Goal: Task Accomplishment & Management: Manage account settings

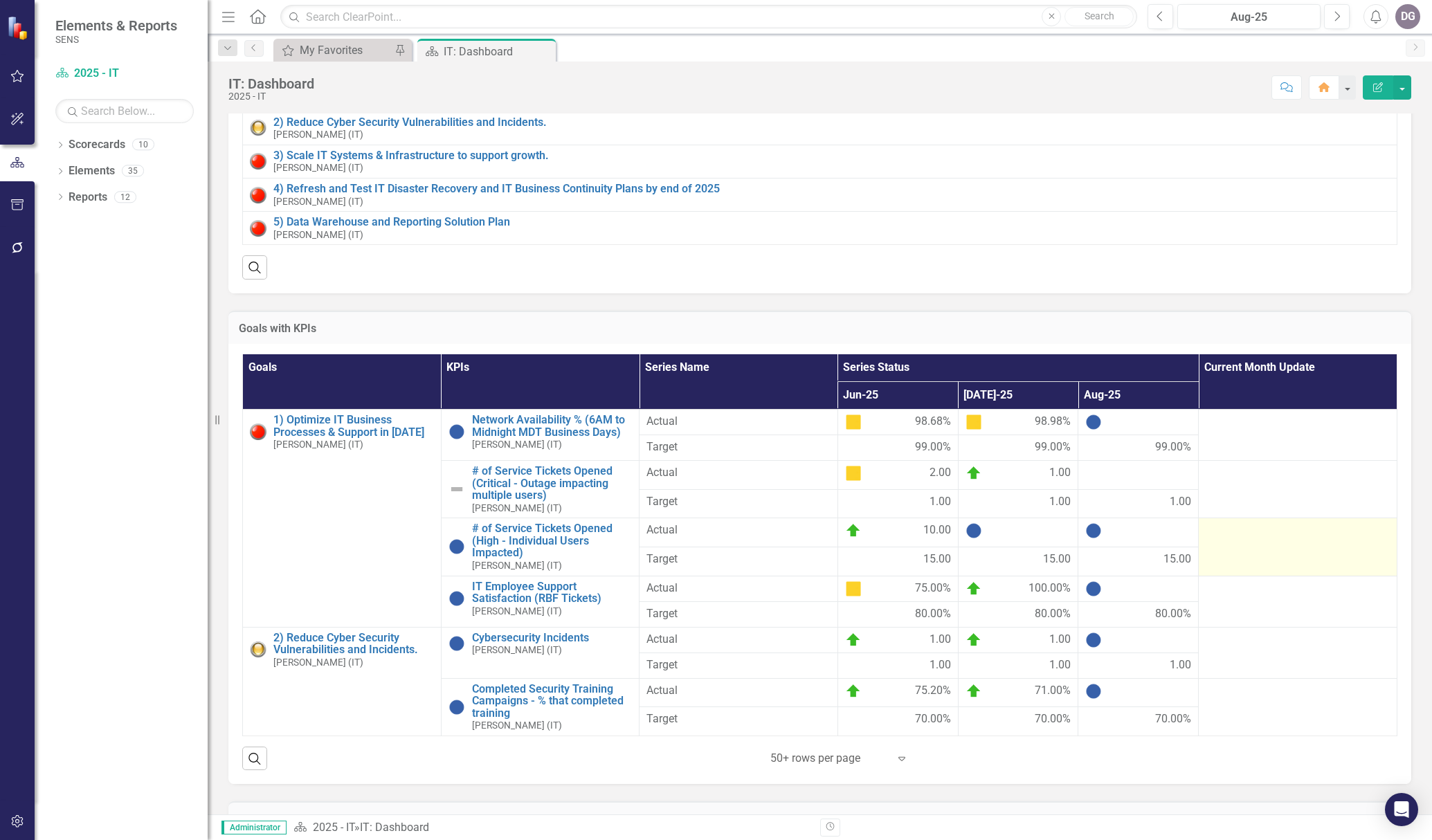
scroll to position [138, 0]
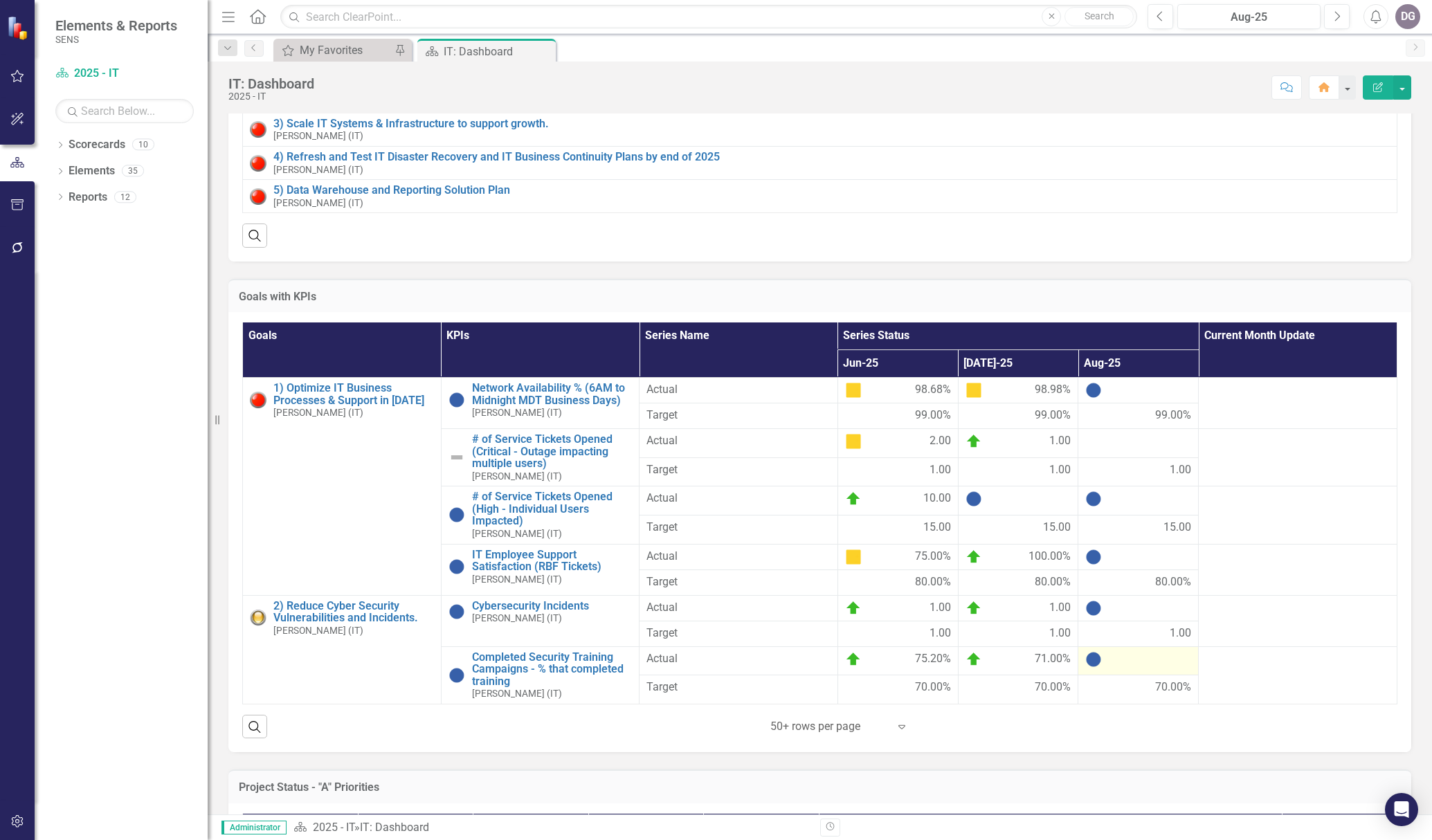
click at [1069, 611] on div at bounding box center [1138, 660] width 106 height 16
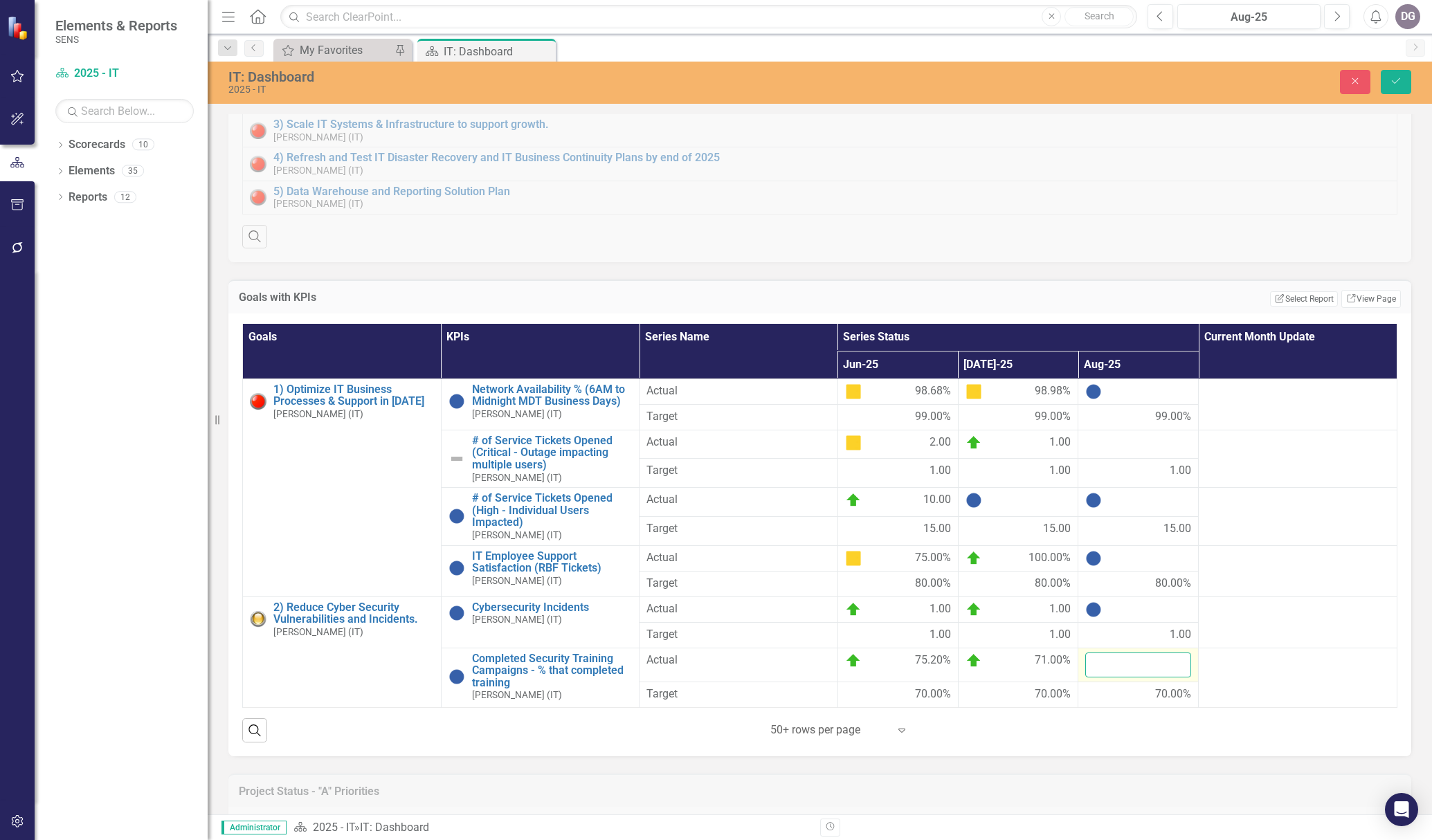
click at [1069, 611] on input "number" at bounding box center [1138, 665] width 106 height 26
type input "72"
click at [1069, 611] on div "Search ‹ Previous 1 (current) › Next 50+ rows per page Expand" at bounding box center [819, 724] width 1155 height 34
click at [1069, 82] on icon "Save" at bounding box center [1396, 81] width 13 height 10
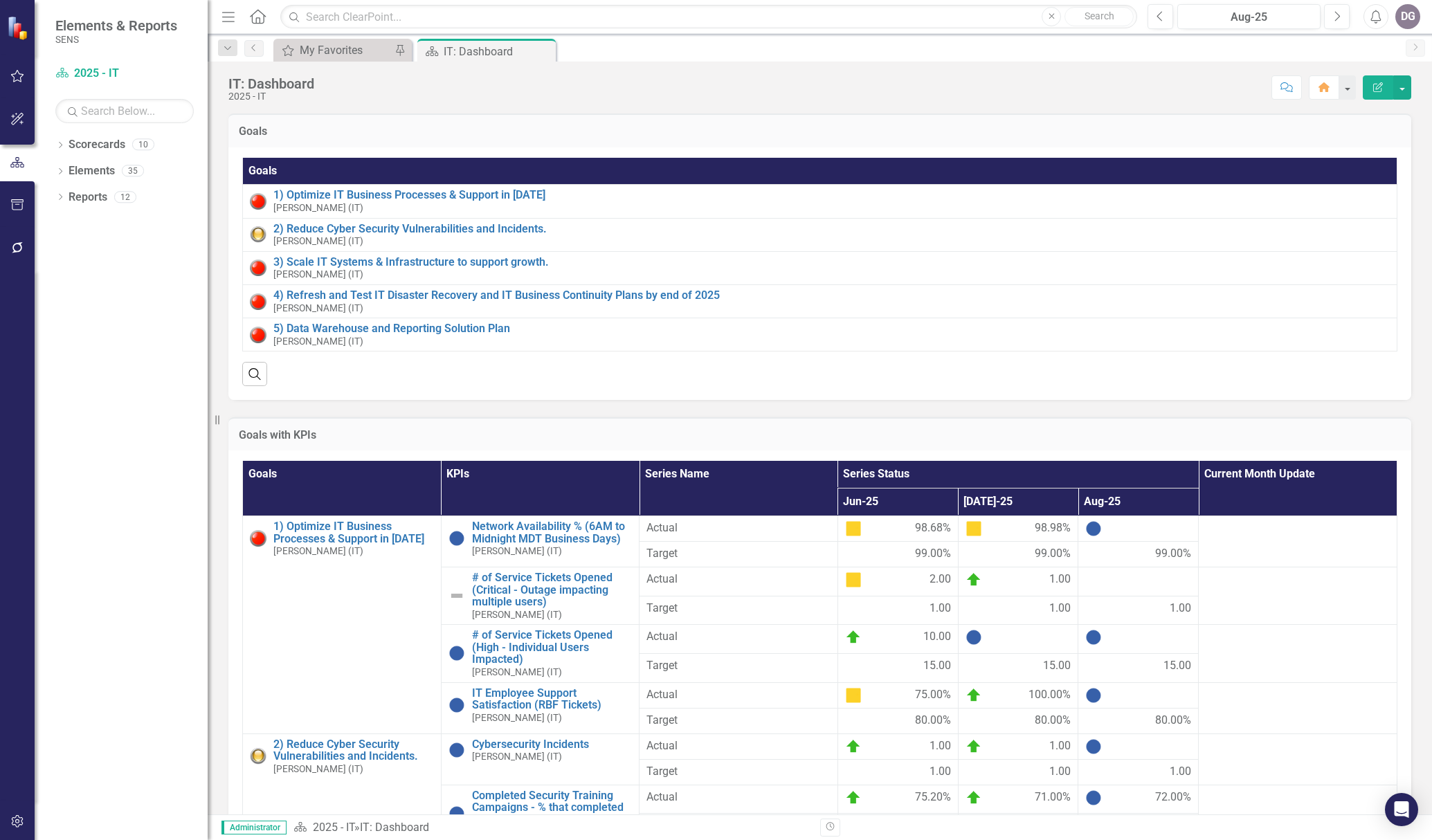
scroll to position [208, 0]
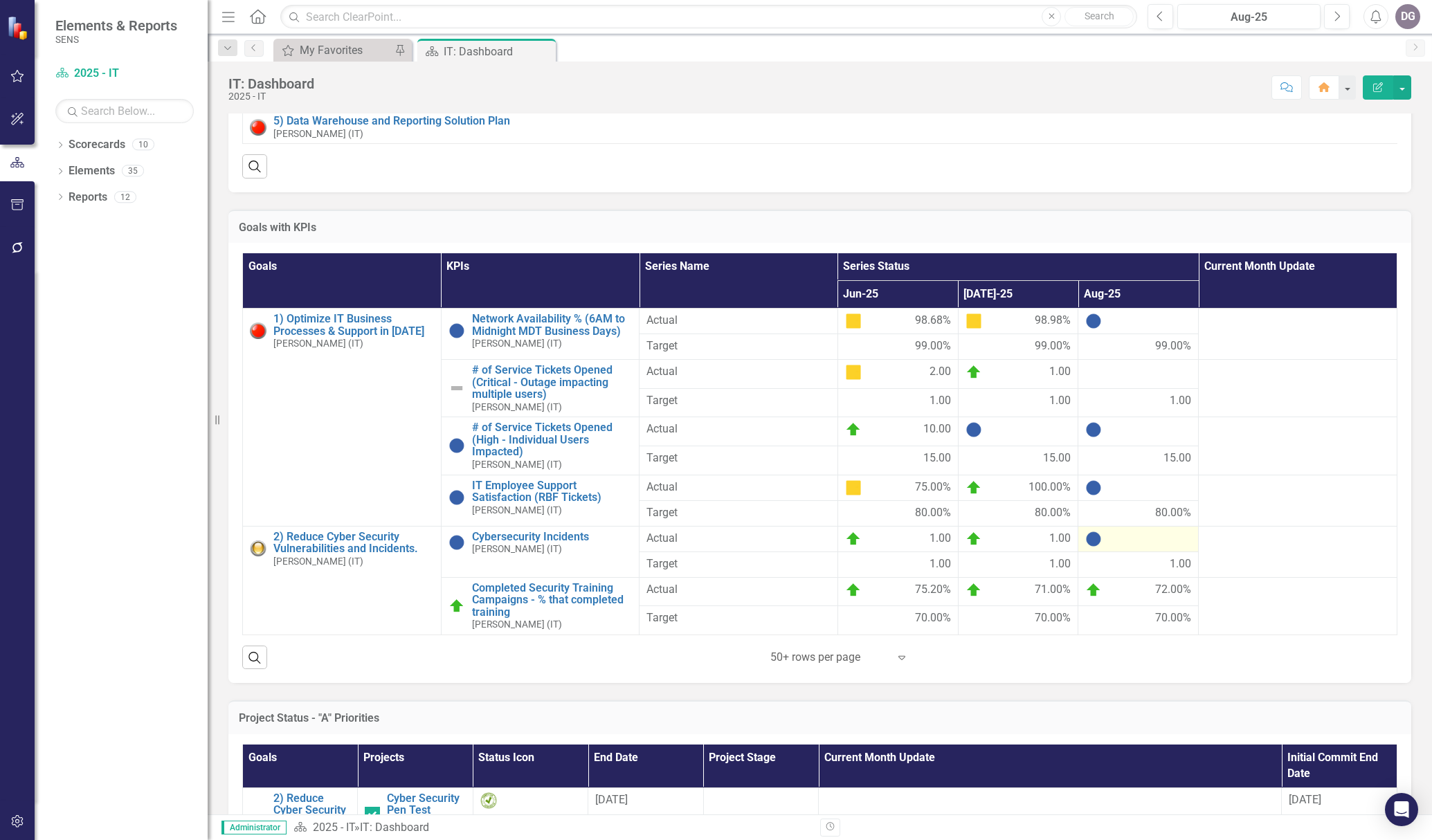
click at [1069, 548] on div at bounding box center [1138, 538] width 106 height 16
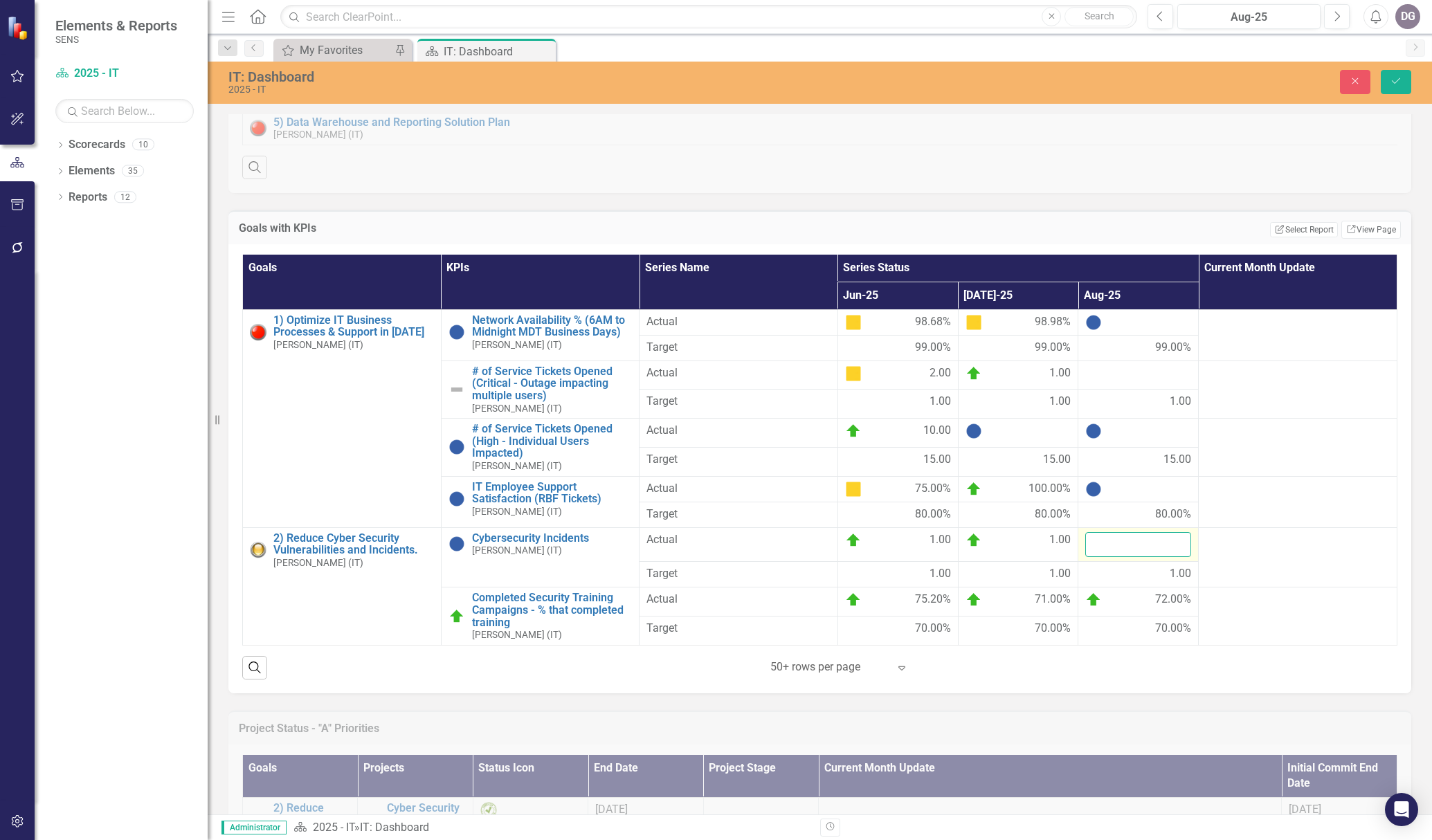
click at [1069, 558] on input "number" at bounding box center [1138, 545] width 106 height 26
type input "0"
click at [1069, 82] on icon "Save" at bounding box center [1396, 81] width 13 height 10
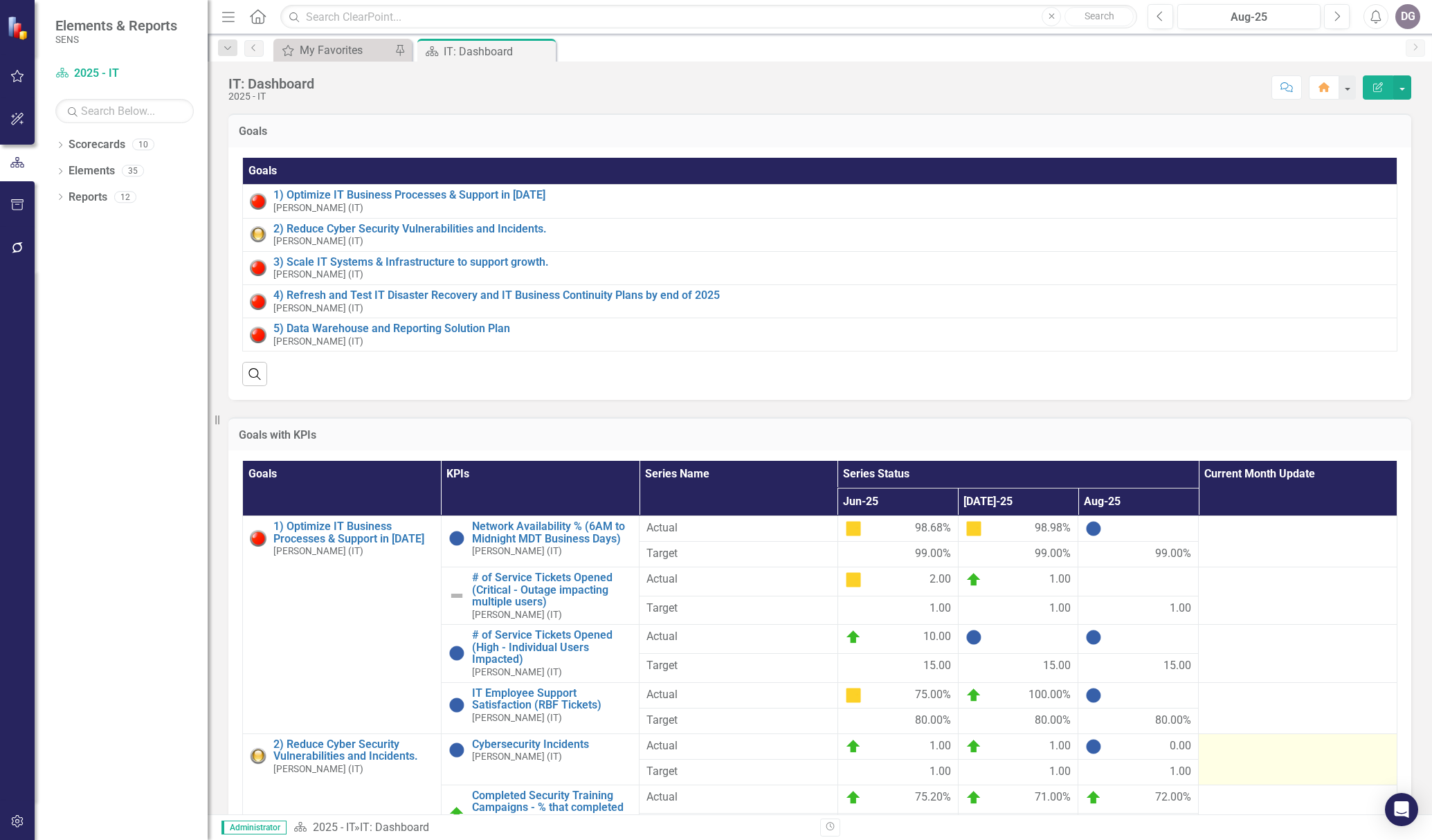
scroll to position [138, 0]
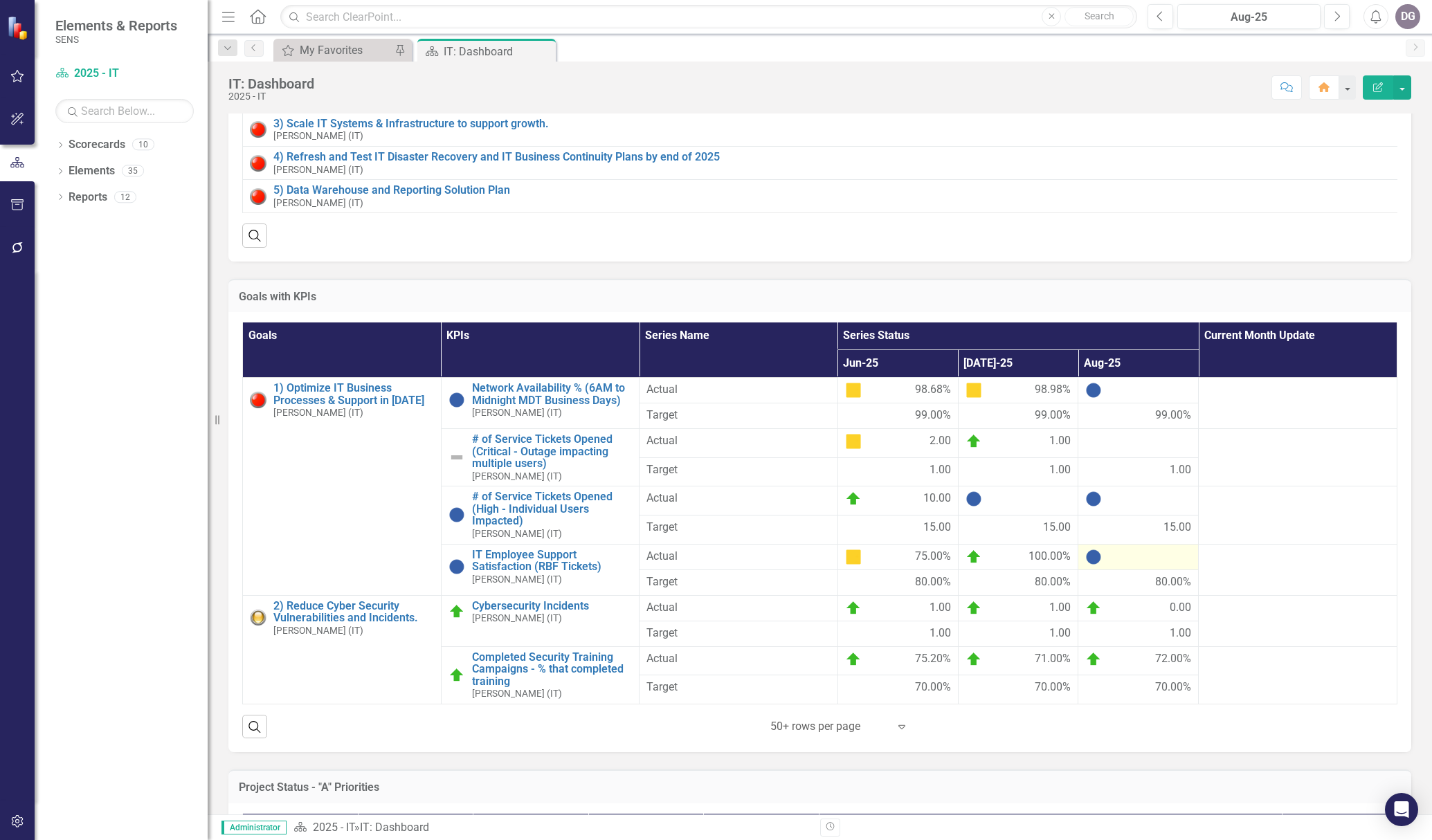
click at [1069, 565] on div at bounding box center [1138, 557] width 106 height 16
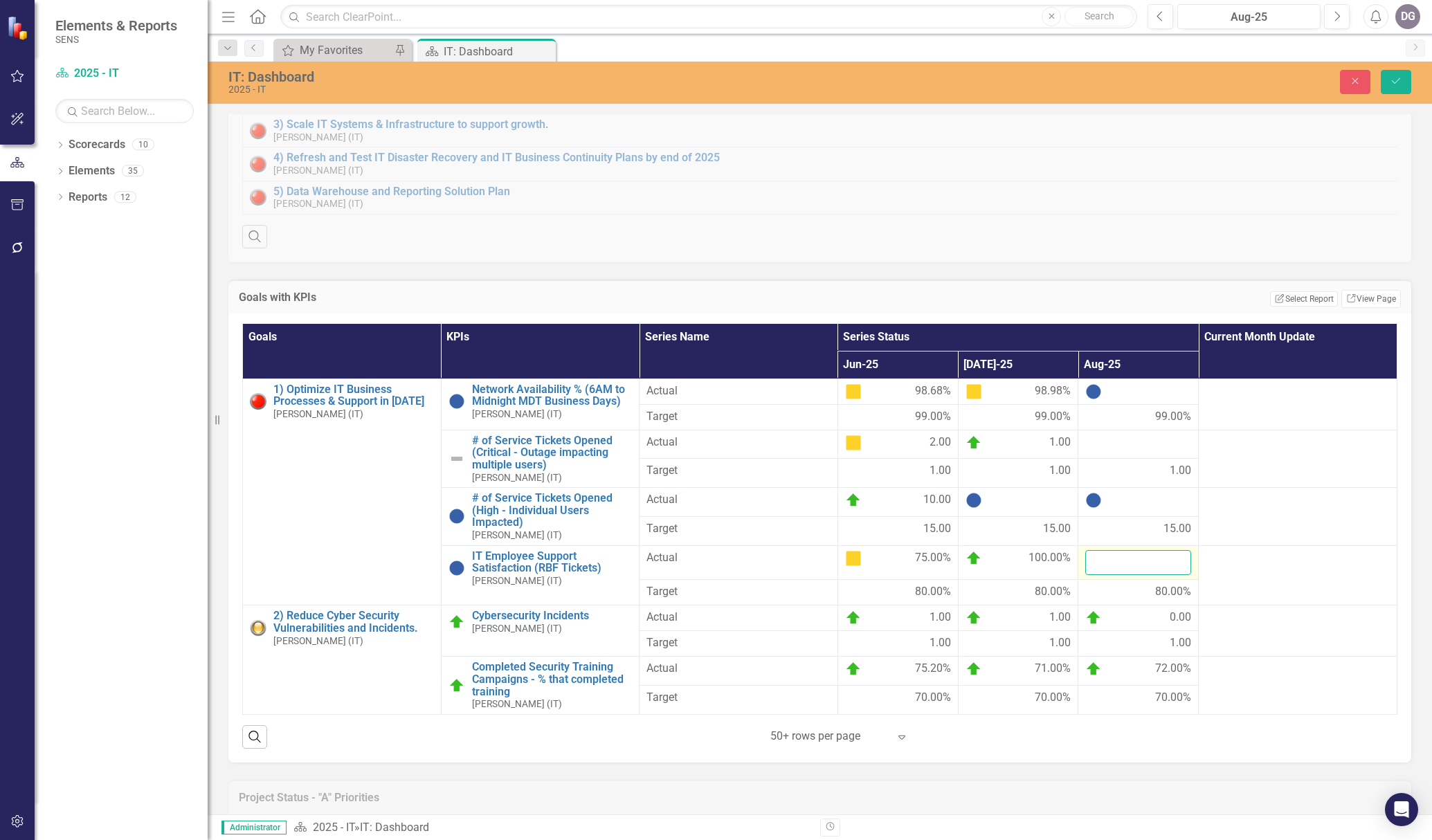
click at [1069, 569] on input "number" at bounding box center [1138, 563] width 106 height 26
type input "100"
click at [1069, 87] on button "Save" at bounding box center [1396, 82] width 30 height 25
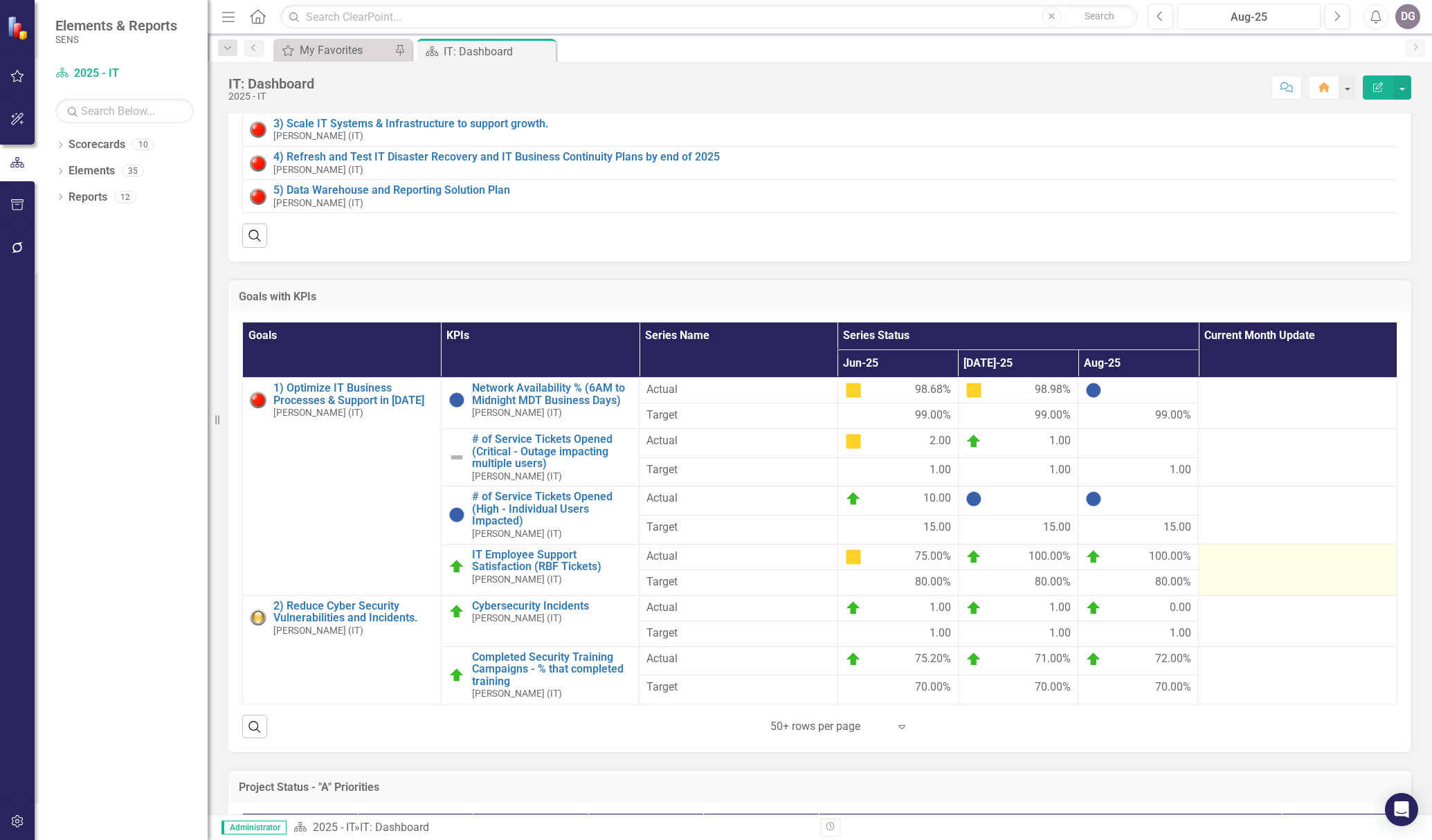
click at [1069, 579] on td at bounding box center [1298, 569] width 199 height 51
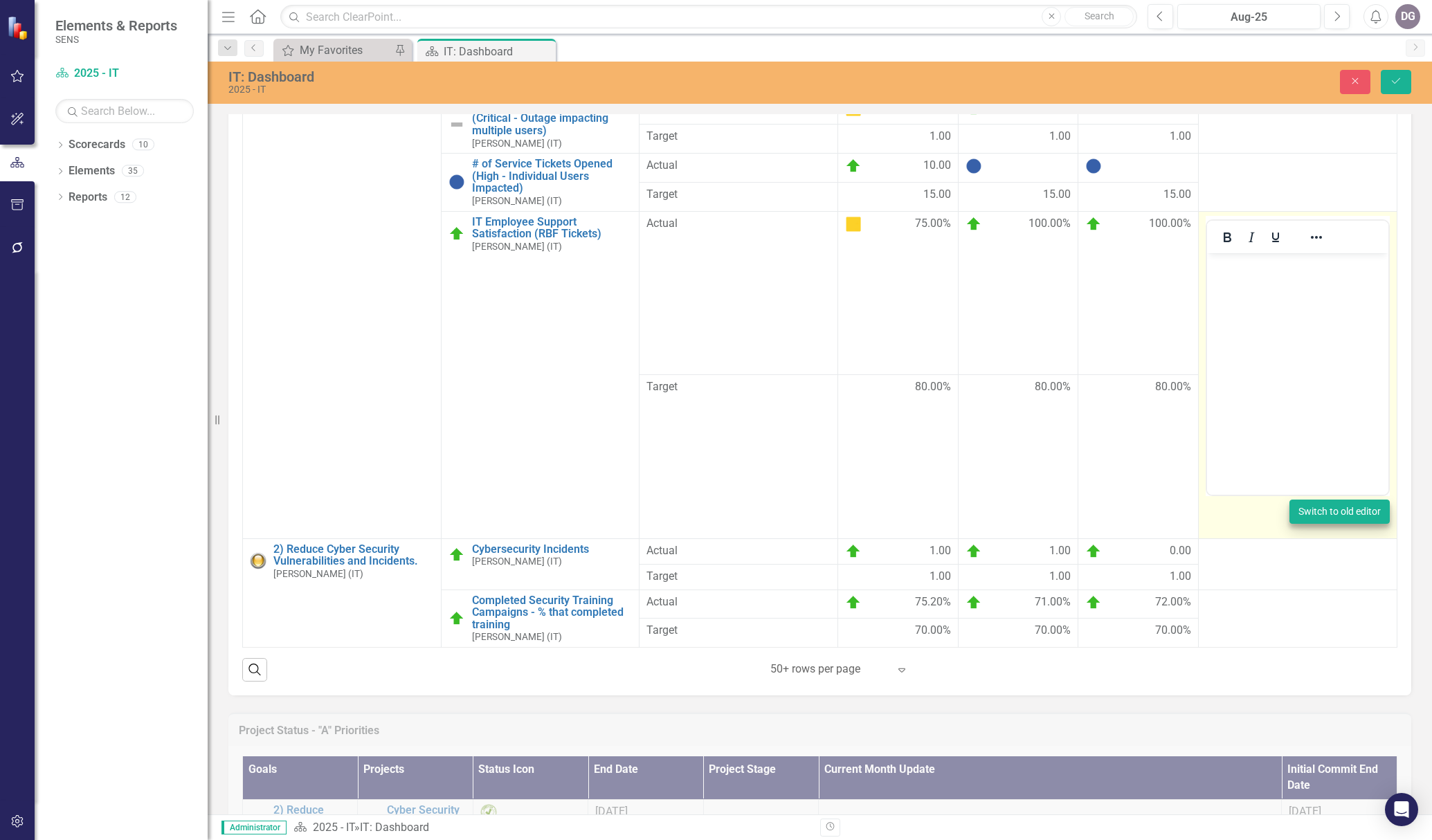
scroll to position [405, 0]
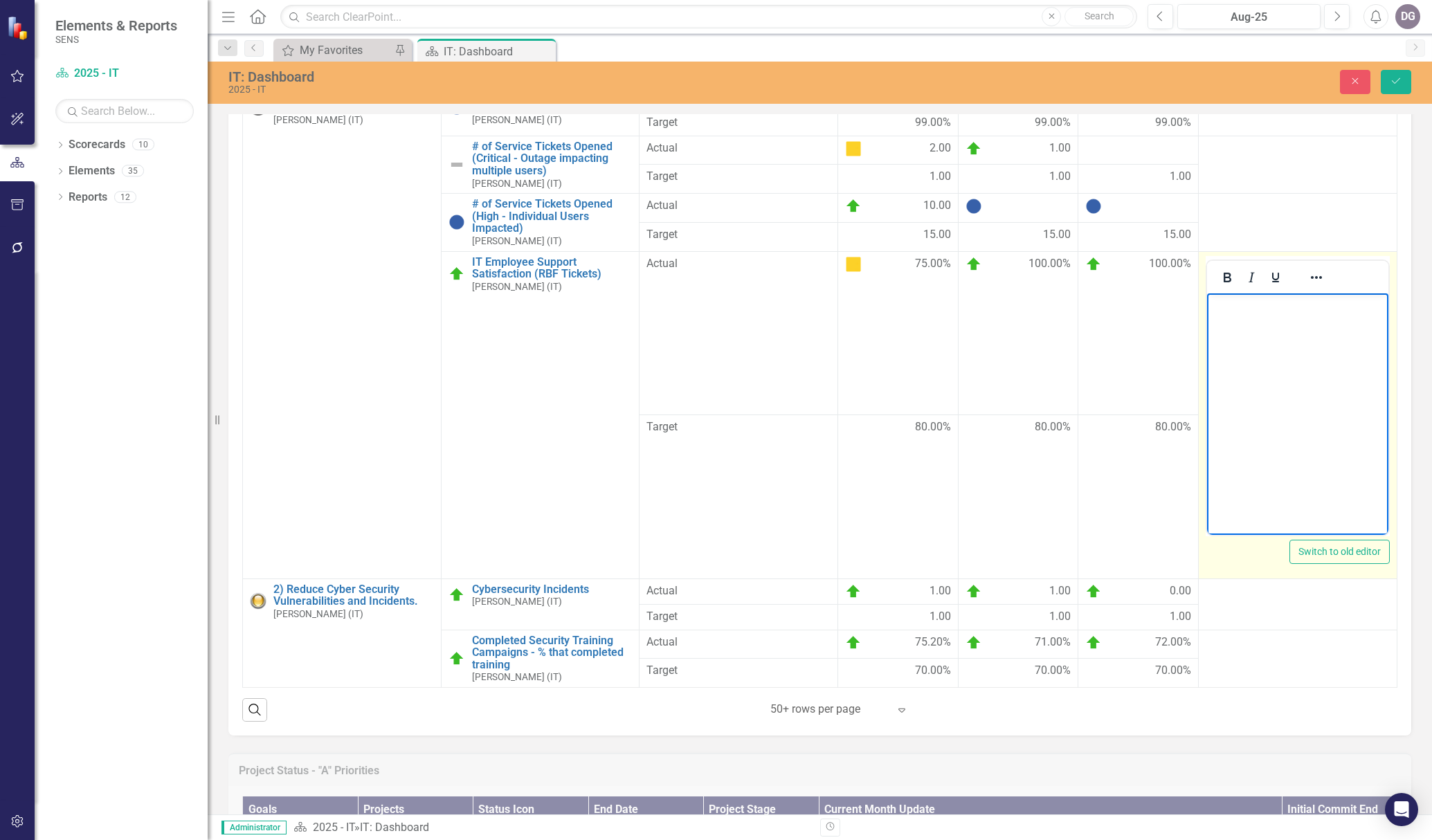
click at [1069, 405] on body "Rich Text Area. Press ALT-0 for help." at bounding box center [1297, 396] width 181 height 208
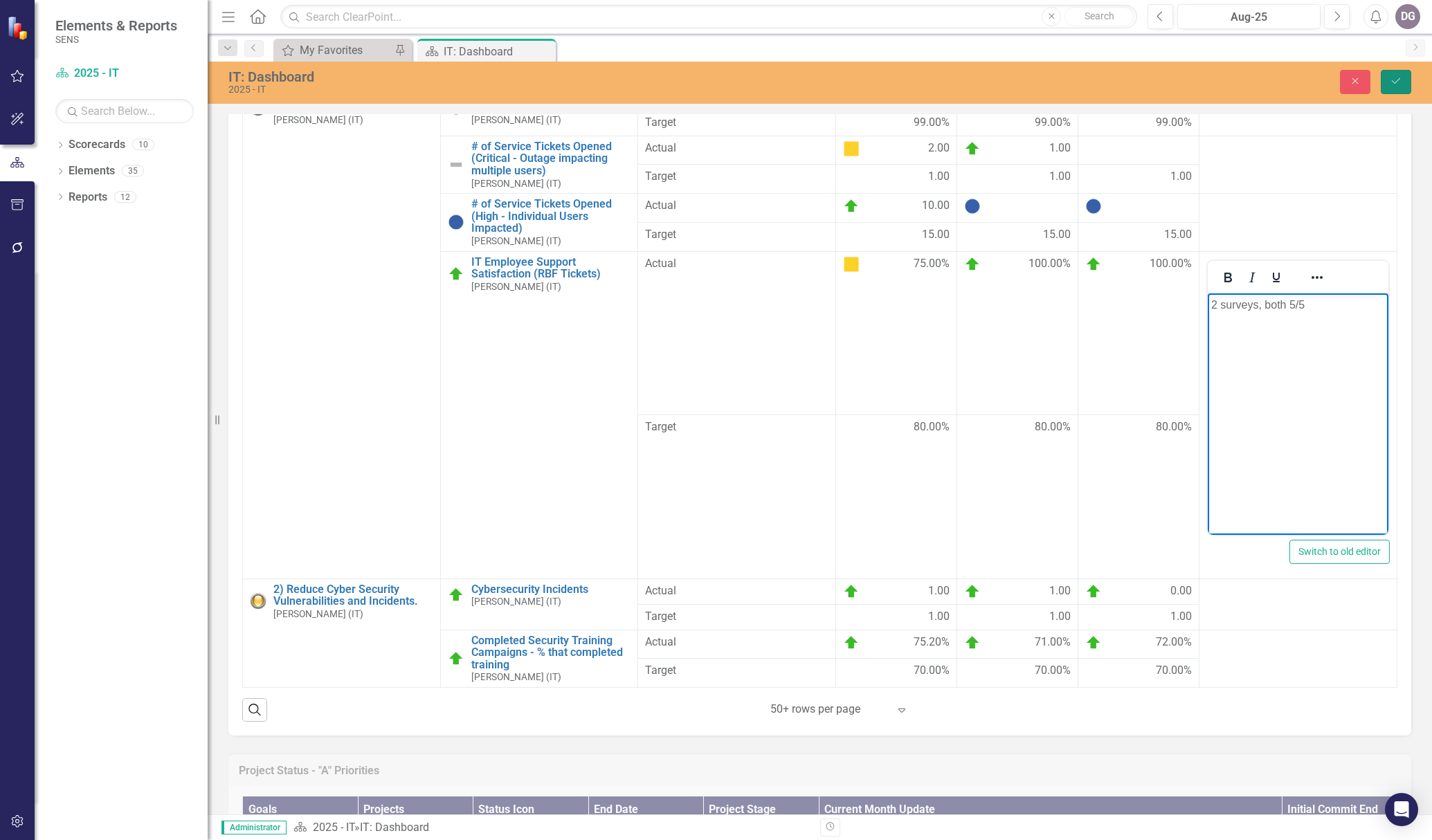
click at [1069, 83] on icon "Save" at bounding box center [1396, 81] width 13 height 10
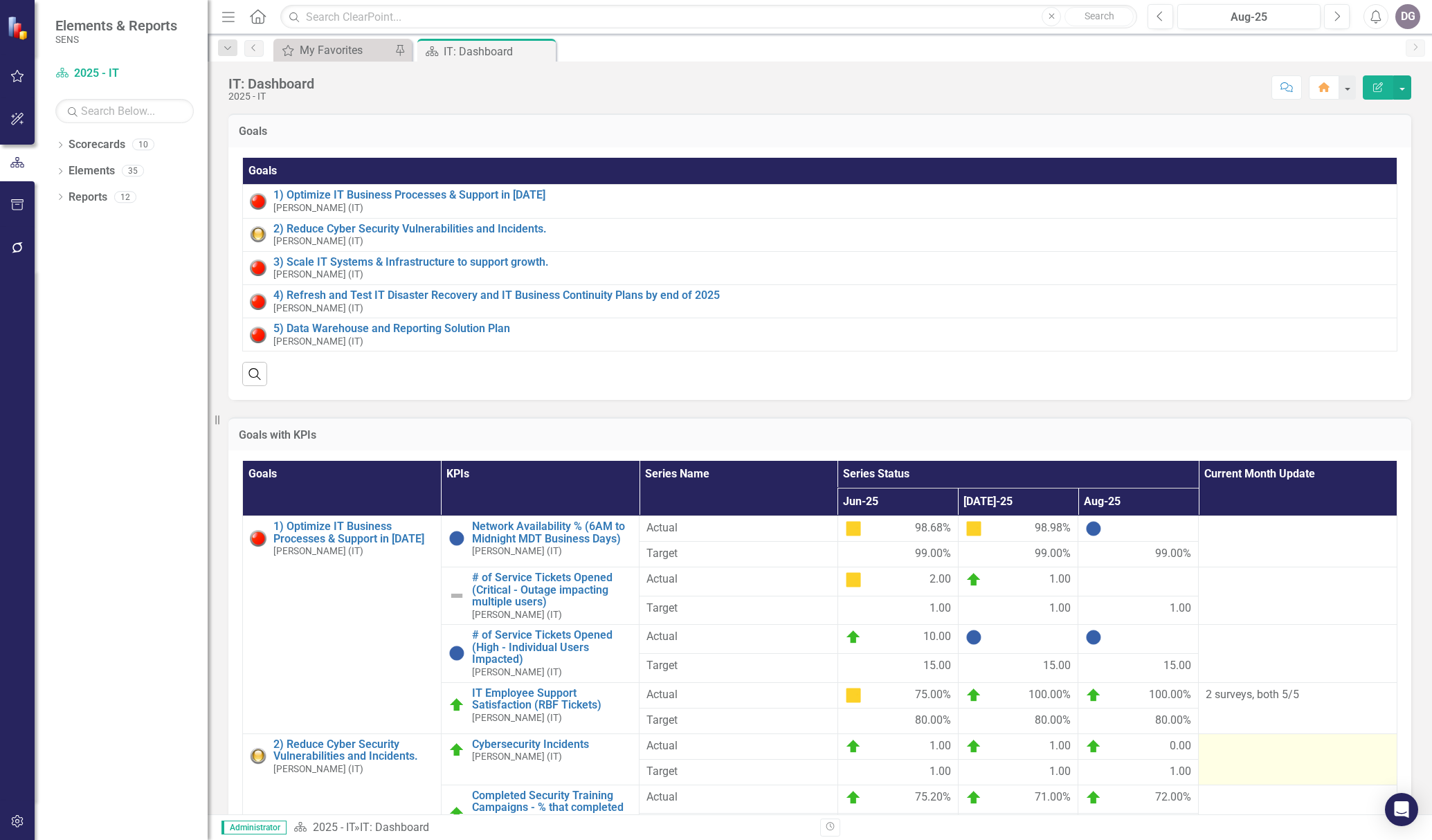
scroll to position [208, 0]
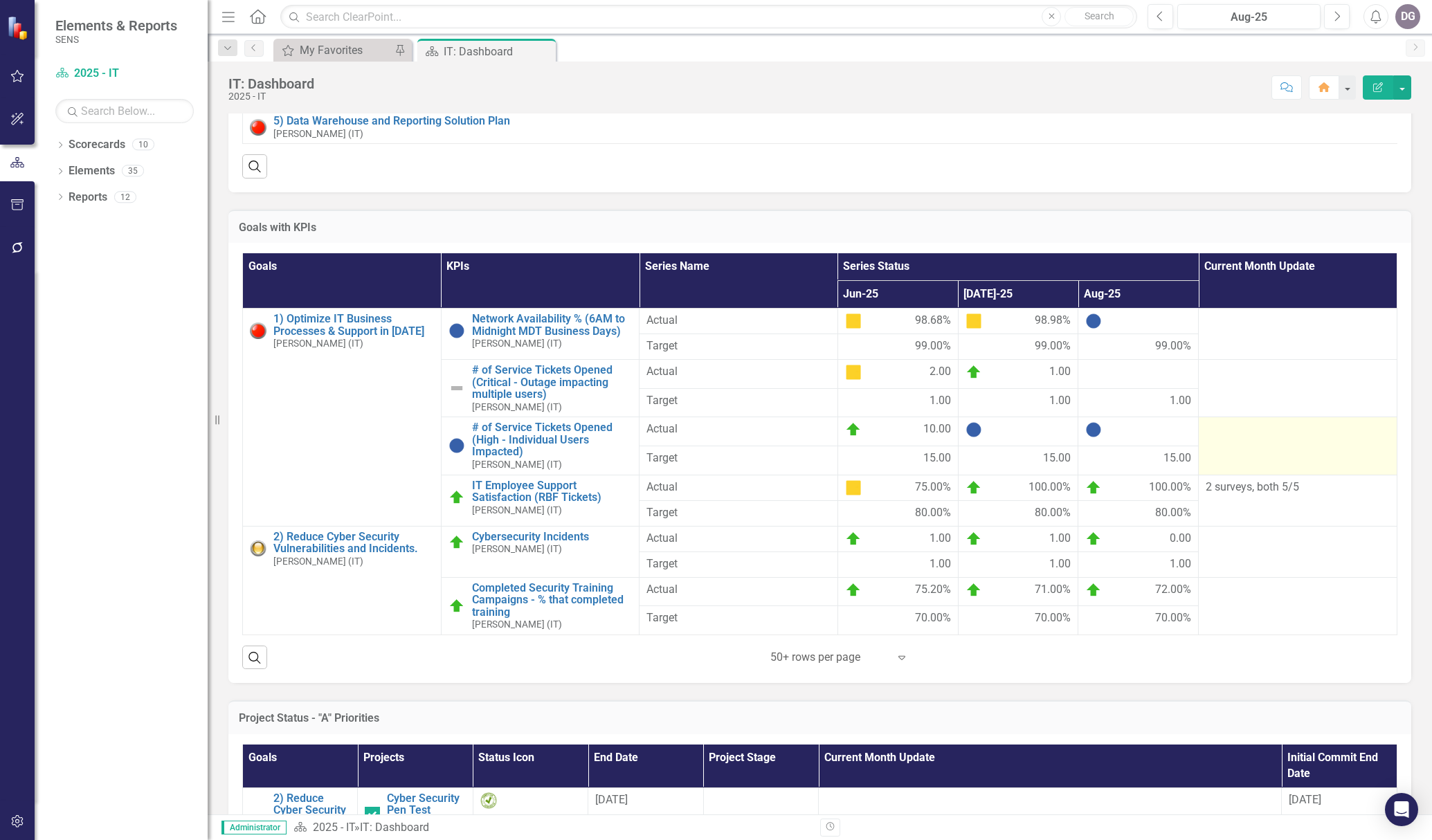
click at [1069, 462] on td at bounding box center [1298, 446] width 199 height 57
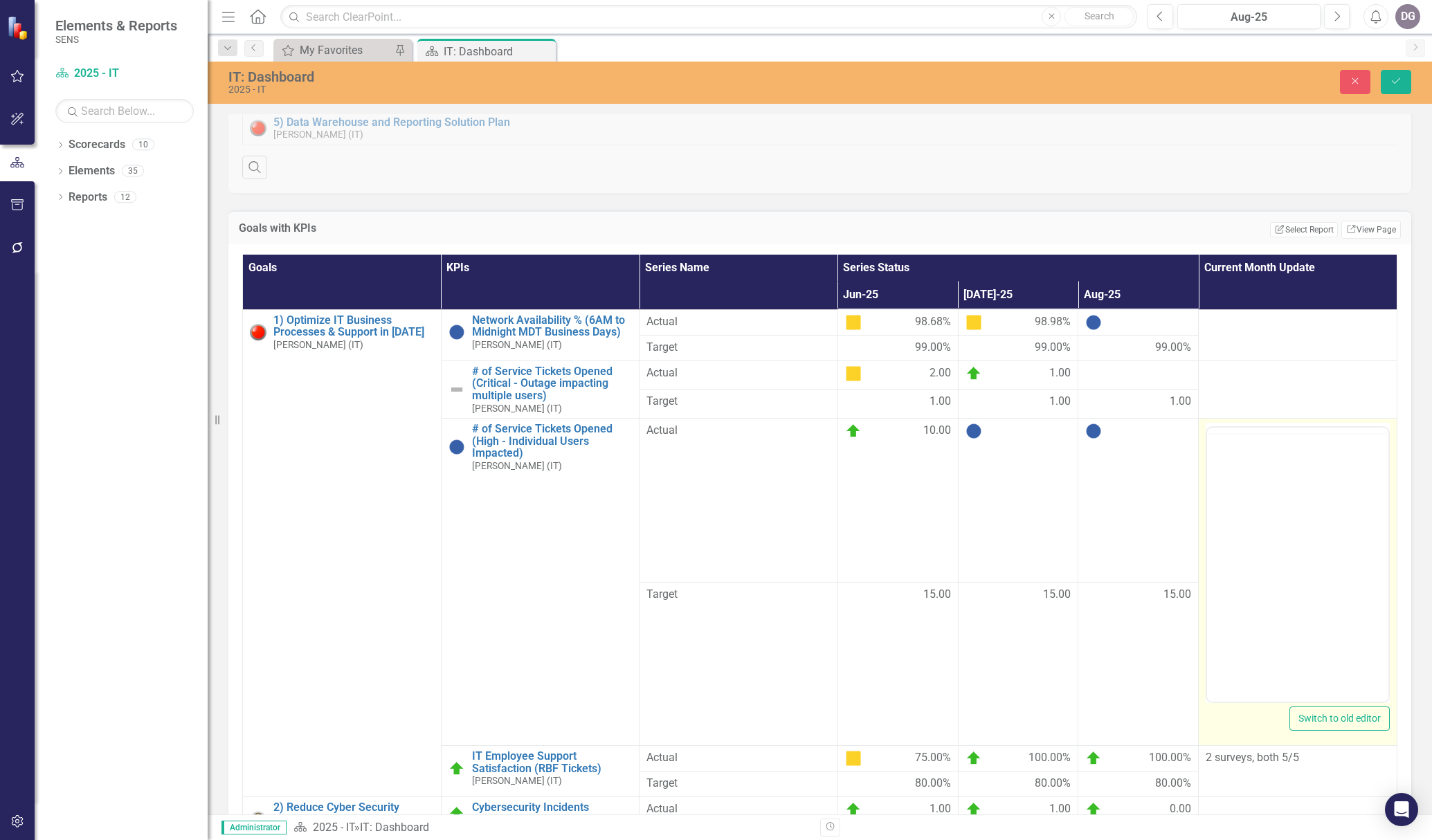
scroll to position [0, 0]
click at [1069, 508] on body "Rich Text Area. Press ALT-0 for help." at bounding box center [1298, 564] width 180 height 208
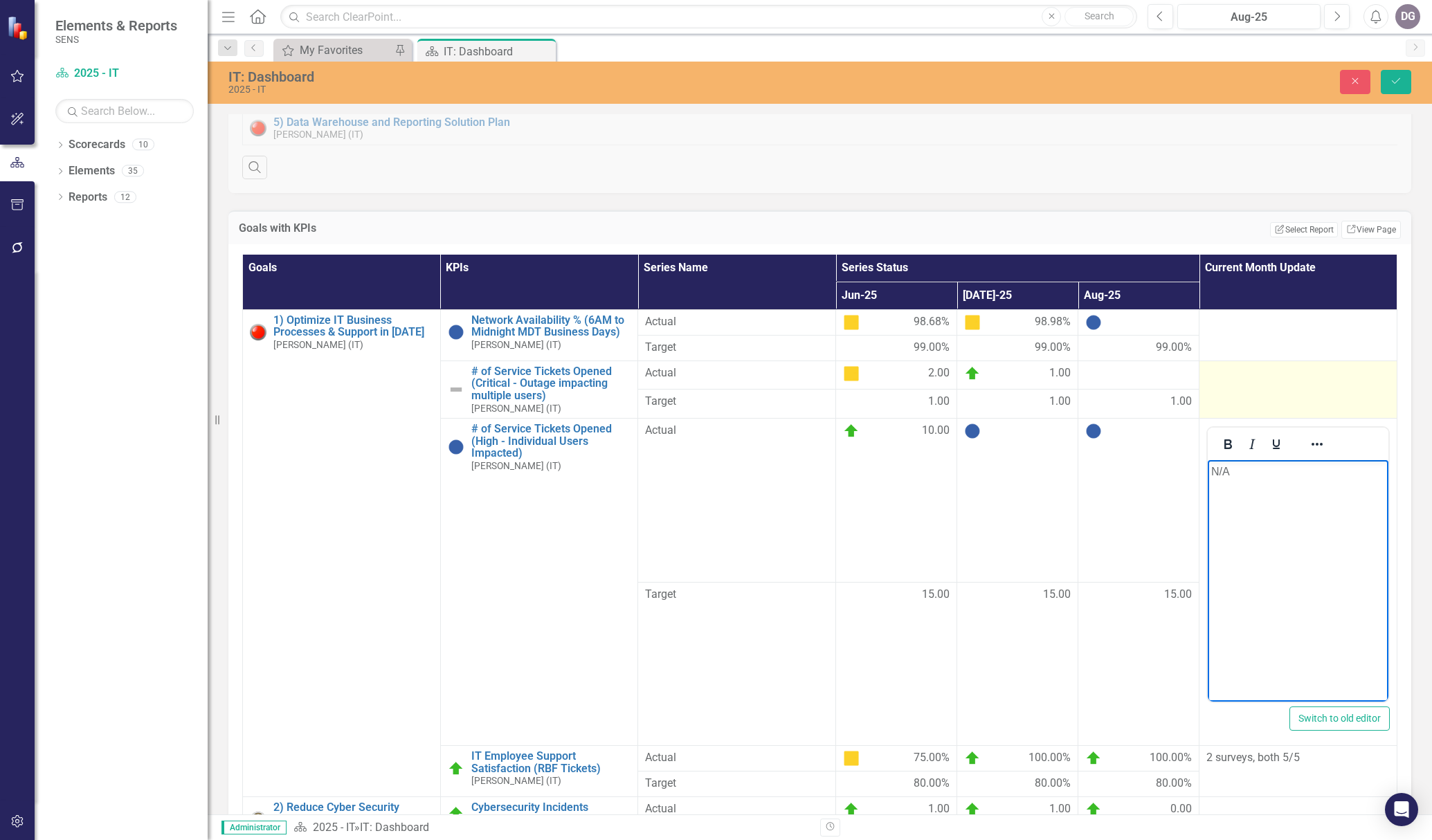
click at [1069, 394] on td at bounding box center [1298, 389] width 198 height 57
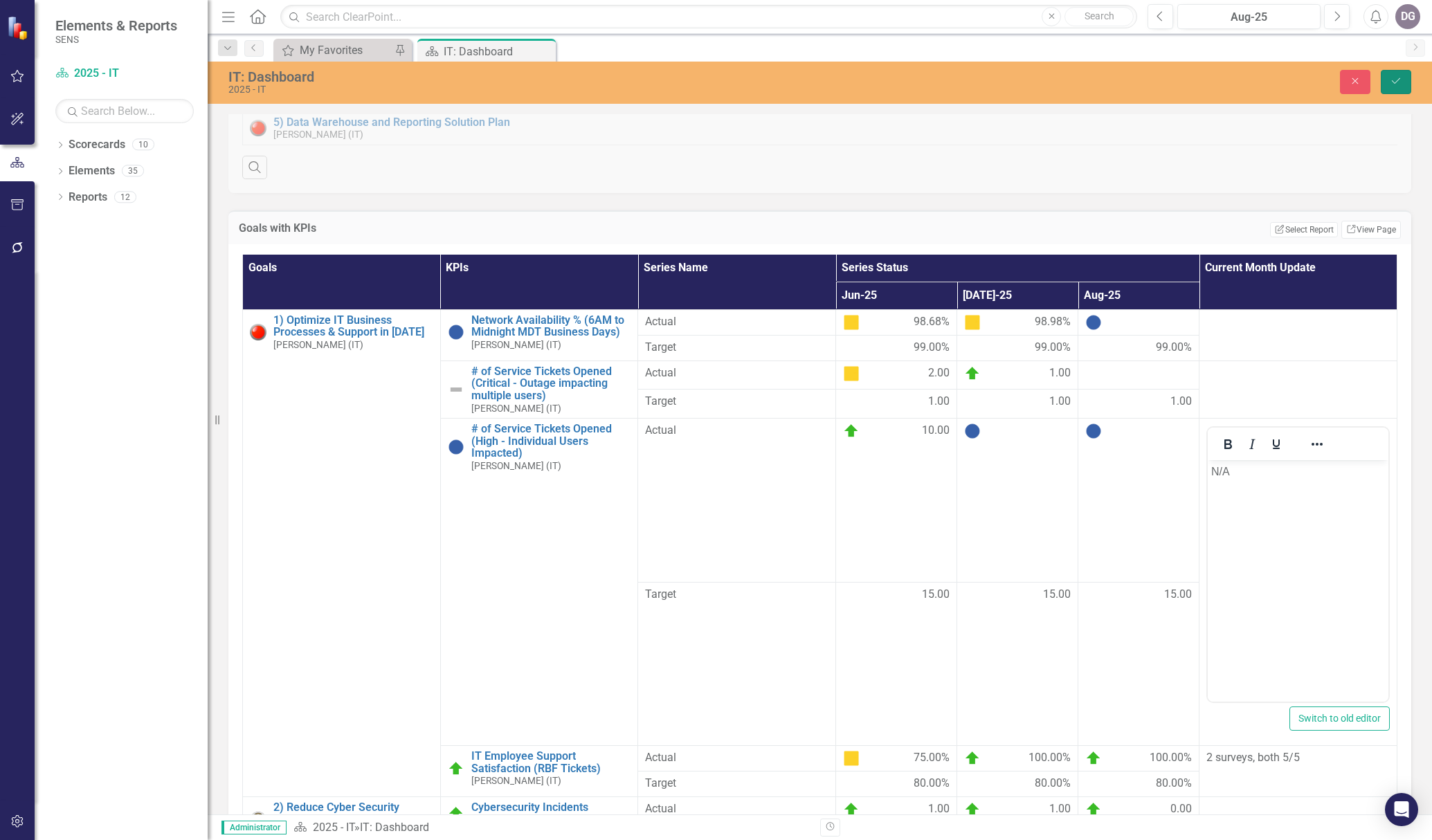
drag, startPoint x: 1406, startPoint y: 84, endPoint x: 1390, endPoint y: 169, distance: 86.5
click at [1069, 84] on button "Save" at bounding box center [1396, 82] width 30 height 25
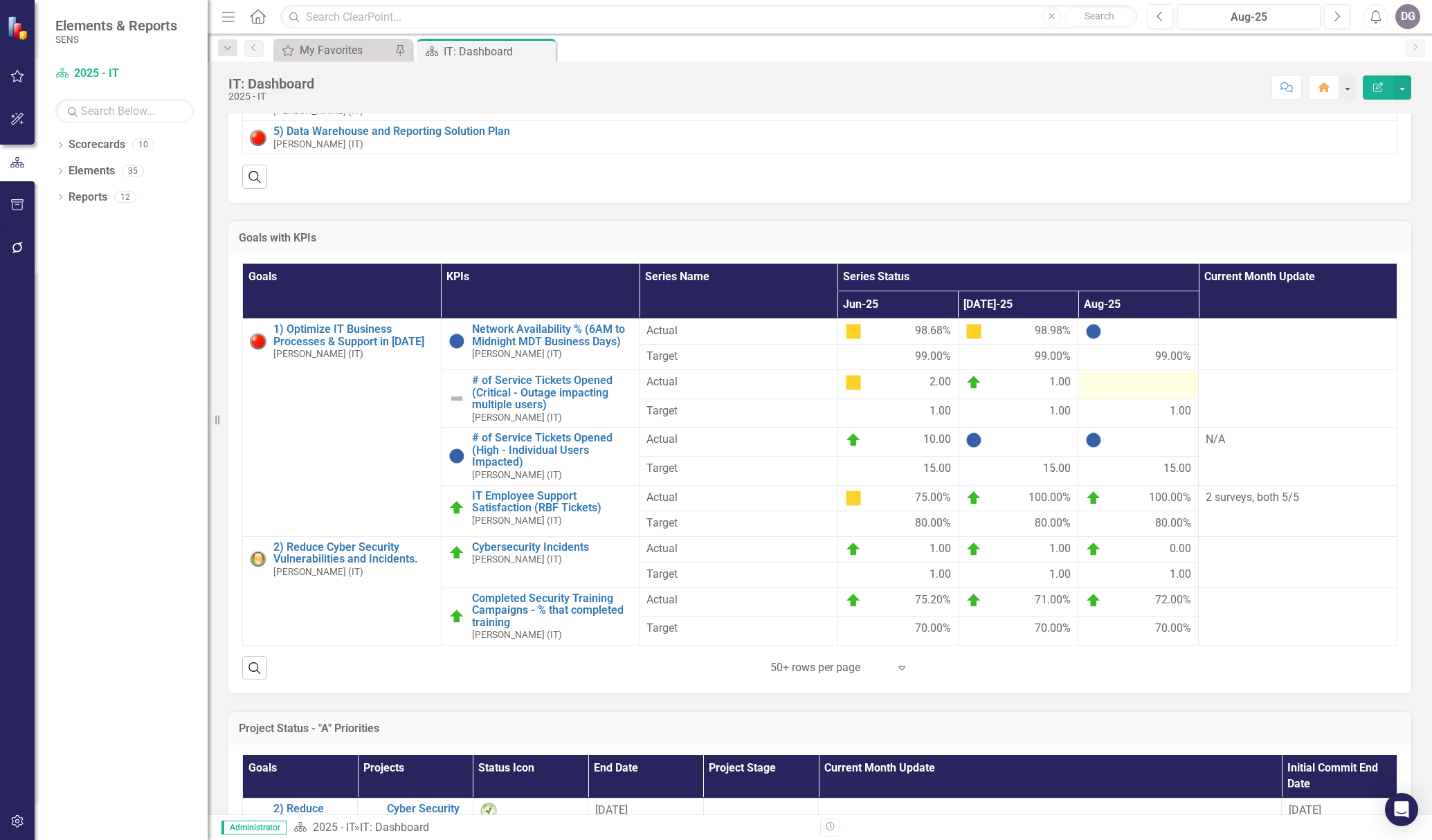
scroll to position [208, 0]
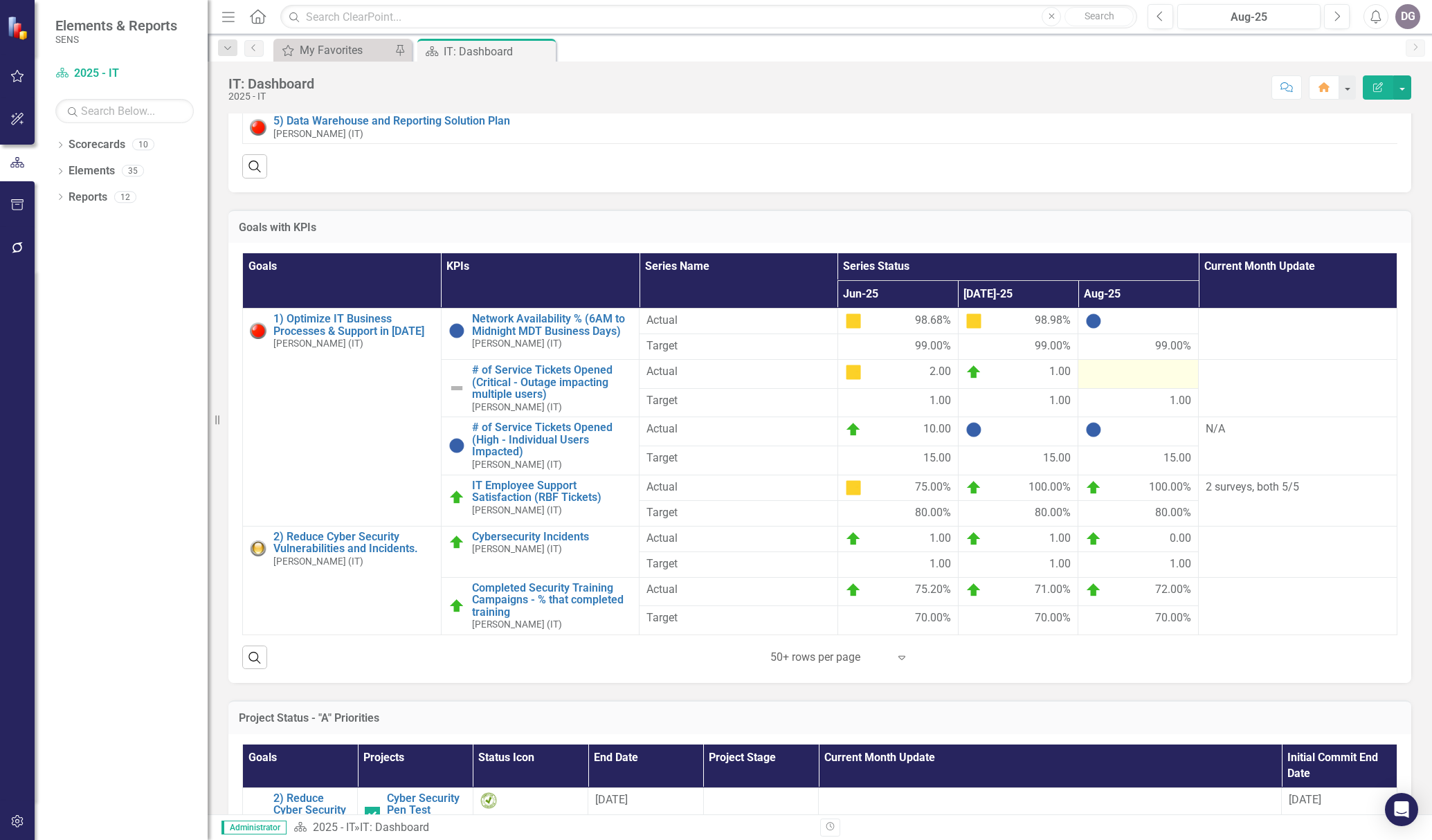
click at [1069, 380] on div at bounding box center [1138, 372] width 106 height 16
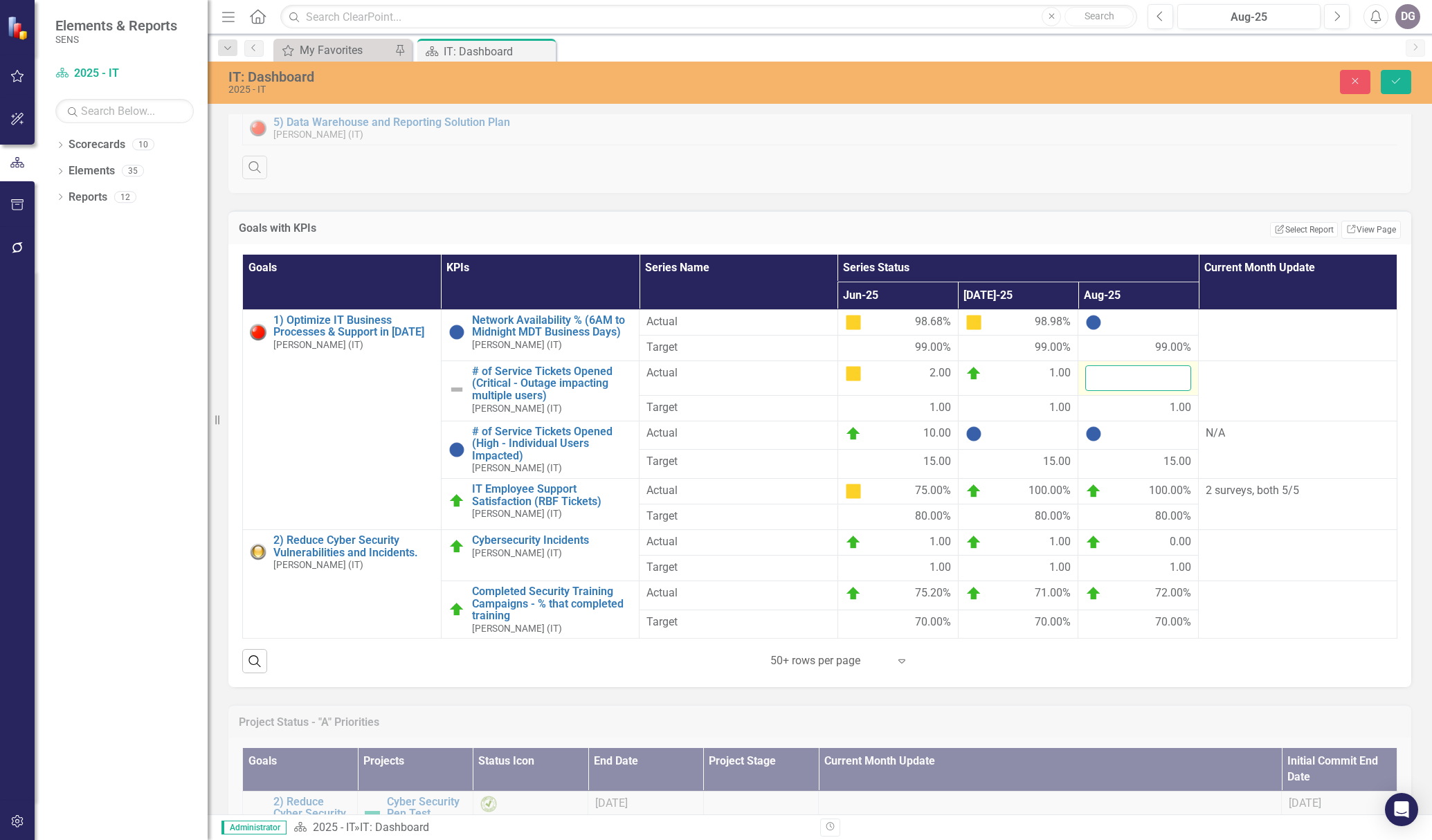
click at [1069, 384] on input "number" at bounding box center [1138, 378] width 106 height 26
type input "0"
click at [1069, 82] on icon "Save" at bounding box center [1396, 81] width 13 height 10
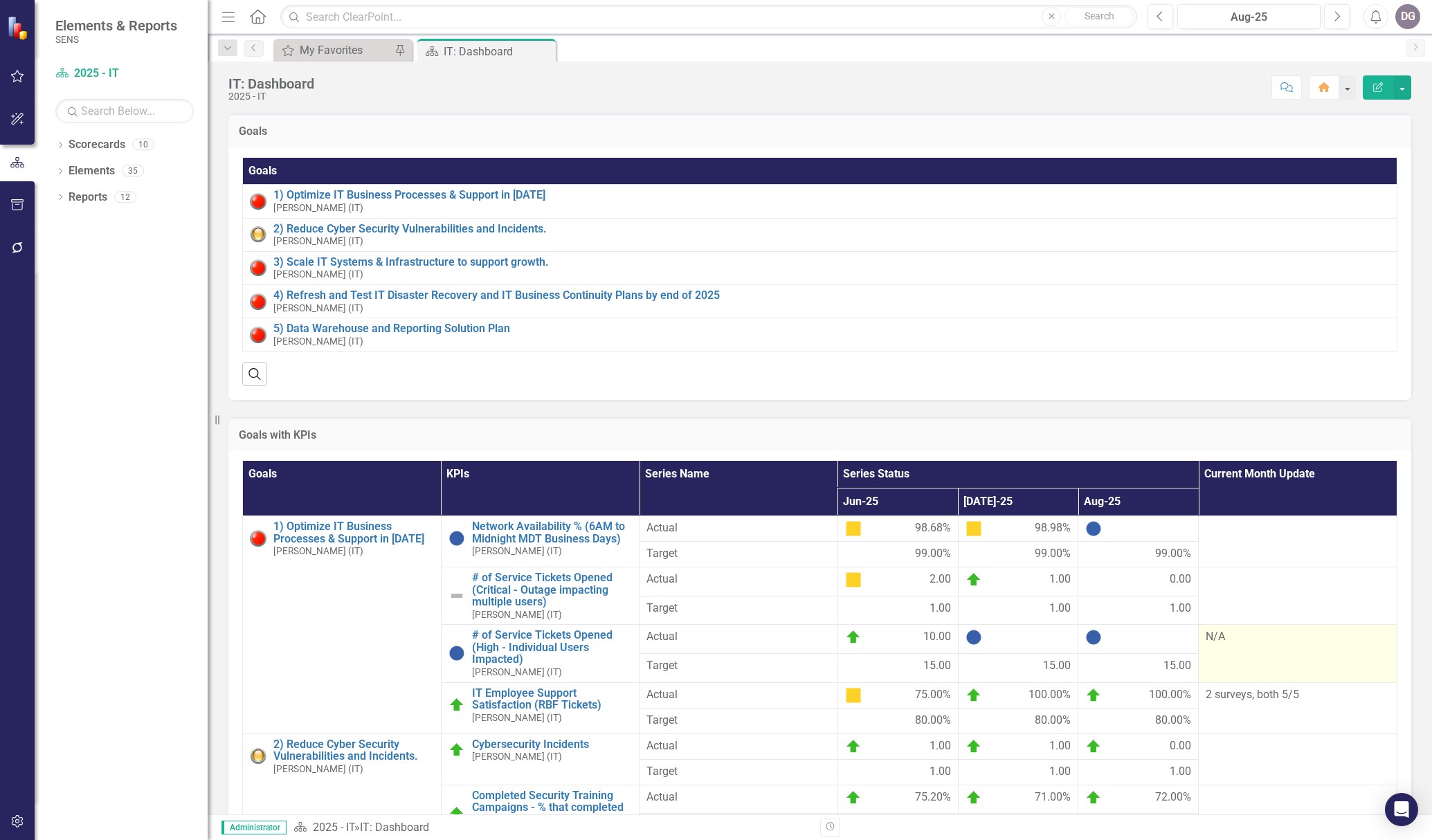
scroll to position [138, 0]
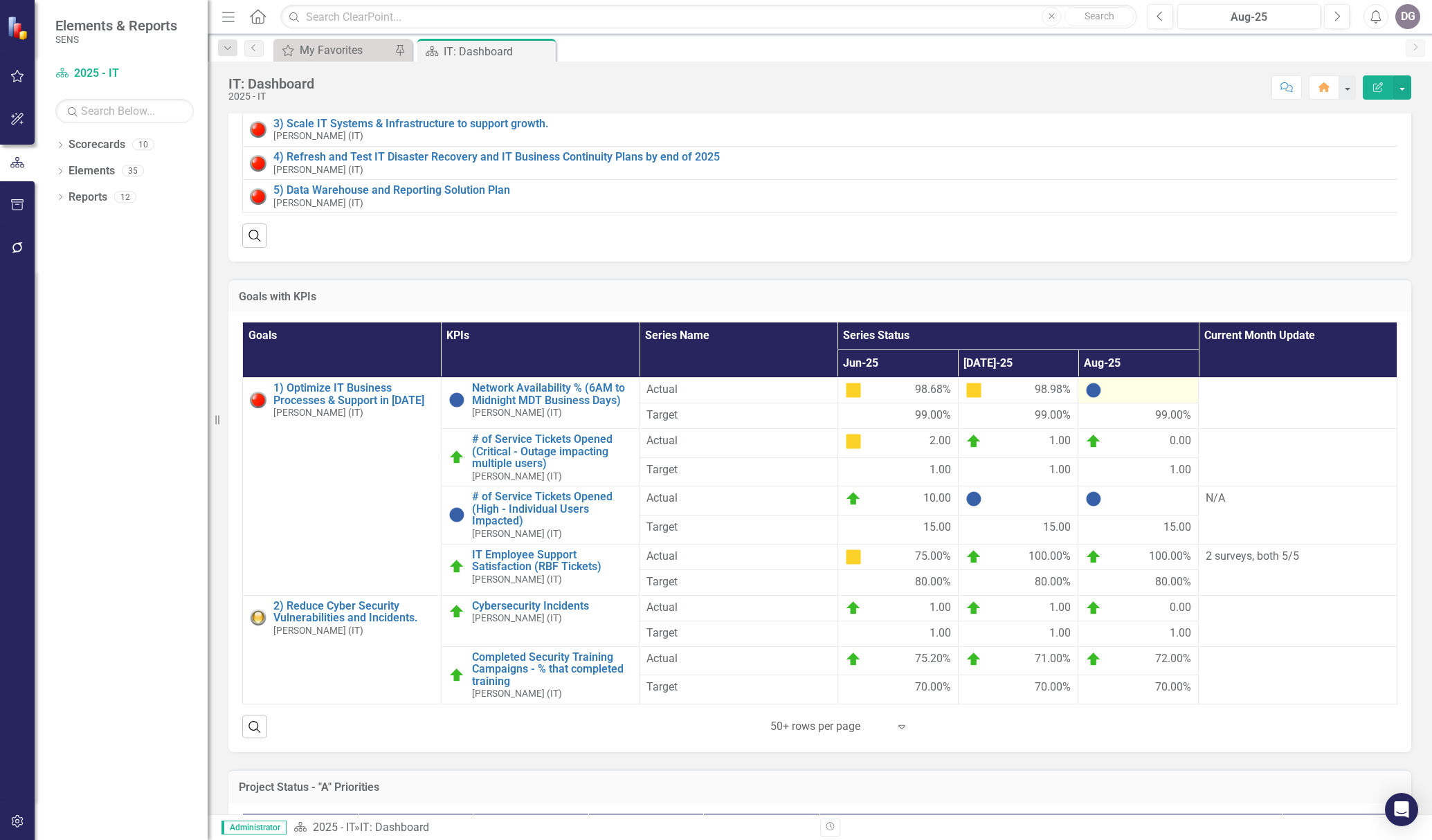
click at [1069, 398] on div at bounding box center [1138, 390] width 106 height 16
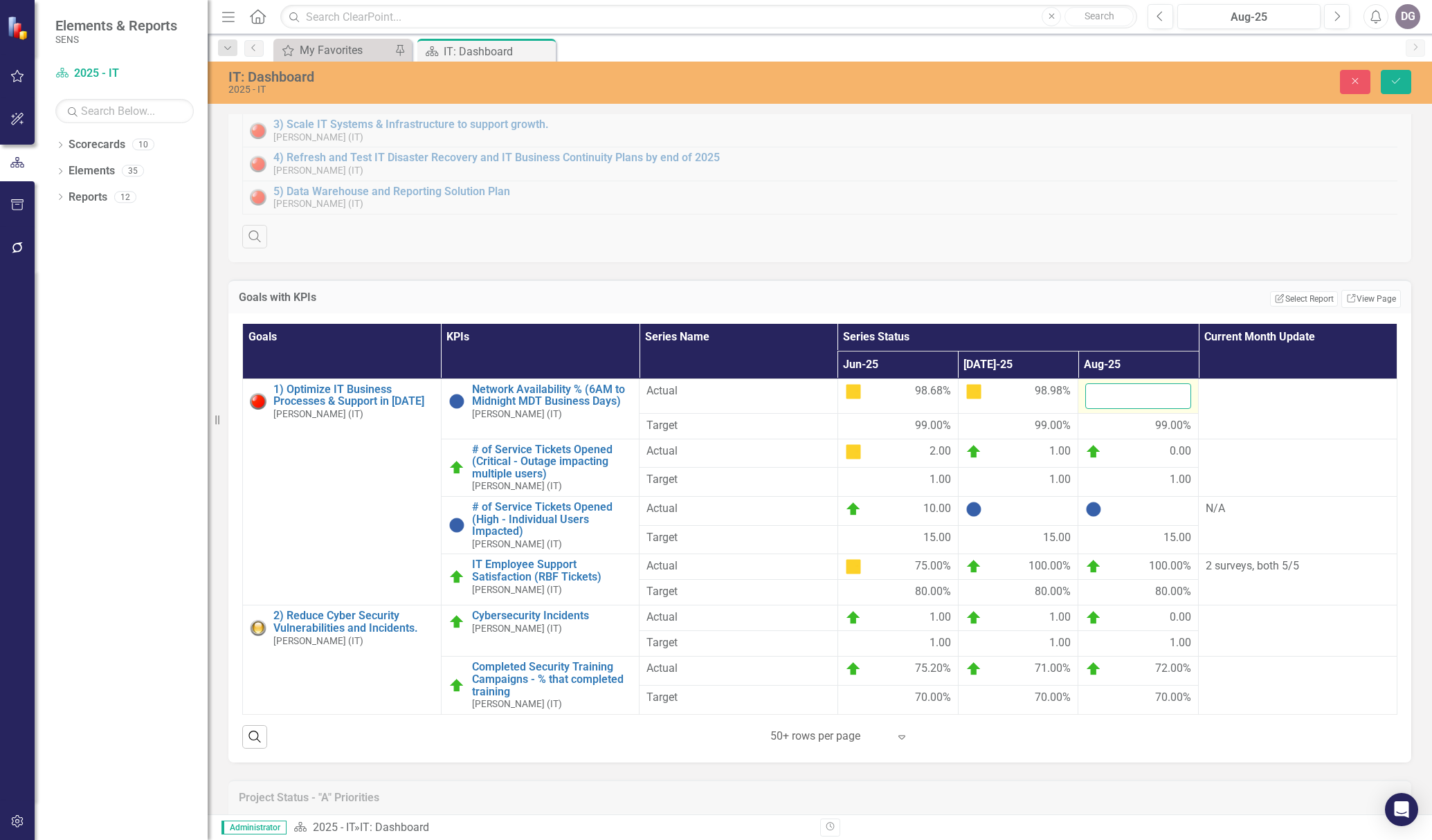
click at [1069, 409] on input "number" at bounding box center [1138, 396] width 106 height 26
type input "100"
click at [1069, 87] on button "Save" at bounding box center [1396, 82] width 30 height 25
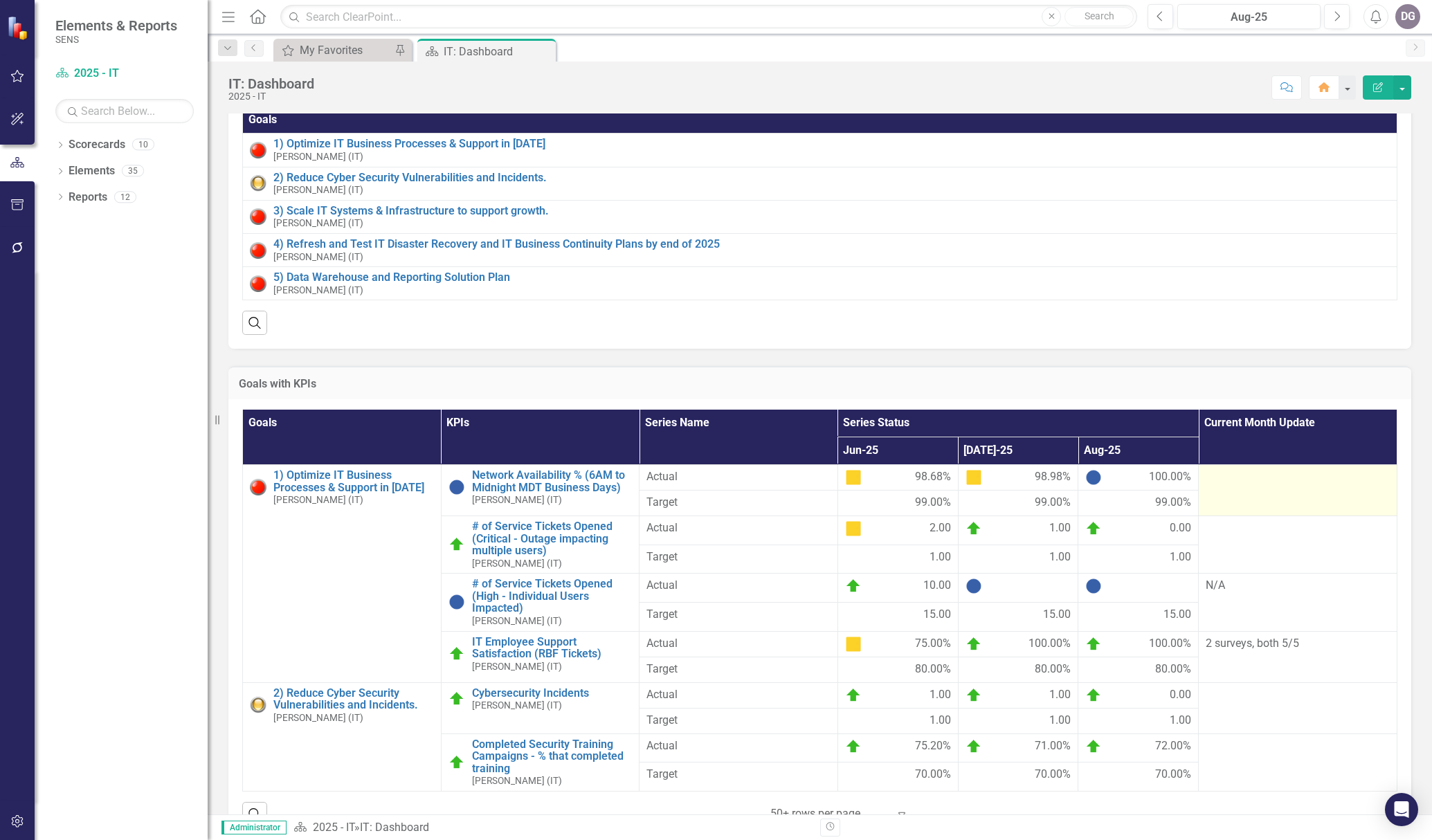
scroll to position [69, 0]
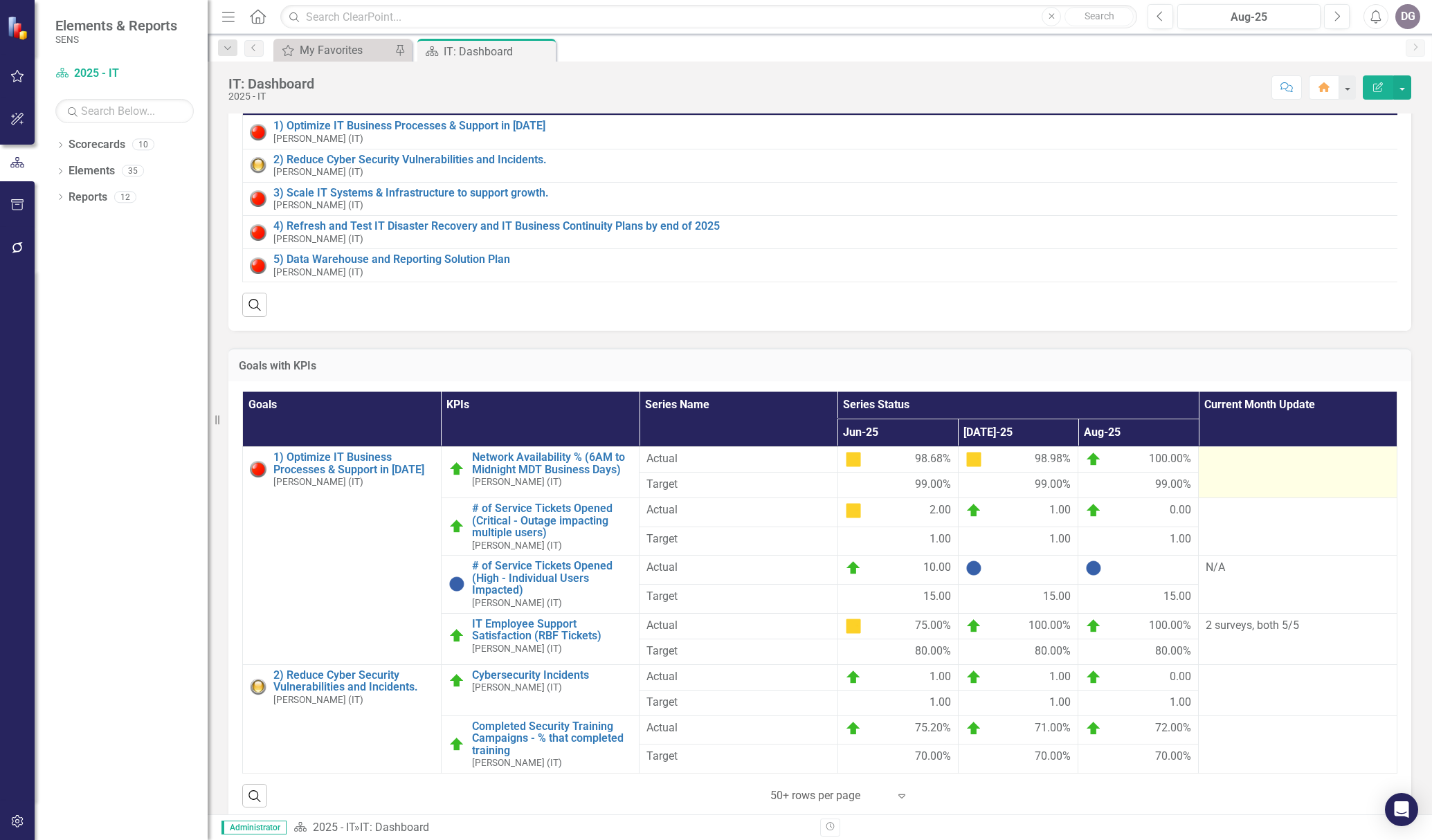
click at [1069, 467] on div at bounding box center [1298, 459] width 184 height 16
click at [1069, 485] on td at bounding box center [1298, 472] width 199 height 51
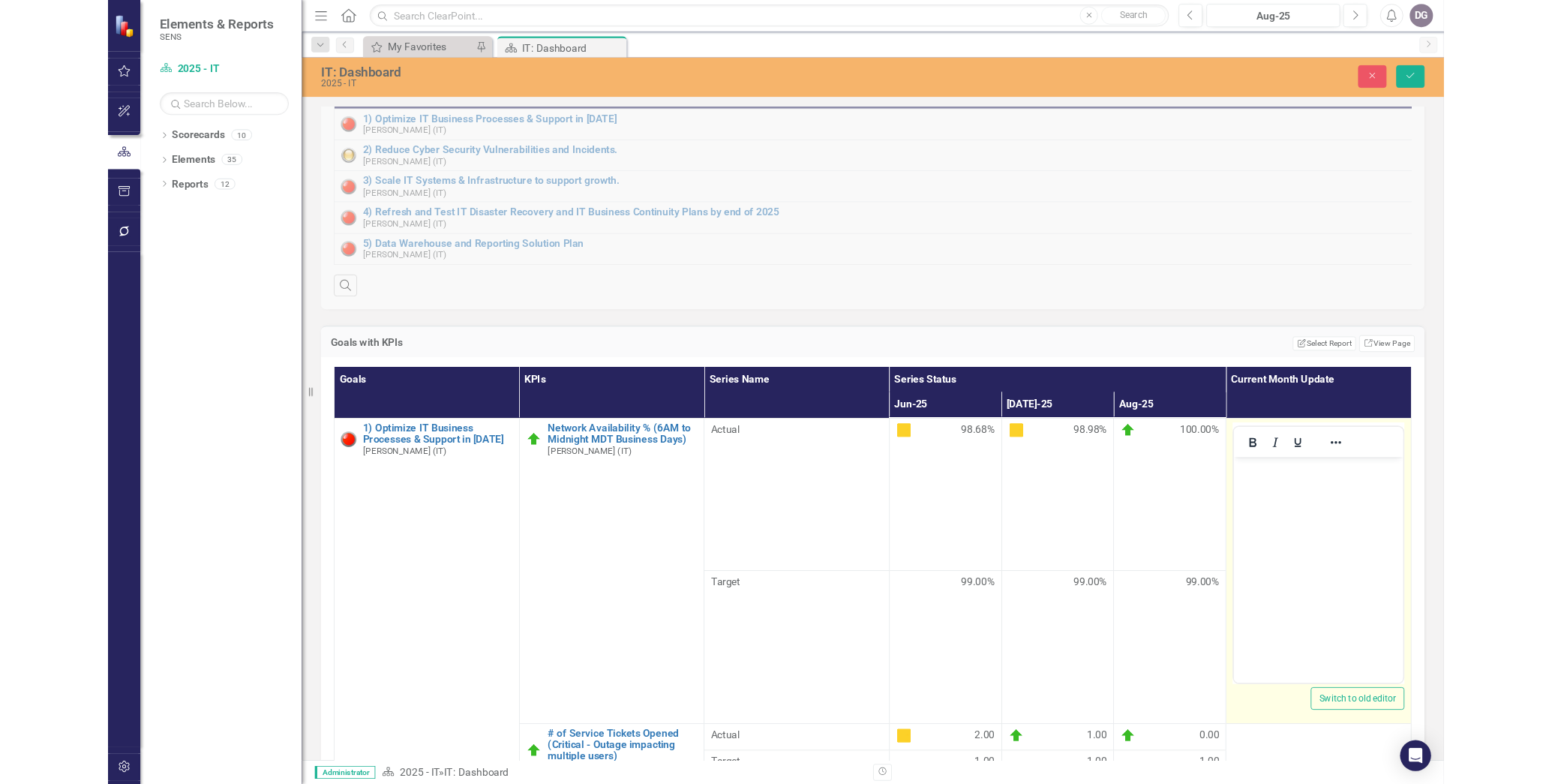
scroll to position [0, 0]
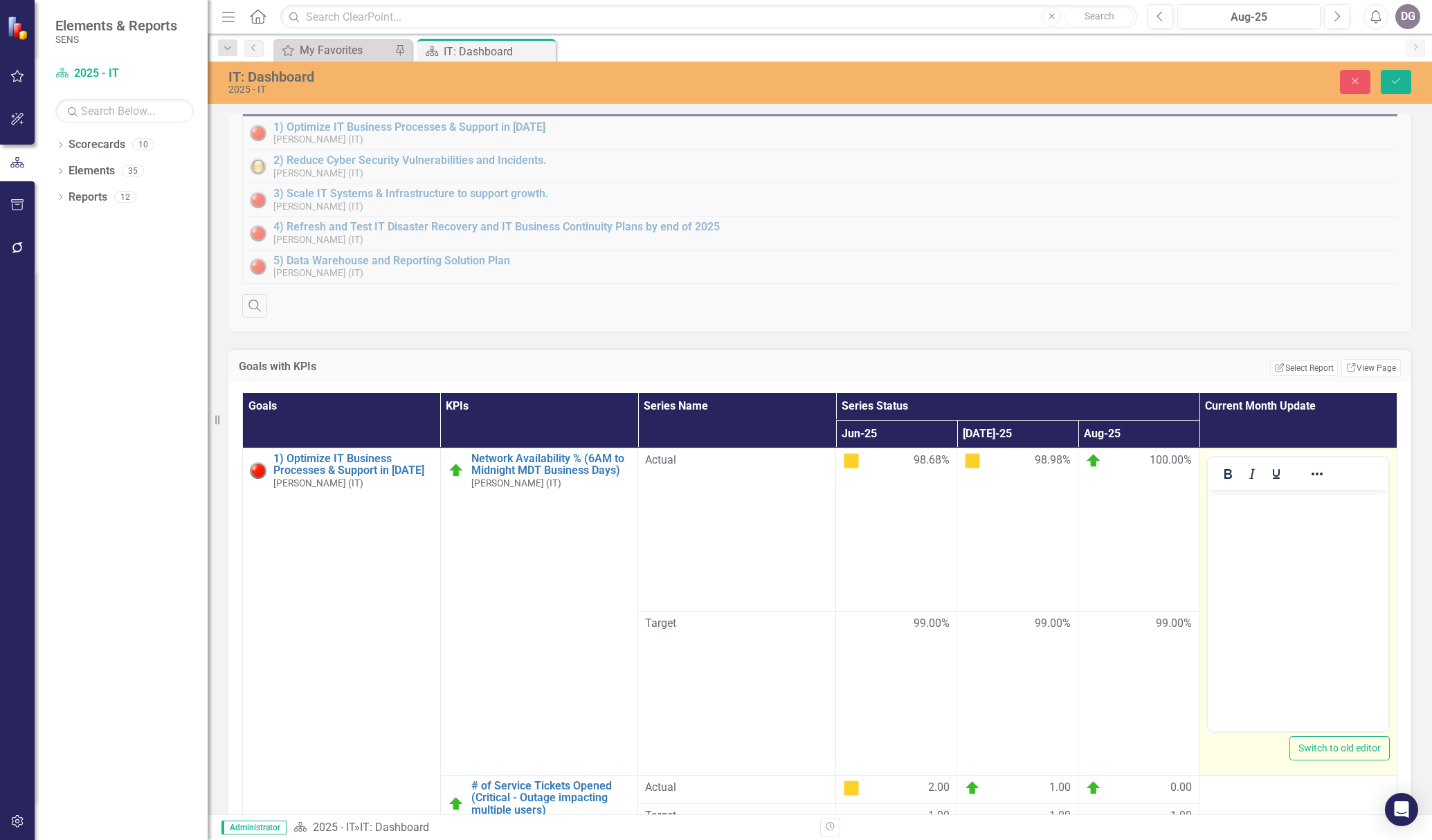
click at [1069, 545] on body "Rich Text Area. Press ALT-0 for help." at bounding box center [1298, 593] width 180 height 208
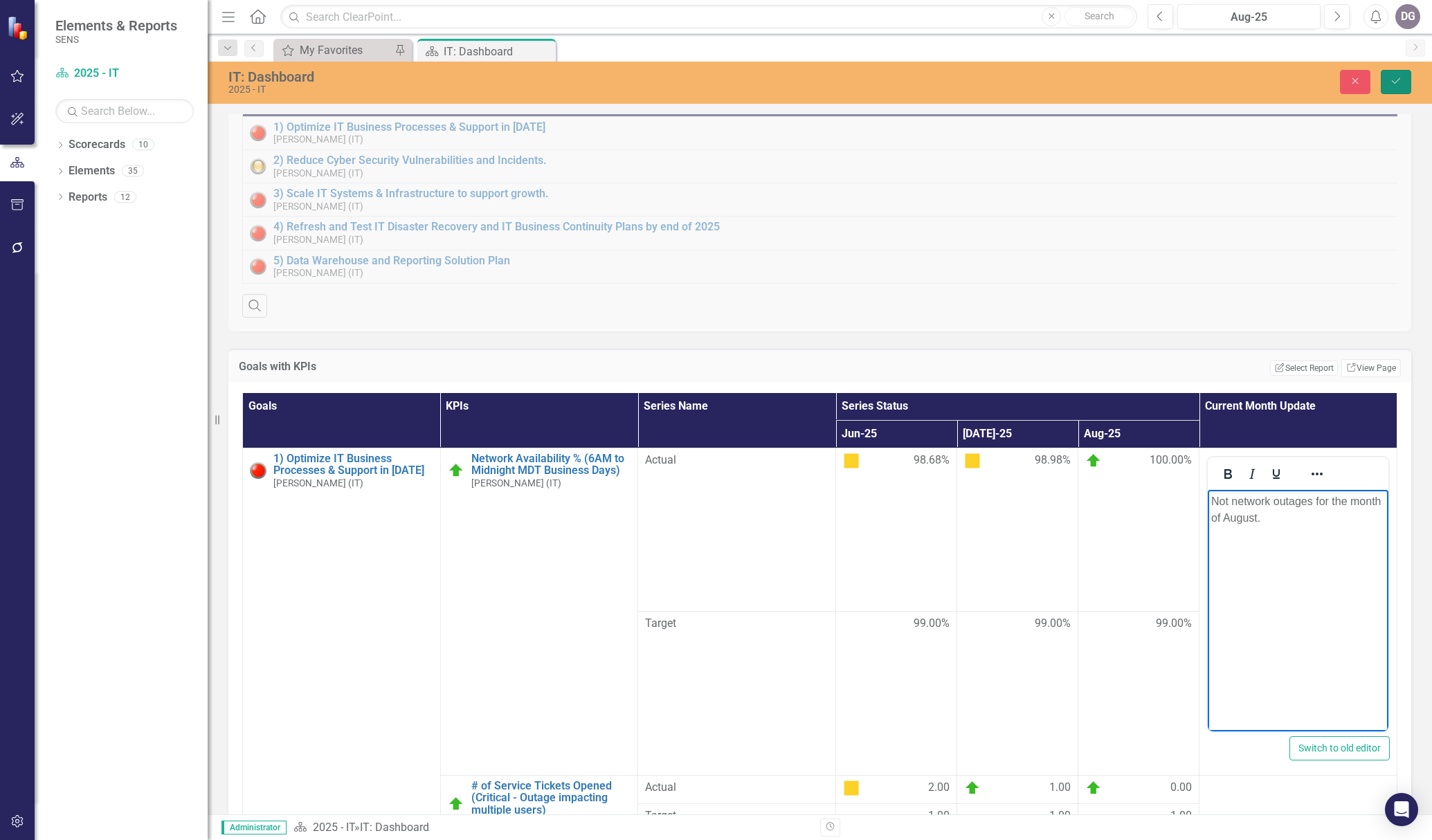
click at [1069, 77] on button "Save" at bounding box center [1396, 82] width 30 height 25
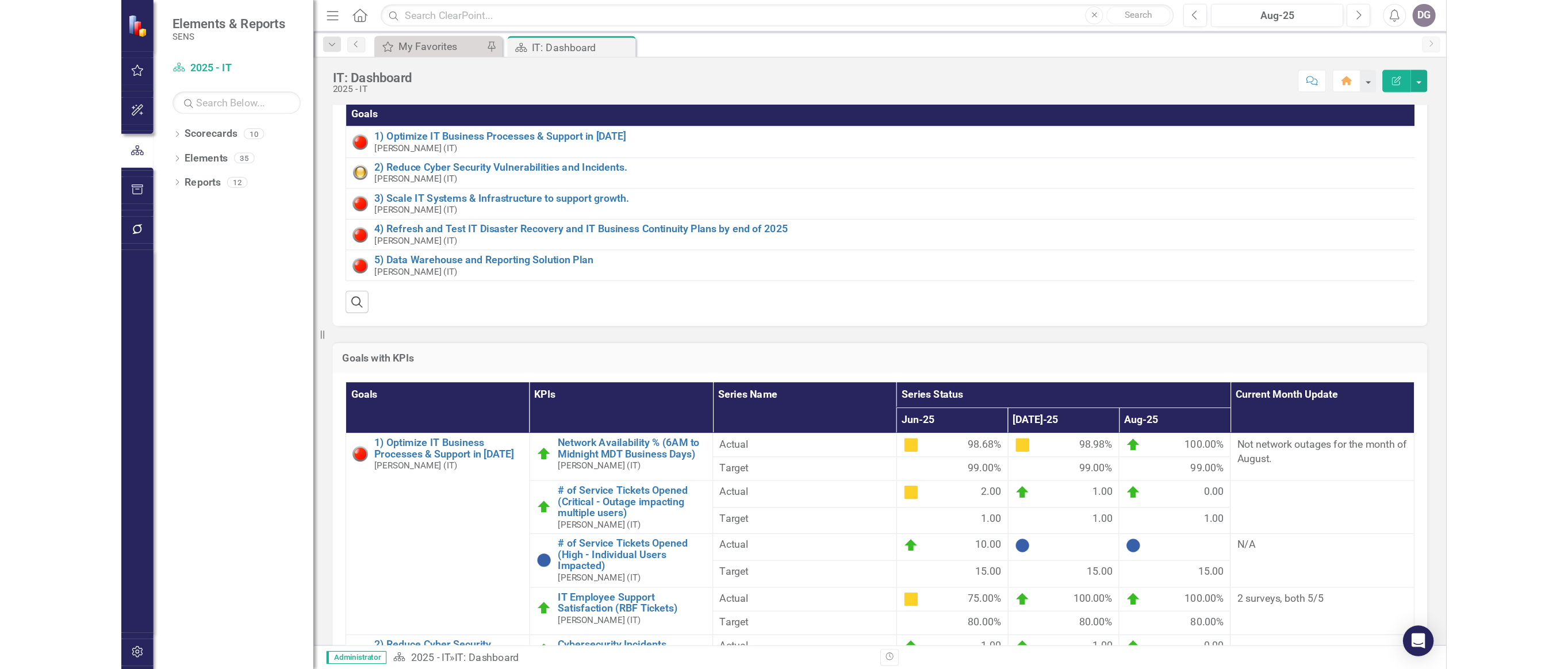
scroll to position [115, 0]
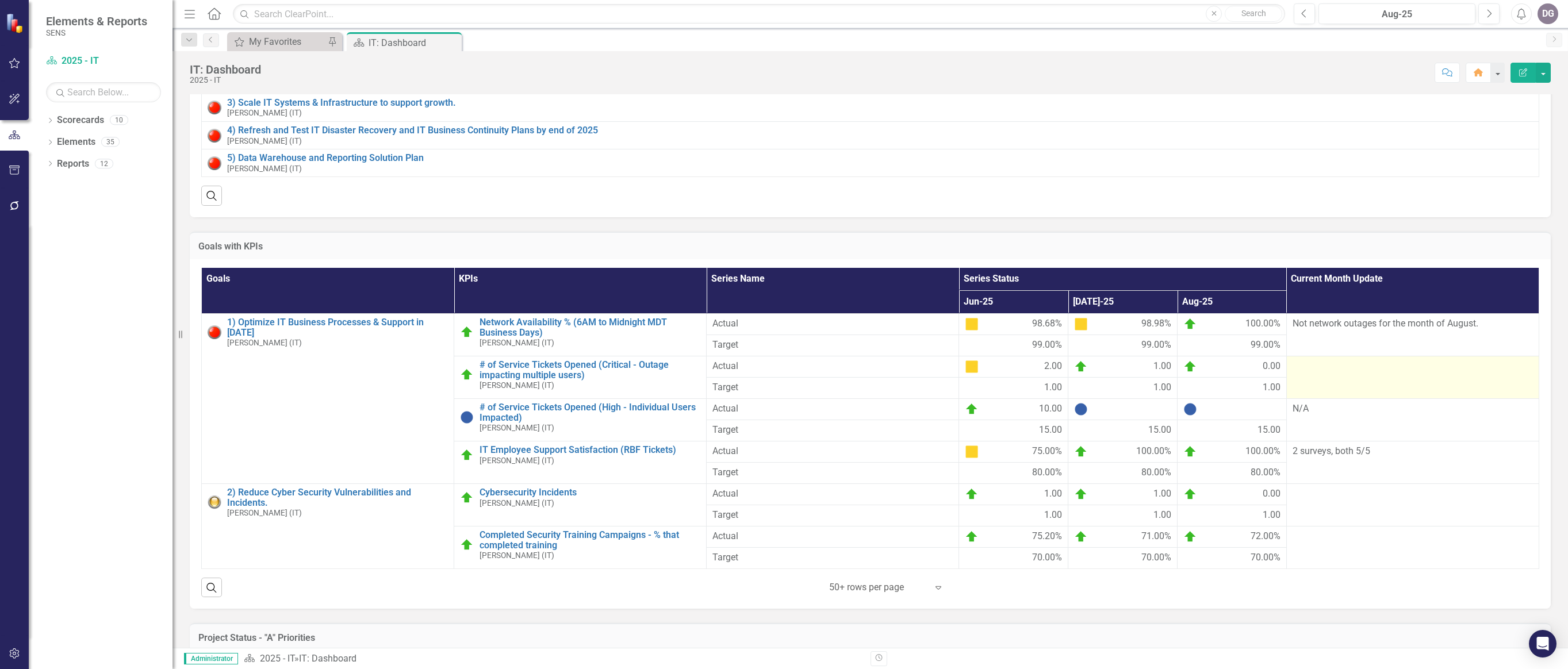
click at [888, 374] on div at bounding box center [1412, 366] width 240 height 14
click at [888, 374] on span "0.00" at bounding box center [1272, 366] width 18 height 14
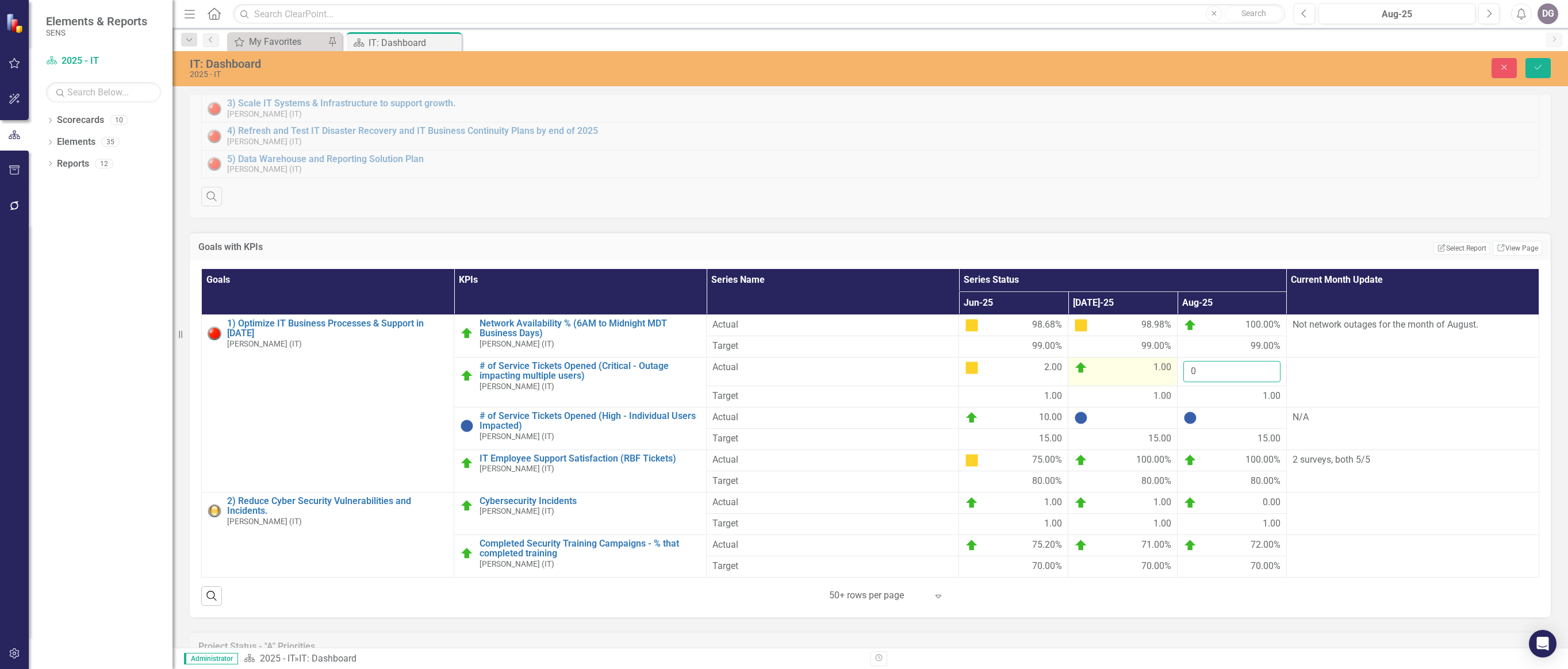
drag, startPoint x: 1200, startPoint y: 381, endPoint x: 1165, endPoint y: 381, distance: 35.0
click at [888, 381] on tr "# of Service Tickets Opened (Critical - Outage impacting multiple users) Drew G…" at bounding box center [871, 372] width 1337 height 29
type input "1"
click at [888, 375] on div at bounding box center [1412, 368] width 240 height 14
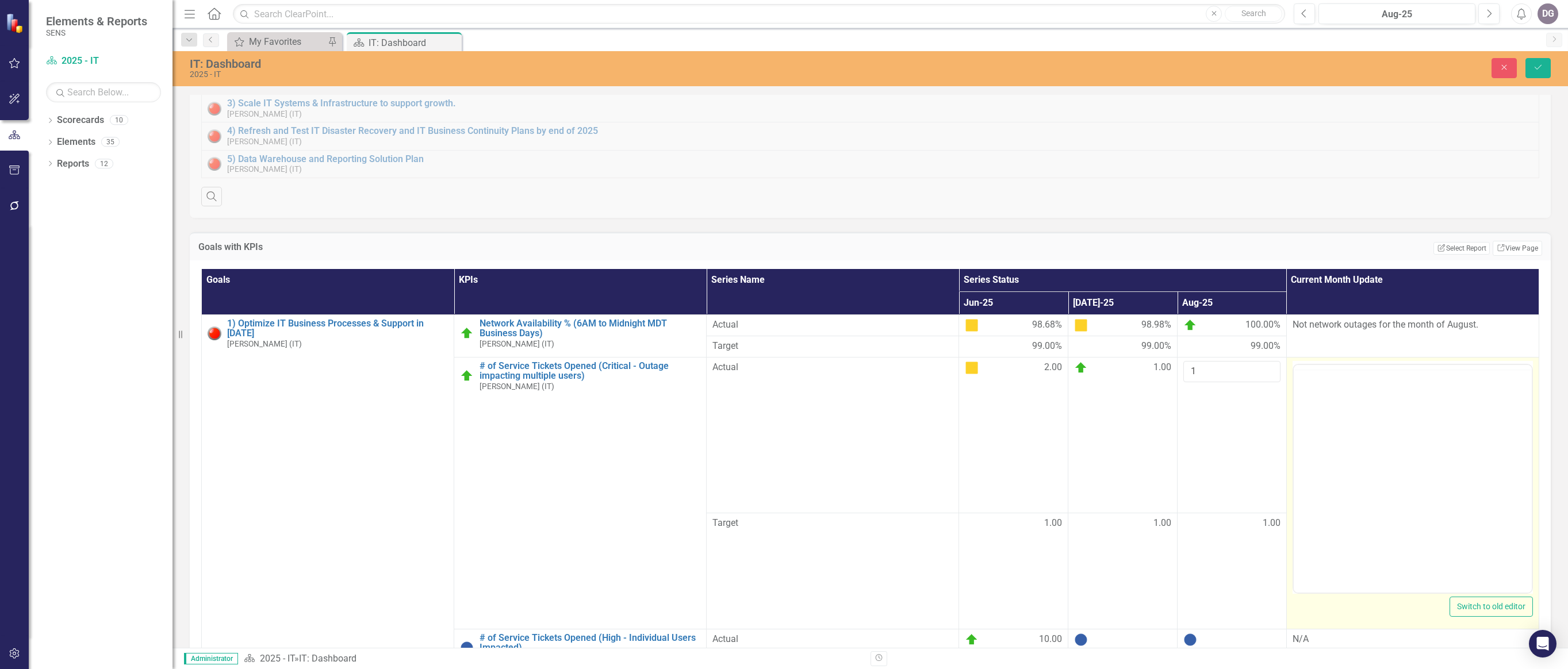
scroll to position [0, 0]
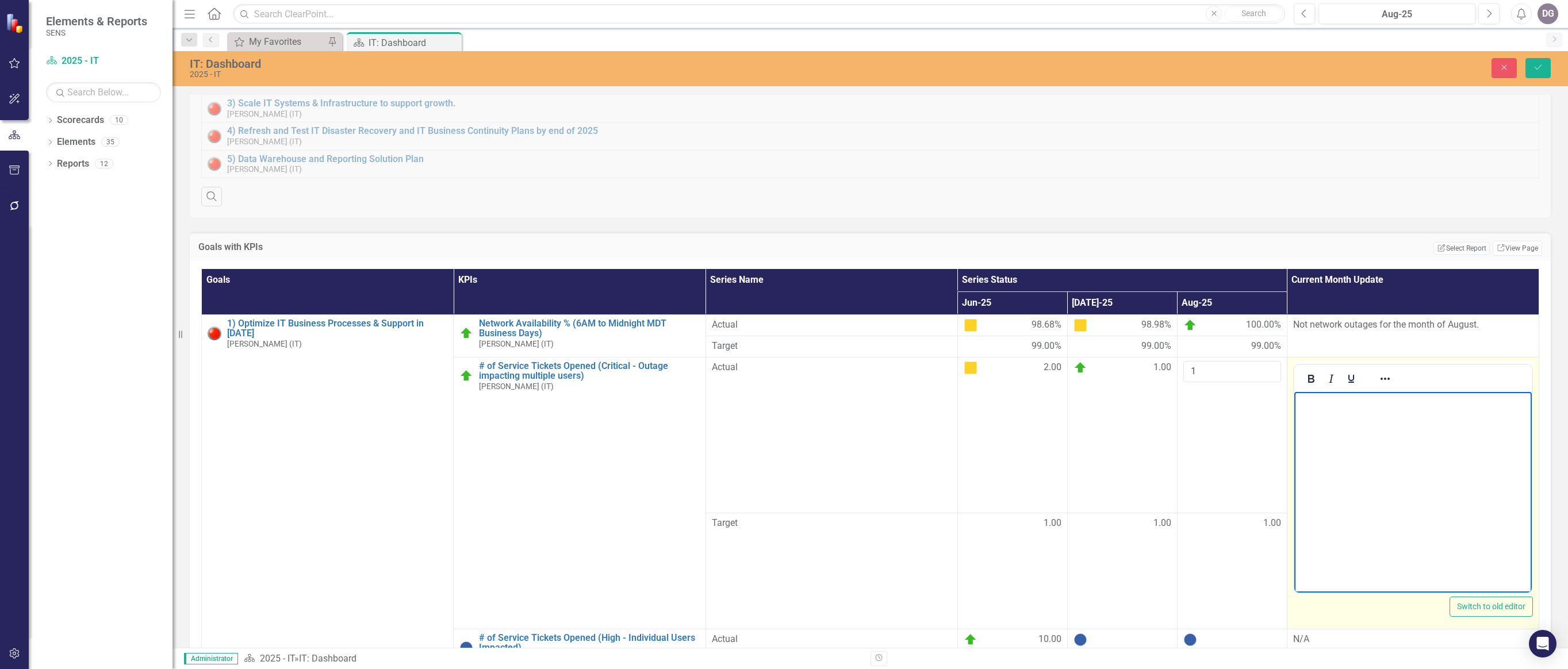
click at [888, 416] on body "Rich Text Area. Press ALT-0 for help." at bounding box center [1413, 478] width 238 height 173
paste body "Rich Text Area. Press ALT-0 for help."
click at [888, 440] on p "T20250827.0035- SL Disk overload 2 days later. Reboot cleared. Continued to mon…" at bounding box center [1413, 431] width 232 height 27
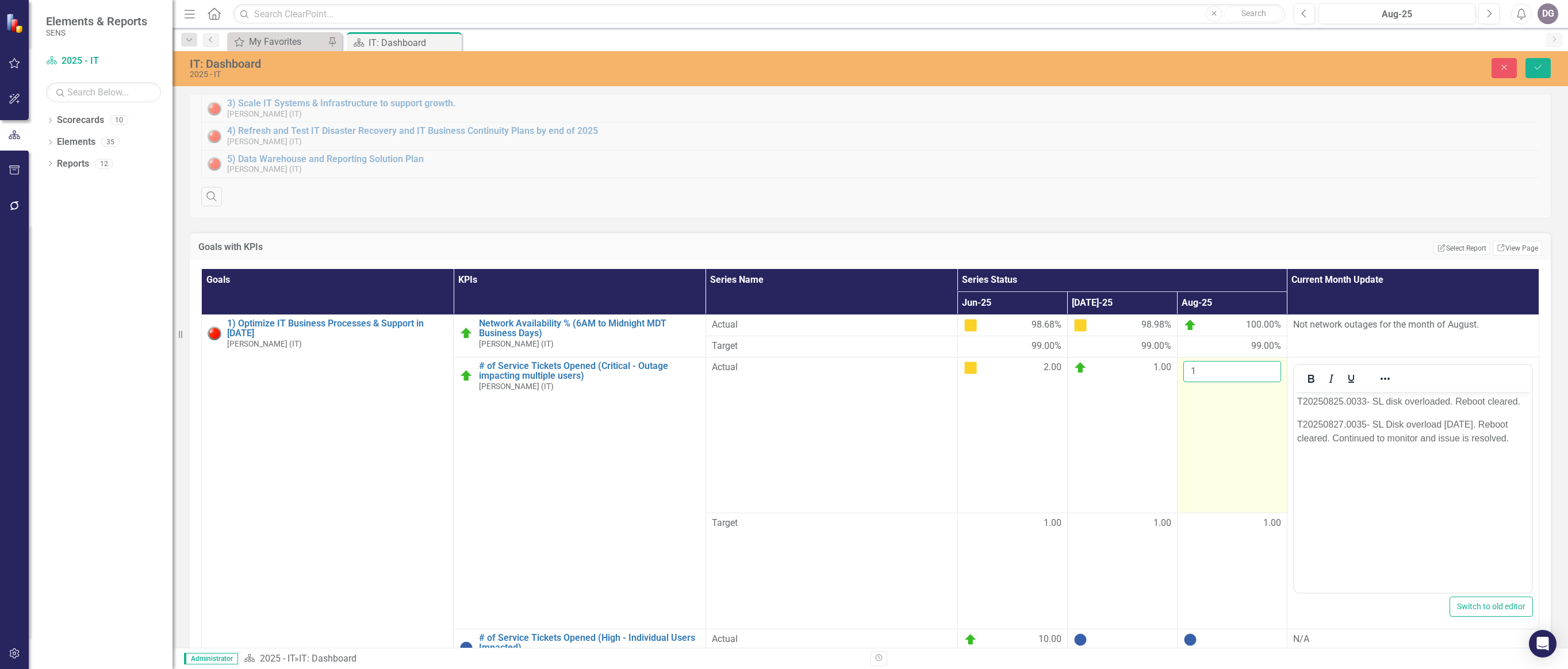
drag, startPoint x: 1197, startPoint y: 376, endPoint x: 1170, endPoint y: 381, distance: 27.5
click at [888, 381] on td "1" at bounding box center [1232, 435] width 110 height 156
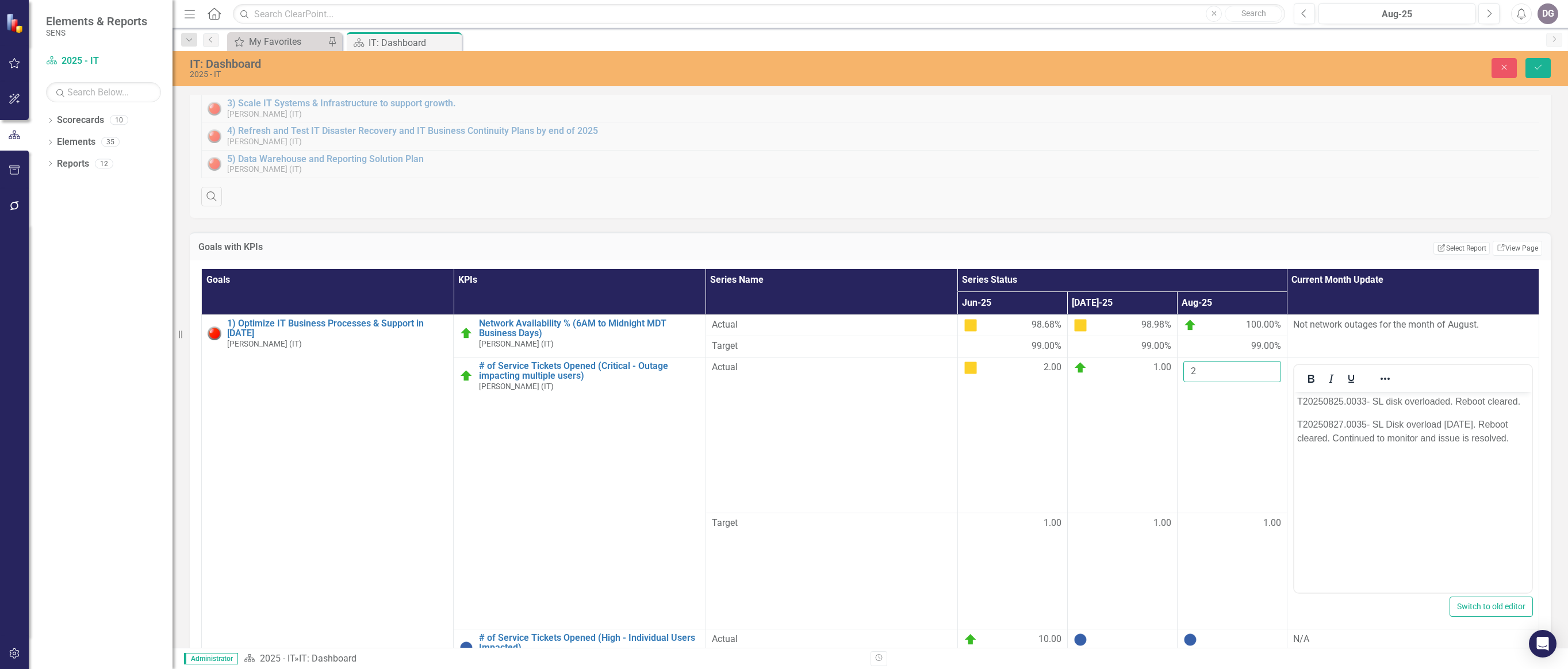
type input "2"
click at [888, 332] on span "100.00%" at bounding box center [1264, 325] width 35 height 14
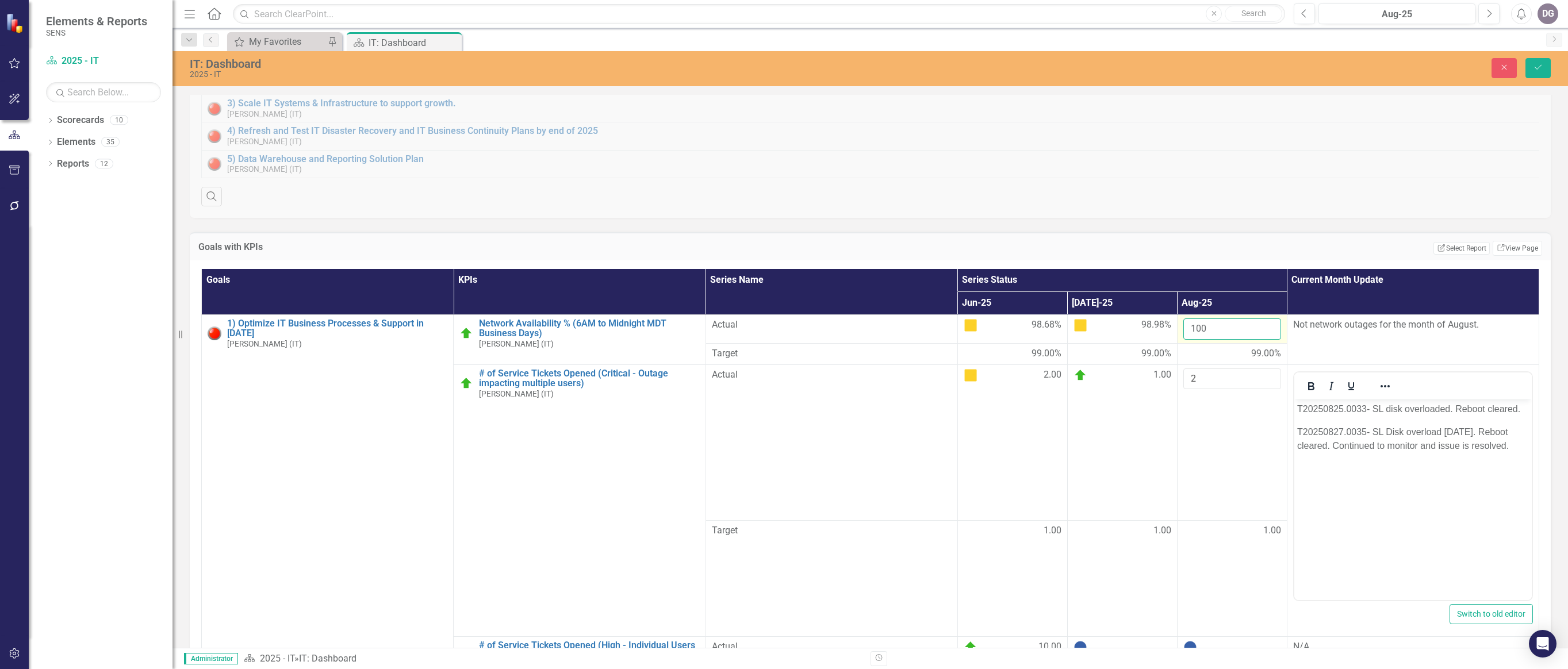
click at [888, 335] on input "100" at bounding box center [1232, 329] width 98 height 21
drag, startPoint x: 1201, startPoint y: 340, endPoint x: 1170, endPoint y: 341, distance: 31.0
click at [888, 341] on td "100" at bounding box center [1232, 328] width 110 height 29
type input "99.9"
click button "Save" at bounding box center [1538, 68] width 25 height 20
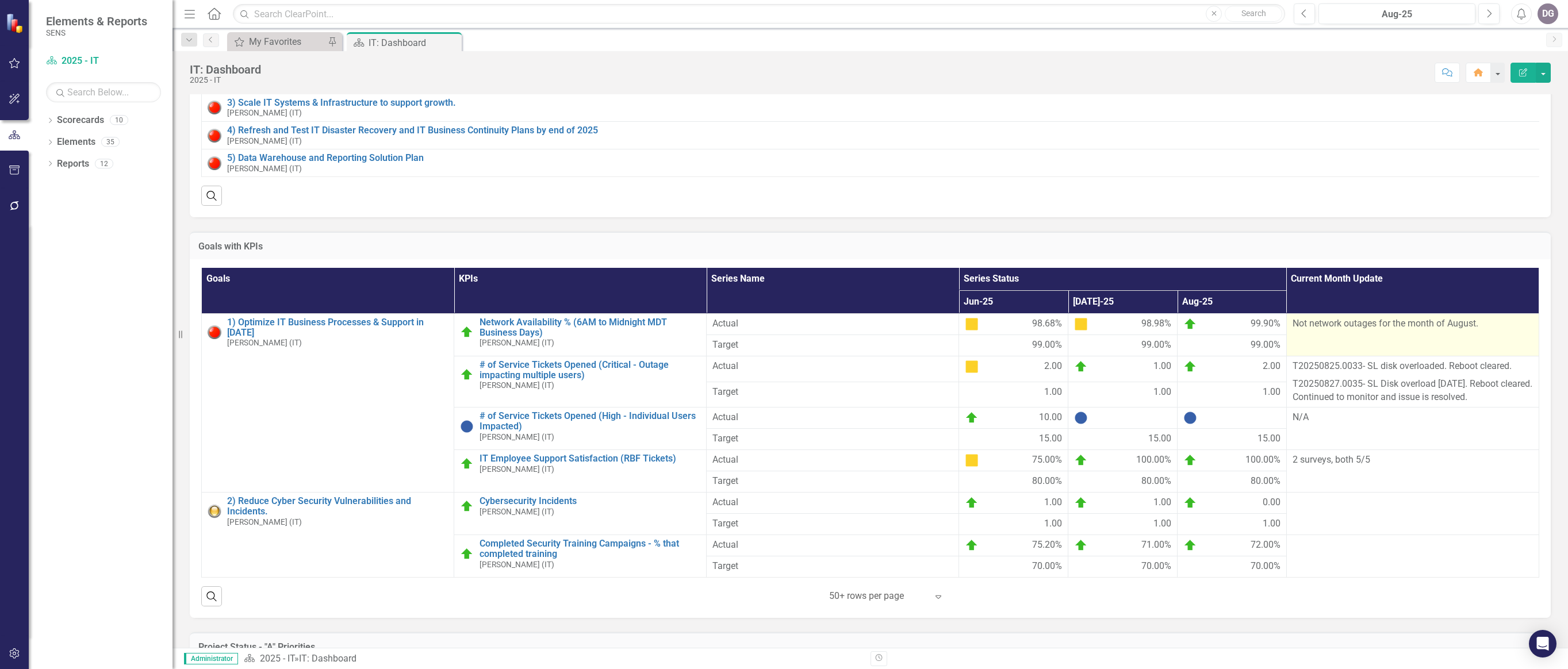
click at [888, 331] on div "Not network outages for the month of August." at bounding box center [1412, 324] width 240 height 14
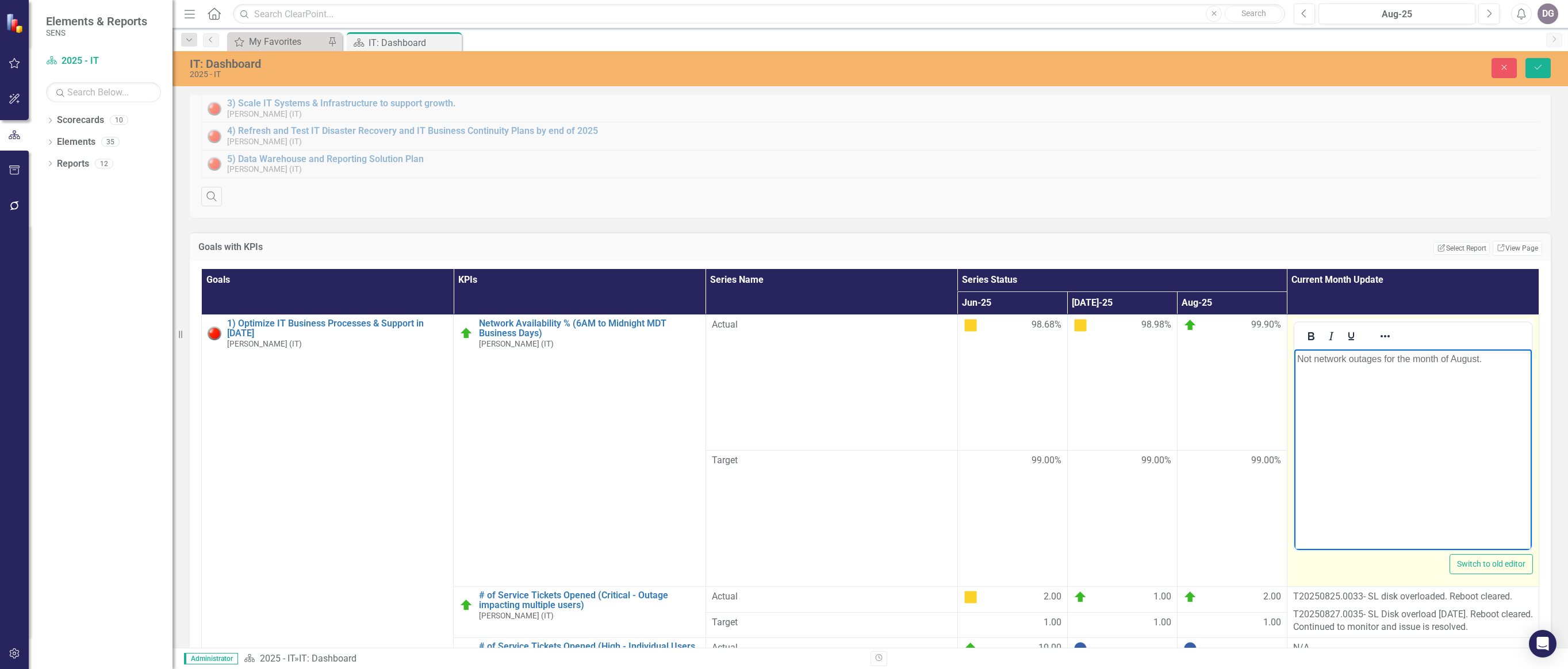
drag, startPoint x: 1449, startPoint y: 361, endPoint x: 2811, endPoint y: 811, distance: 1434.4
click at [888, 353] on html "Not network outages for the month of August." at bounding box center [1413, 435] width 238 height 173
click at [888, 66] on icon "Save" at bounding box center [1538, 67] width 11 height 8
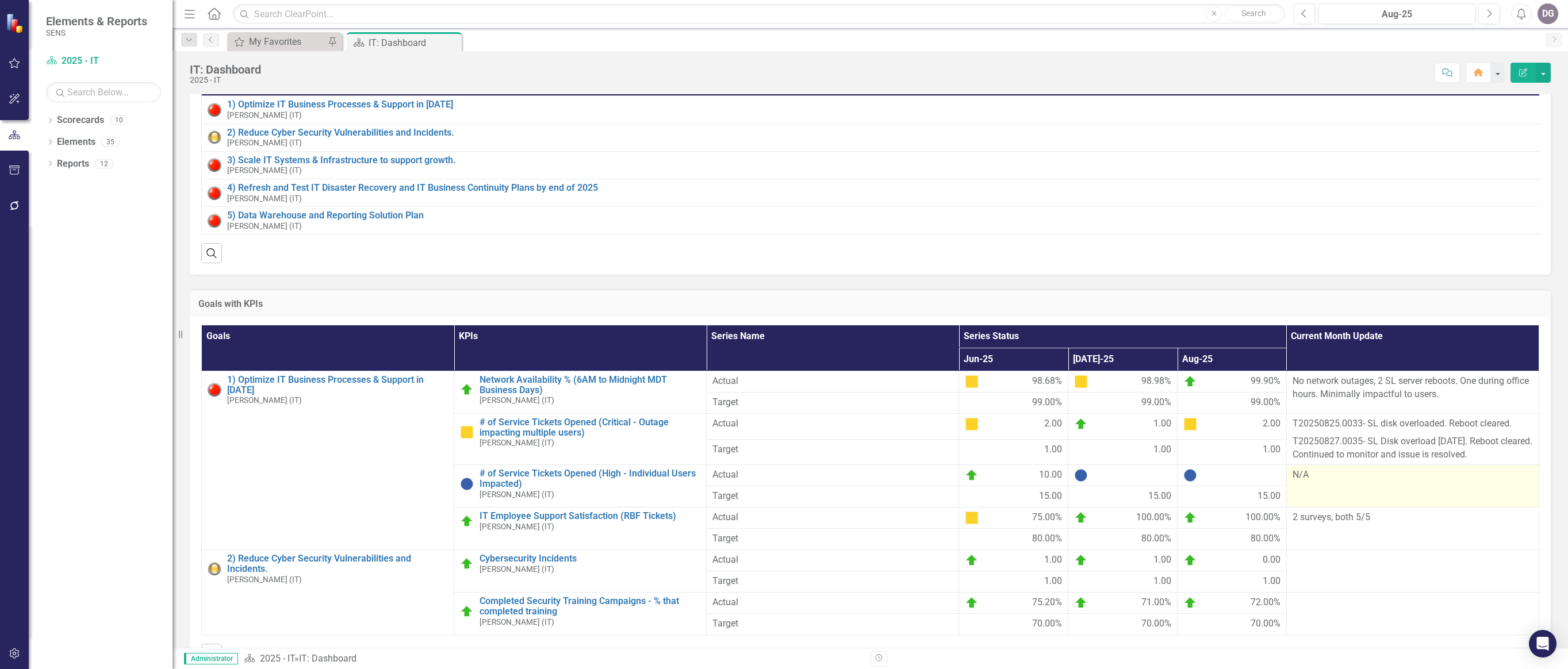
scroll to position [115, 0]
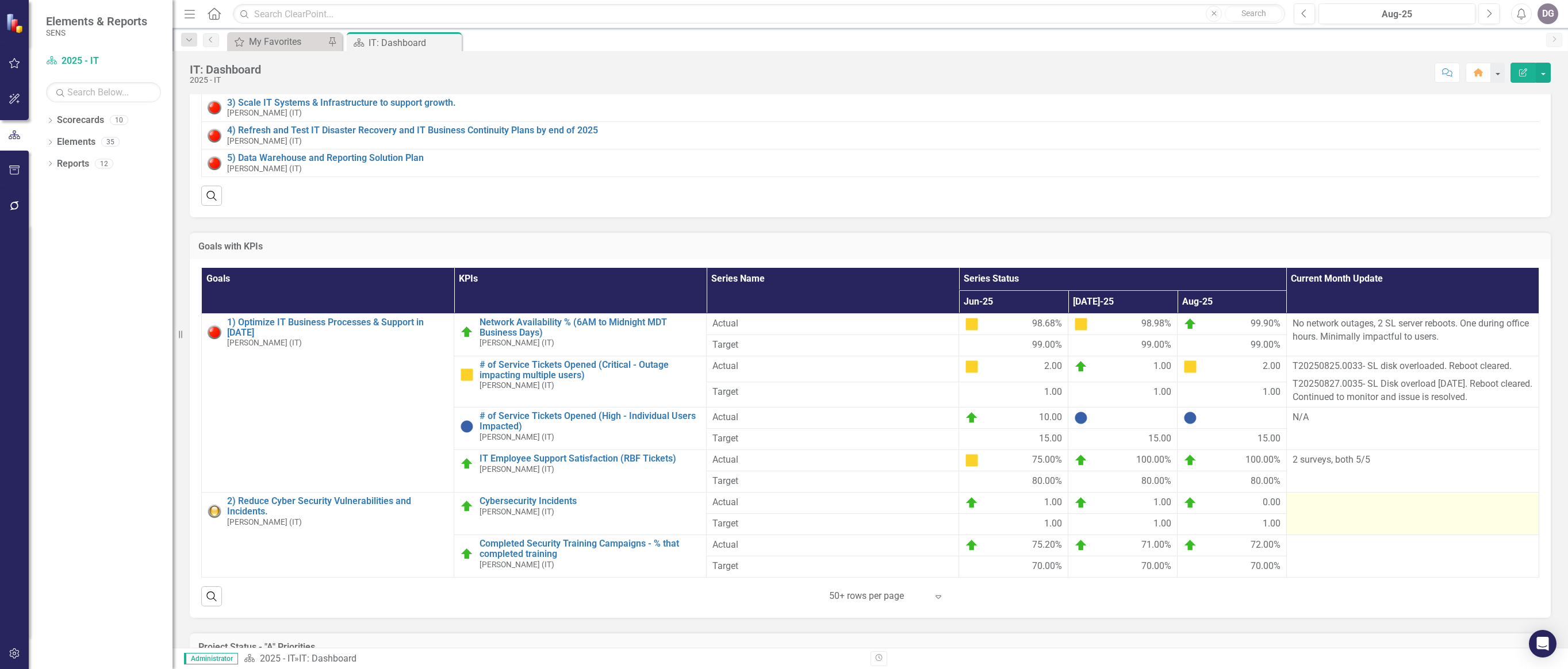
click at [888, 508] on td at bounding box center [1412, 514] width 252 height 42
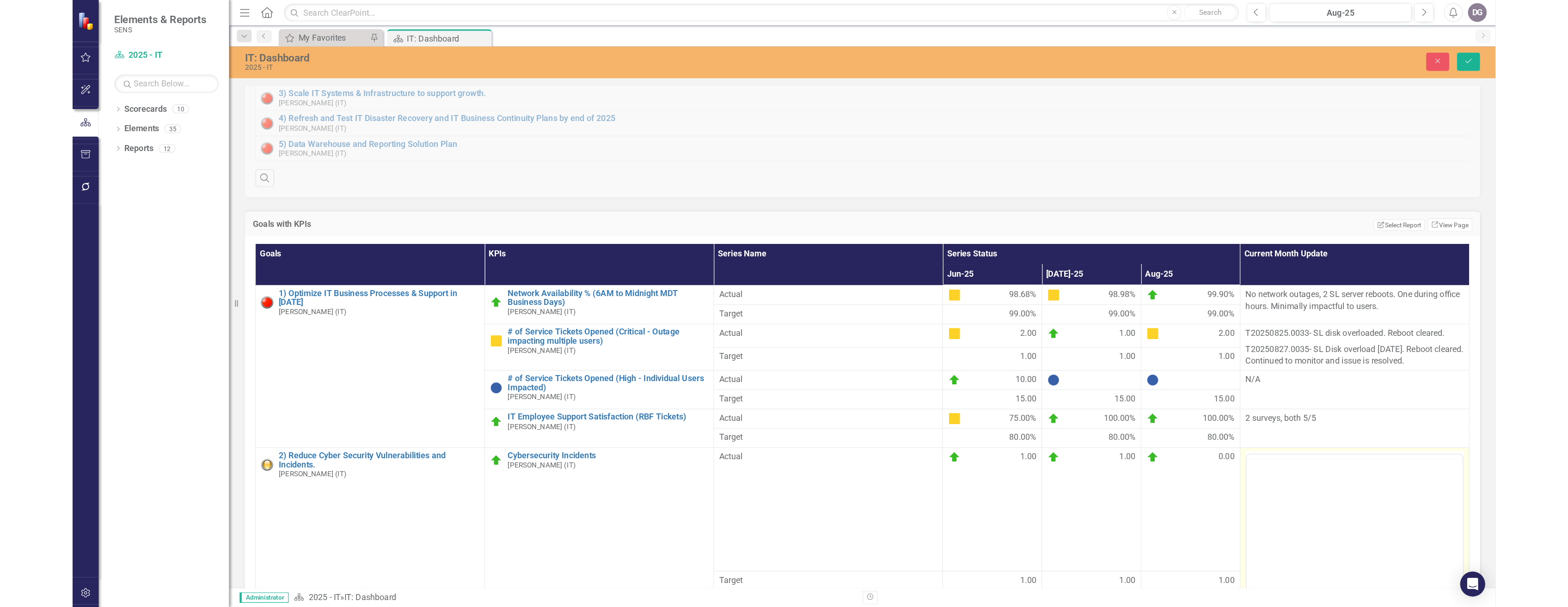
scroll to position [0, 0]
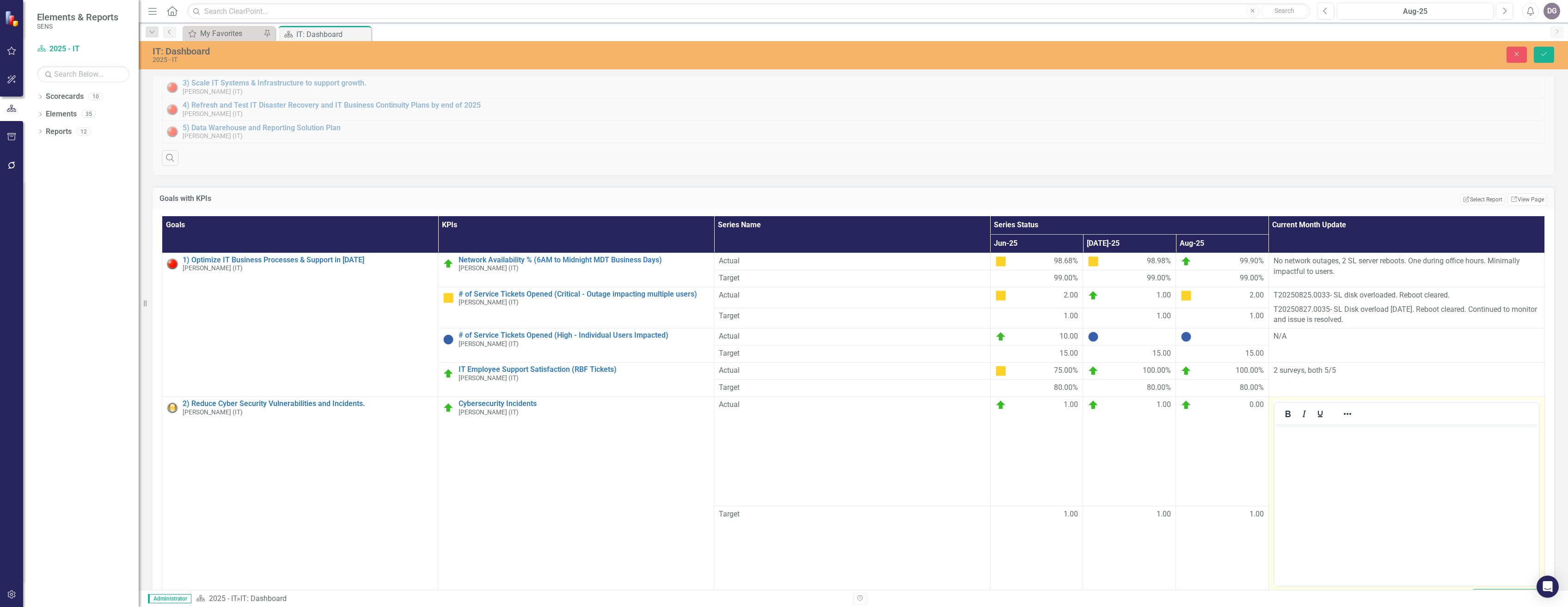
click at [714, 408] on body "Rich Text Area. Press ALT-0 for help." at bounding box center [1406, 494] width 264 height 139
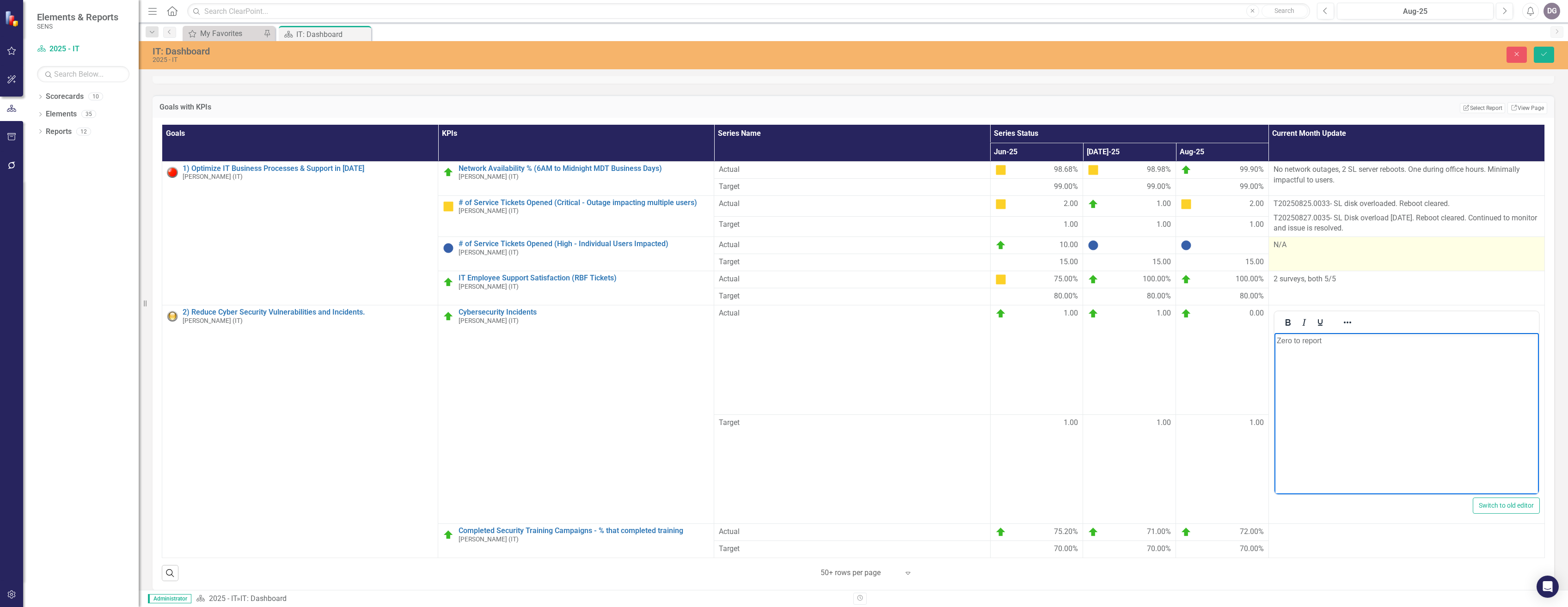
scroll to position [185, 0]
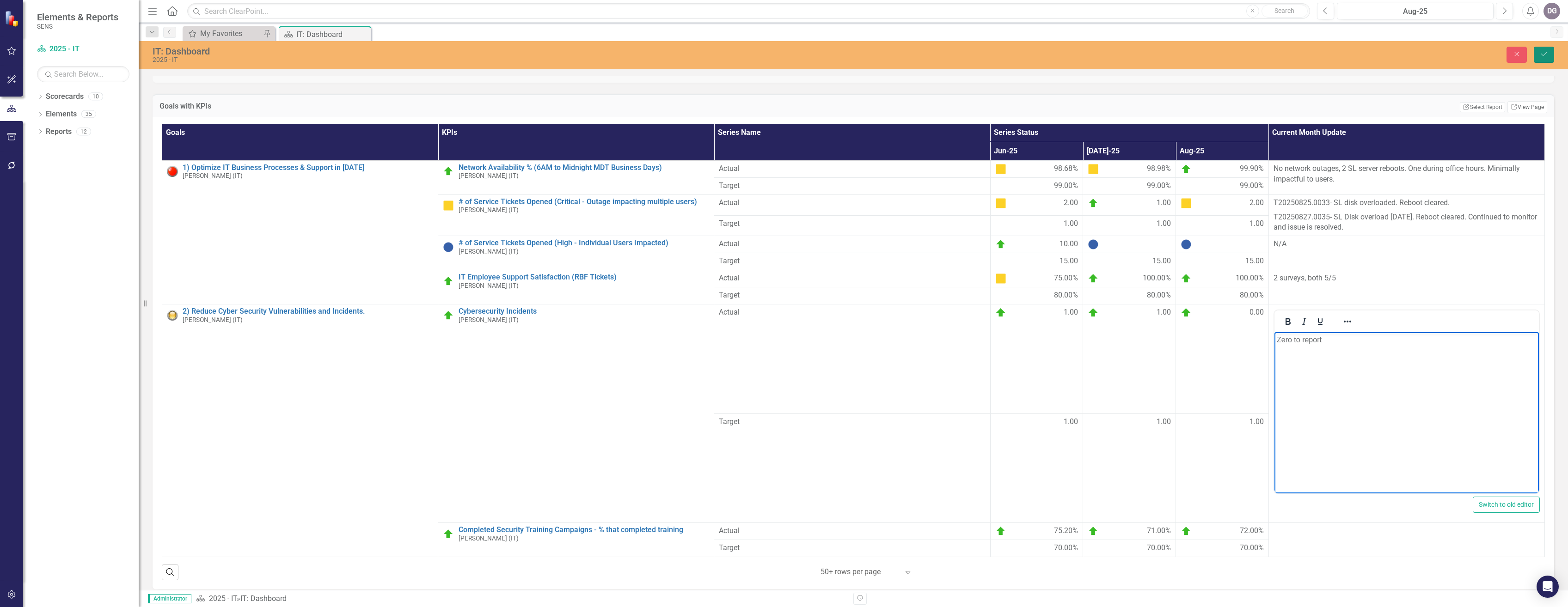
click at [714, 58] on button "Save" at bounding box center [1544, 55] width 20 height 16
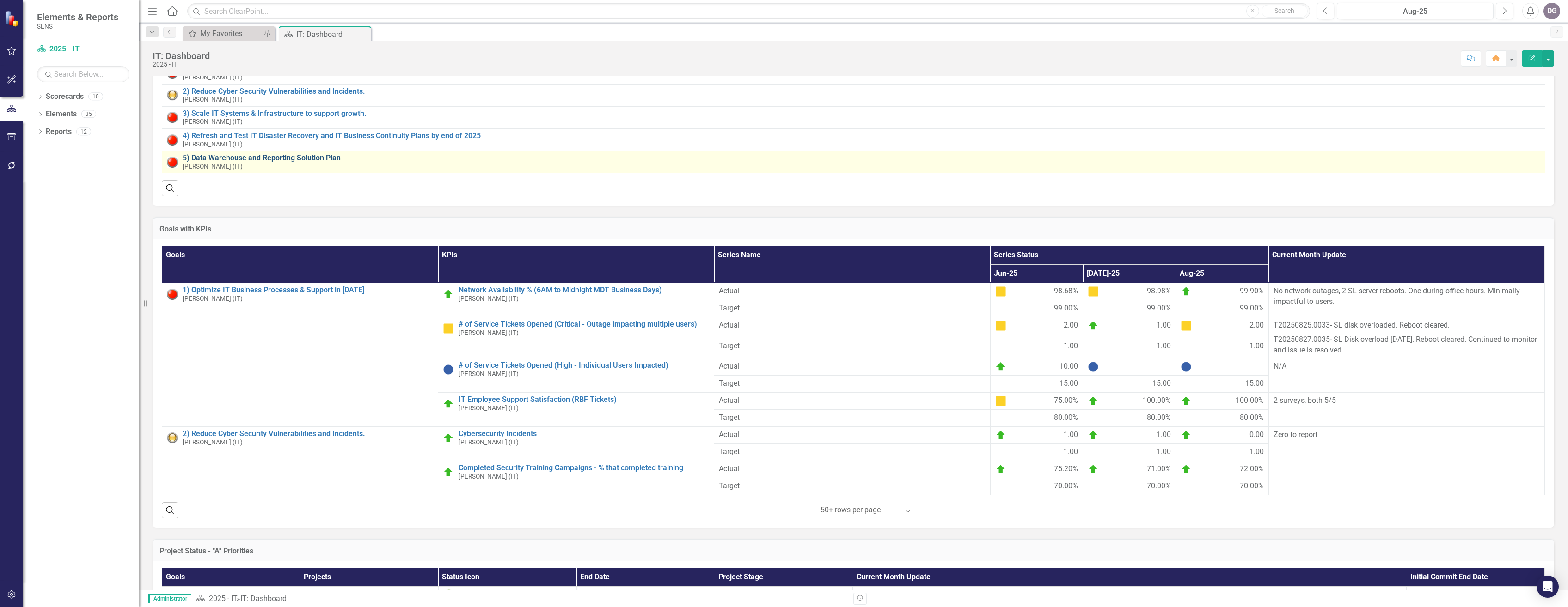
scroll to position [0, 0]
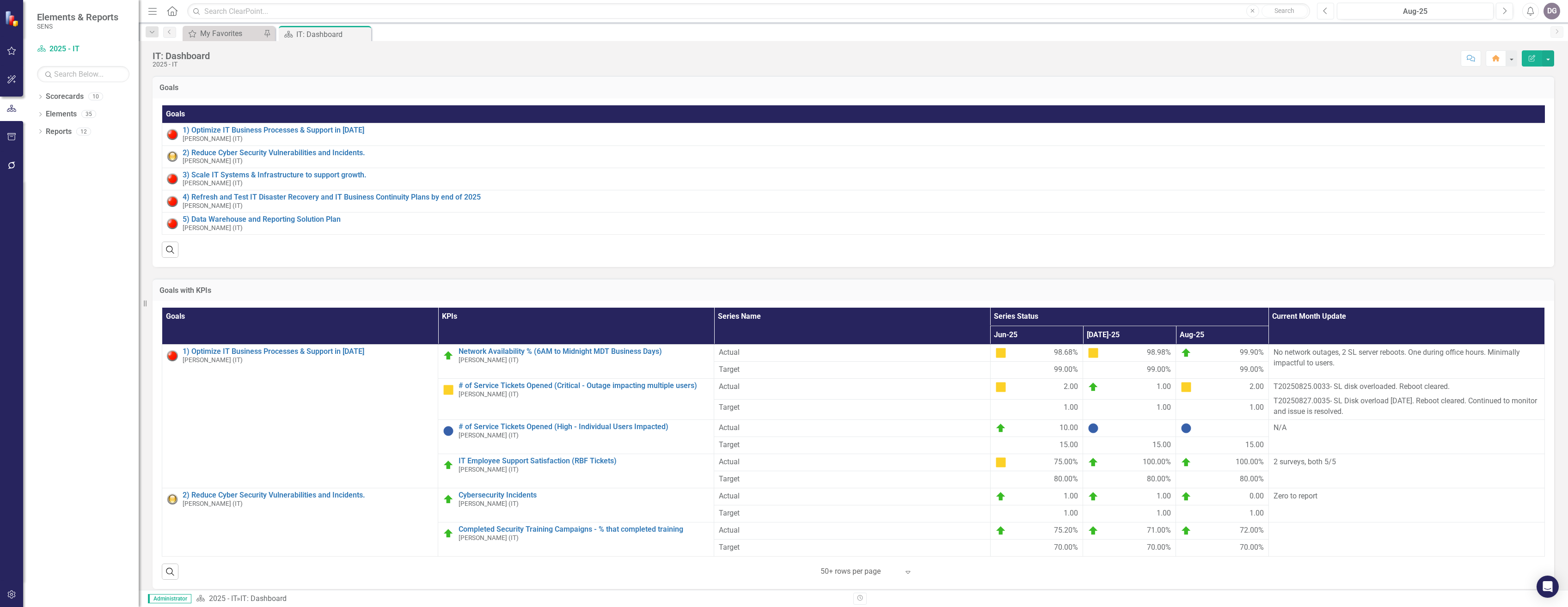
click at [714, 12] on icon "Previous" at bounding box center [1326, 11] width 5 height 9
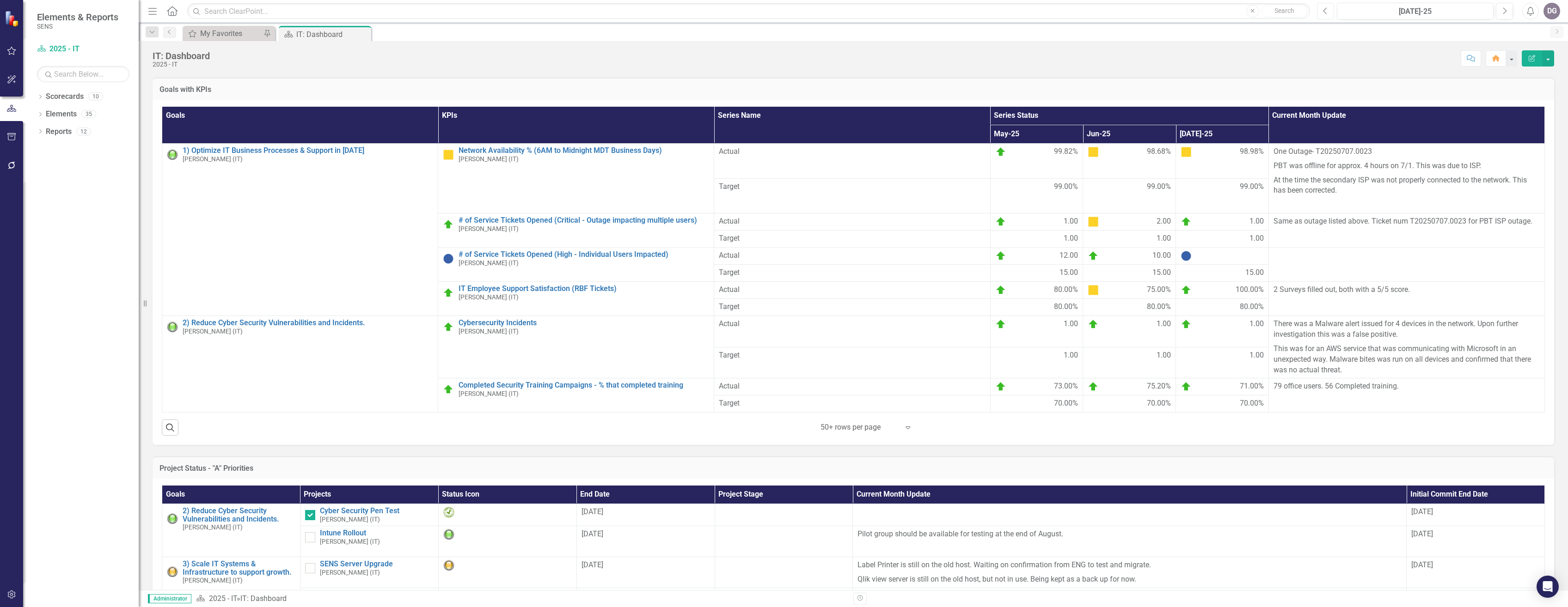
scroll to position [185, 0]
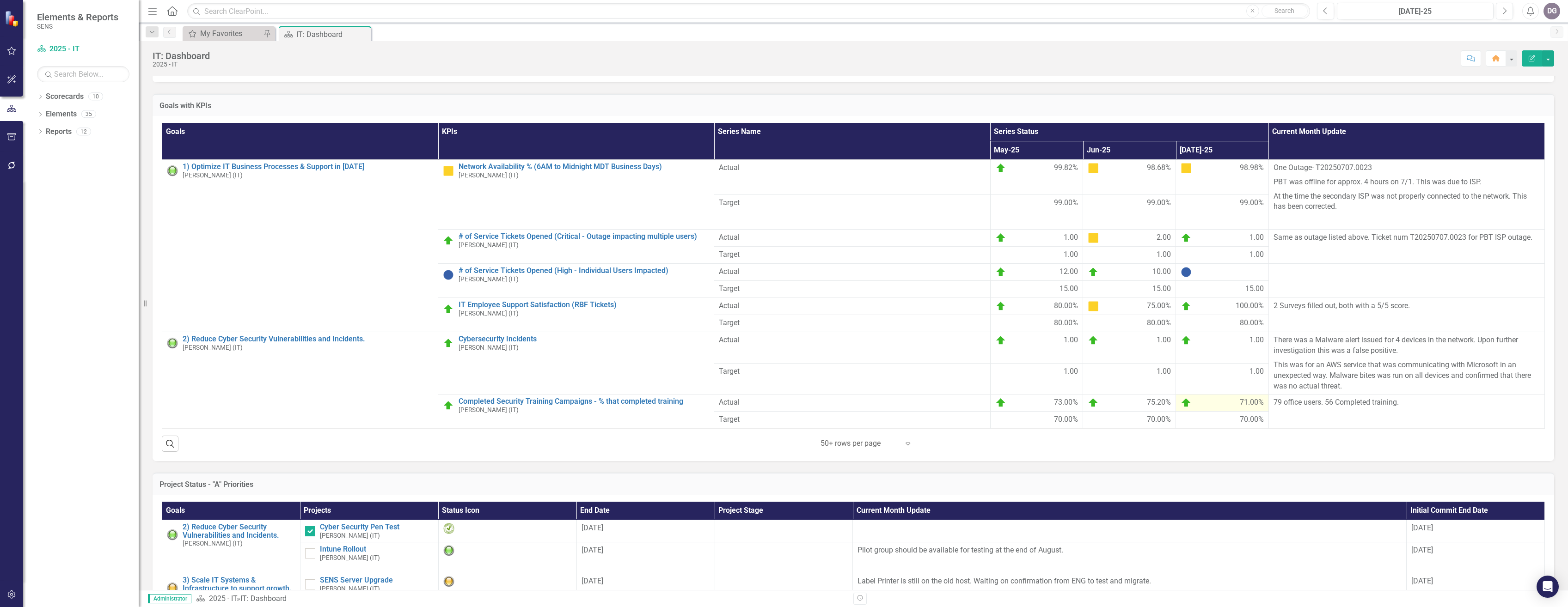
drag, startPoint x: 1407, startPoint y: 414, endPoint x: 1252, endPoint y: 410, distance: 155.1
click at [714, 408] on tr "Completed Security Training Campaigns - % that completed training Drew Gacita (…" at bounding box center [853, 403] width 1382 height 17
drag, startPoint x: 1396, startPoint y: 410, endPoint x: 1275, endPoint y: 410, distance: 121.0
click at [714, 408] on p "79 office users. 56 Completed training." at bounding box center [1406, 402] width 266 height 10
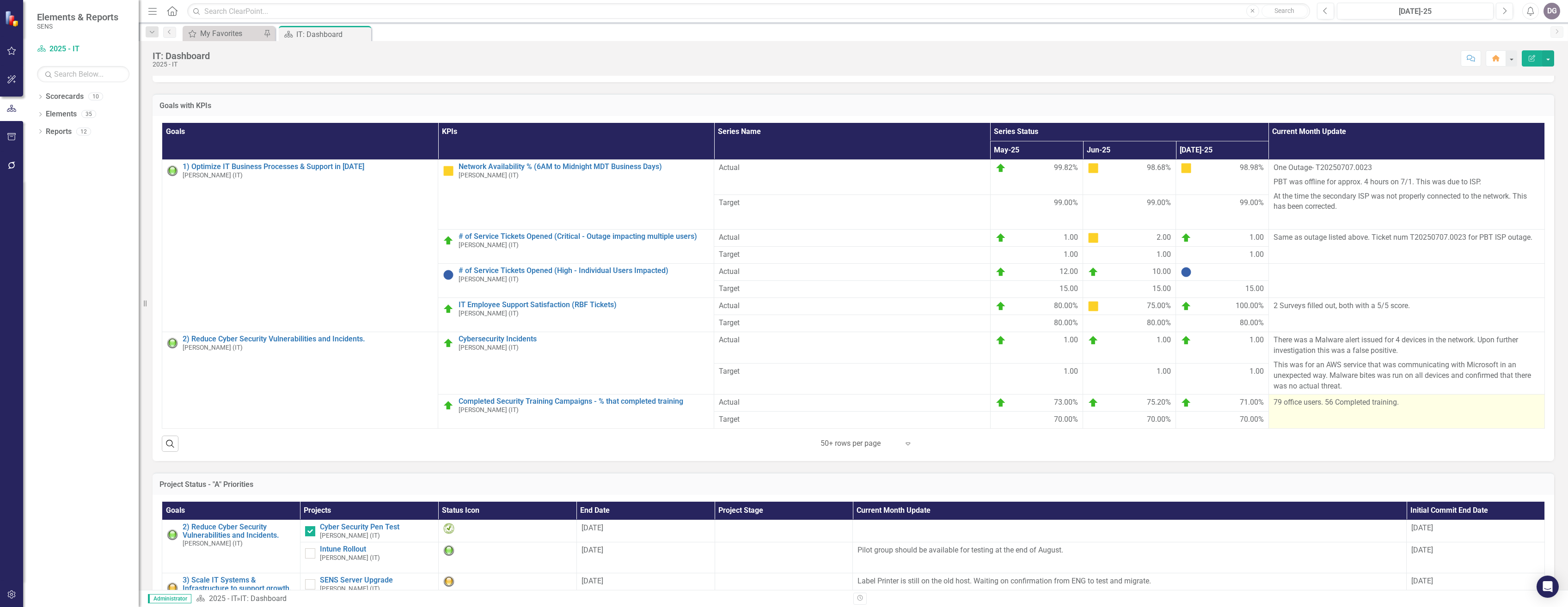
click at [714, 408] on p "79 office users. 56 Completed training." at bounding box center [1406, 402] width 266 height 10
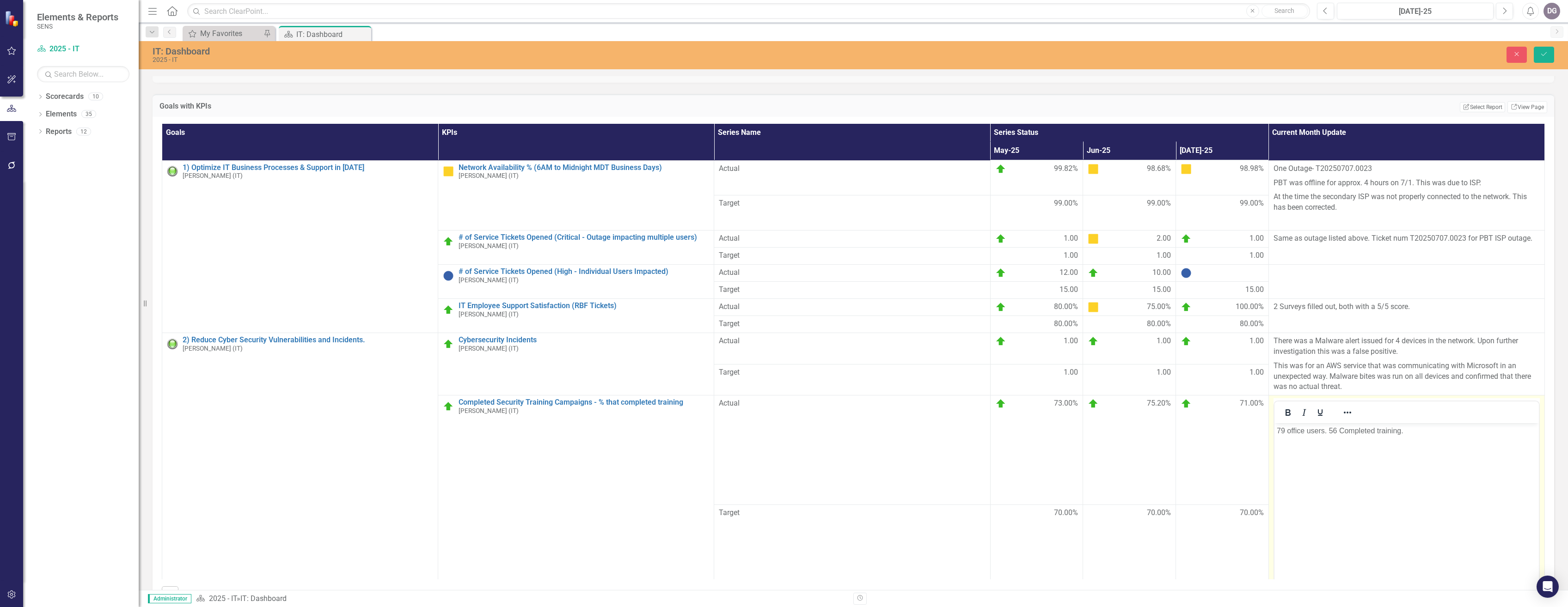
scroll to position [0, 0]
drag, startPoint x: 1410, startPoint y: 434, endPoint x: 1242, endPoint y: 435, distance: 168.0
click at [714, 408] on html "79 office users. 56 Completed training." at bounding box center [1407, 493] width 264 height 139
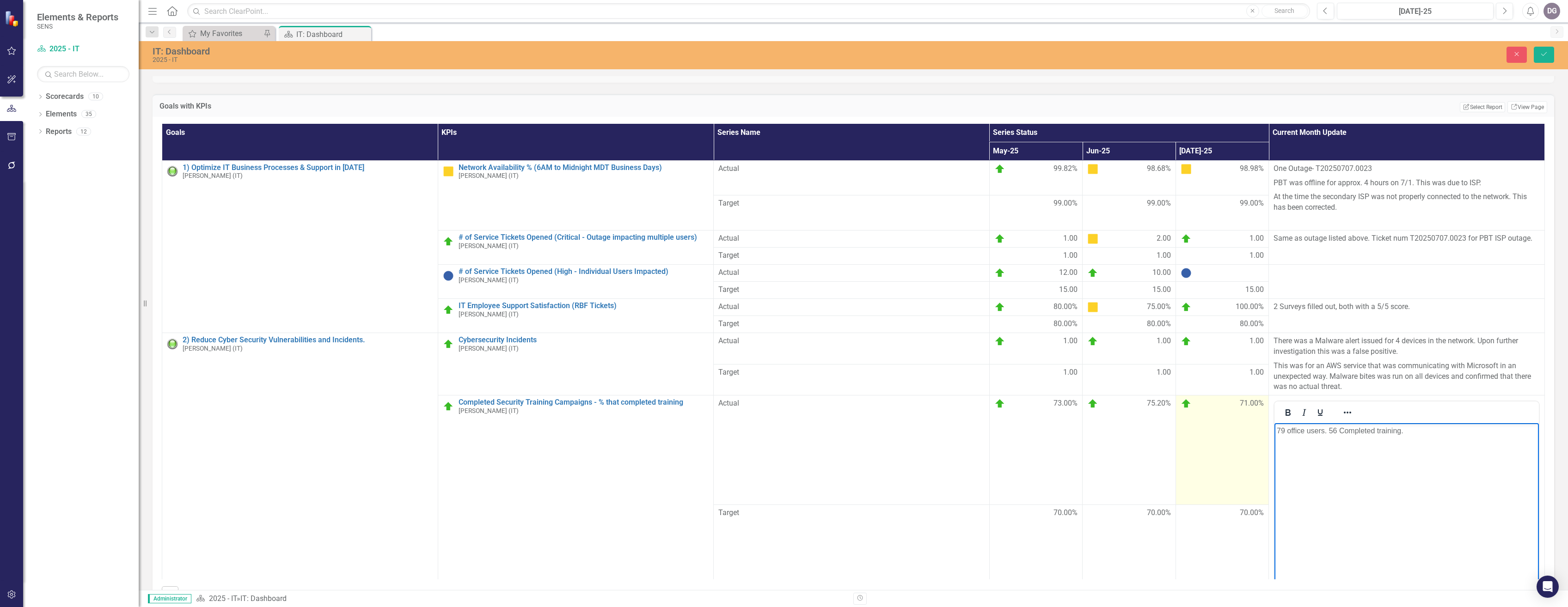
copy p "79 office users. 56 Completed training."
drag, startPoint x: 1548, startPoint y: 55, endPoint x: 1548, endPoint y: 133, distance: 78.0
click at [714, 55] on button "Save" at bounding box center [1544, 55] width 20 height 16
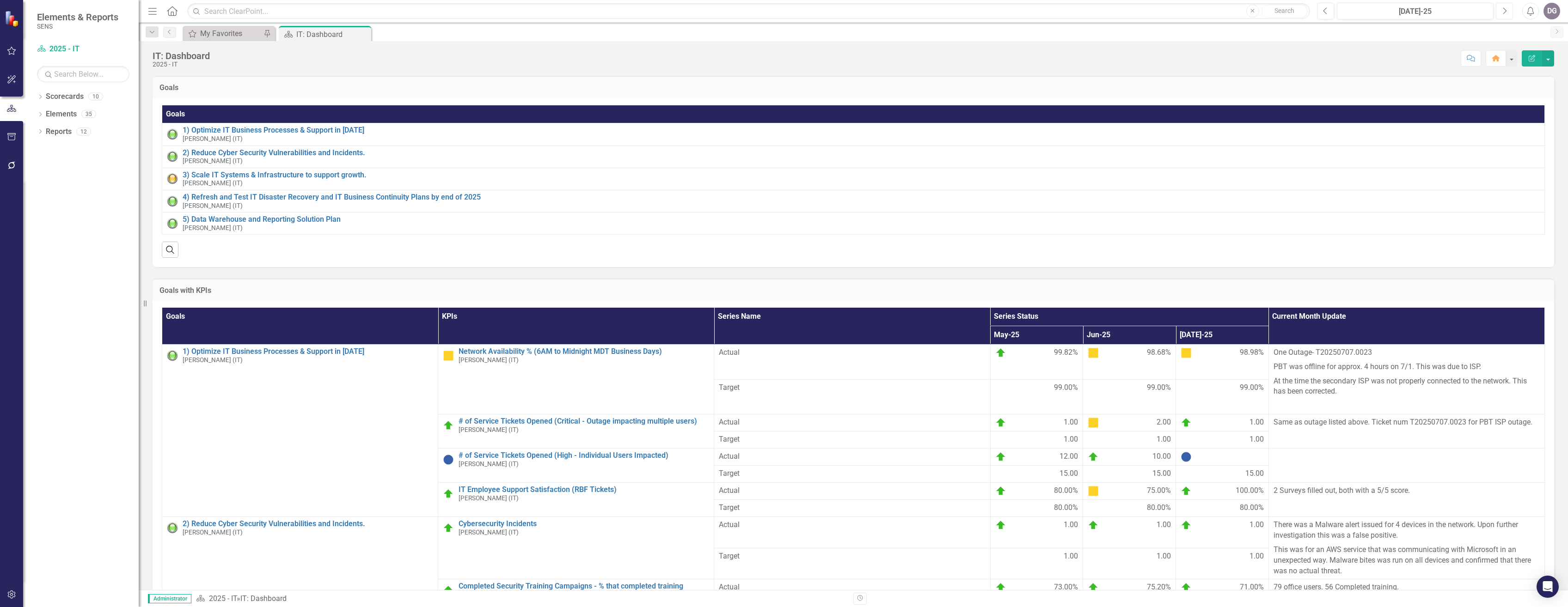
click at [714, 13] on button "Next" at bounding box center [1505, 11] width 17 height 16
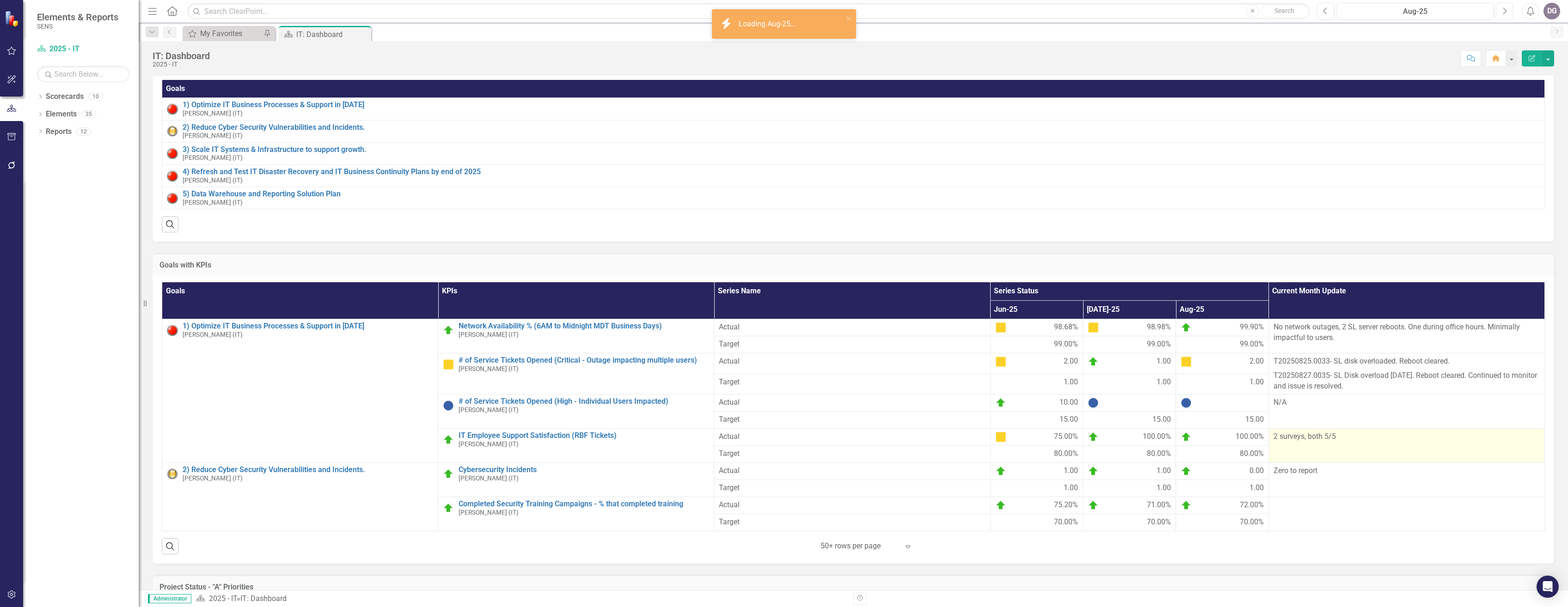
scroll to position [46, 0]
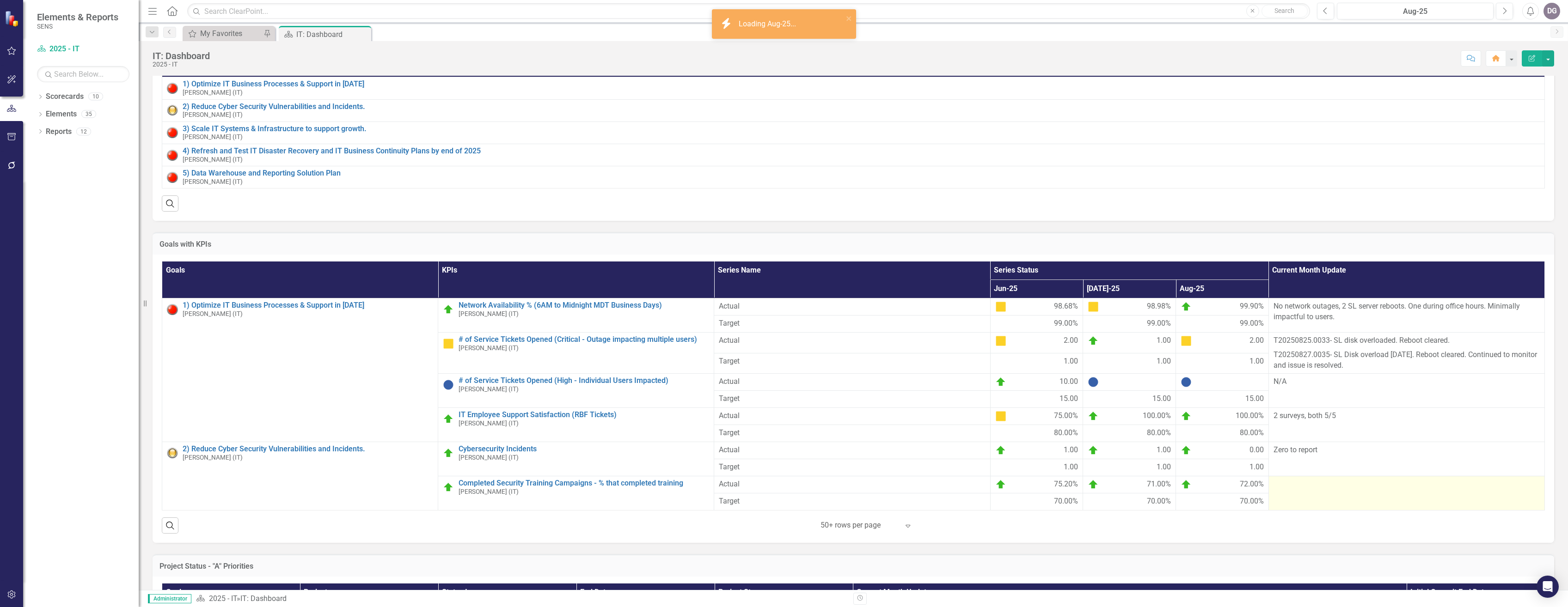
click at [714, 408] on div at bounding box center [1406, 485] width 266 height 11
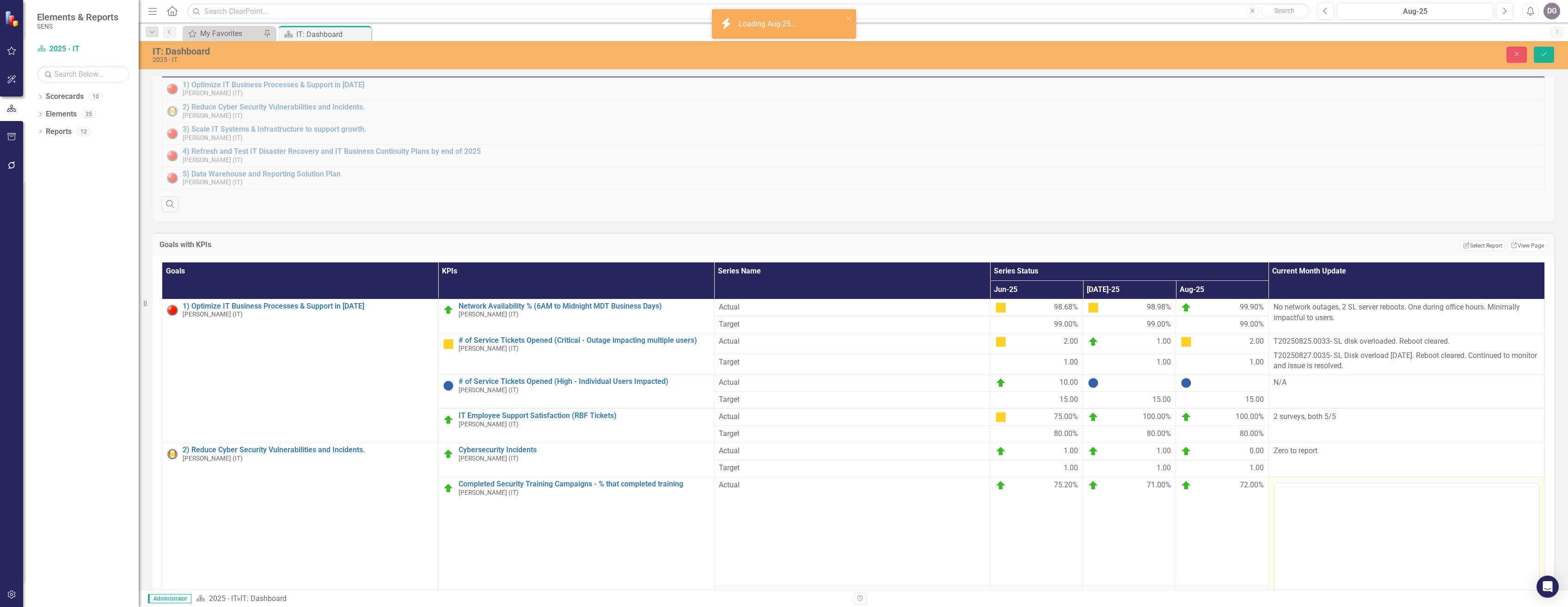
scroll to position [0, 0]
click at [714, 408] on body "Rich Text Area. Press ALT-0 for help." at bounding box center [1406, 574] width 264 height 139
paste body "Rich Text Area. Press ALT-0 for help."
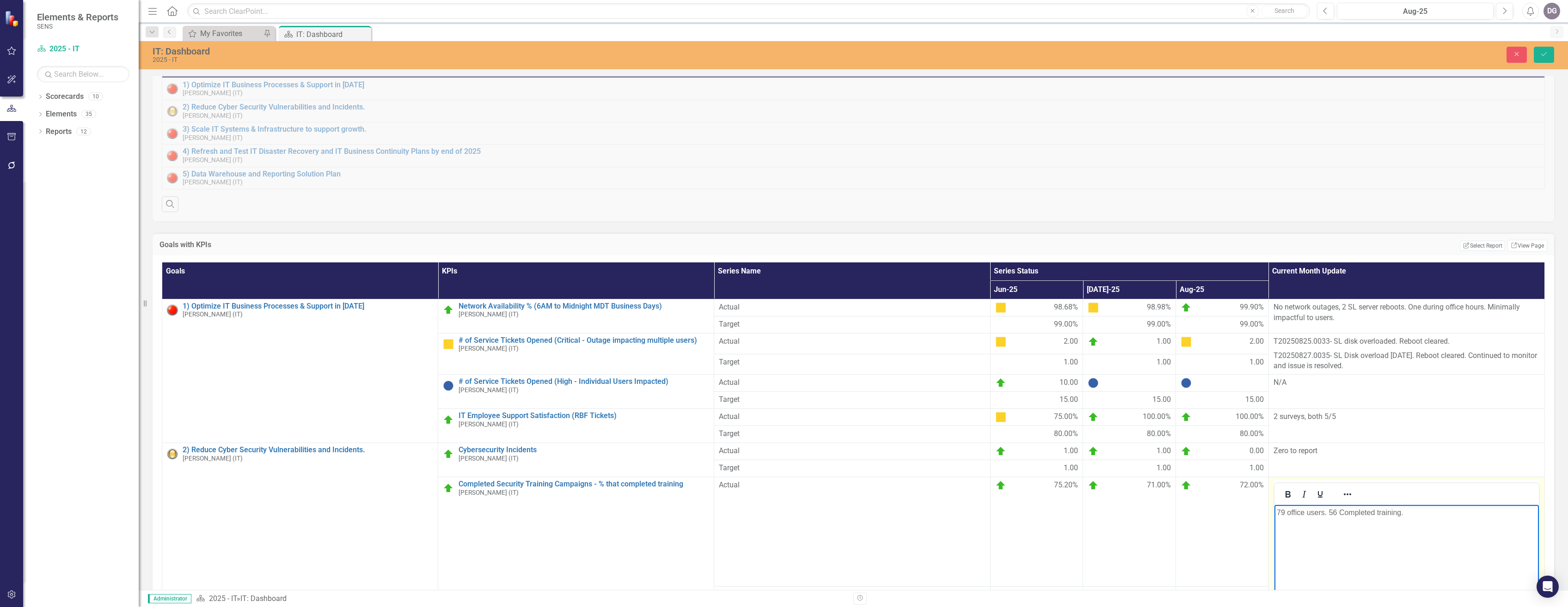
click at [714, 408] on p "79 office users. 56 Completed training." at bounding box center [1406, 513] width 260 height 11
click at [714, 408] on body "81 office users. 56 Completed training." at bounding box center [1406, 574] width 264 height 139
click at [714, 408] on p "81 office users. 56 Completed training." at bounding box center [1406, 513] width 260 height 11
click at [714, 57] on button "Save" at bounding box center [1544, 55] width 20 height 16
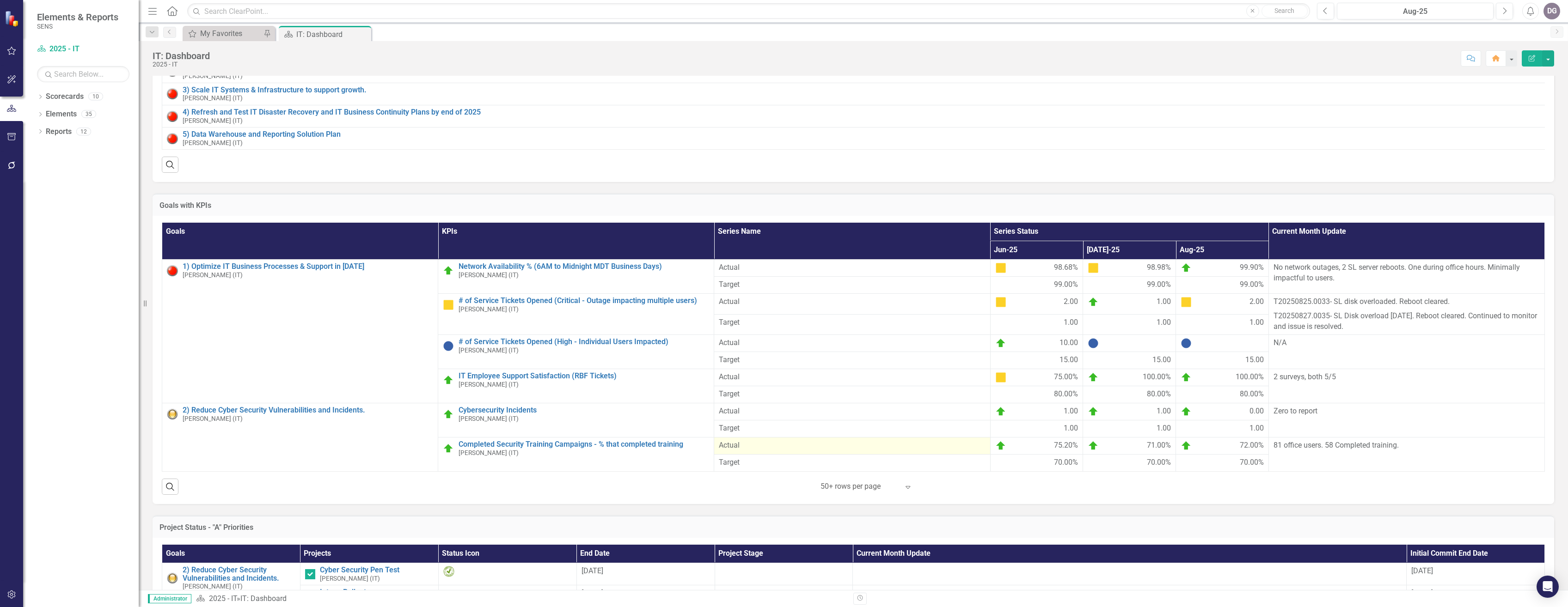
scroll to position [92, 0]
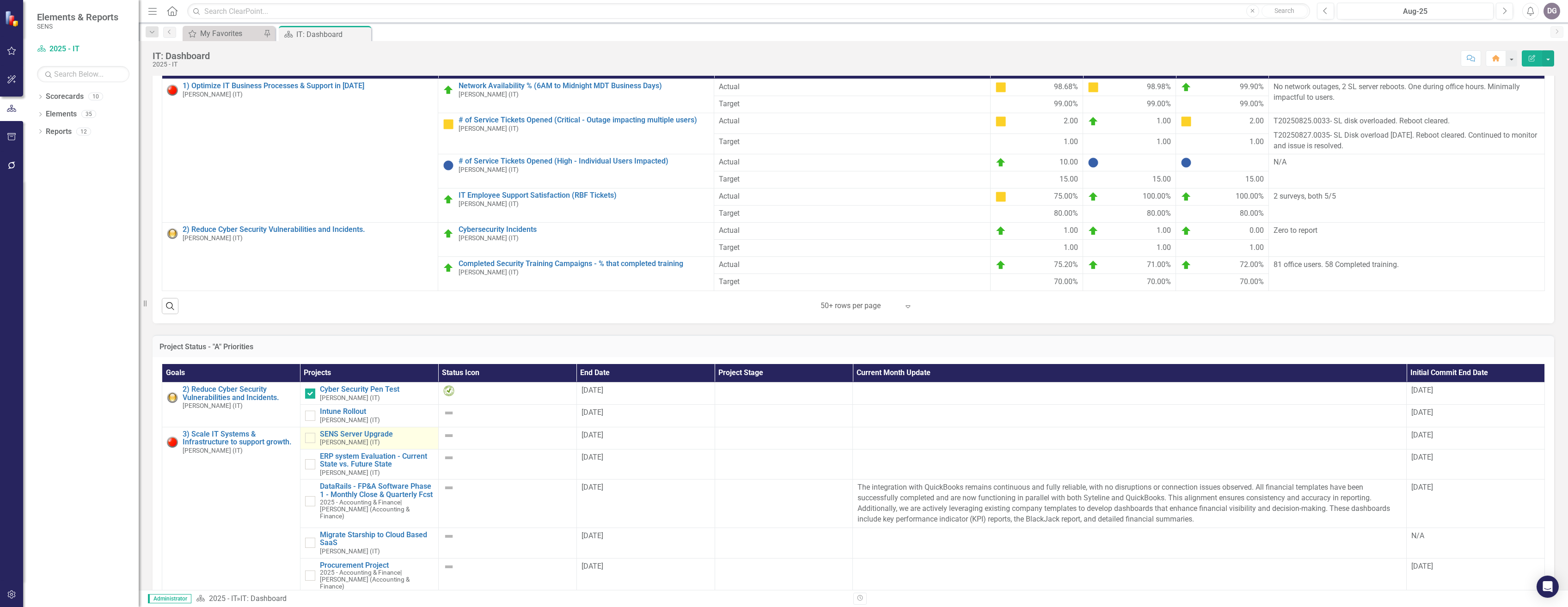
scroll to position [277, 0]
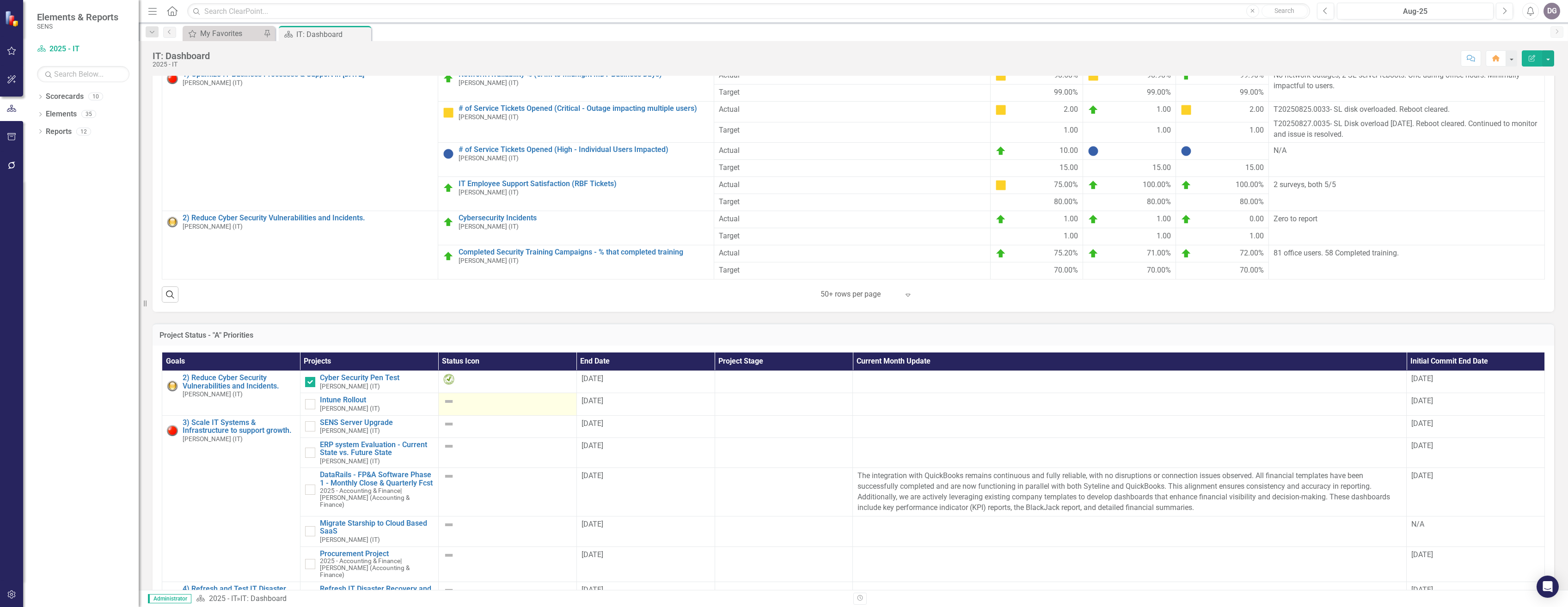
click at [450, 407] on img at bounding box center [449, 401] width 11 height 11
click at [449, 407] on img at bounding box center [449, 401] width 11 height 11
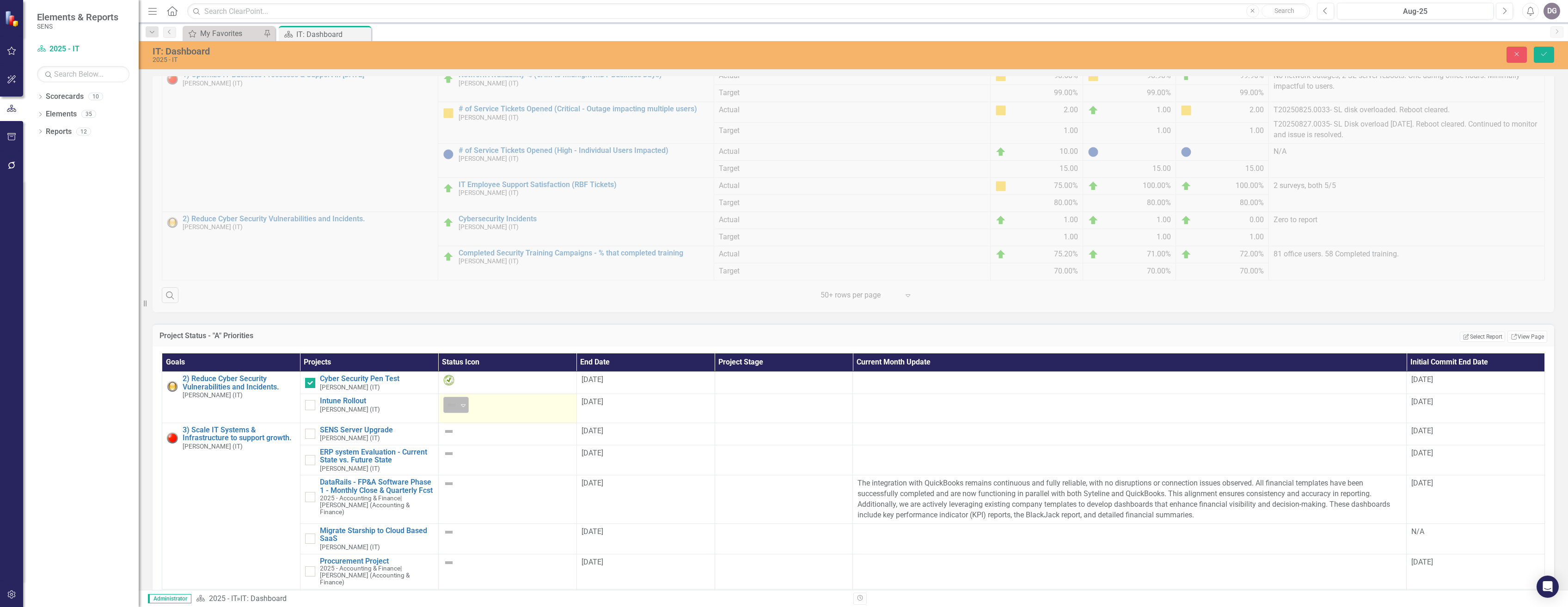
click at [458, 409] on icon "Expand" at bounding box center [463, 405] width 9 height 7
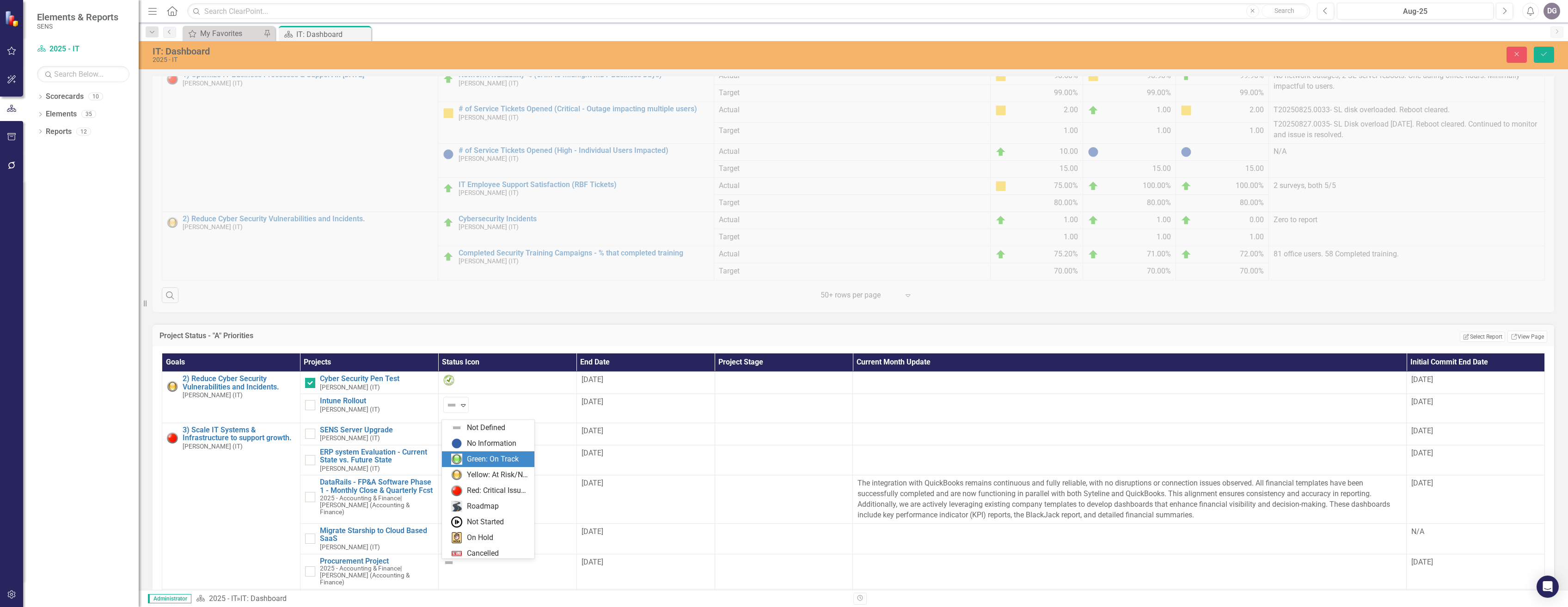
click at [497, 459] on div "Green: On Track" at bounding box center [492, 459] width 52 height 10
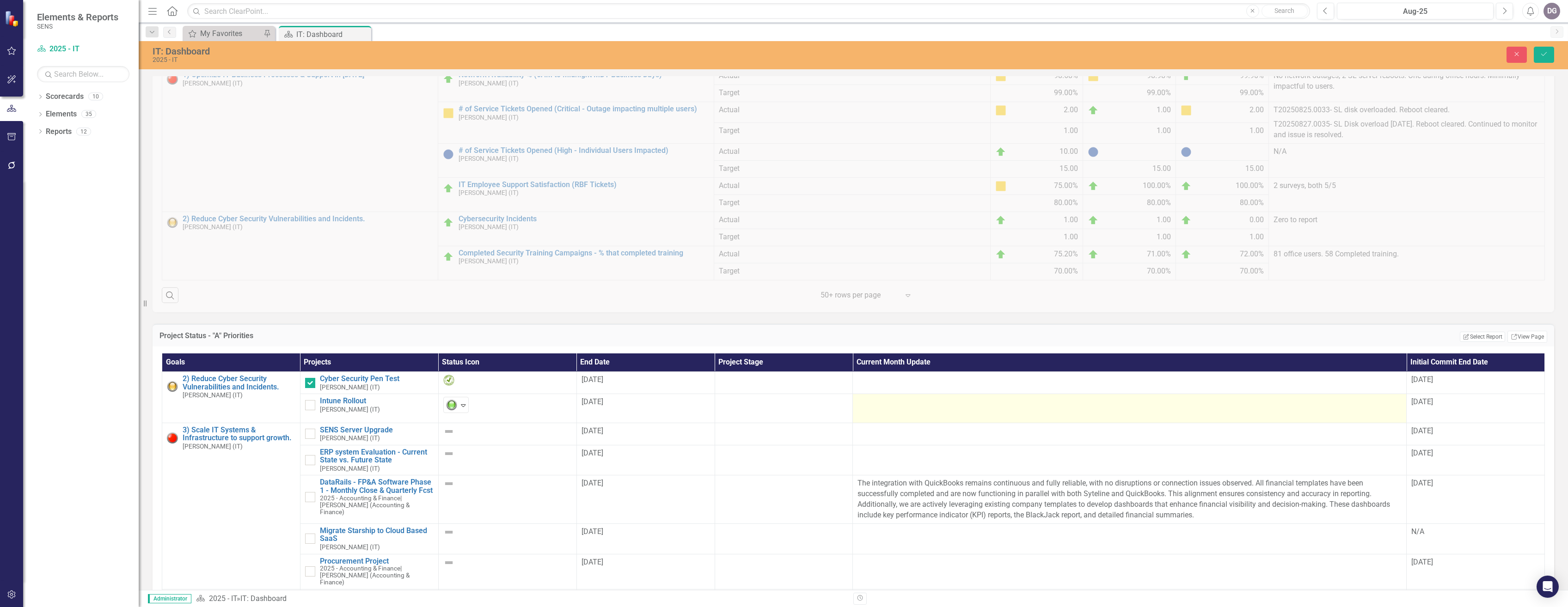
click at [879, 408] on div at bounding box center [1130, 402] width 544 height 11
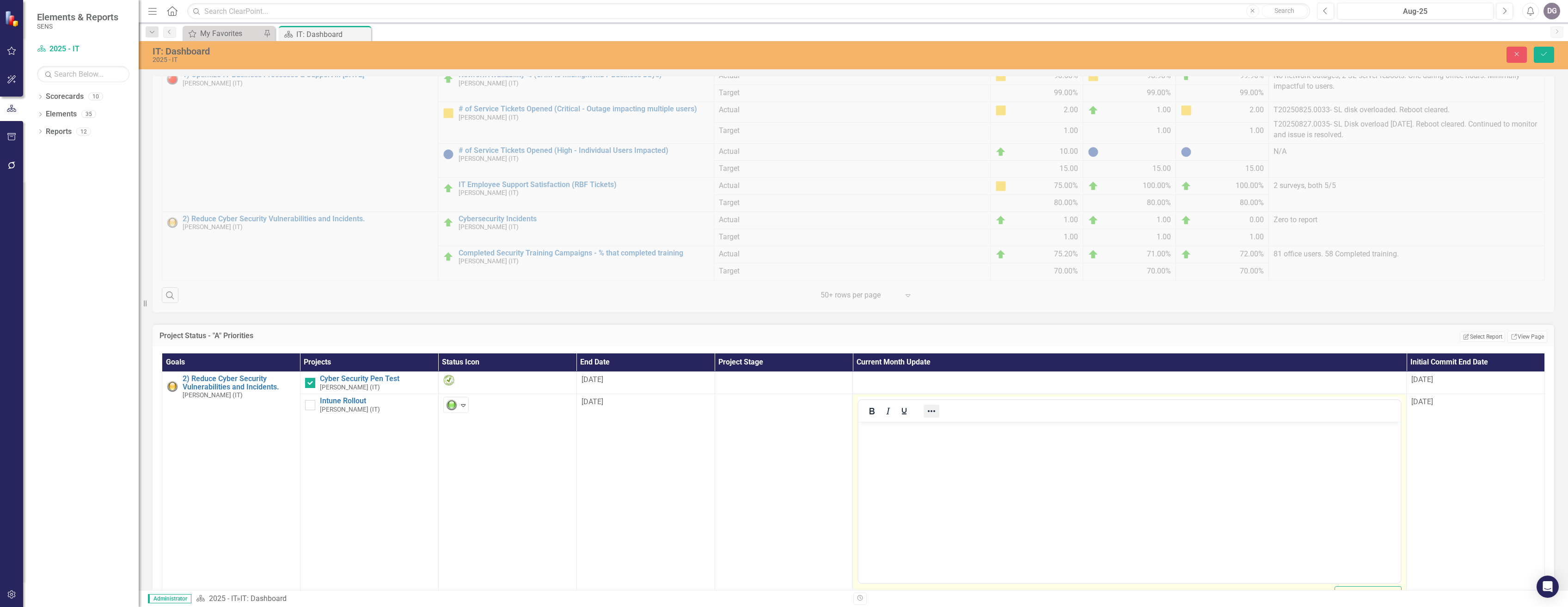
scroll to position [0, 0]
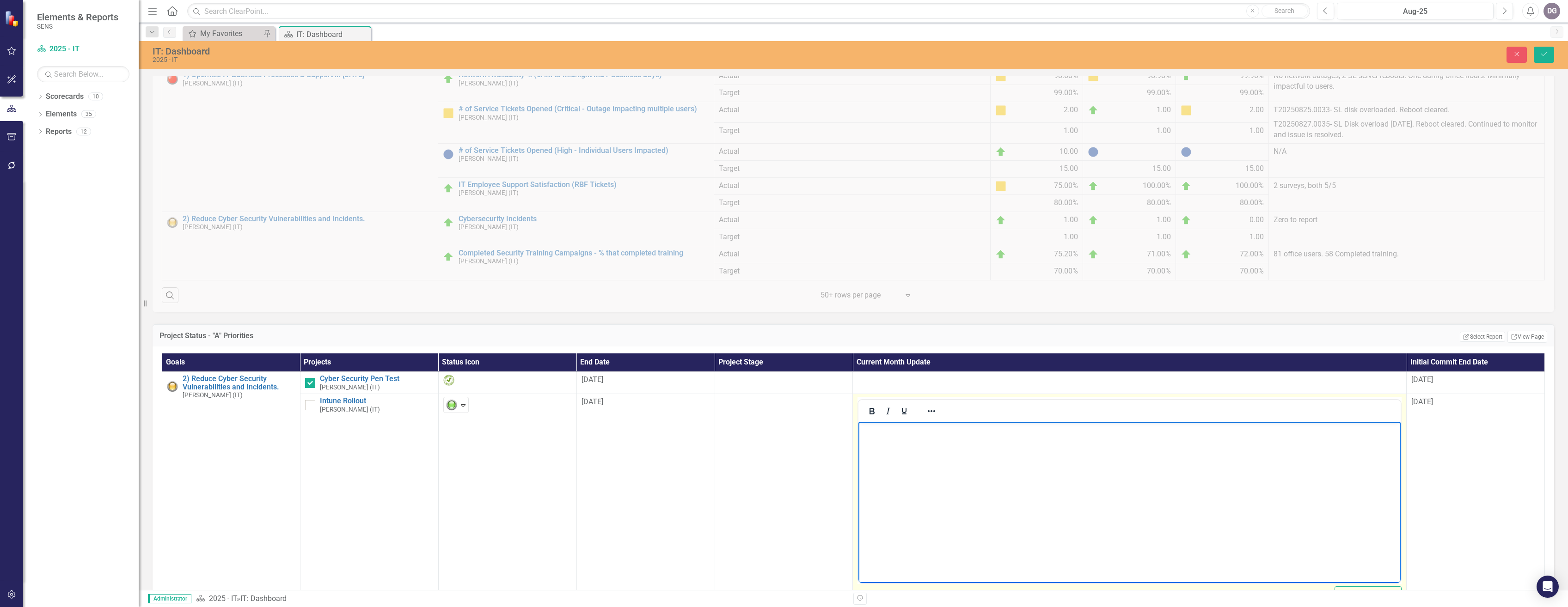
click at [895, 456] on body "Rich Text Area. Press ALT-0 for help." at bounding box center [1129, 491] width 542 height 139
drag, startPoint x: 1543, startPoint y: 57, endPoint x: 1547, endPoint y: 88, distance: 31.3
click at [1543, 57] on icon "Save" at bounding box center [1544, 54] width 9 height 7
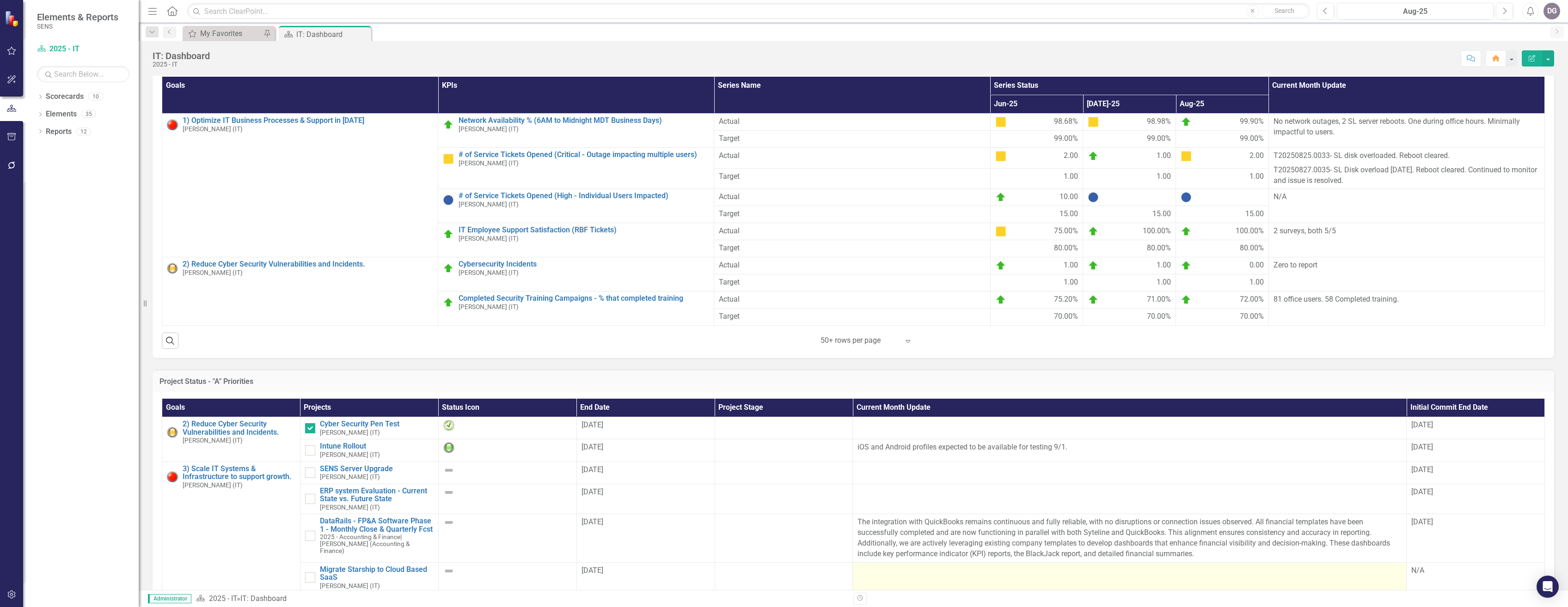
scroll to position [324, 0]
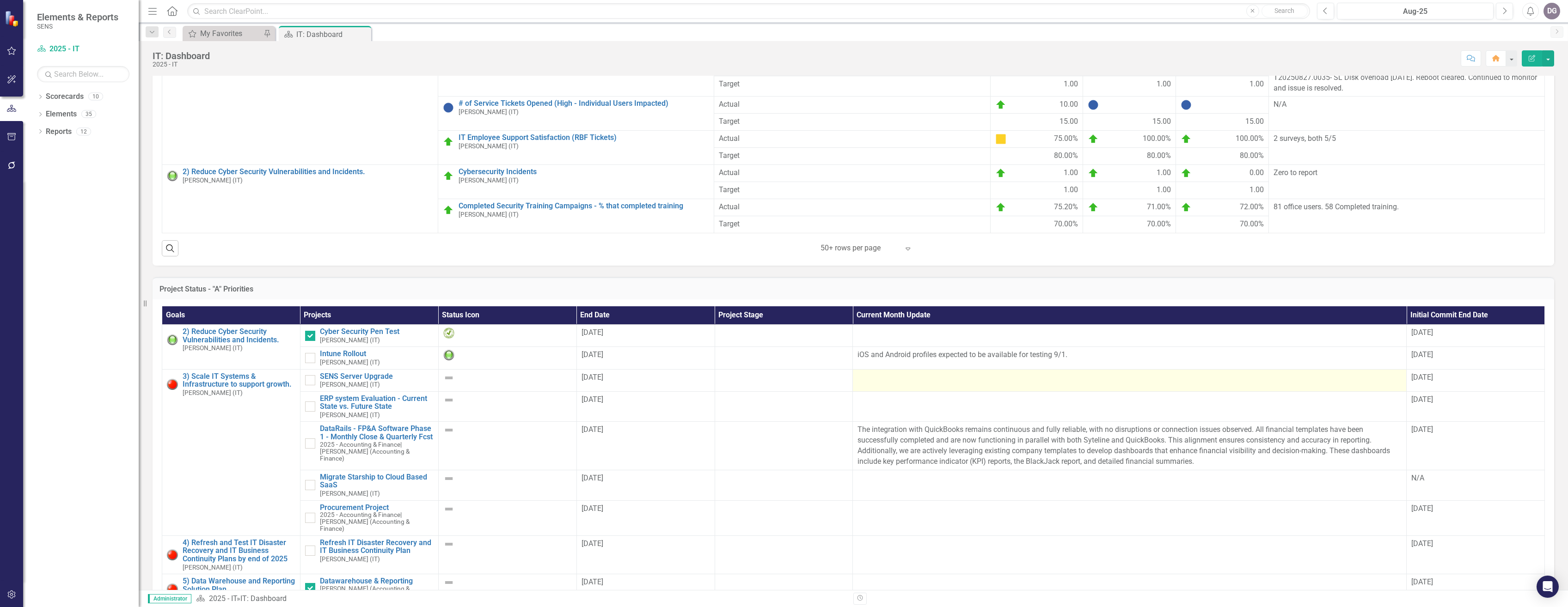
click at [931, 383] on div at bounding box center [1130, 378] width 544 height 11
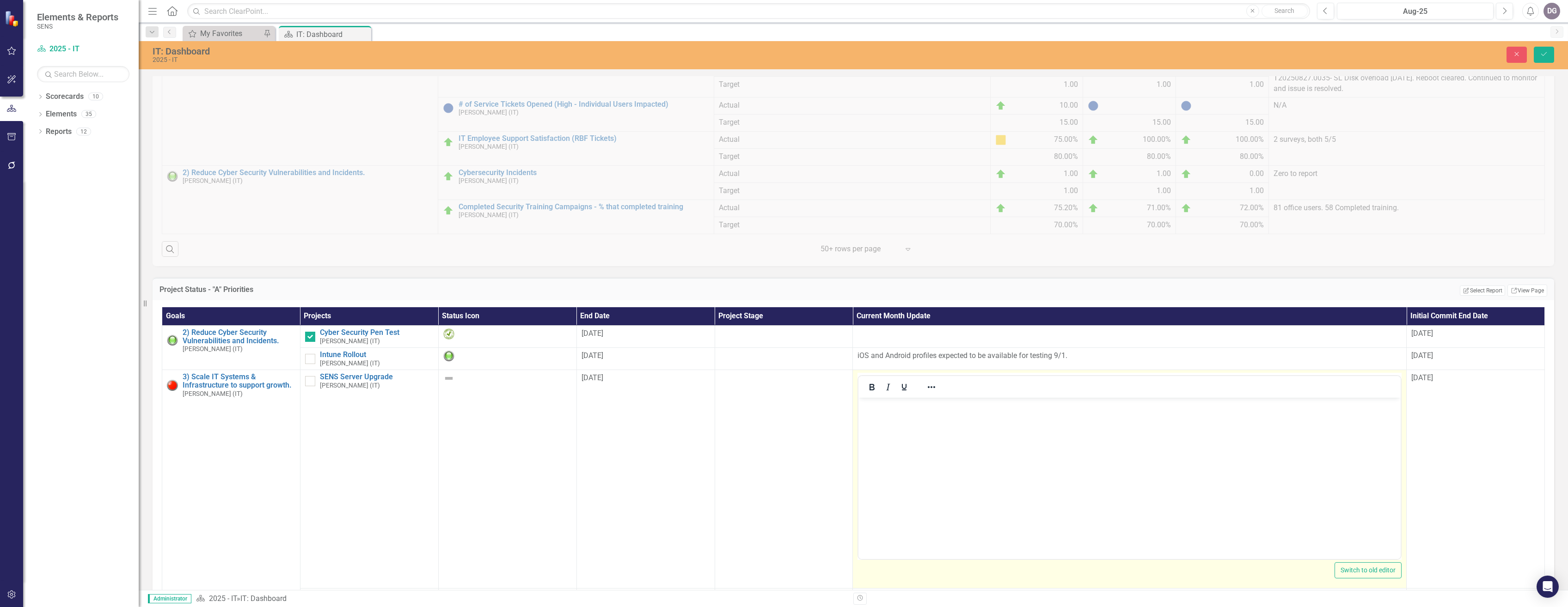
scroll to position [0, 0]
click at [941, 442] on body "Rich Text Area. Press ALT-0 for help." at bounding box center [1129, 467] width 542 height 139
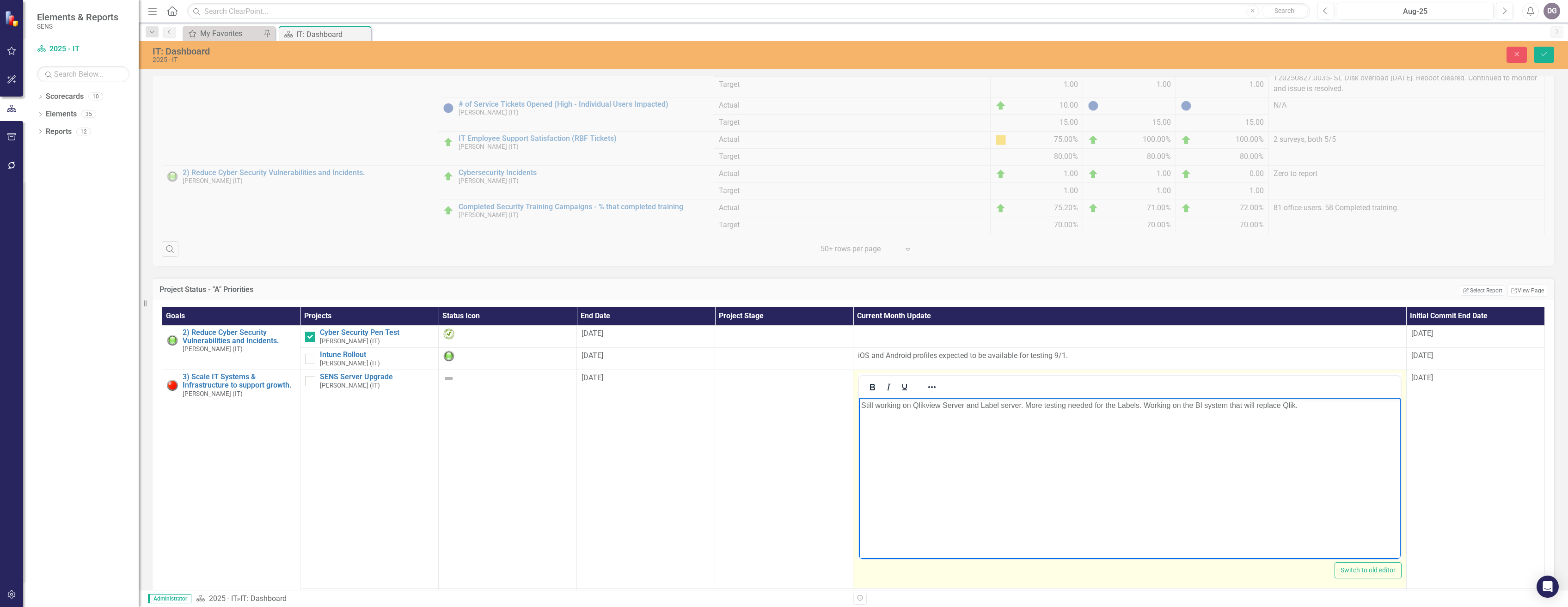
drag, startPoint x: 1060, startPoint y: 455, endPoint x: 1290, endPoint y: 450, distance: 230.1
click at [1061, 455] on body "Still working on Qlikview Server and Label server. More testing needed for the …" at bounding box center [1129, 467] width 541 height 139
click at [1315, 405] on p "Still working on Qlikview Server and Label server. More testing needed for the …" at bounding box center [1130, 406] width 537 height 11
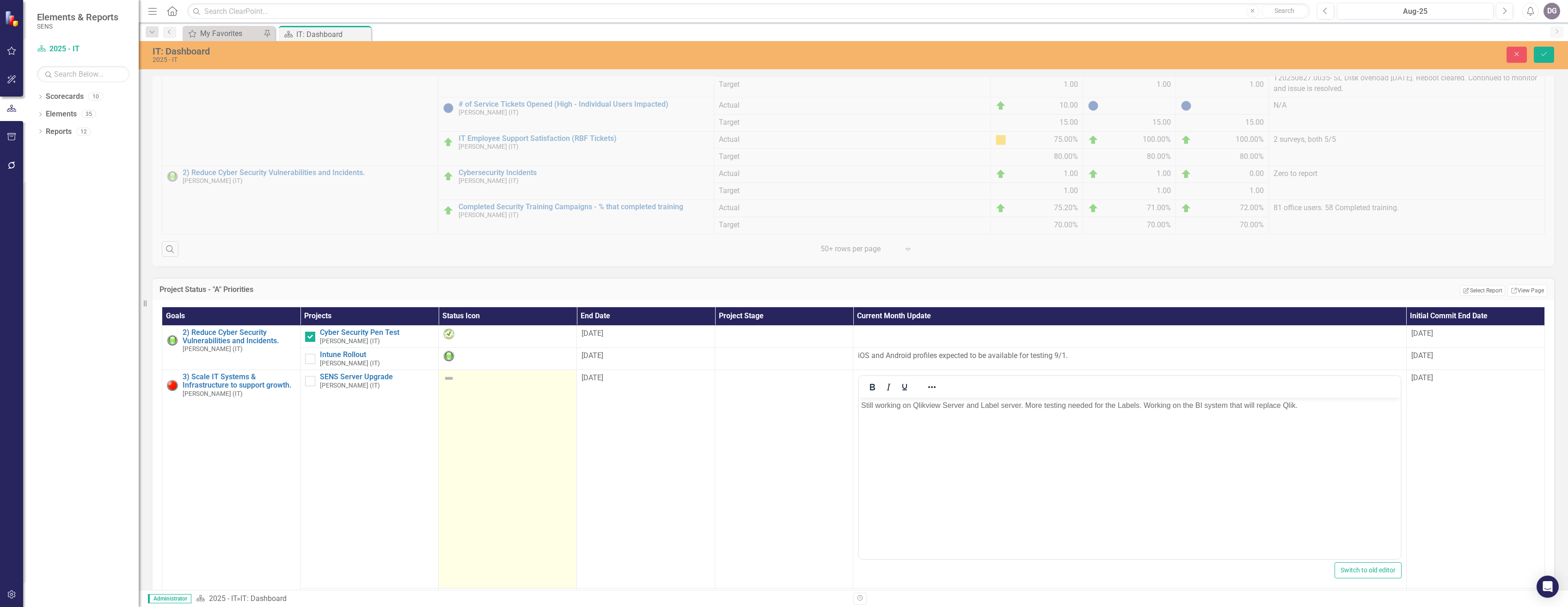
click at [447, 384] on img at bounding box center [449, 378] width 11 height 11
click at [459, 385] on icon "Expand" at bounding box center [463, 381] width 9 height 7
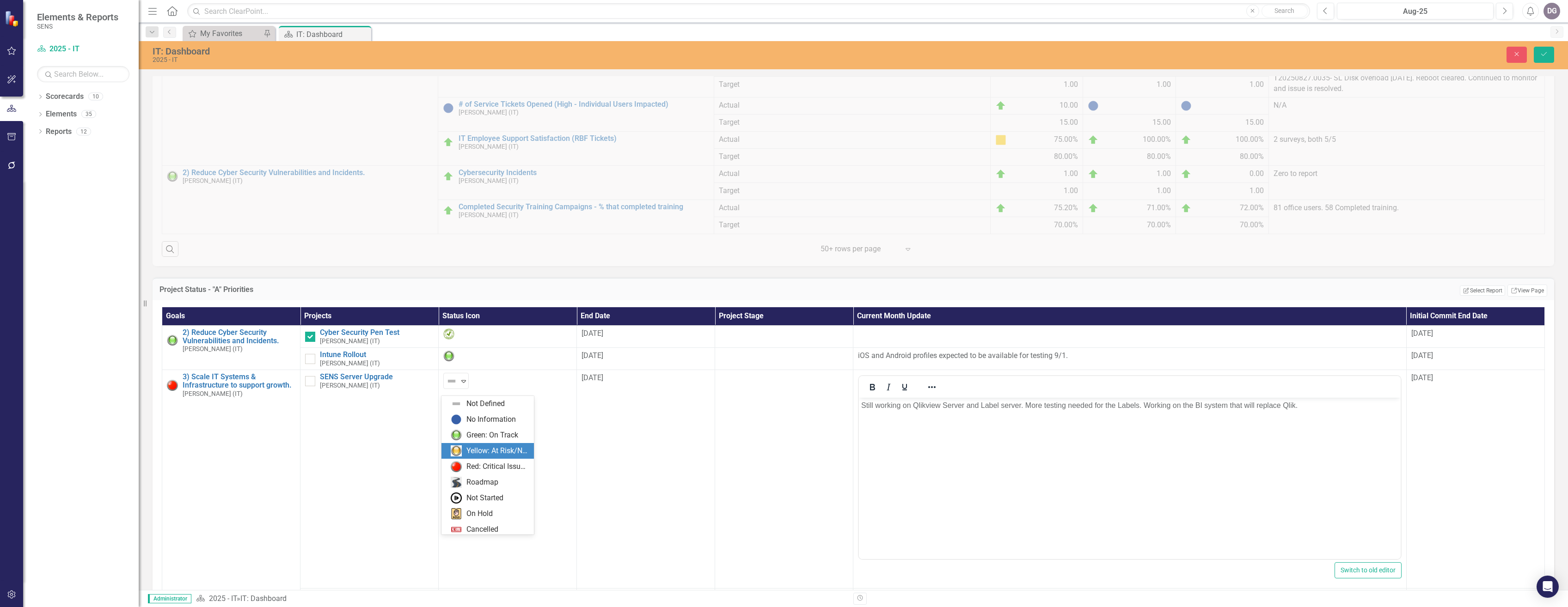
click at [503, 450] on div "Yellow: At Risk/Needs Attention" at bounding box center [497, 451] width 62 height 10
click at [1549, 55] on button "Save" at bounding box center [1544, 55] width 20 height 16
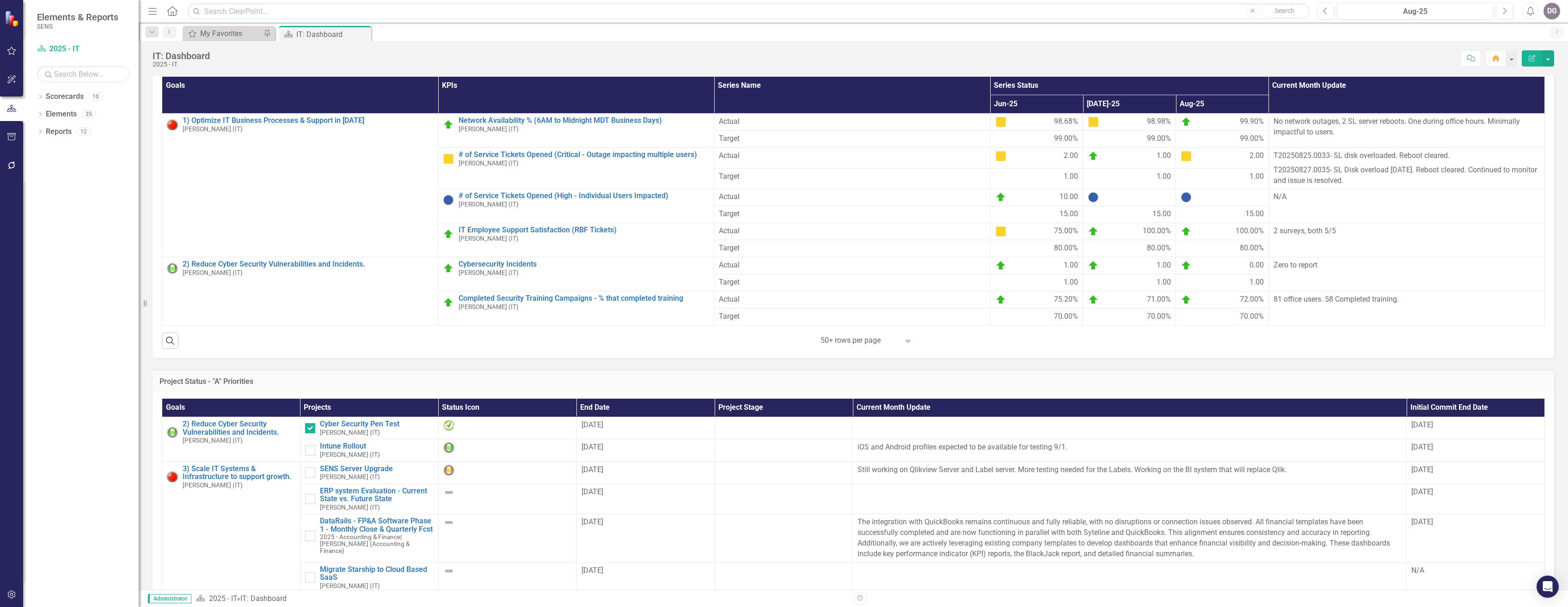
scroll to position [462, 0]
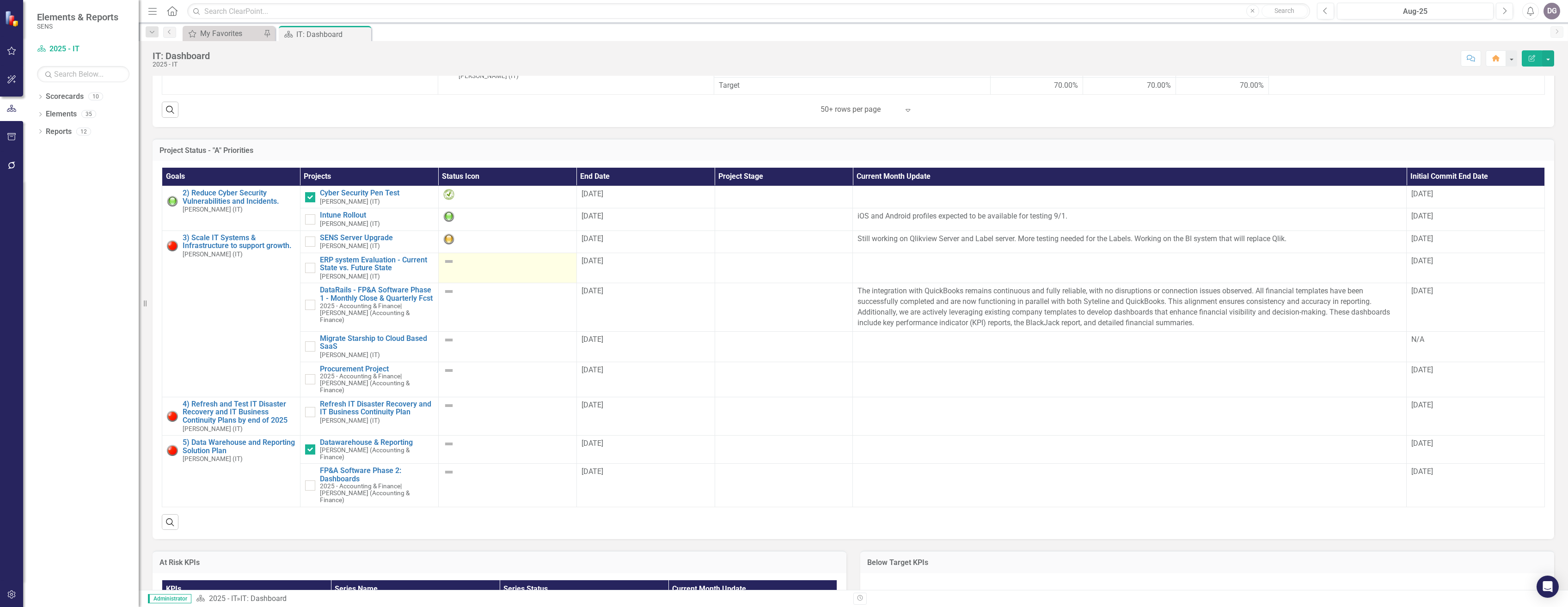
click at [446, 267] on img at bounding box center [449, 262] width 11 height 11
click at [449, 267] on img at bounding box center [449, 262] width 11 height 11
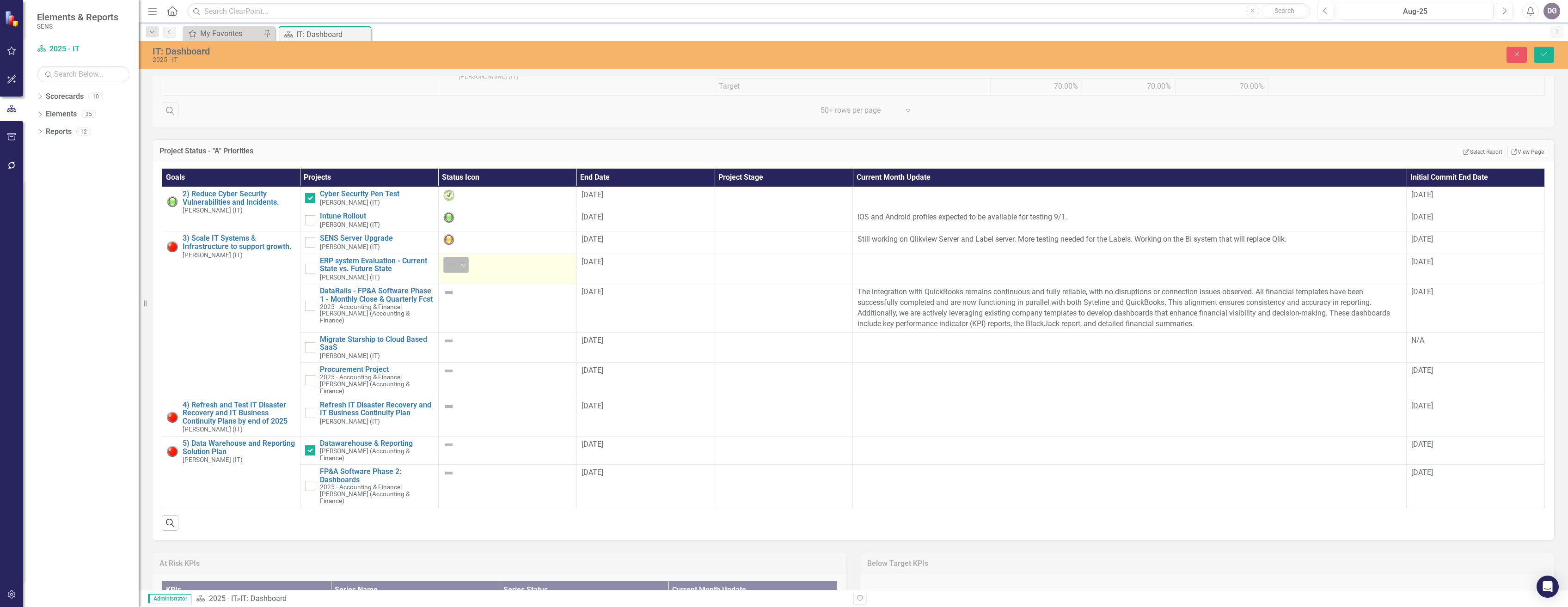
click at [461, 266] on icon at bounding box center [464, 265] width 5 height 3
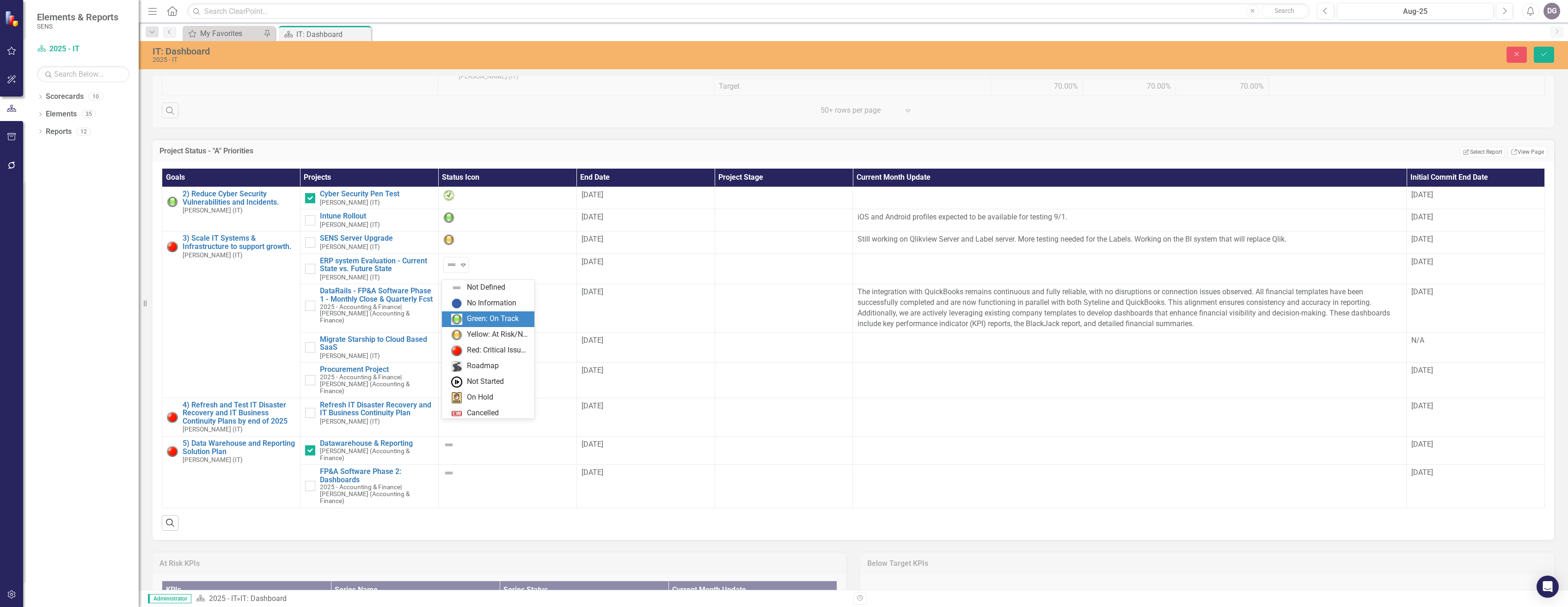
click at [485, 317] on div "Green: On Track" at bounding box center [492, 319] width 52 height 10
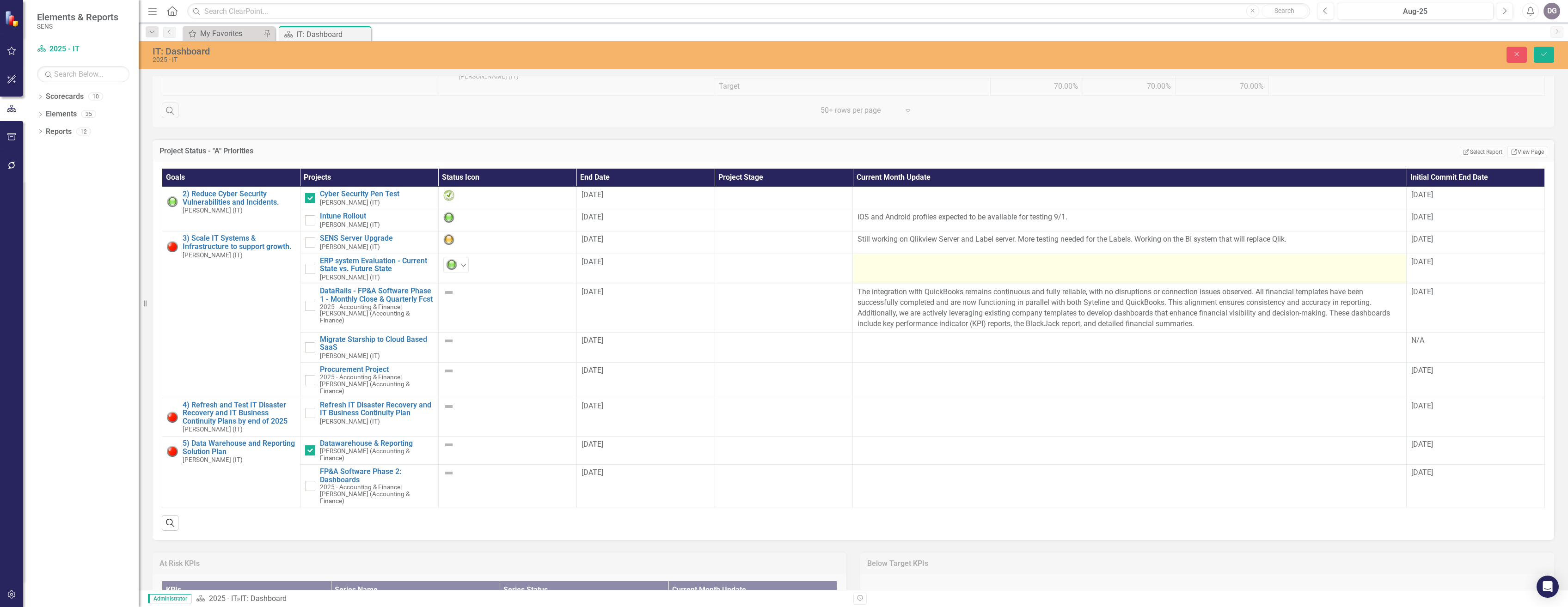
click at [965, 276] on td at bounding box center [1130, 269] width 554 height 30
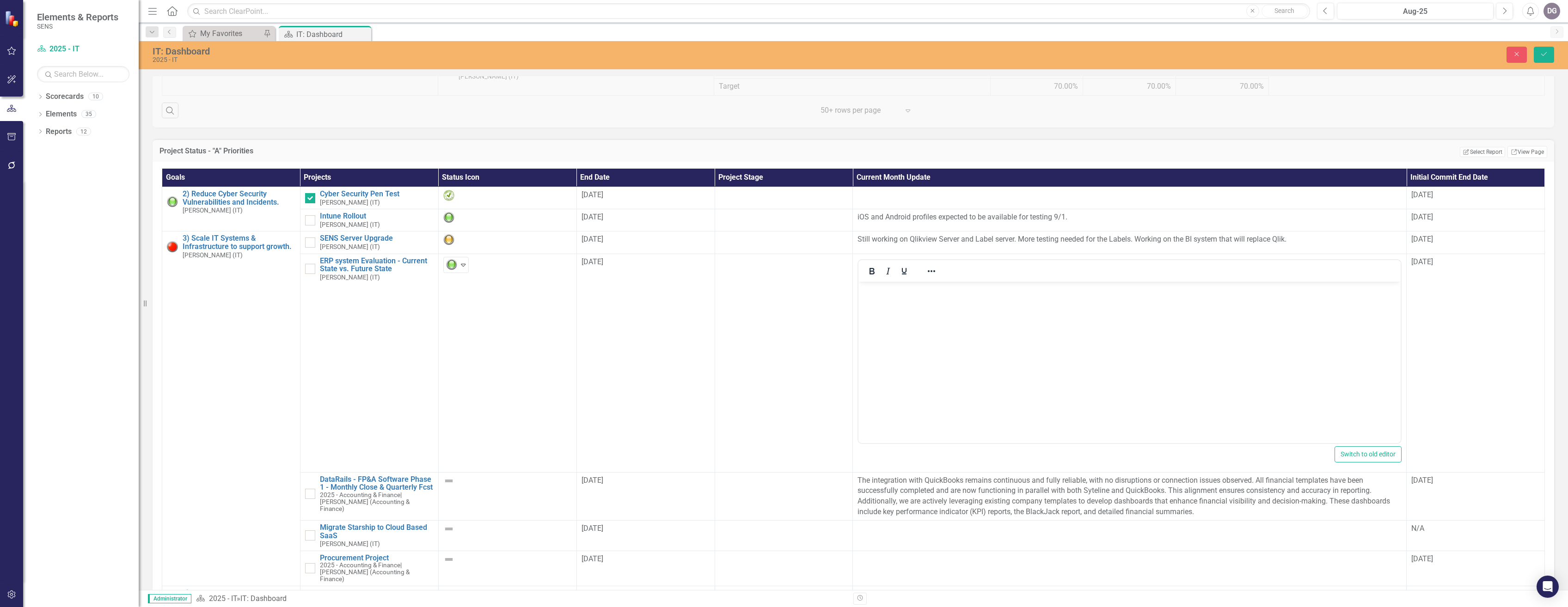
scroll to position [0, 0]
click at [917, 321] on body "Rich Text Area. Press ALT-0 for help." at bounding box center [1129, 350] width 542 height 139
click at [1247, 304] on body "Posted JD for additional ERP support. Looking for resources that have experienc…" at bounding box center [1129, 350] width 541 height 139
click at [1542, 50] on button "Save" at bounding box center [1544, 55] width 20 height 16
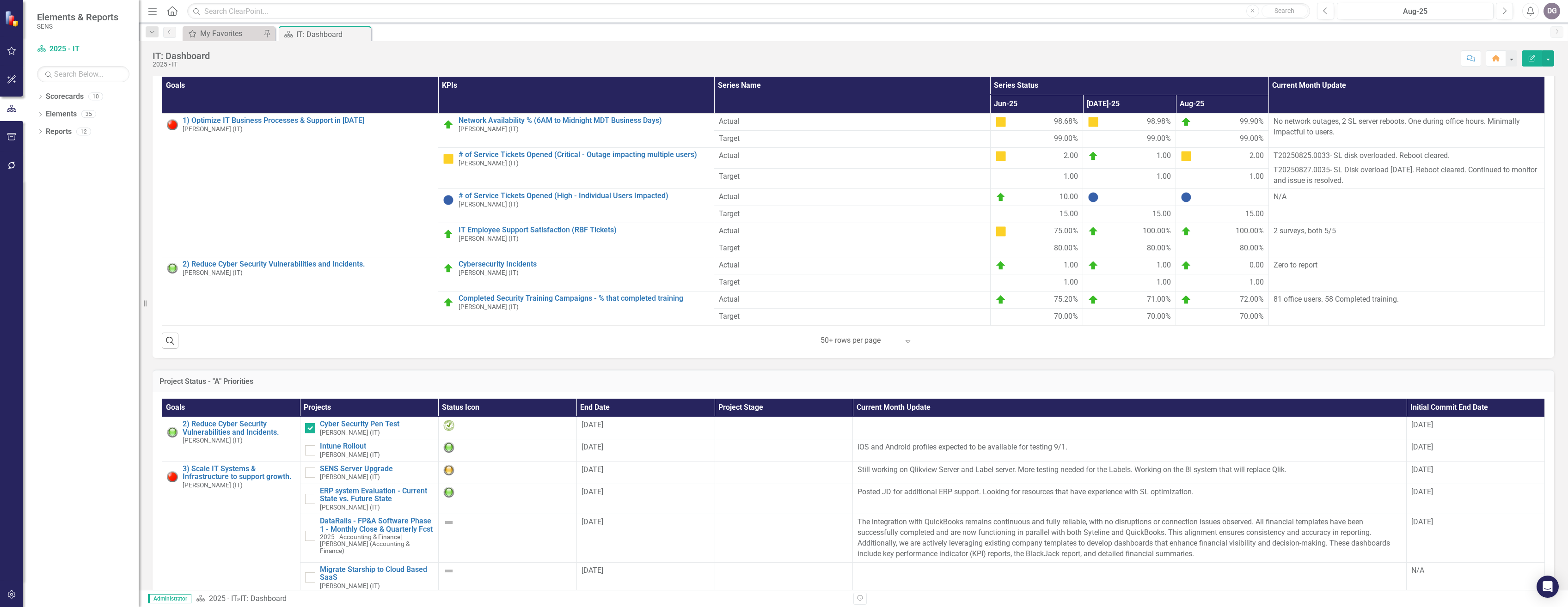
scroll to position [508, 0]
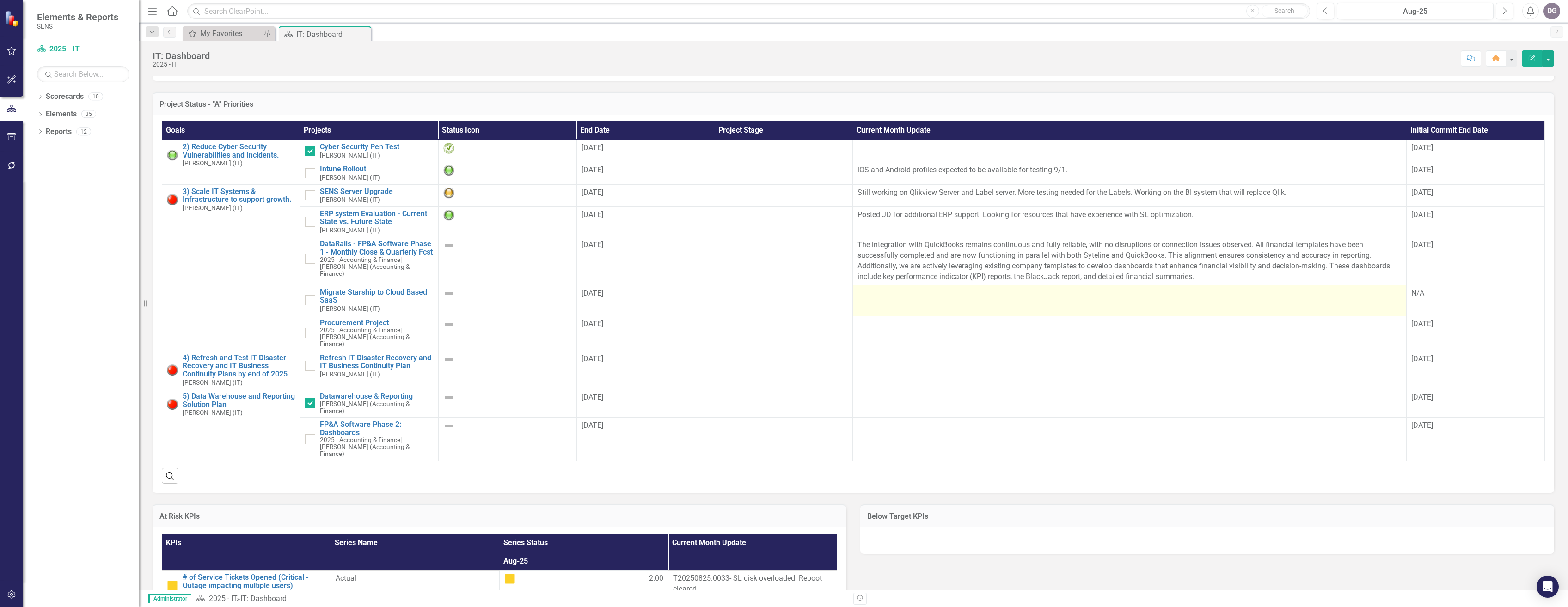
click at [881, 299] on div at bounding box center [1130, 294] width 544 height 11
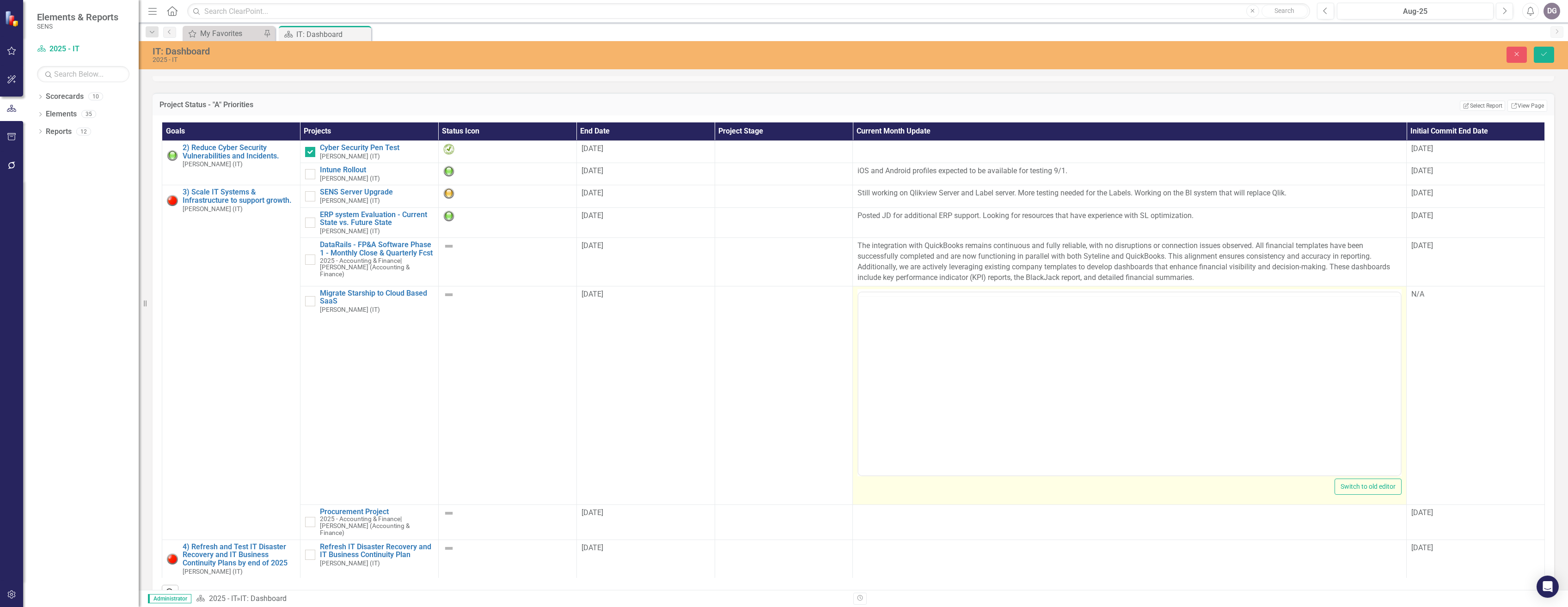
scroll to position [0, 0]
click at [896, 350] on body "Rich Text Area. Press ALT-0 for help." at bounding box center [1129, 383] width 542 height 139
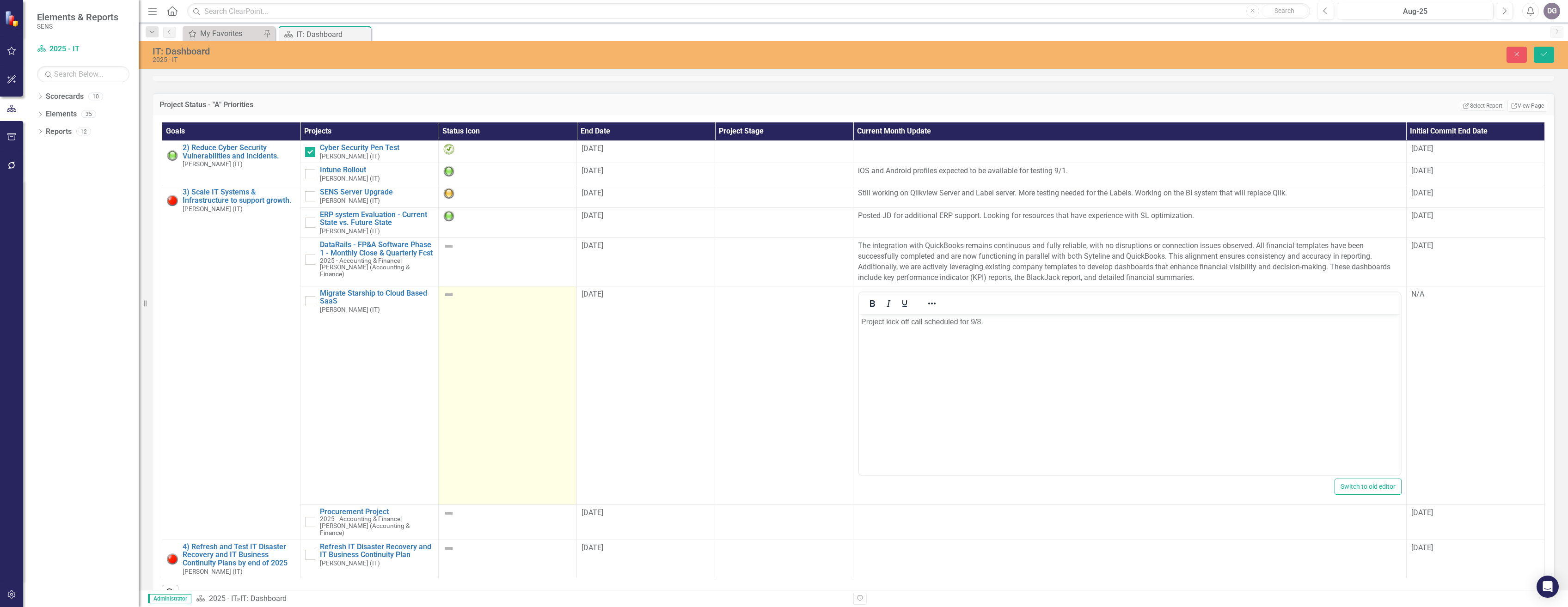
click at [449, 300] on img at bounding box center [449, 294] width 11 height 11
click at [462, 300] on icon "Expand" at bounding box center [463, 297] width 9 height 7
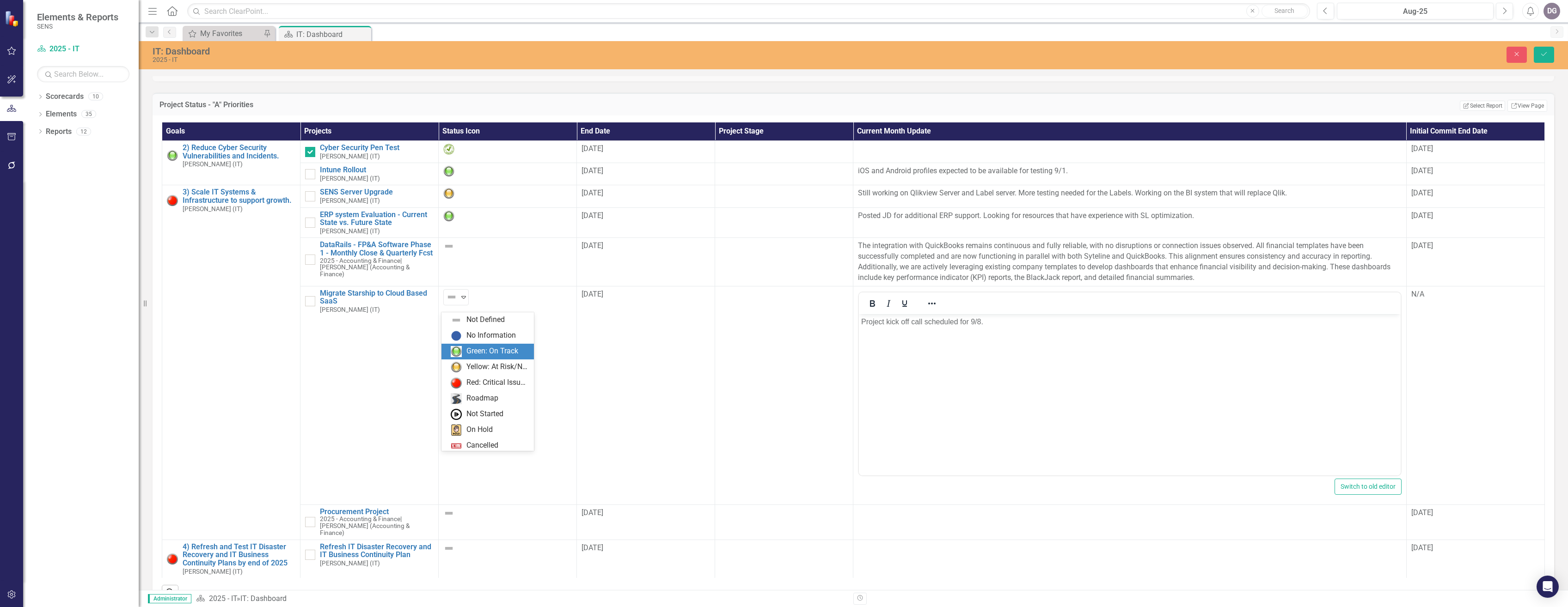
click at [485, 349] on div "Green: On Track" at bounding box center [492, 351] width 52 height 10
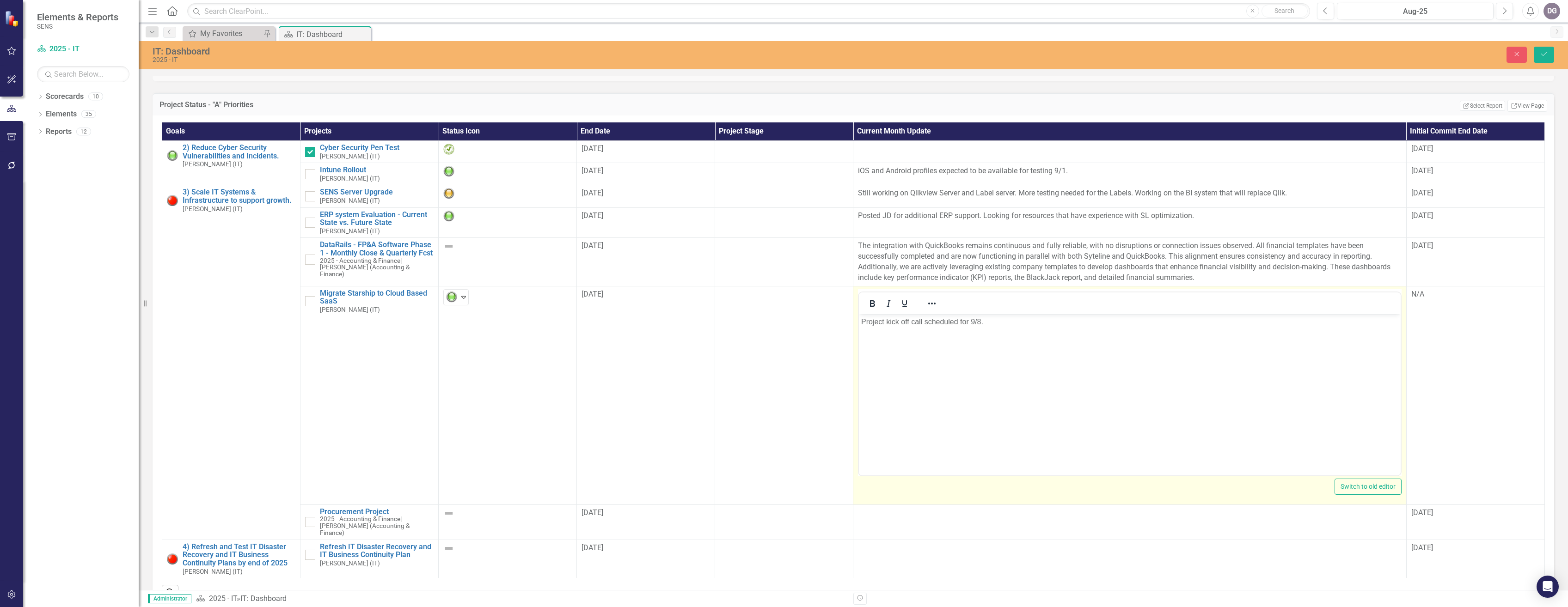
click at [1030, 350] on body "Project kick off call scheduled for 9/8." at bounding box center [1129, 383] width 541 height 139
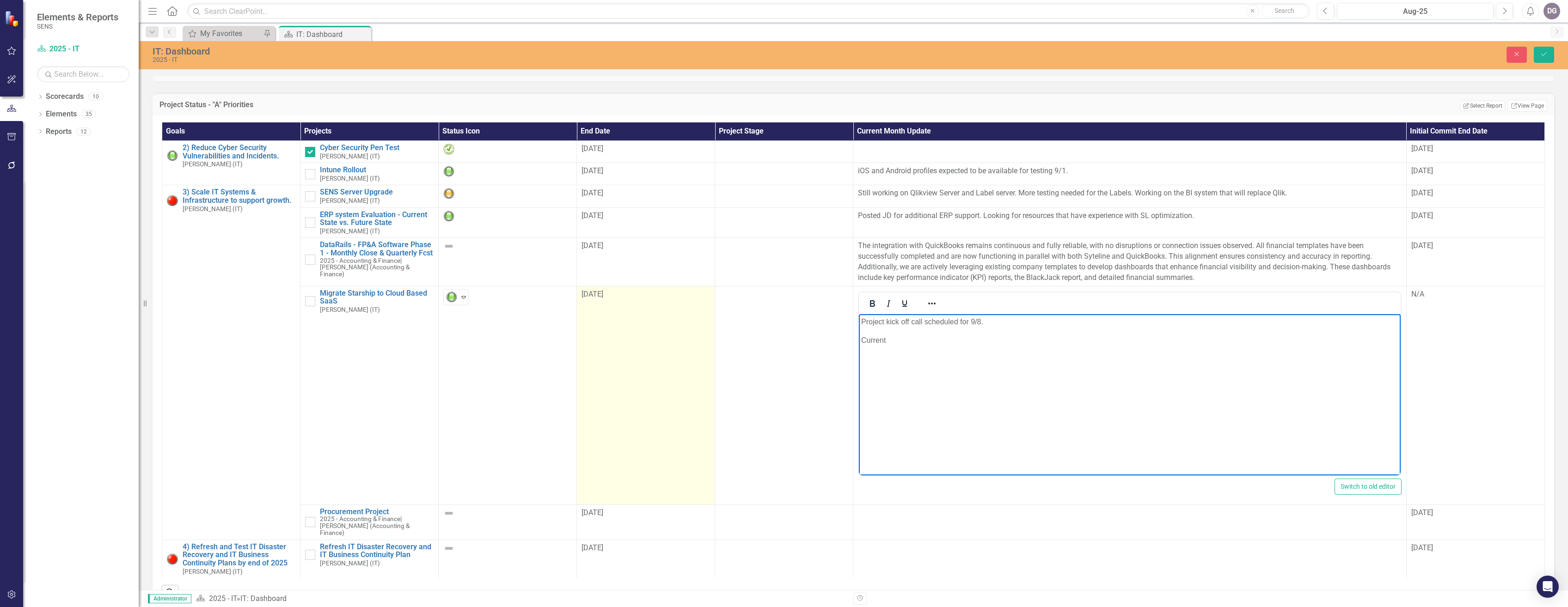
click at [598, 296] on div "[DATE]" at bounding box center [645, 294] width 128 height 10
click at [601, 299] on span "[DATE]" at bounding box center [592, 294] width 22 height 9
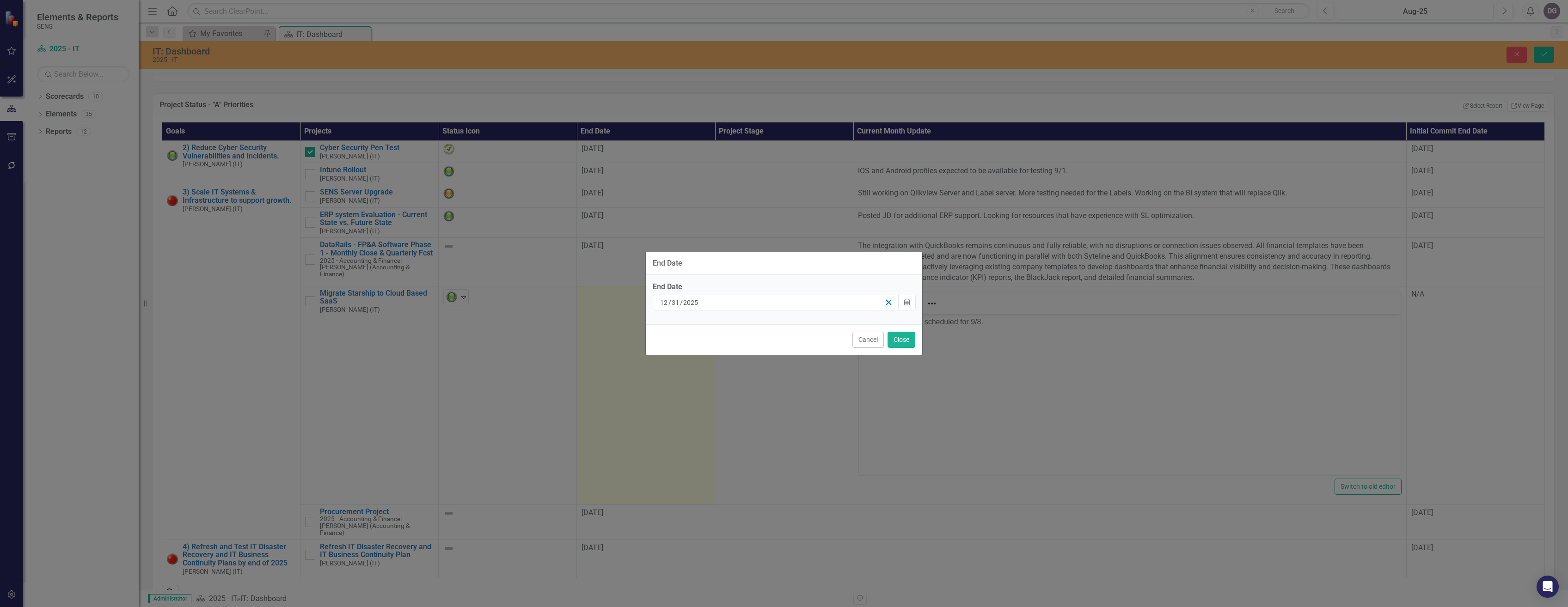
click at [891, 300] on icon "button" at bounding box center [889, 302] width 9 height 9
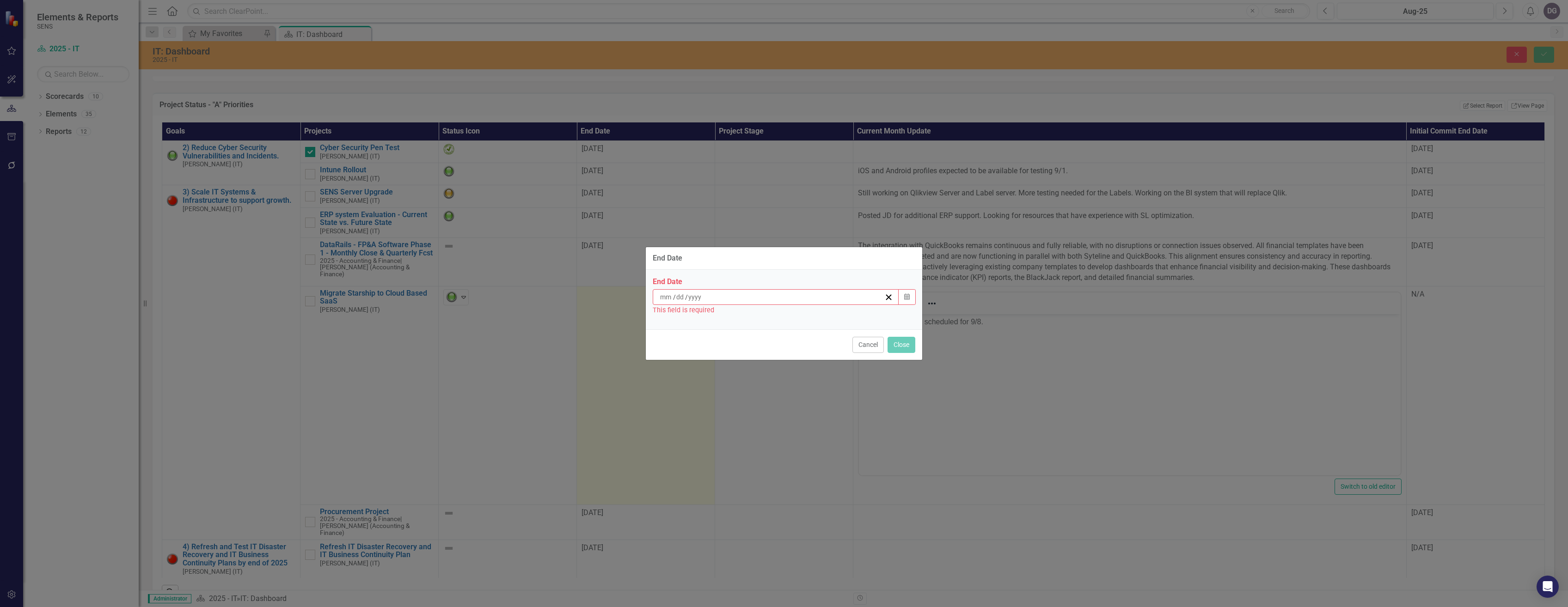
click at [664, 297] on input at bounding box center [667, 297] width 13 height 9
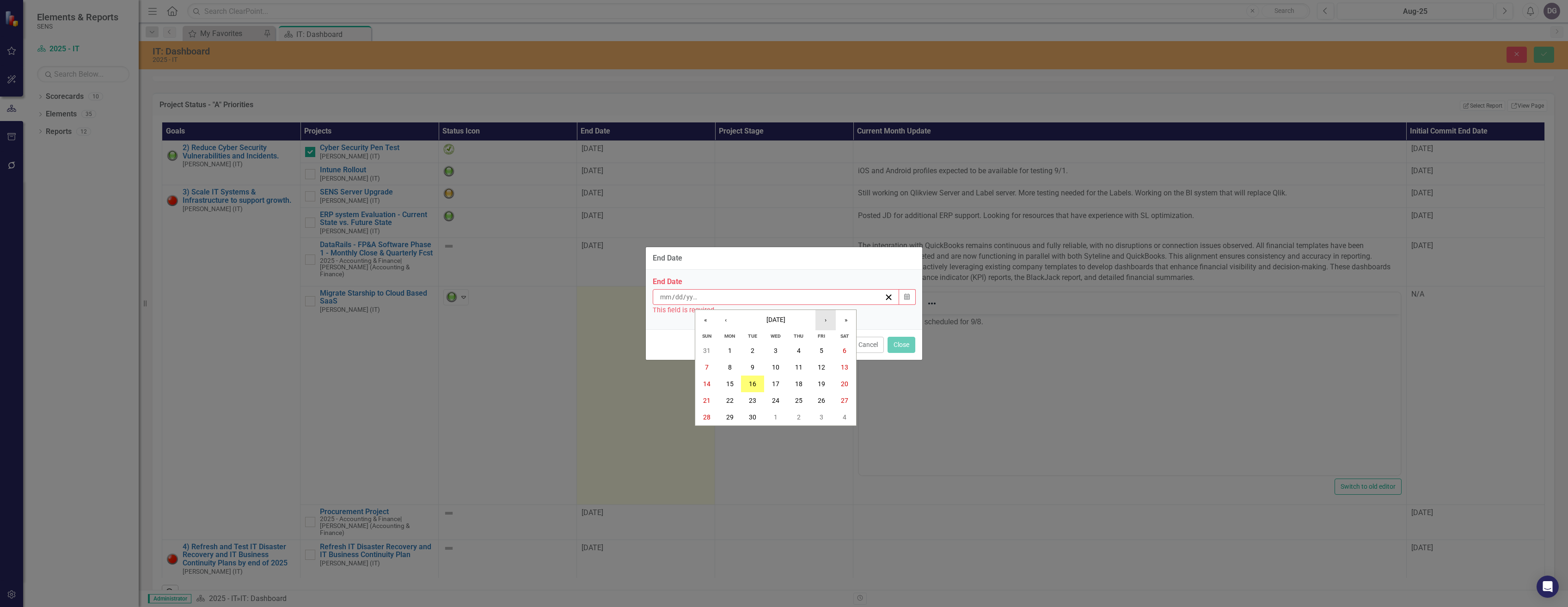
click at [827, 321] on button "›" at bounding box center [825, 320] width 20 height 20
click at [820, 419] on abbr "31" at bounding box center [821, 417] width 7 height 7
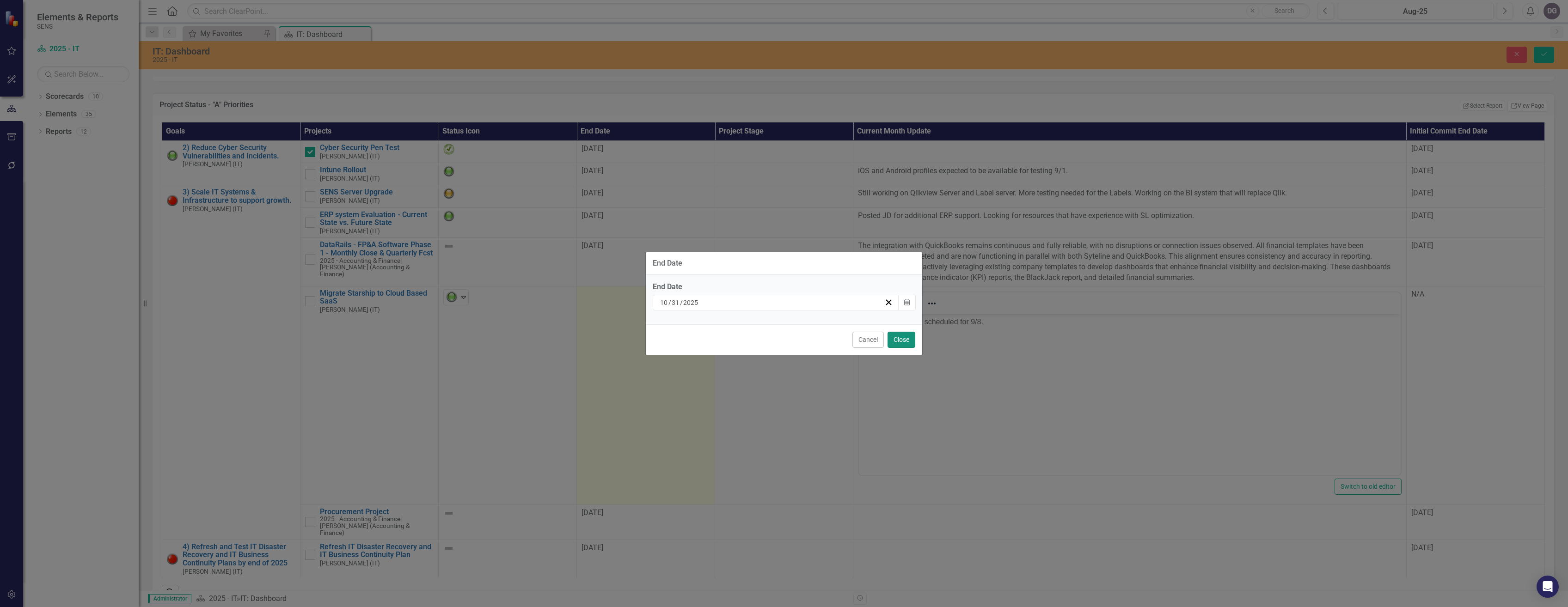
click at [906, 342] on button "Close" at bounding box center [901, 339] width 28 height 16
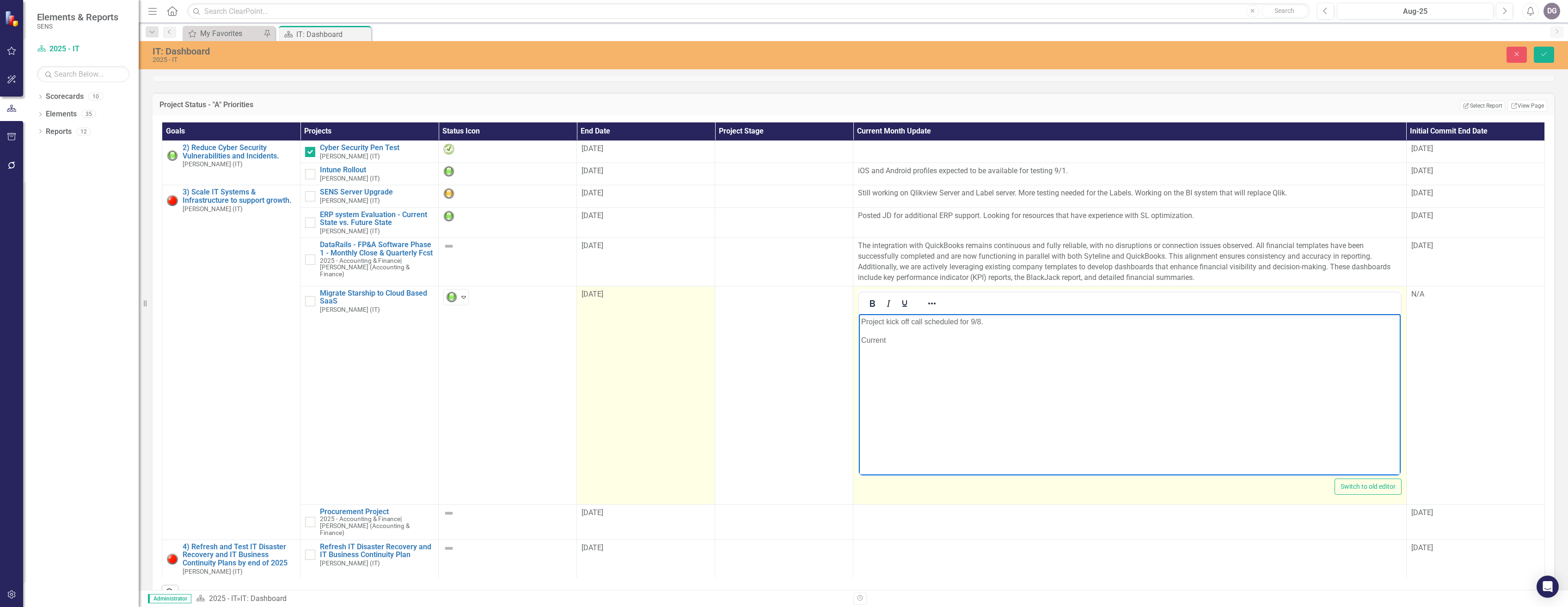
drag, startPoint x: 909, startPoint y: 343, endPoint x: 849, endPoint y: 342, distance: 60.0
click at [859, 342] on html "Project kick off call scheduled for 9/8. Current" at bounding box center [1129, 383] width 541 height 139
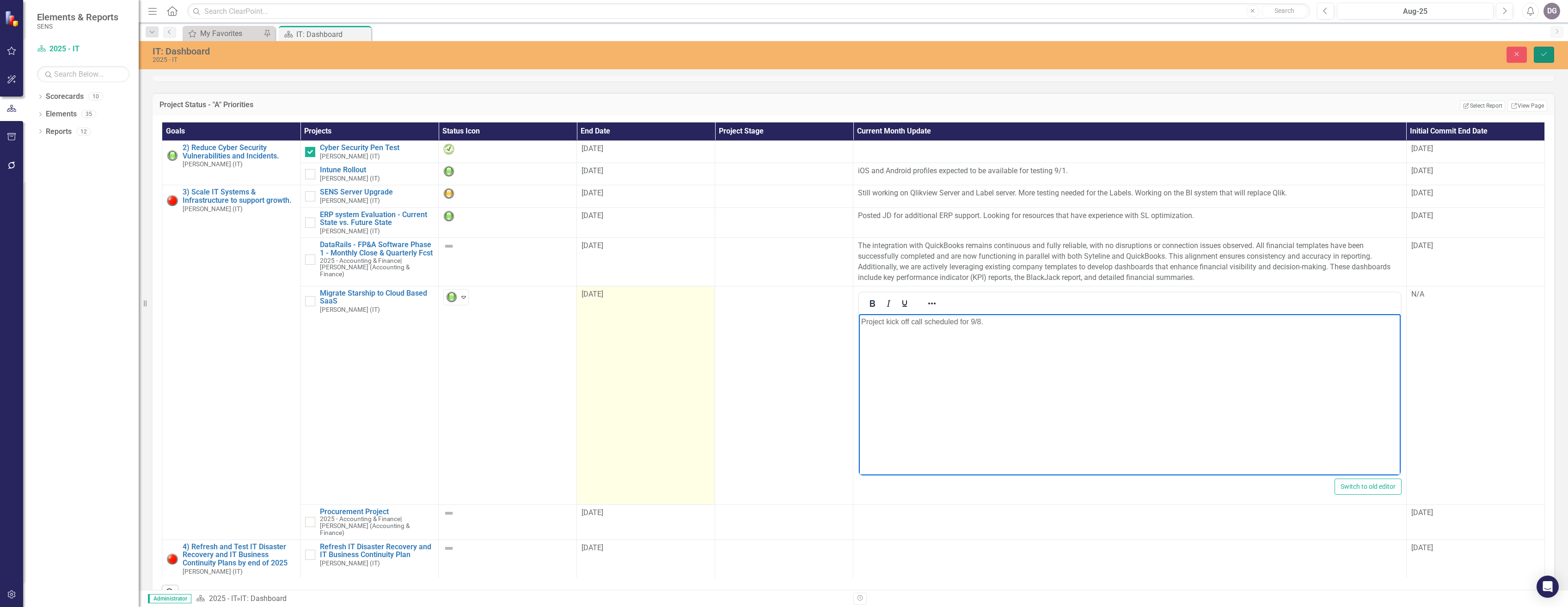
click at [1544, 56] on icon "Save" at bounding box center [1544, 54] width 9 height 7
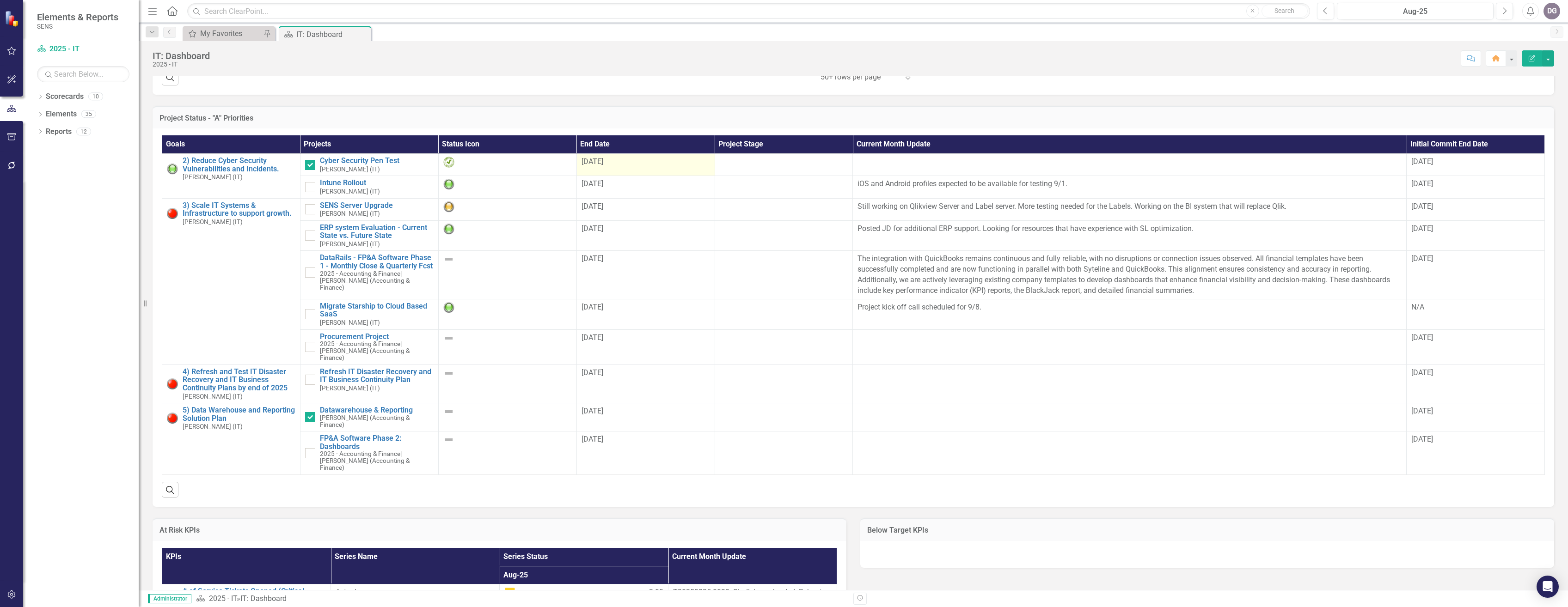
scroll to position [508, 0]
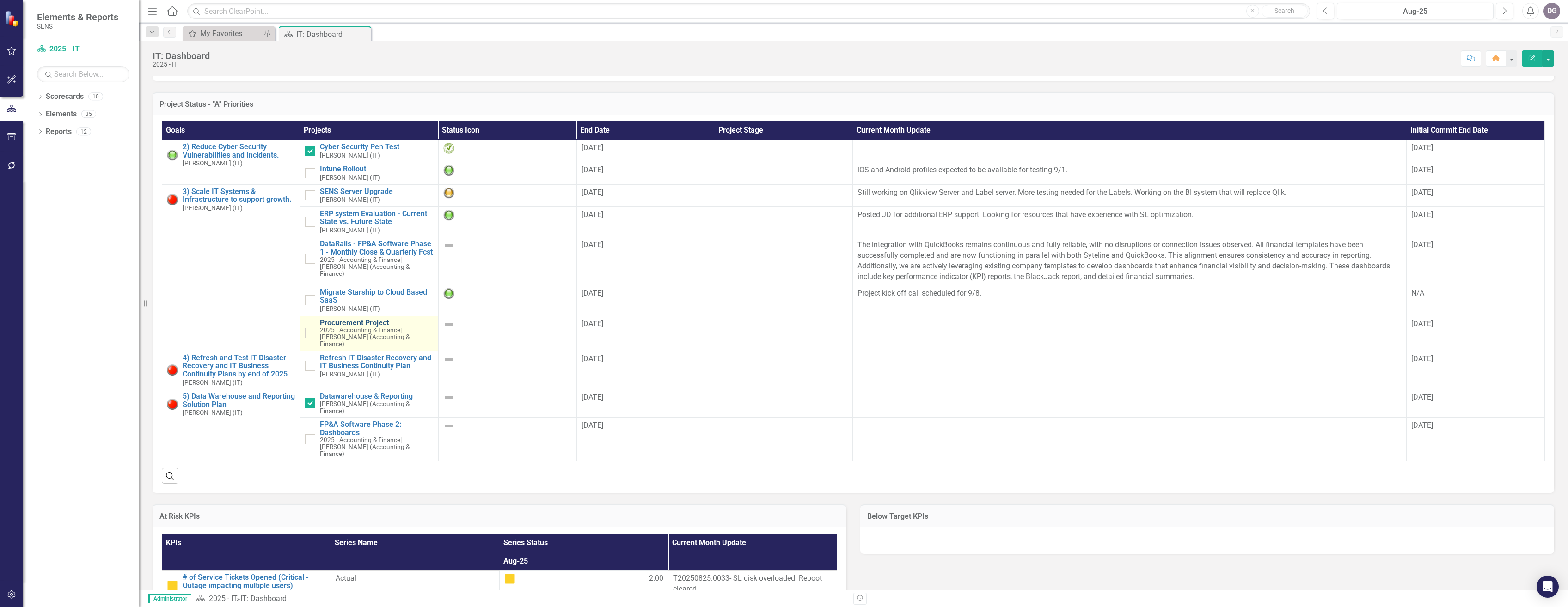
click at [351, 327] on link "Procurement Project" at bounding box center [377, 323] width 114 height 9
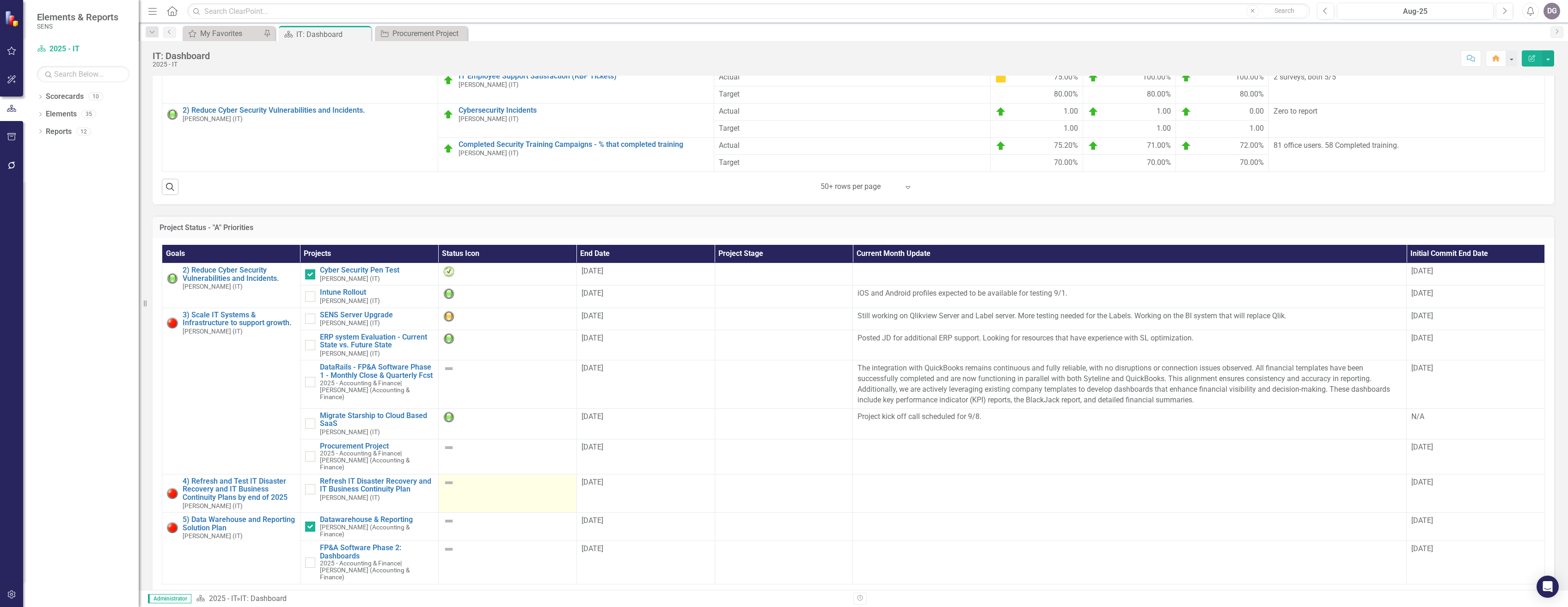
scroll to position [508, 0]
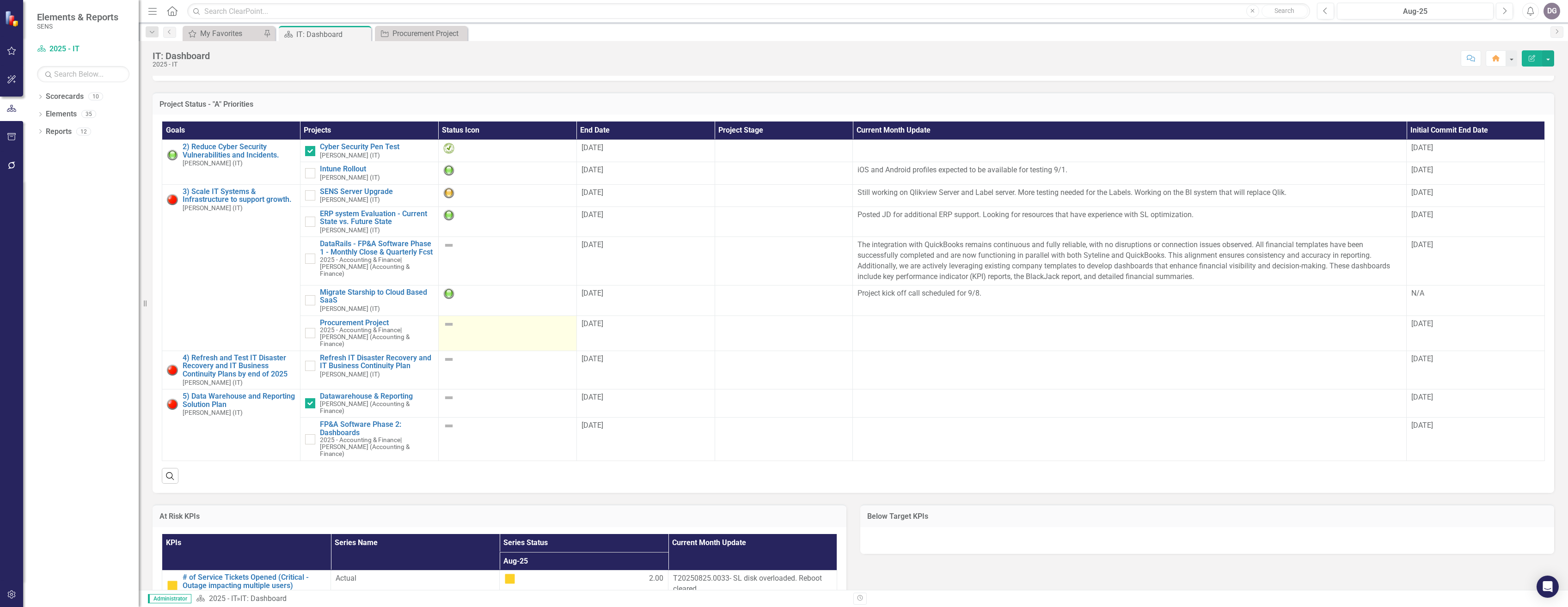
click at [443, 330] on img at bounding box center [449, 324] width 11 height 11
click at [449, 330] on img at bounding box center [449, 324] width 11 height 11
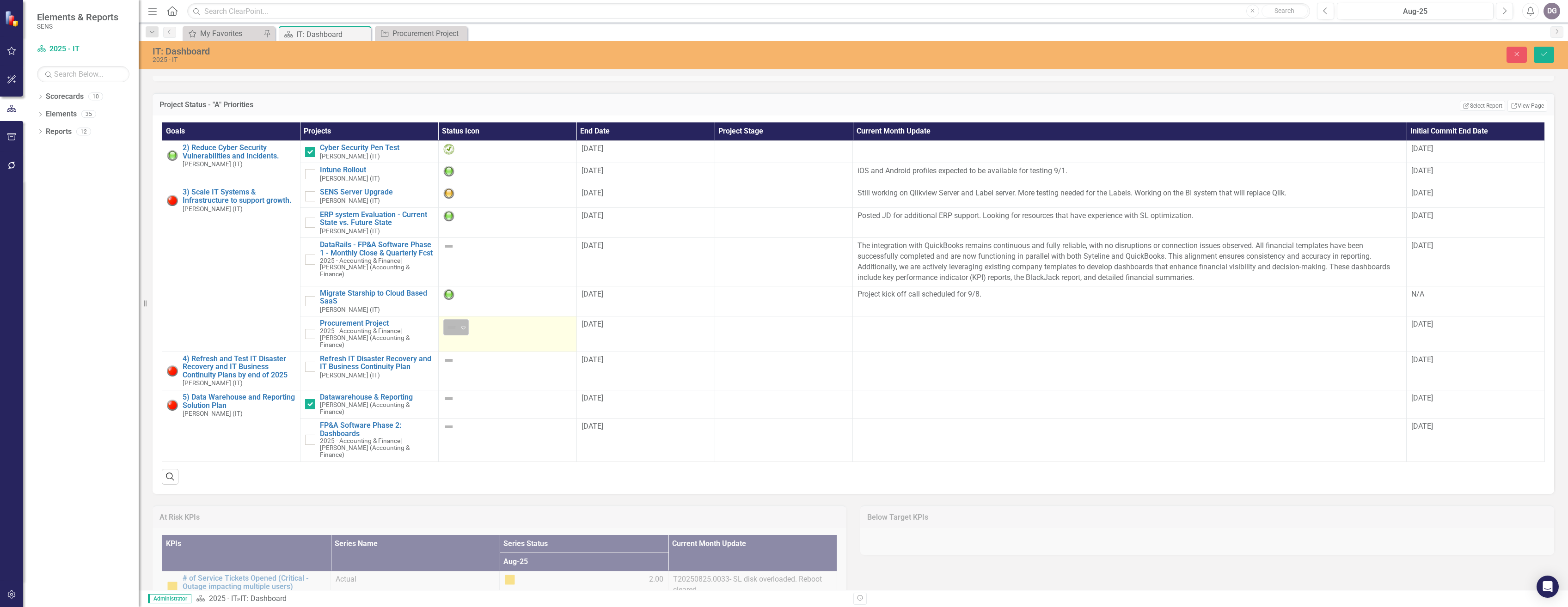
click at [466, 331] on icon "Expand" at bounding box center [463, 327] width 9 height 7
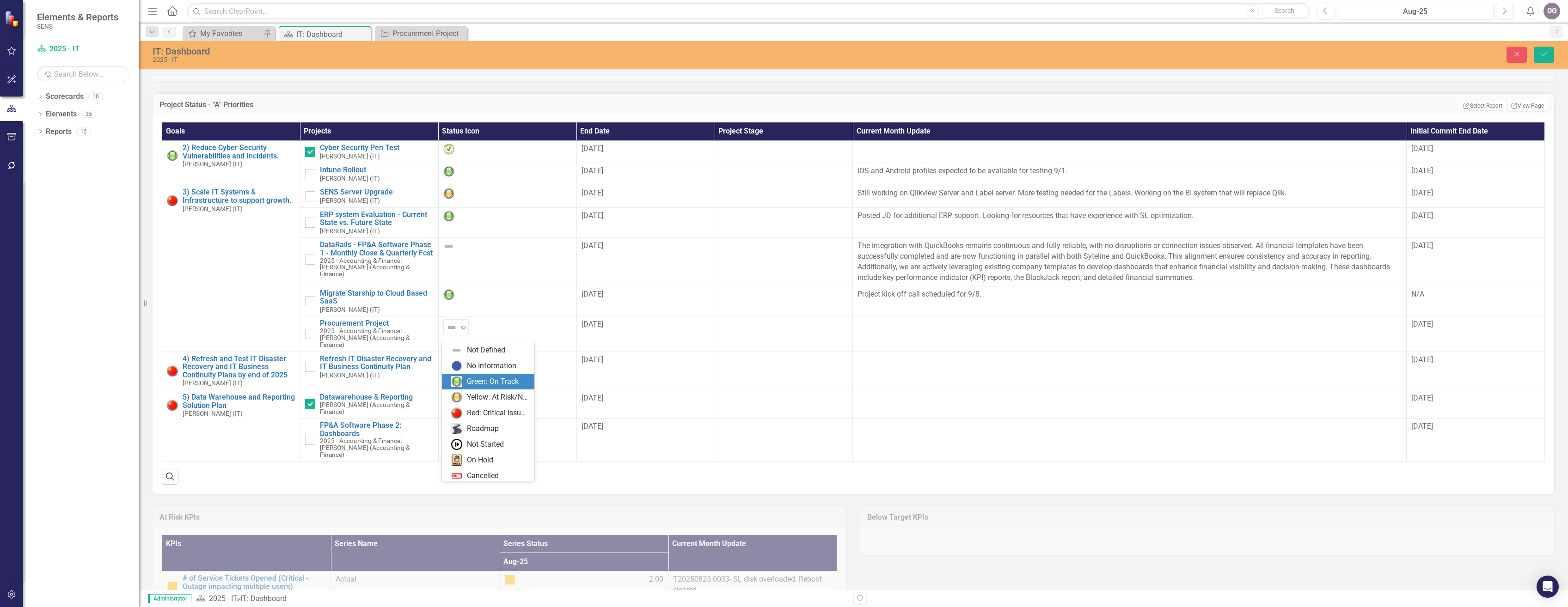
click at [486, 383] on div "Green: On Track" at bounding box center [492, 381] width 52 height 10
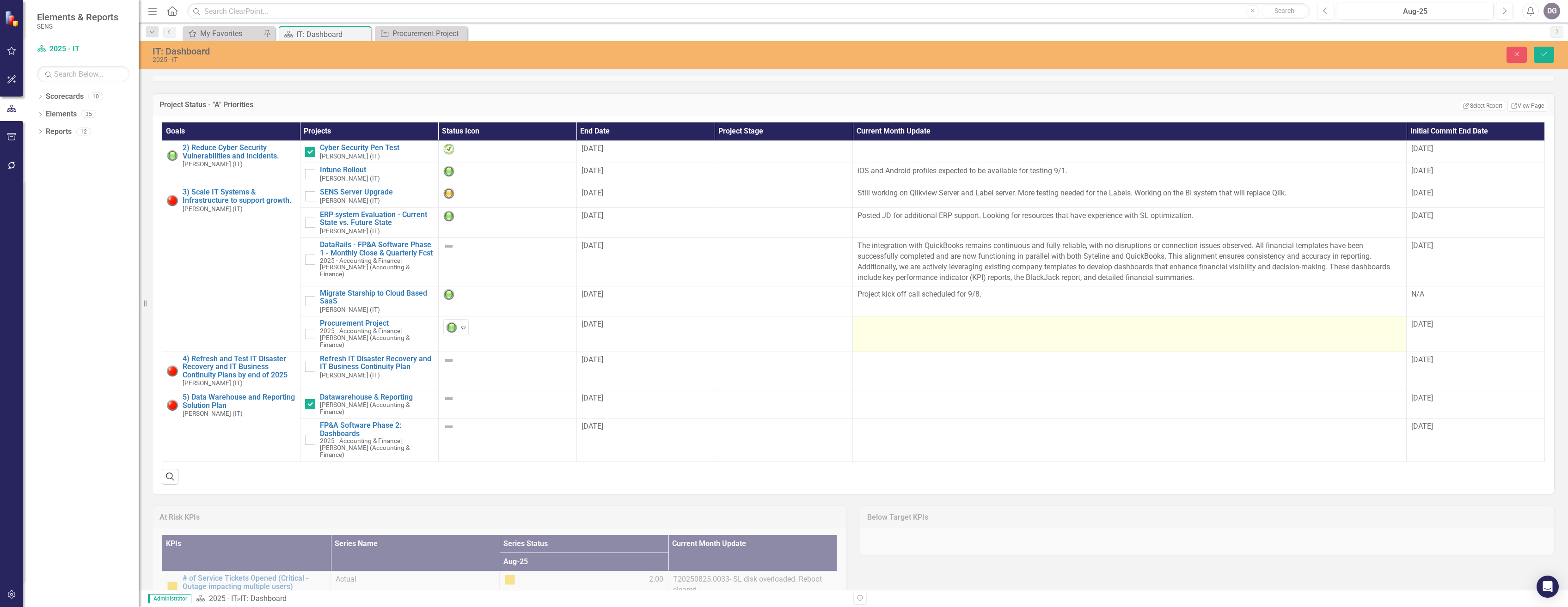
click at [903, 345] on td at bounding box center [1130, 334] width 554 height 35
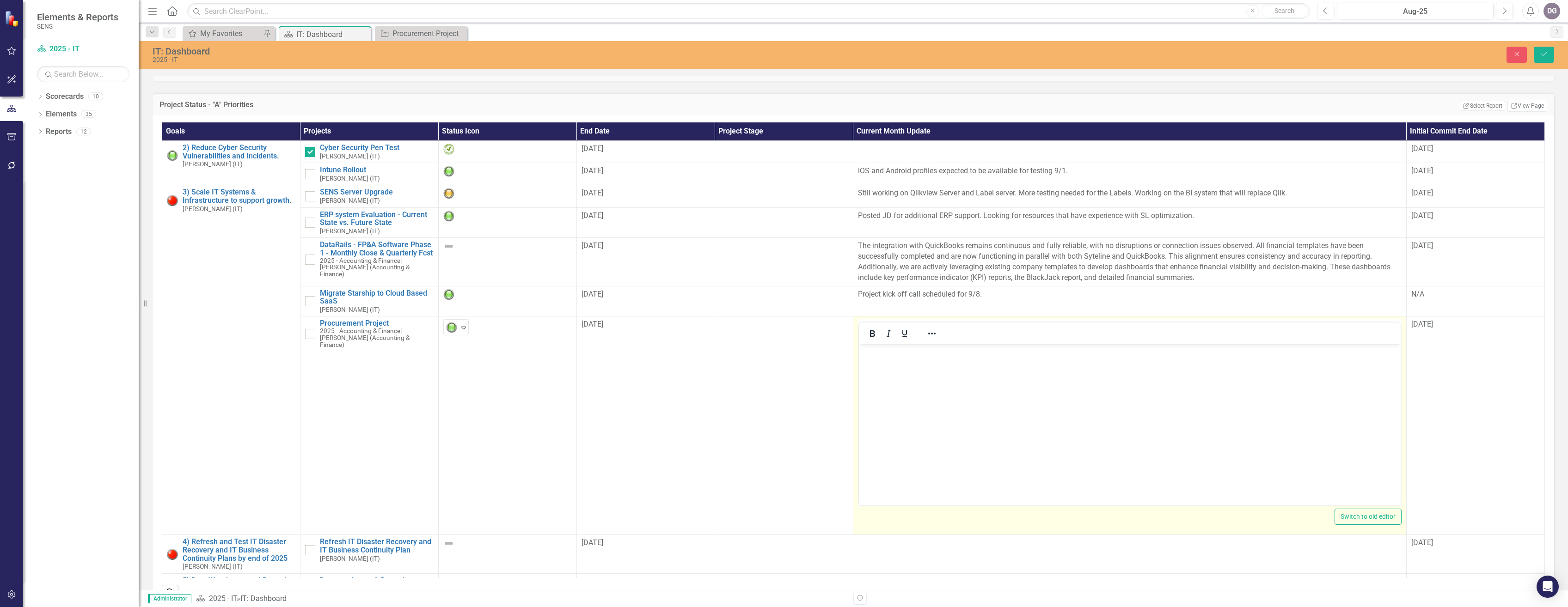
scroll to position [0, 0]
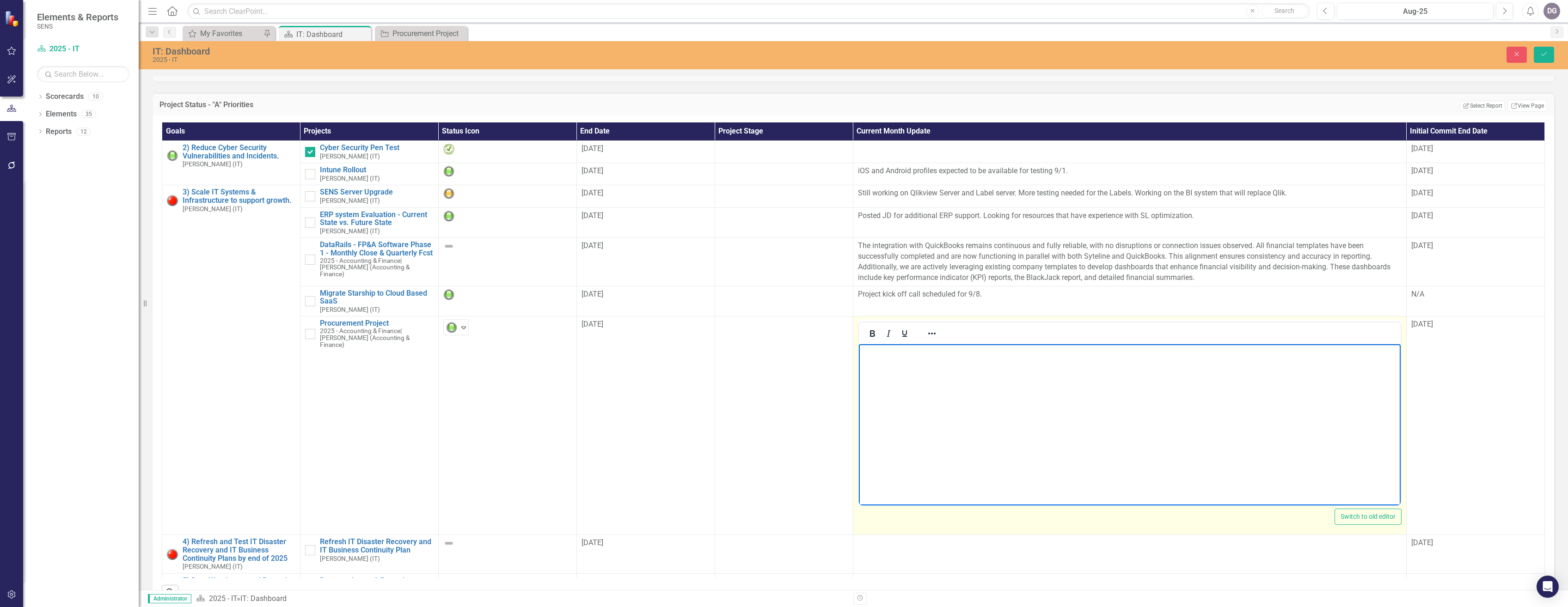
click at [973, 381] on body "Rich Text Area. Press ALT-0 for help." at bounding box center [1129, 414] width 542 height 139
click at [1240, 361] on body "Held additional scoping meetings with Logic Data. New SOW established. Programm…" at bounding box center [1129, 414] width 541 height 139
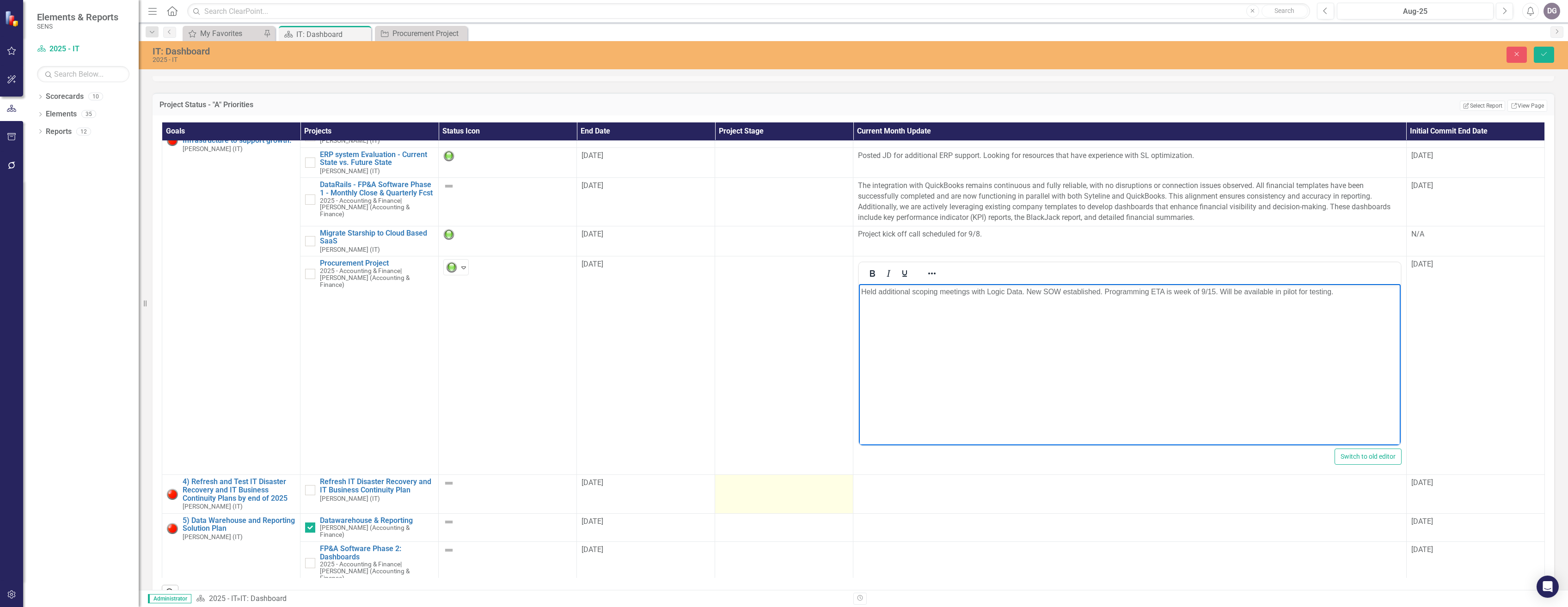
scroll to position [68, 0]
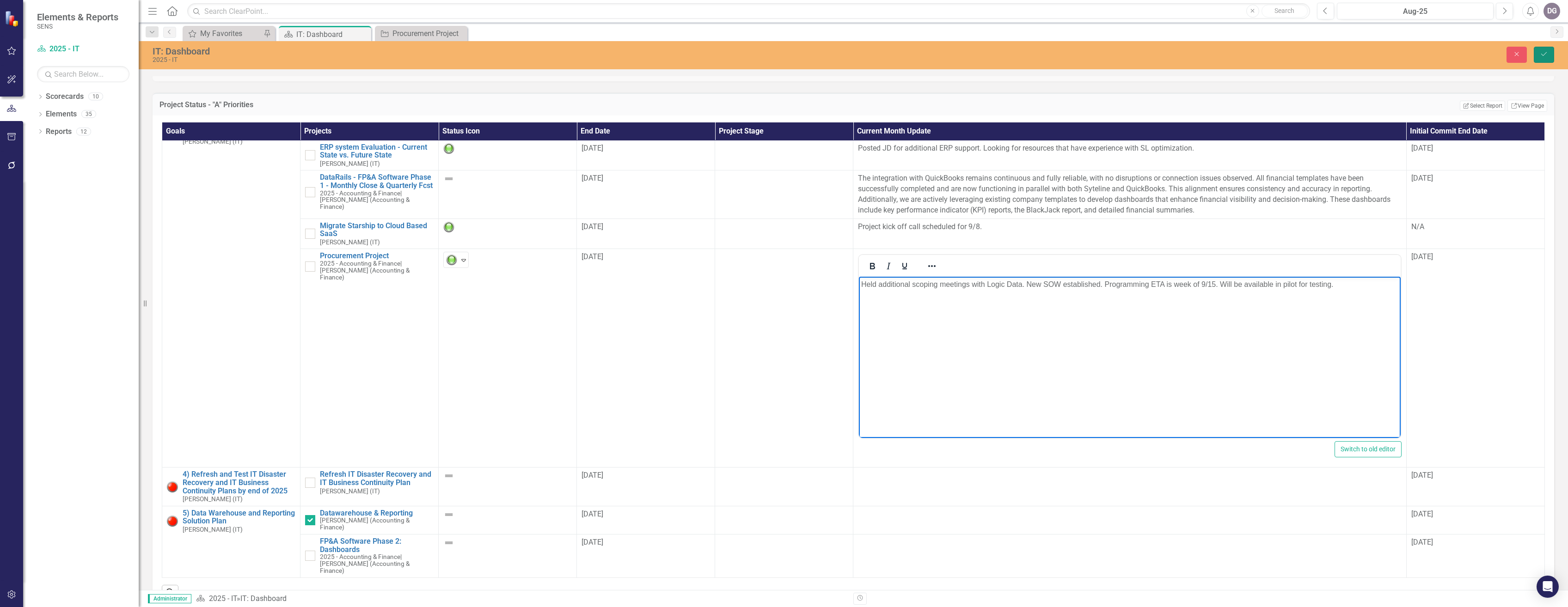
drag, startPoint x: 1542, startPoint y: 58, endPoint x: 1502, endPoint y: 130, distance: 82.4
click at [1542, 58] on button "Save" at bounding box center [1544, 55] width 20 height 16
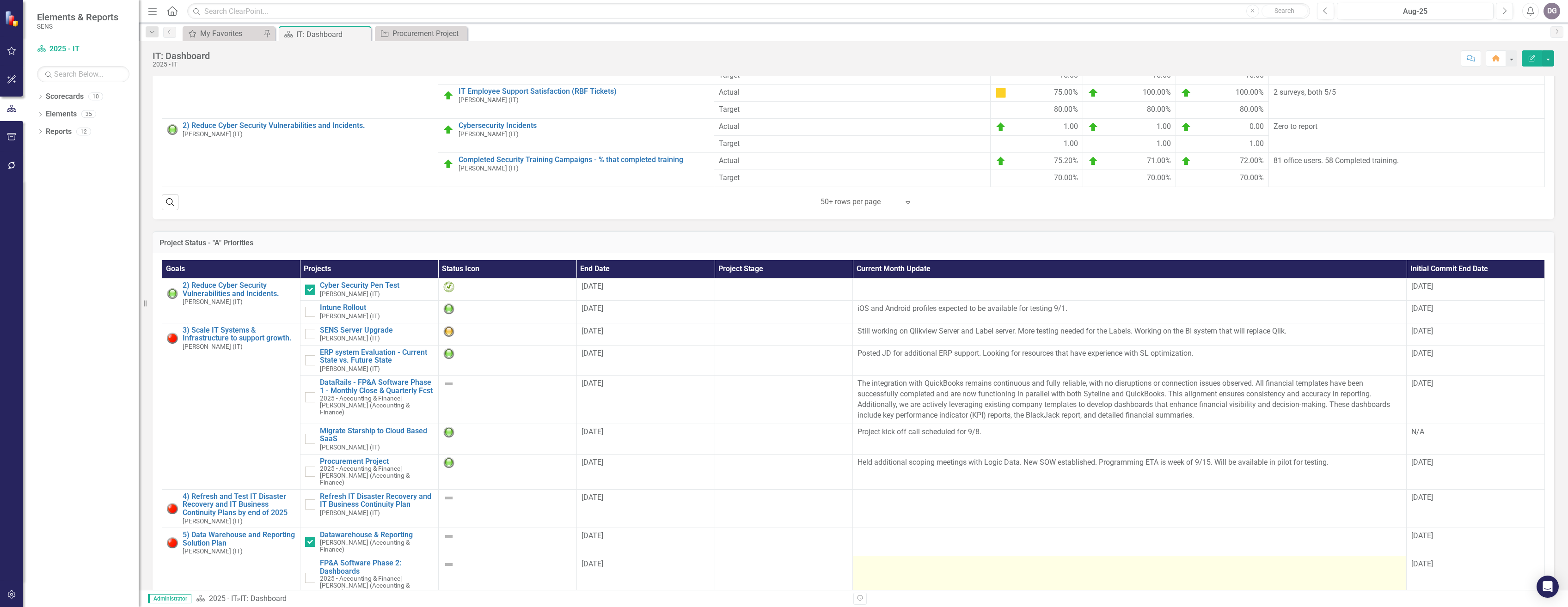
scroll to position [415, 0]
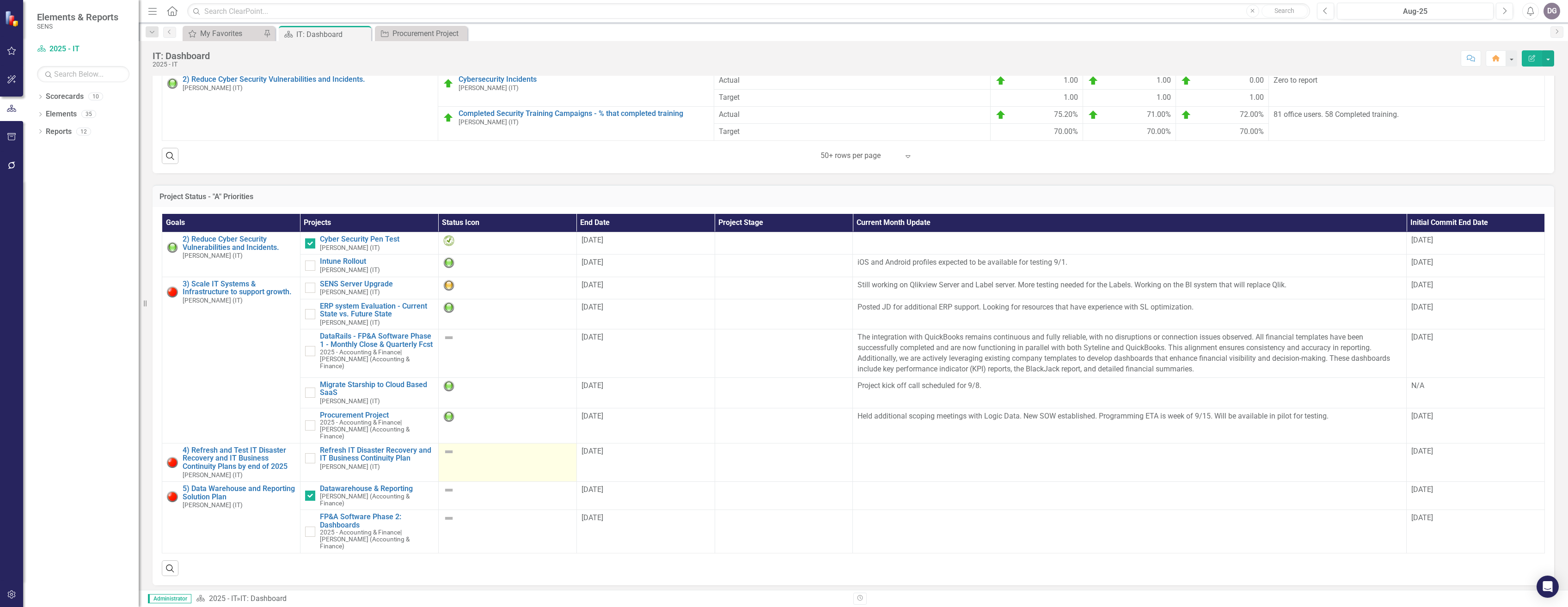
click at [447, 452] on img at bounding box center [449, 452] width 11 height 11
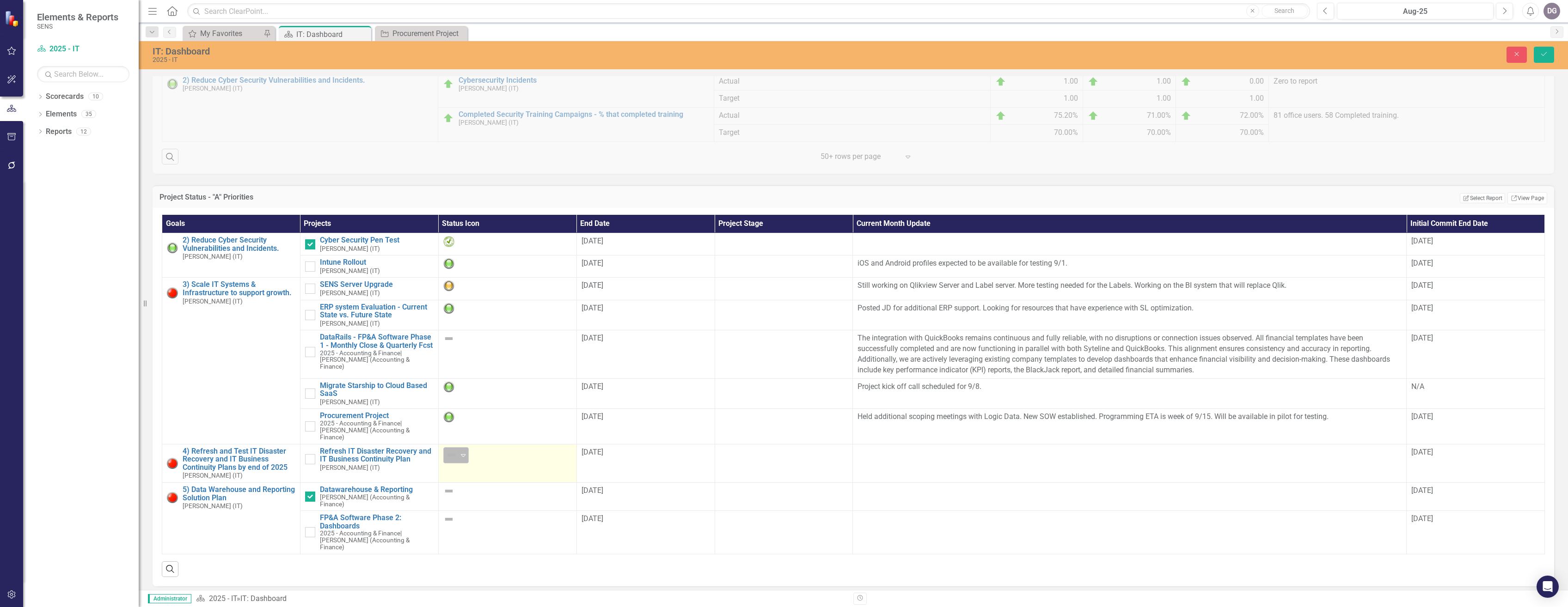
click at [460, 457] on icon "Expand" at bounding box center [463, 455] width 9 height 7
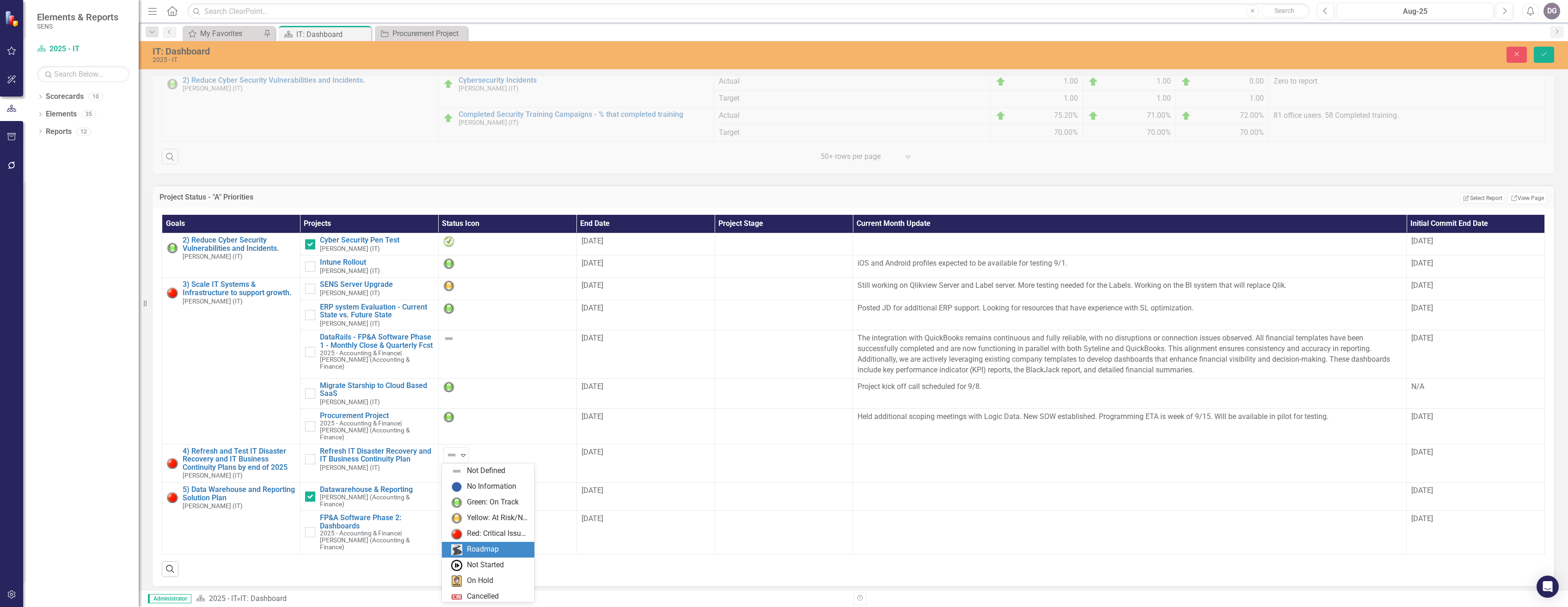
click at [488, 550] on div "Roadmap" at bounding box center [483, 549] width 32 height 10
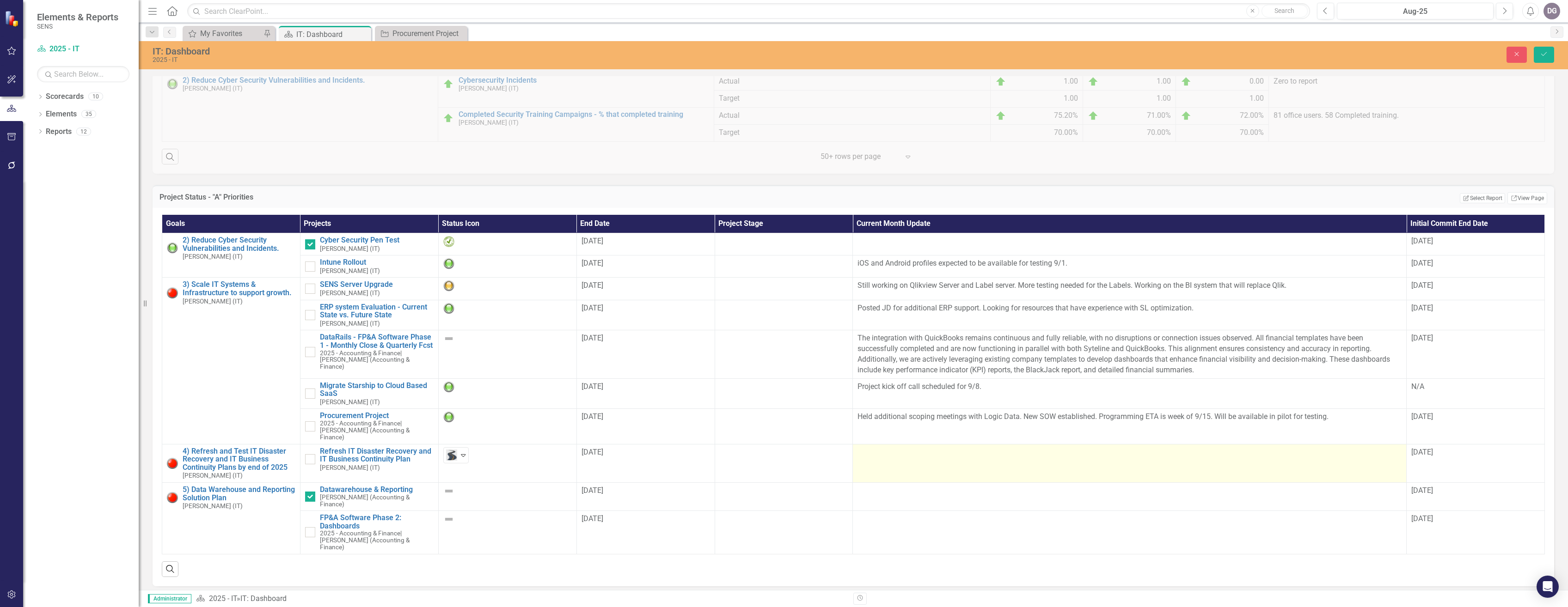
click at [885, 458] on td at bounding box center [1130, 463] width 554 height 38
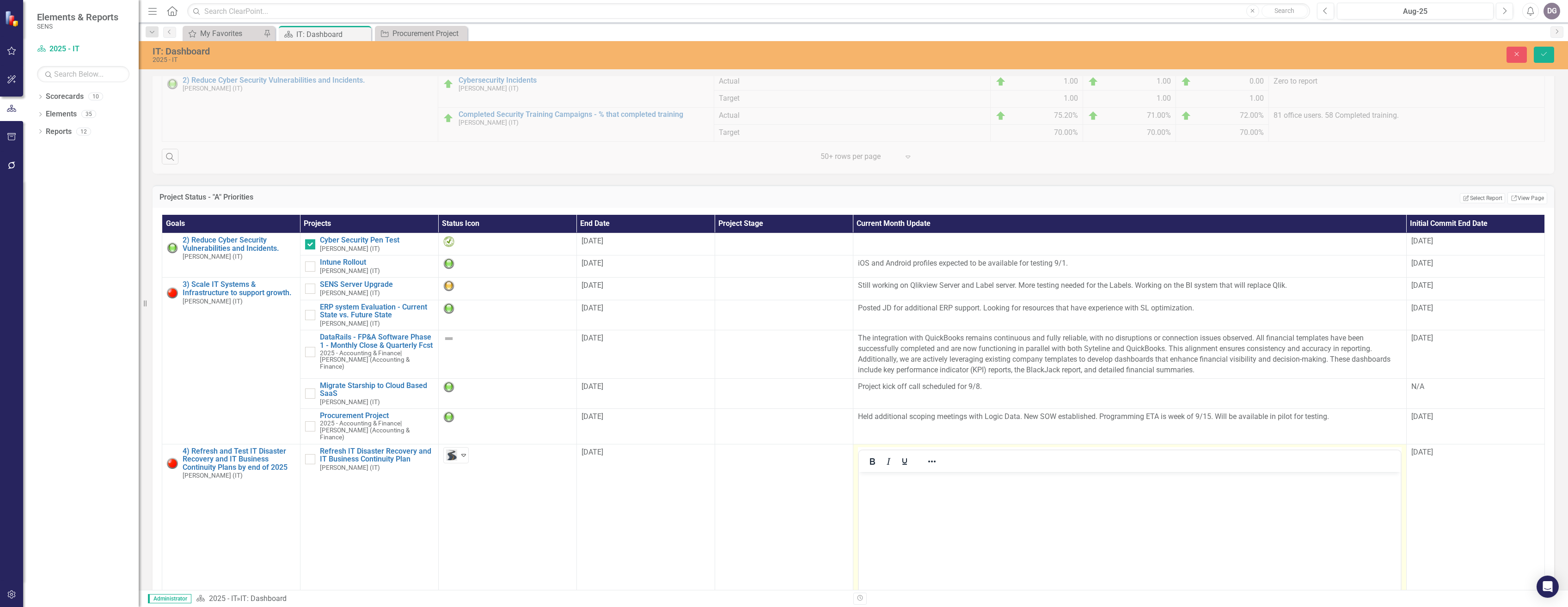
scroll to position [0, 0]
drag, startPoint x: 900, startPoint y: 485, endPoint x: 962, endPoint y: 525, distance: 73.8
click at [903, 488] on body "Rich Text Area. Press ALT-0 for help." at bounding box center [1129, 541] width 542 height 139
click at [1543, 51] on icon "Save" at bounding box center [1544, 54] width 9 height 7
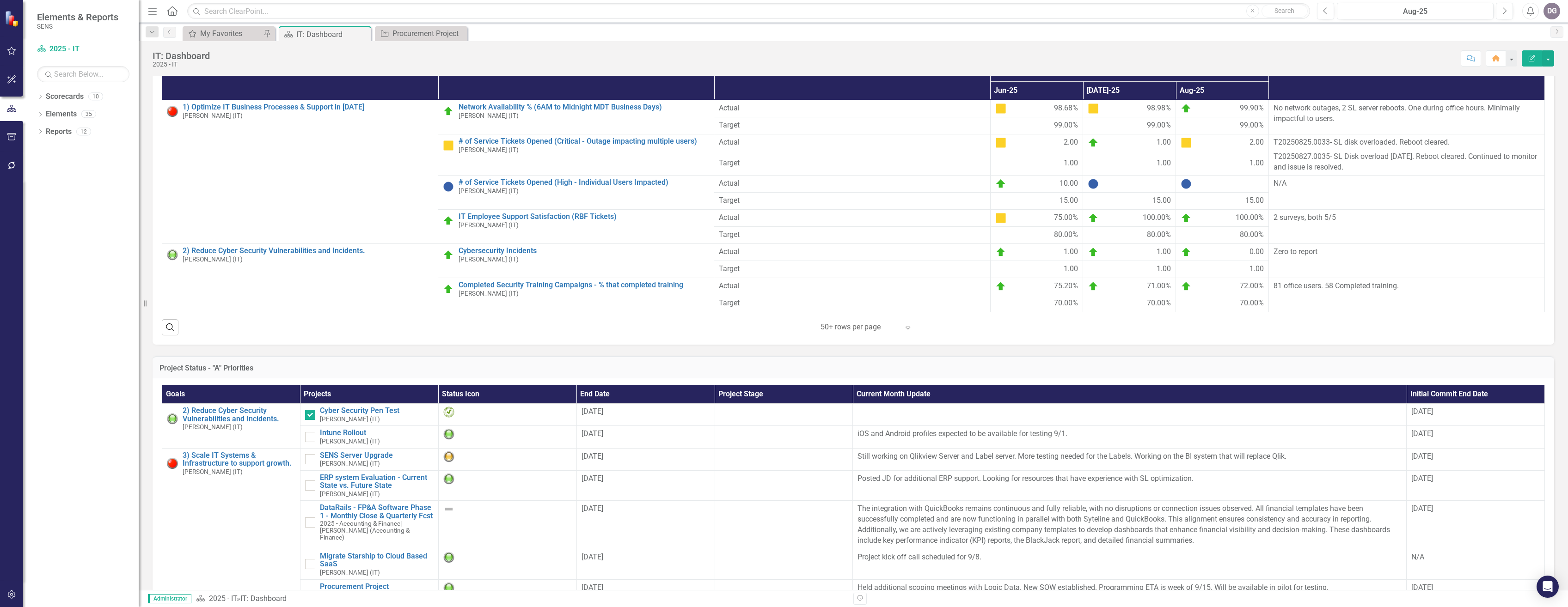
scroll to position [508, 0]
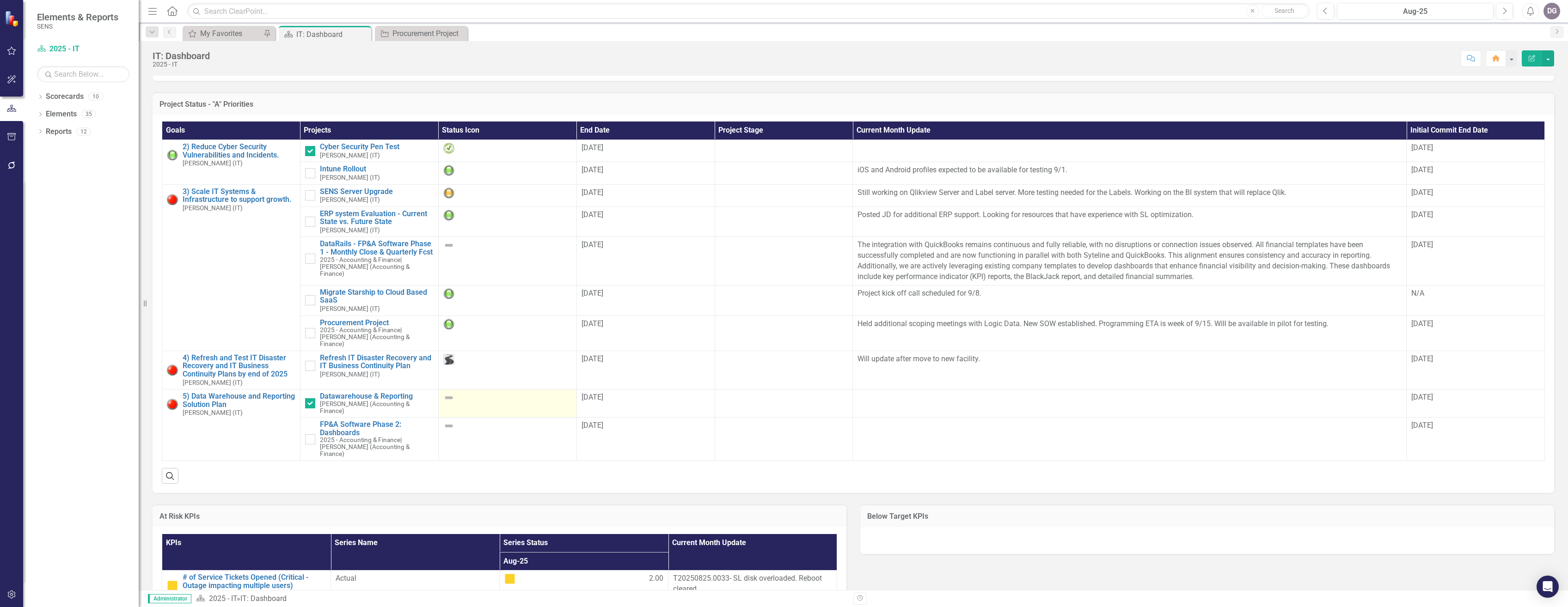
click at [447, 398] on img at bounding box center [449, 398] width 11 height 11
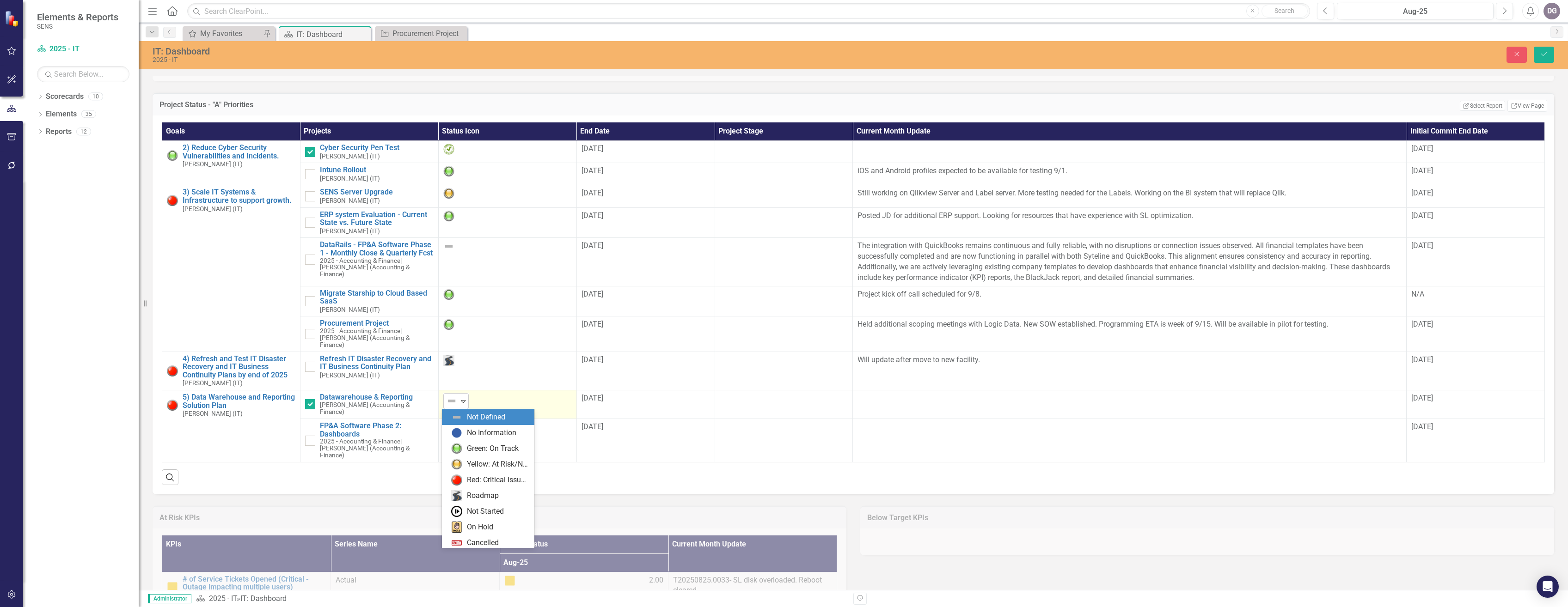
click at [461, 402] on icon "Expand" at bounding box center [463, 401] width 9 height 7
click at [487, 446] on div "Green: On Track" at bounding box center [492, 448] width 52 height 10
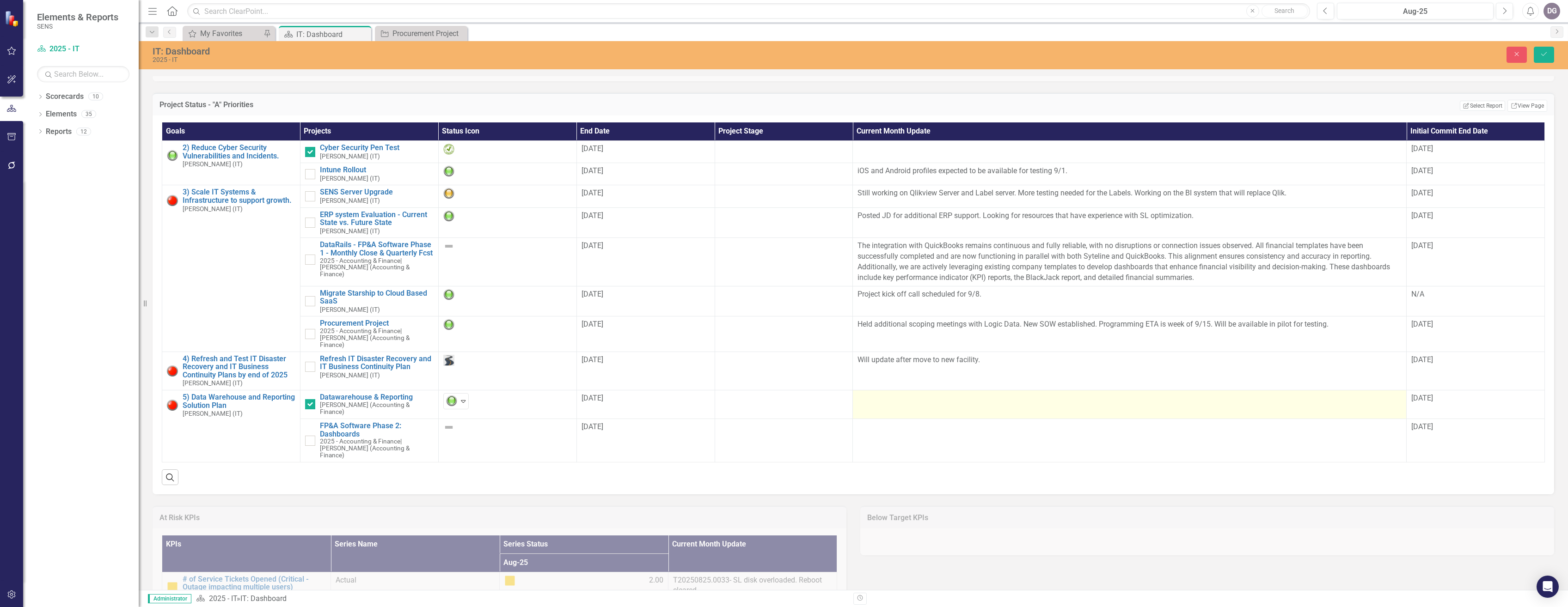
click at [877, 405] on td at bounding box center [1130, 404] width 554 height 29
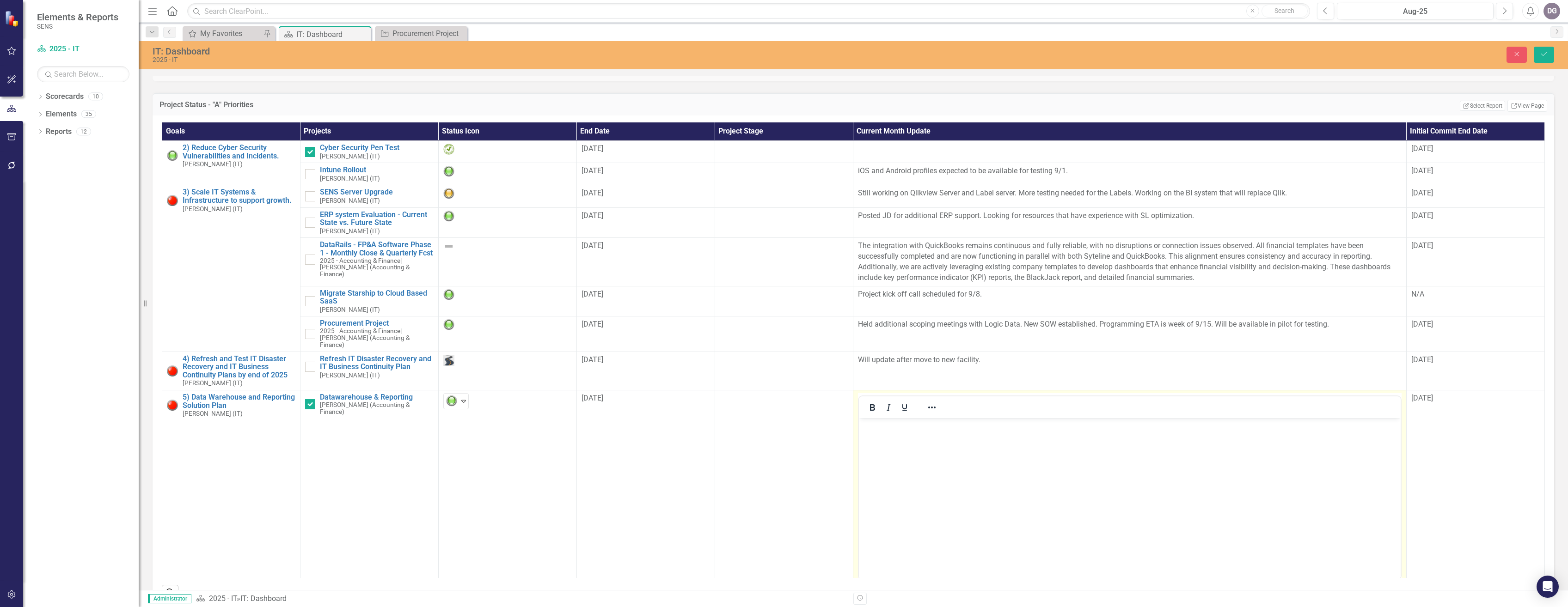
scroll to position [0, 0]
click at [928, 437] on body "Rich Text Area. Press ALT-0 for help." at bounding box center [1129, 487] width 542 height 139
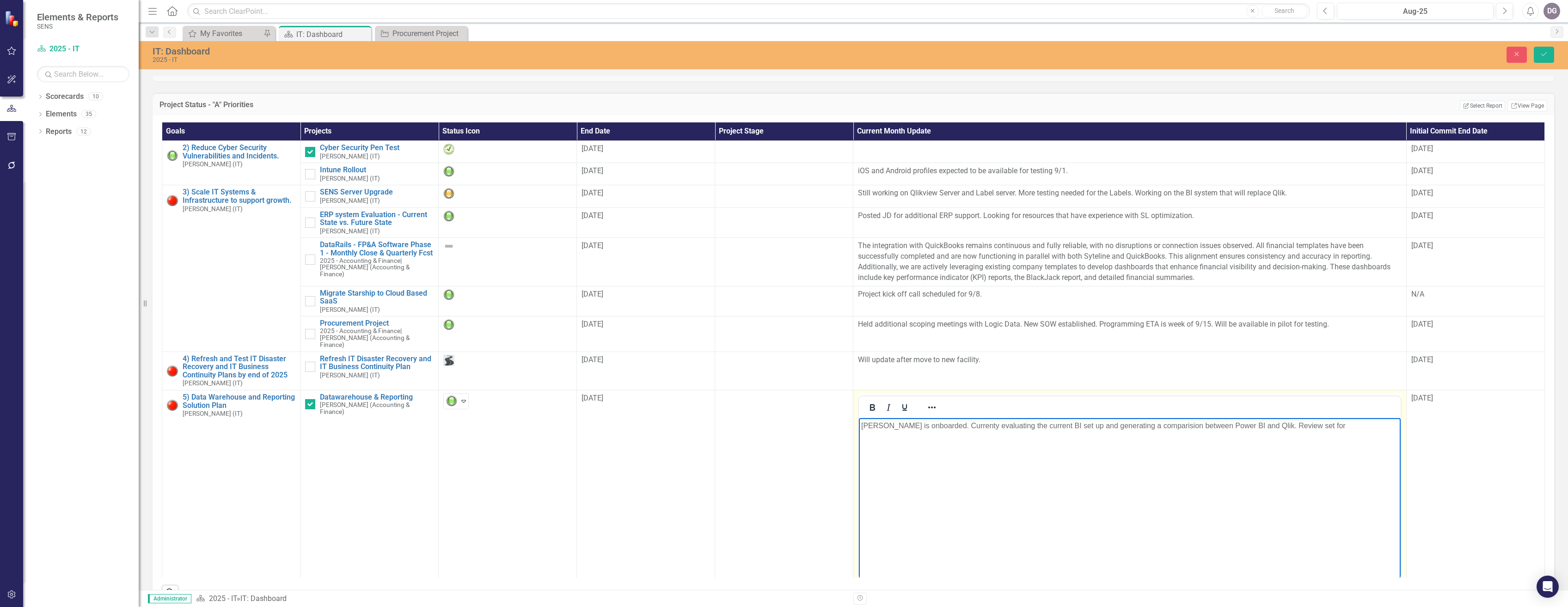
click at [1326, 428] on p "[PERSON_NAME] is onboarded. Currenty evaluating the current BI set up and gener…" at bounding box center [1130, 425] width 537 height 11
click at [1342, 432] on body "[PERSON_NAME] is onboarded. Currently evaluating the current BI set up and gene…" at bounding box center [1129, 487] width 541 height 139
click at [933, 426] on p "[PERSON_NAME] is onboarded. Currently evaluating the current BI set up and gene…" at bounding box center [1130, 425] width 537 height 11
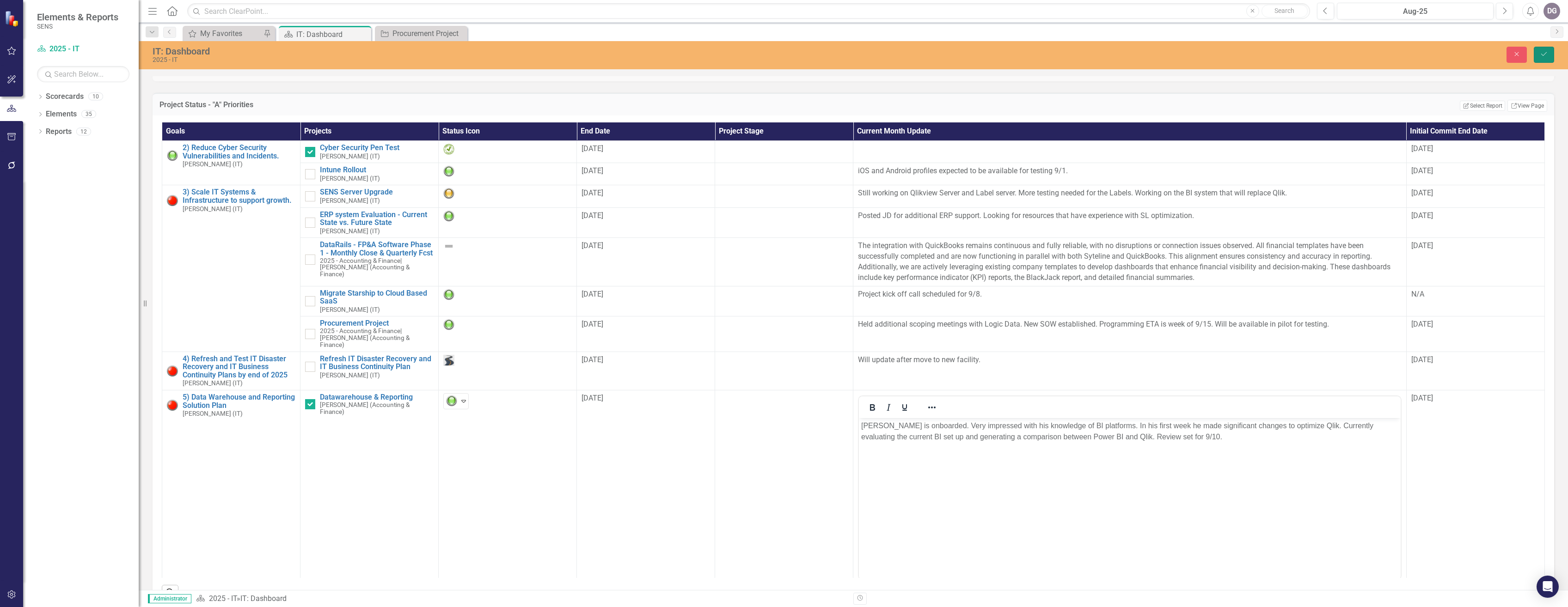
click at [1546, 57] on icon "Save" at bounding box center [1544, 54] width 9 height 7
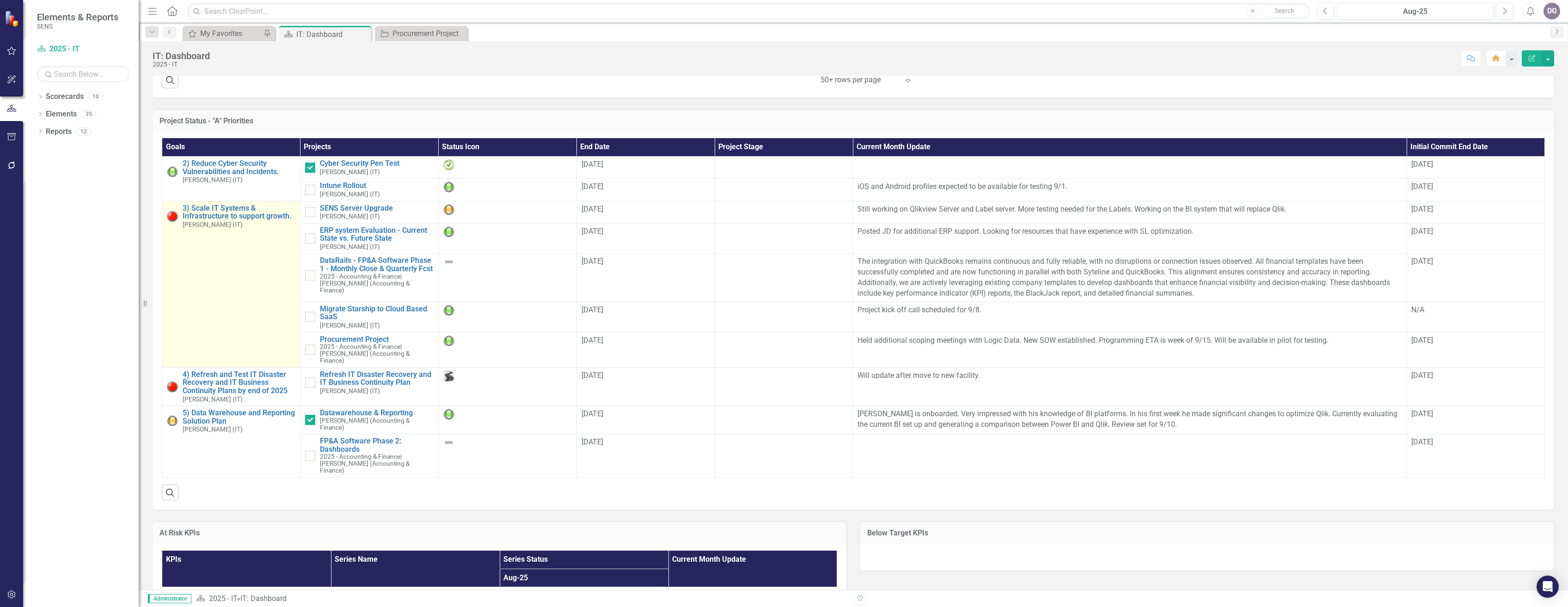
scroll to position [493, 0]
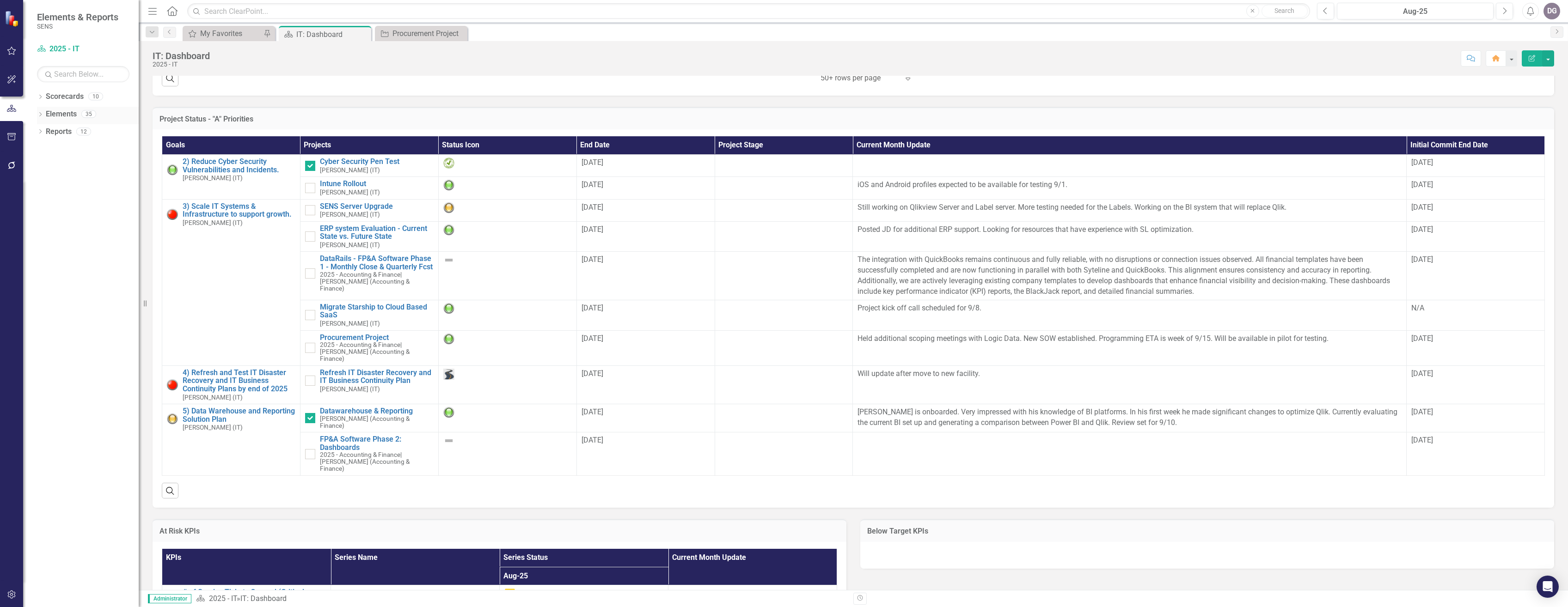
click at [38, 114] on icon "Dropdown" at bounding box center [40, 115] width 7 height 5
click at [38, 114] on icon at bounding box center [40, 114] width 4 height 2
click at [42, 114] on icon "Dropdown" at bounding box center [40, 115] width 7 height 5
click at [42, 166] on icon "Dropdown" at bounding box center [44, 167] width 7 height 5
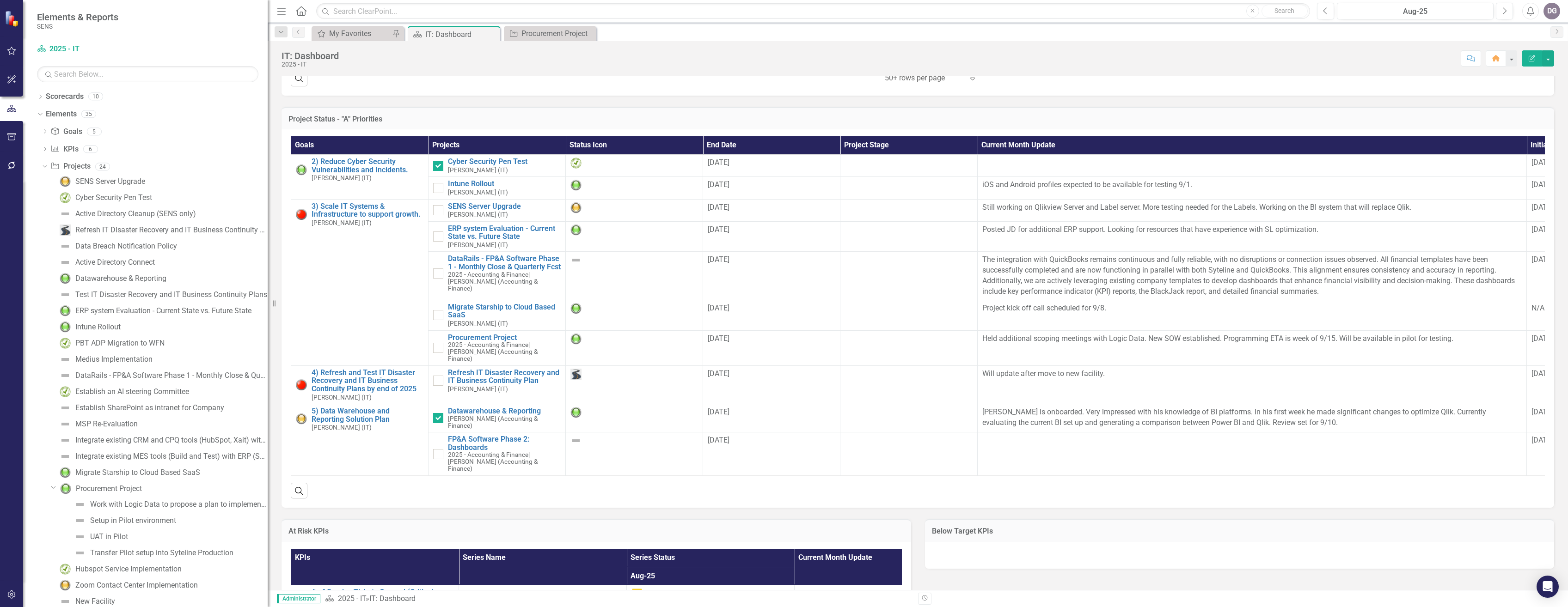
drag, startPoint x: 143, startPoint y: 212, endPoint x: 268, endPoint y: 220, distance: 125.3
click at [268, 220] on div "Resize" at bounding box center [271, 304] width 7 height 607
click at [139, 212] on div "Active Directory Cleanup (SENS only)" at bounding box center [136, 214] width 121 height 9
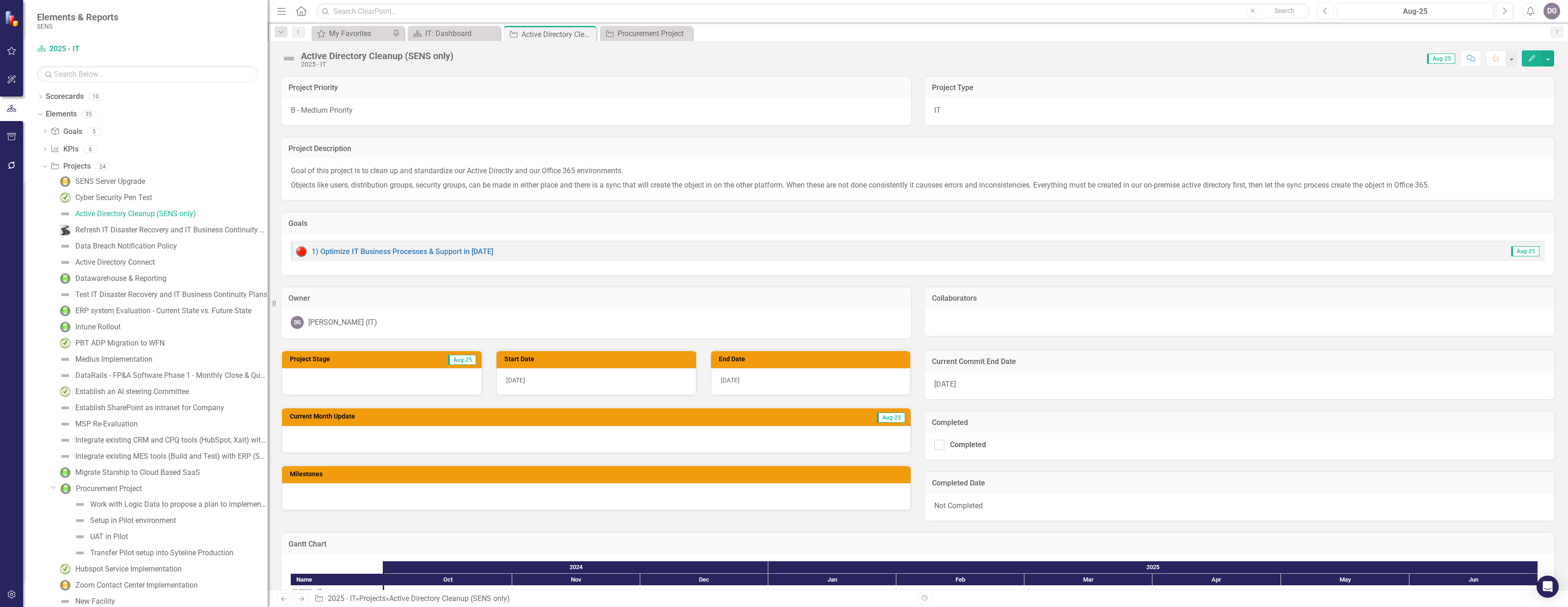
click at [1329, 11] on button "Previous" at bounding box center [1326, 11] width 17 height 16
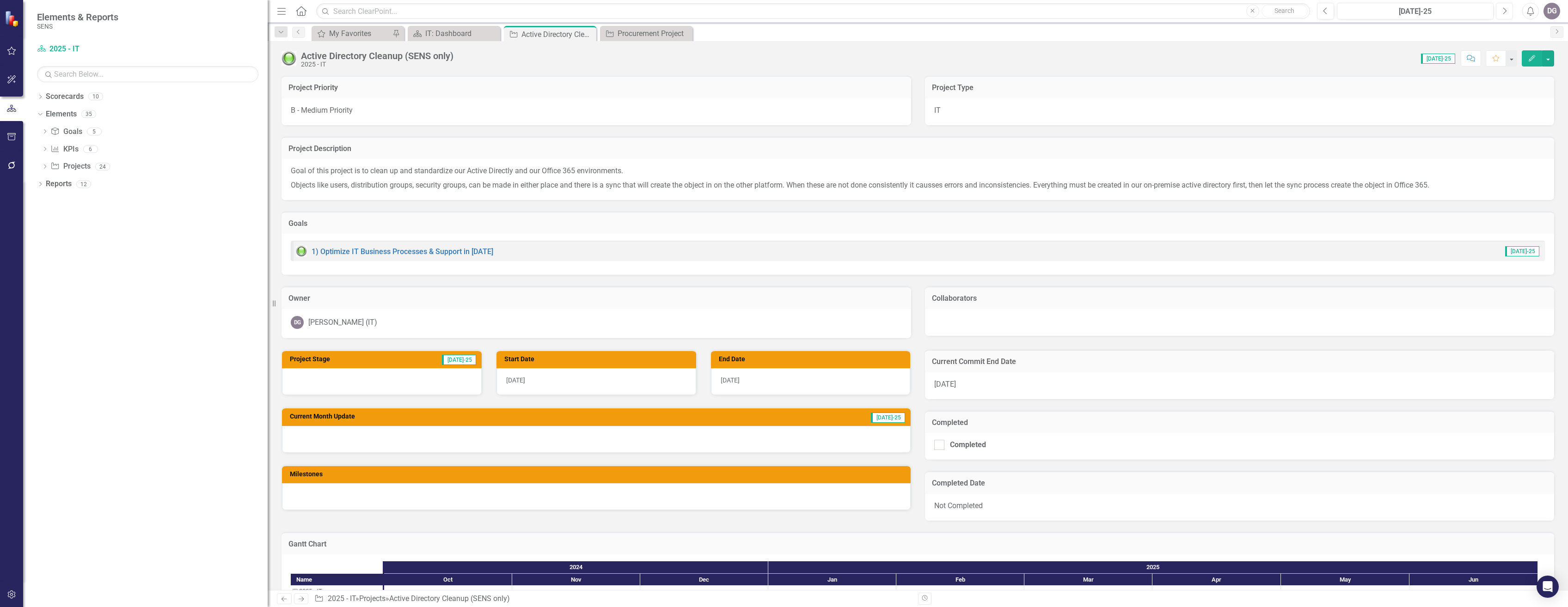
click at [1505, 13] on icon "Next" at bounding box center [1504, 11] width 5 height 9
click at [288, 60] on img at bounding box center [289, 58] width 15 height 15
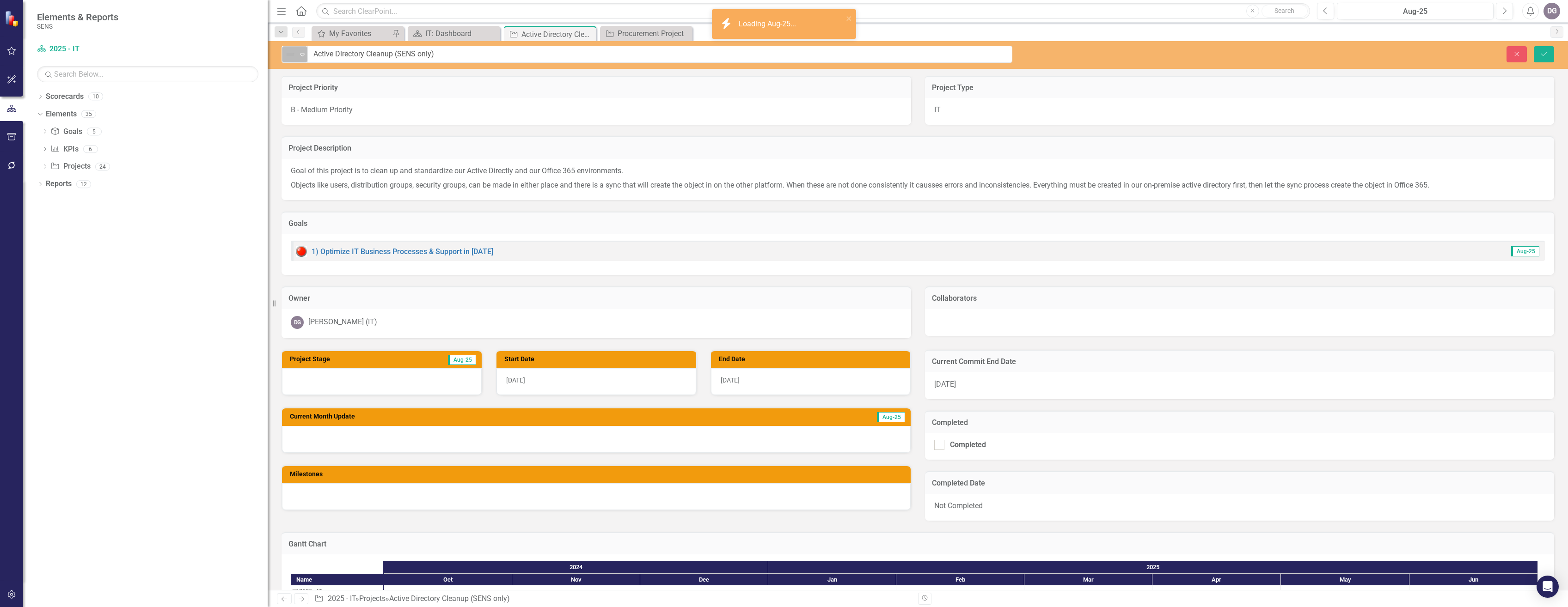
click at [299, 57] on icon "Expand" at bounding box center [302, 55] width 9 height 7
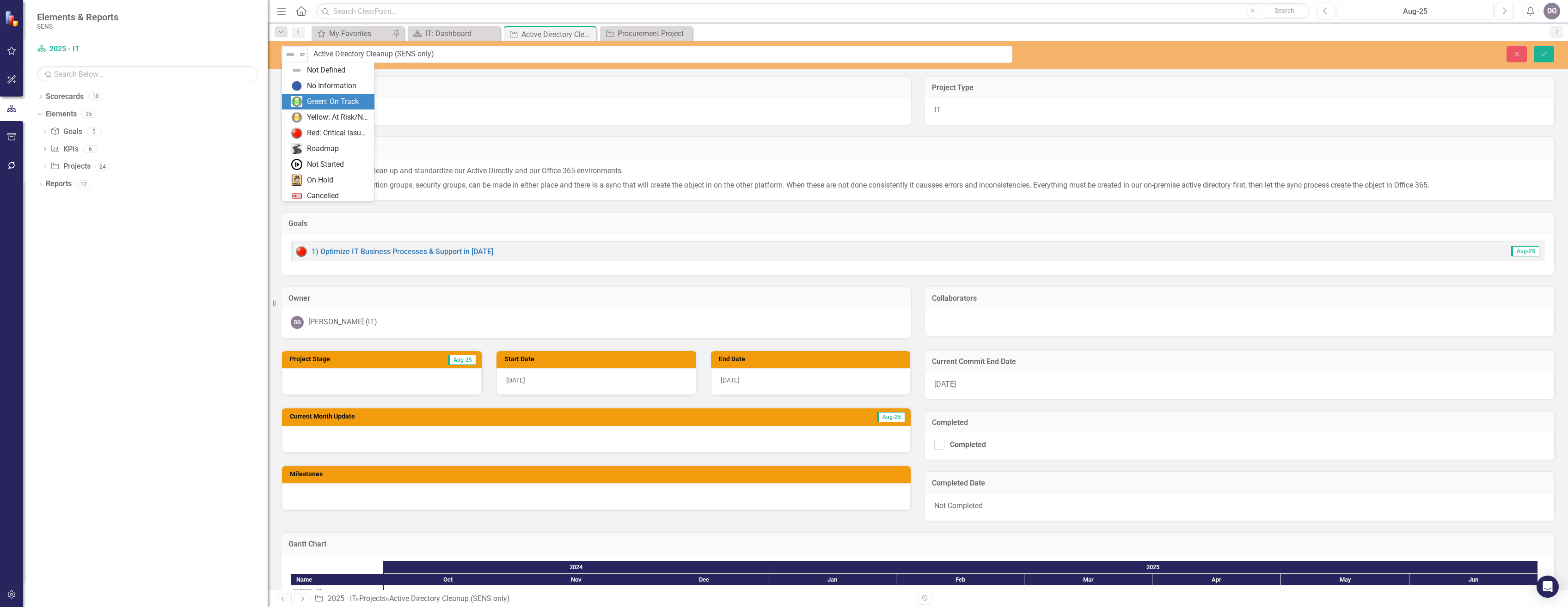
click at [324, 104] on div "Green: On Track" at bounding box center [332, 102] width 52 height 10
click at [1539, 55] on button "Save" at bounding box center [1544, 54] width 20 height 16
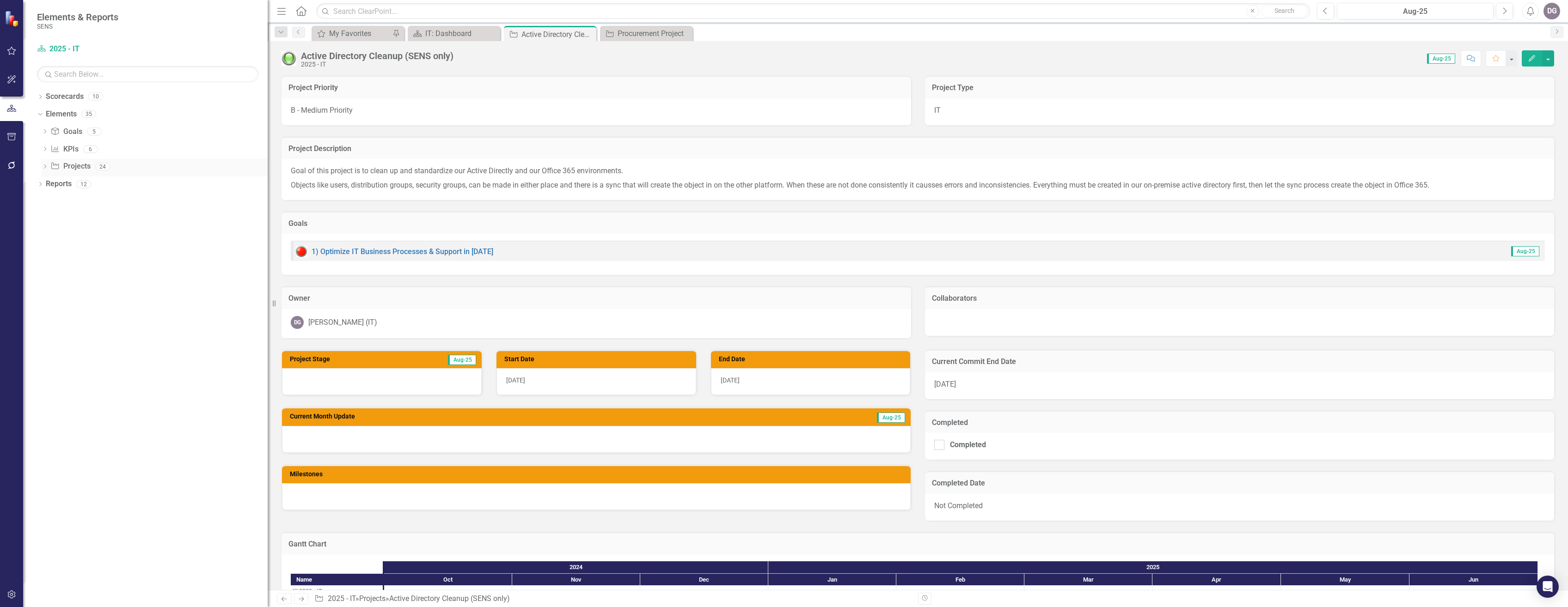
click at [45, 167] on icon "Dropdown" at bounding box center [44, 167] width 7 height 5
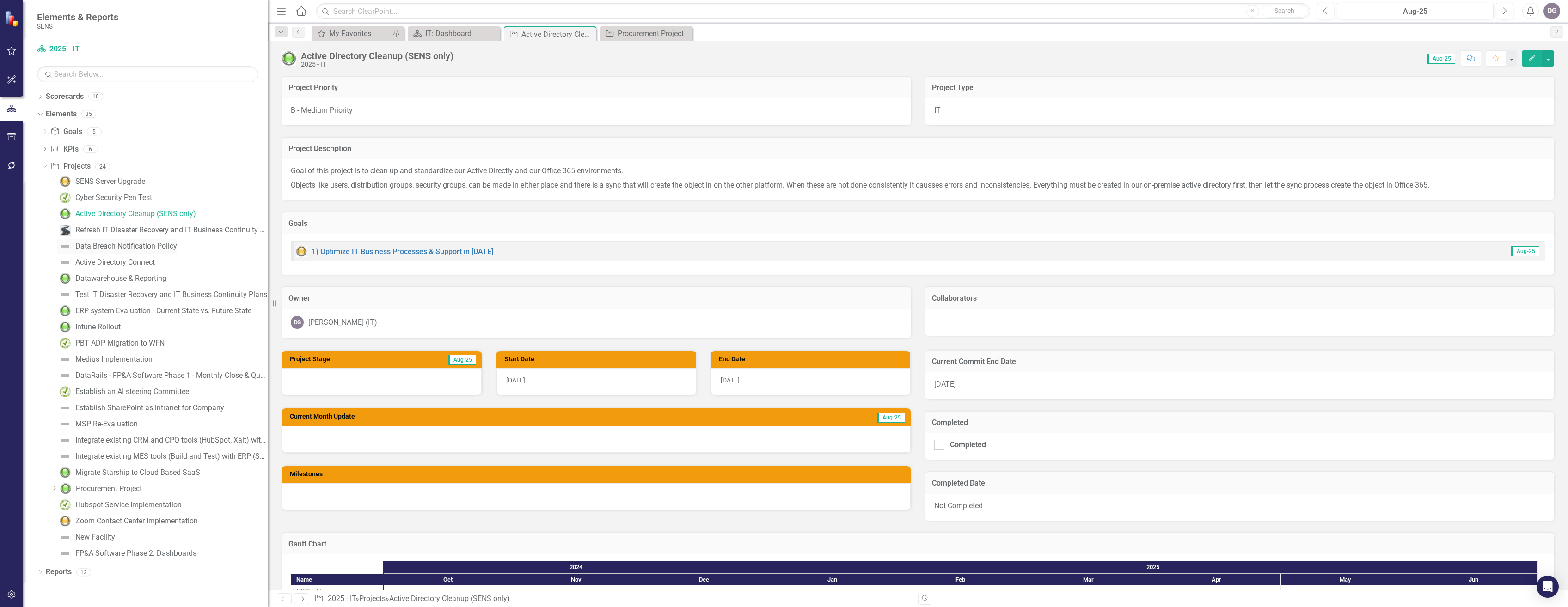
click at [124, 248] on div "Data Breach Notification Policy" at bounding box center [126, 246] width 102 height 9
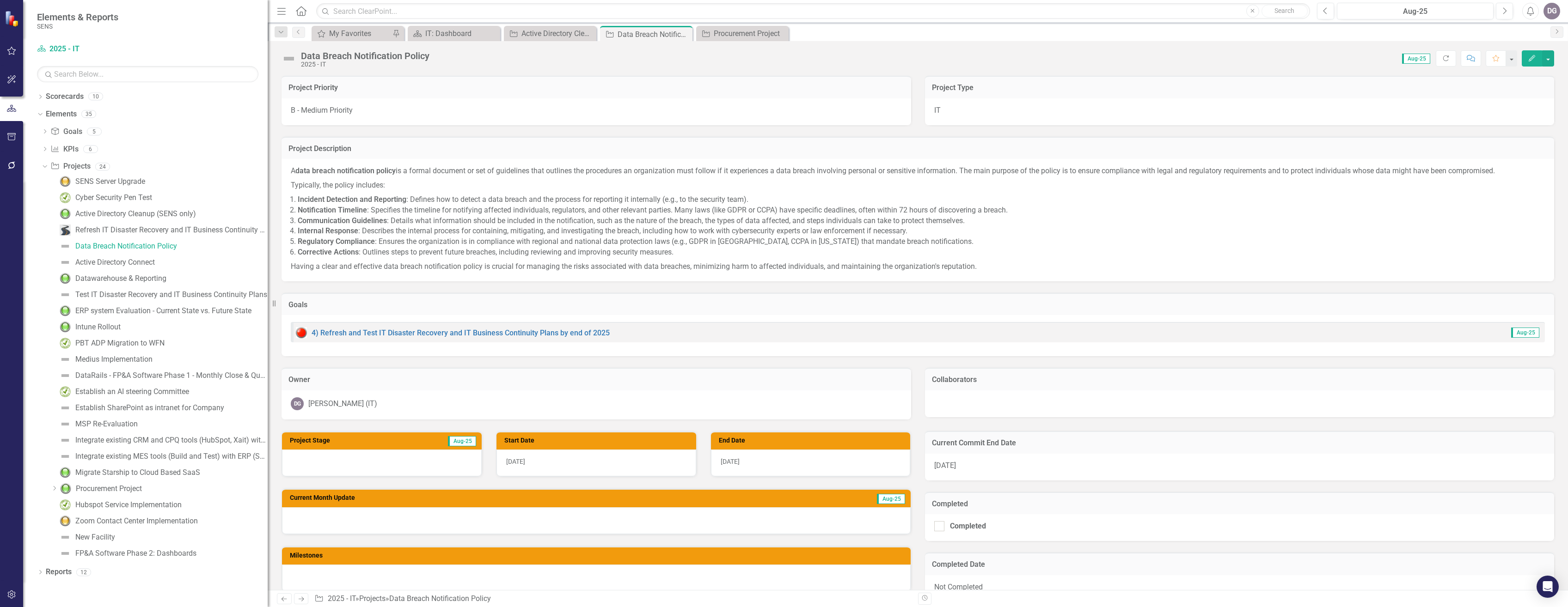
click at [285, 60] on img at bounding box center [289, 58] width 15 height 15
click at [291, 59] on img at bounding box center [289, 58] width 15 height 15
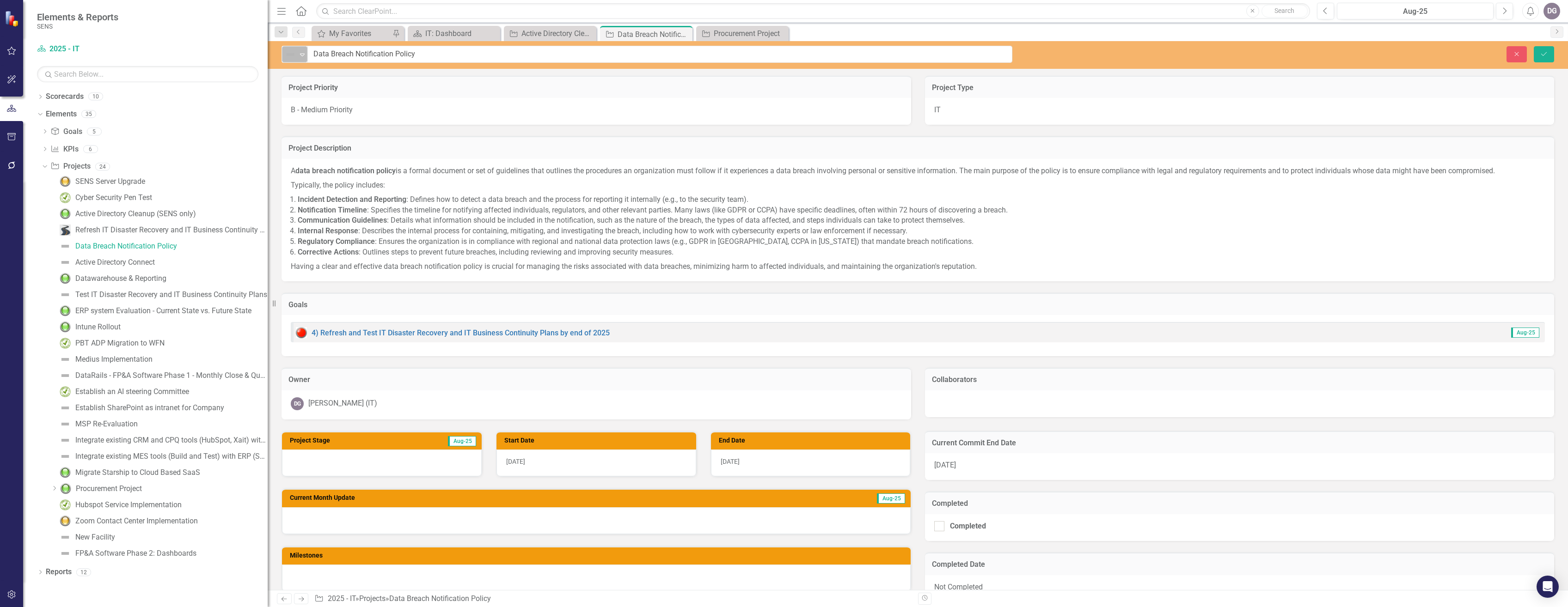
click at [299, 57] on icon "Expand" at bounding box center [302, 55] width 9 height 7
click at [336, 145] on div "Roadmap" at bounding box center [323, 148] width 32 height 10
drag, startPoint x: 1546, startPoint y: 50, endPoint x: 1318, endPoint y: 170, distance: 257.7
click at [1544, 51] on button "Save" at bounding box center [1544, 54] width 20 height 16
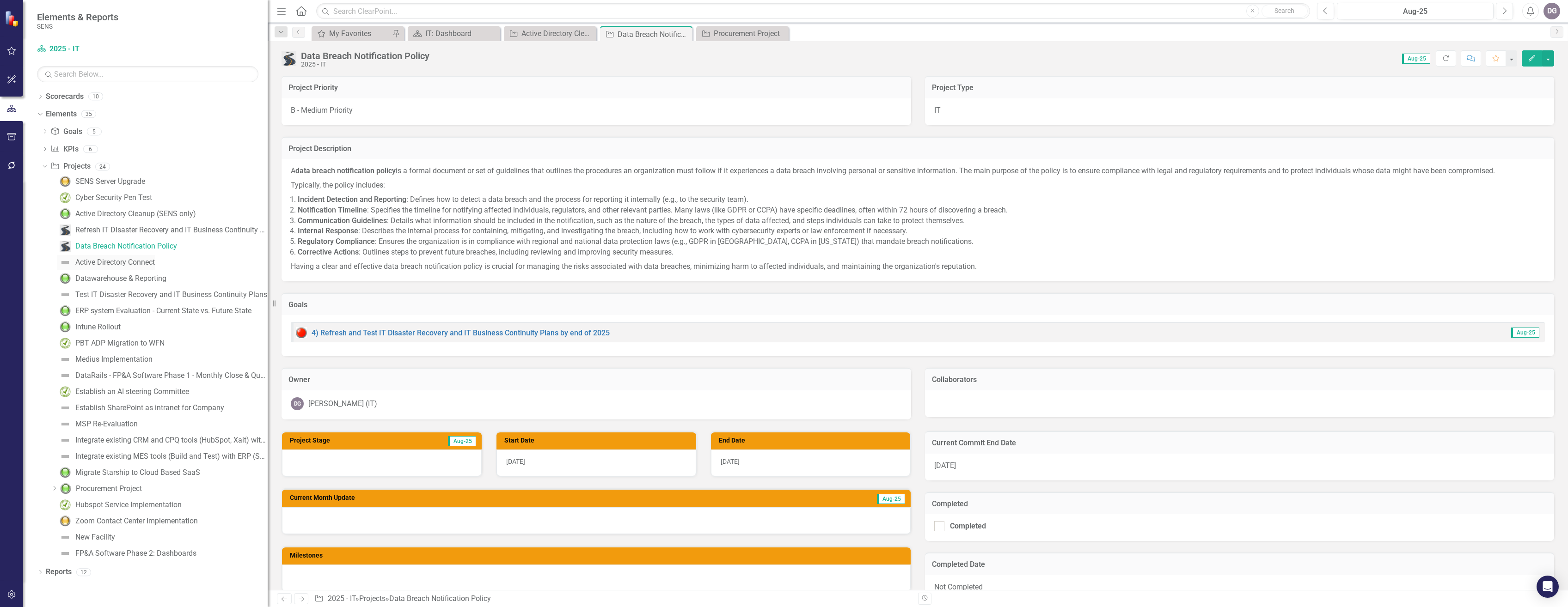
click at [133, 263] on div "Active Directory Connect" at bounding box center [115, 263] width 80 height 9
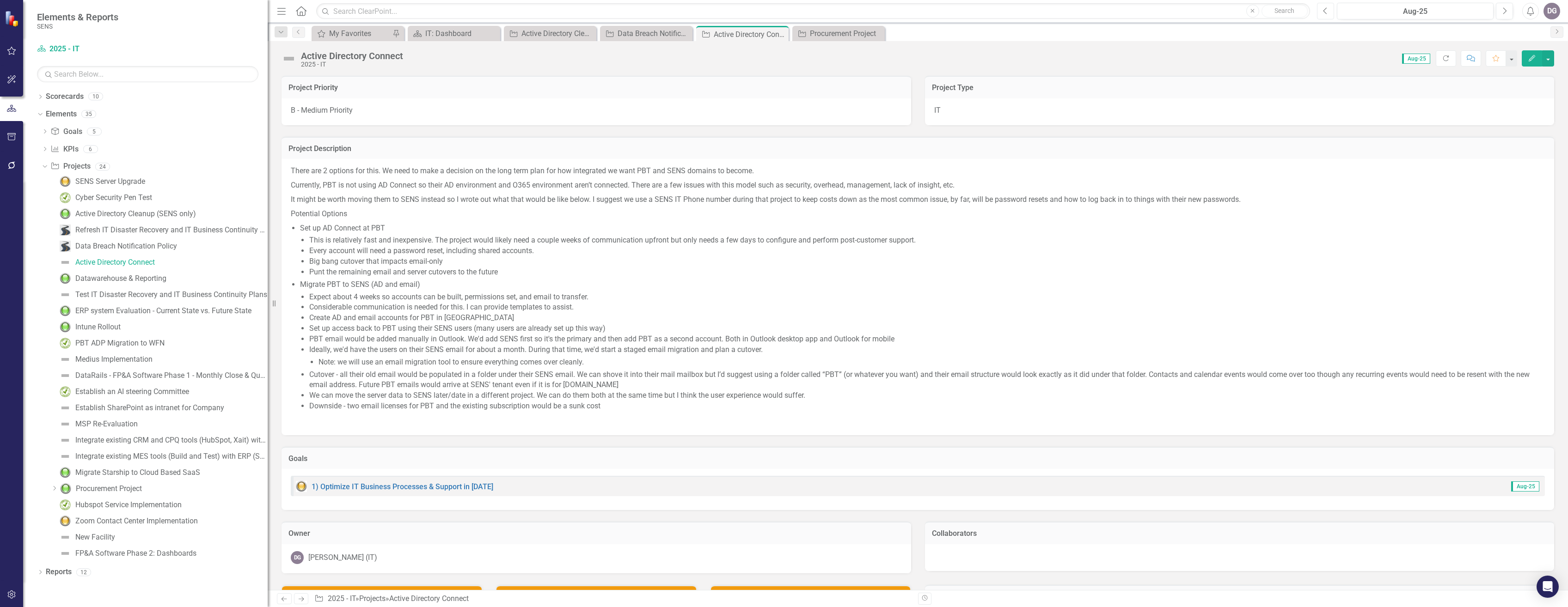
click at [1325, 11] on icon "Previous" at bounding box center [1326, 11] width 5 height 9
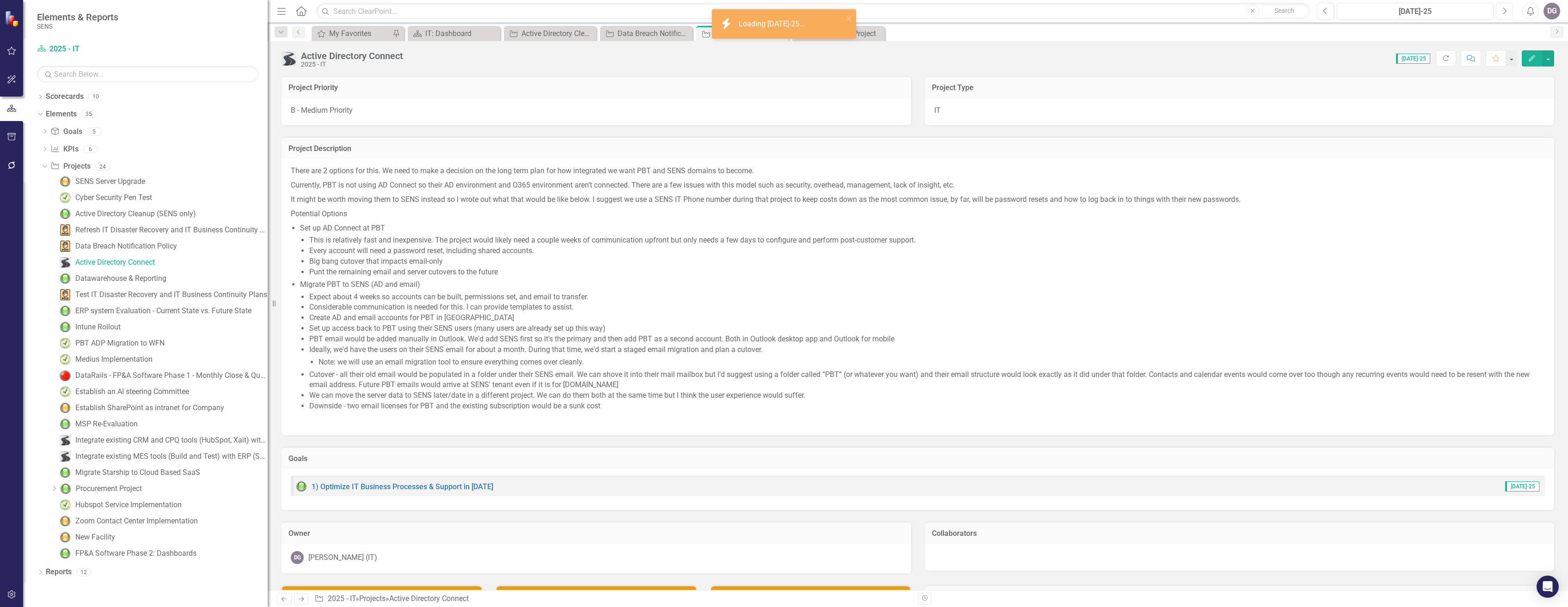
click at [1505, 9] on icon "button" at bounding box center [1505, 10] width 4 height 7
click at [291, 58] on img at bounding box center [289, 58] width 15 height 15
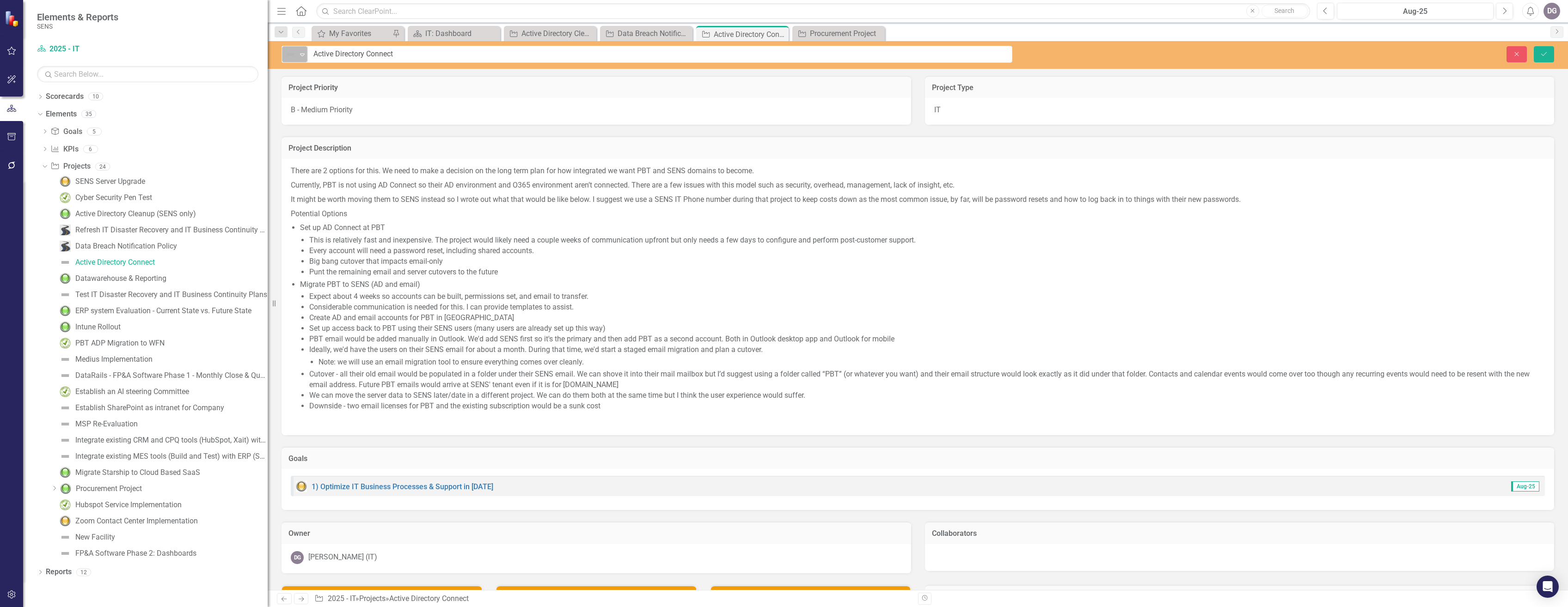
click at [302, 55] on icon at bounding box center [303, 55] width 5 height 3
click at [334, 154] on div "Roadmap" at bounding box center [328, 149] width 93 height 16
click at [159, 292] on div "Test IT Disaster Recovery and IT Business Continuity Plans" at bounding box center [171, 295] width 192 height 9
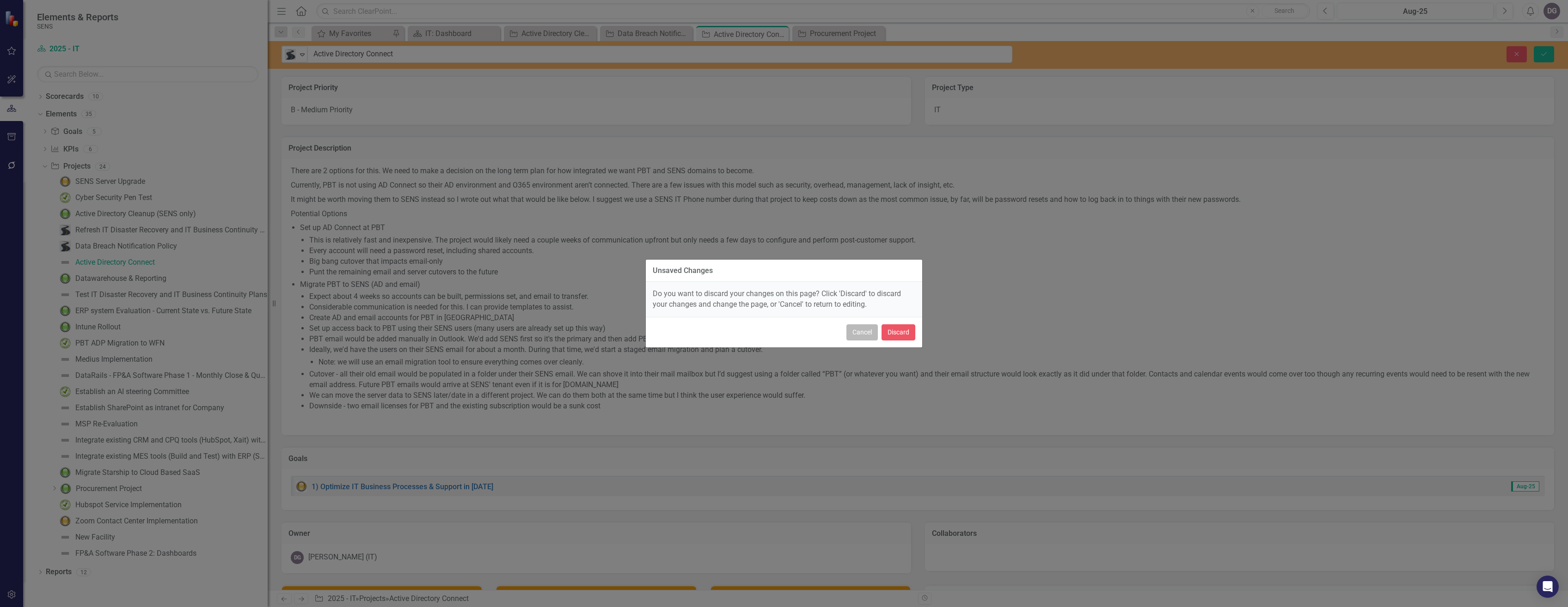
click at [859, 334] on button "Cancel" at bounding box center [863, 332] width 32 height 16
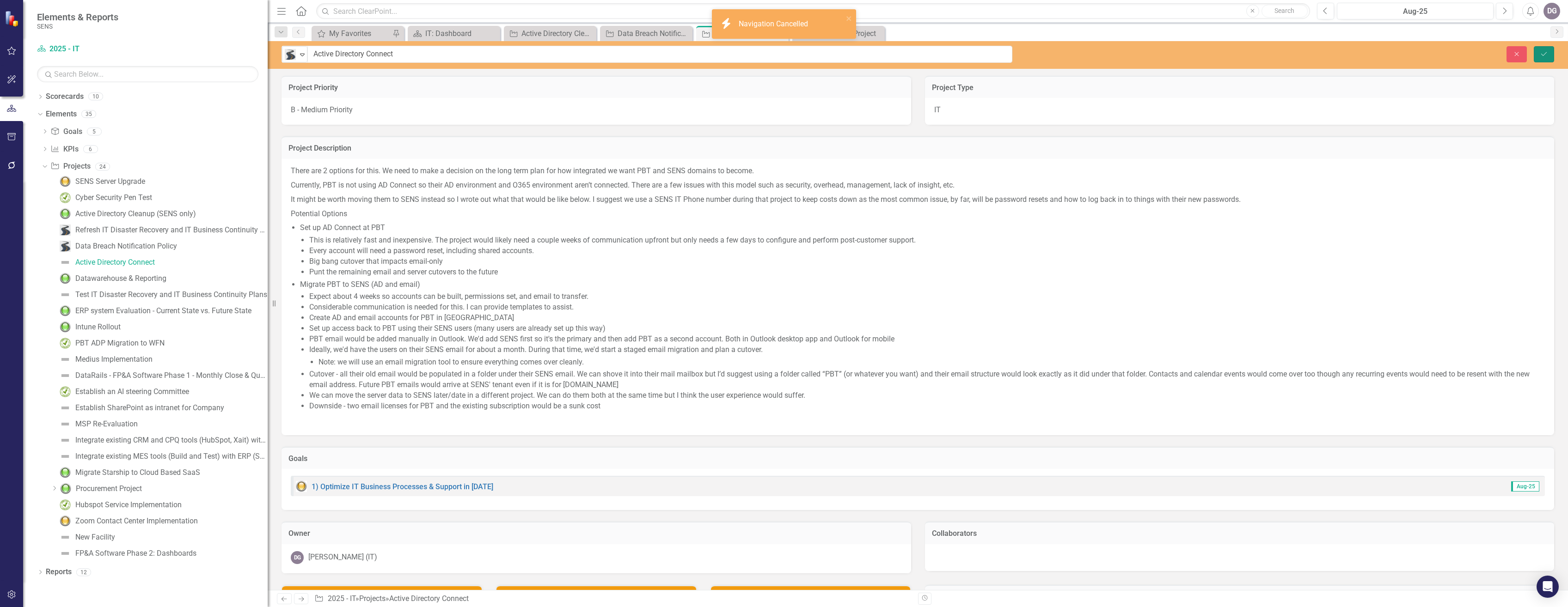
click at [1541, 57] on icon "Save" at bounding box center [1544, 54] width 9 height 7
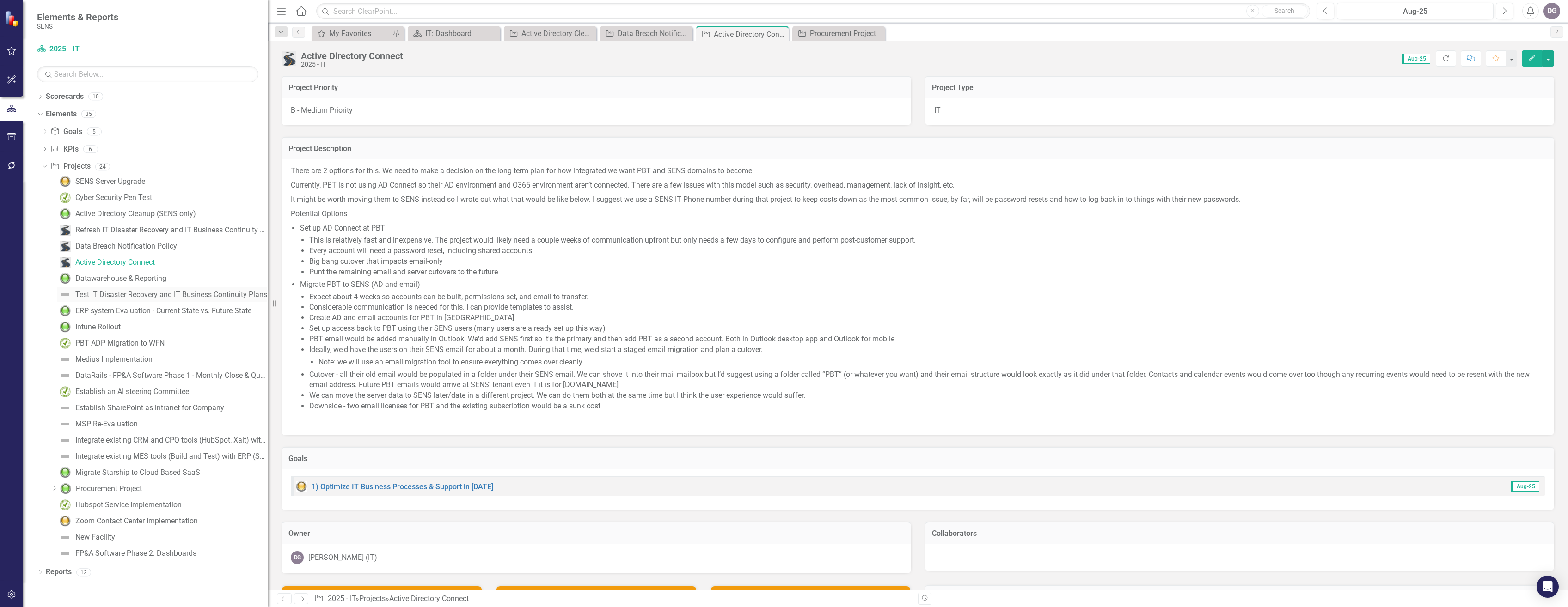
click at [122, 293] on div "Test IT Disaster Recovery and IT Business Continuity Plans" at bounding box center [171, 295] width 192 height 9
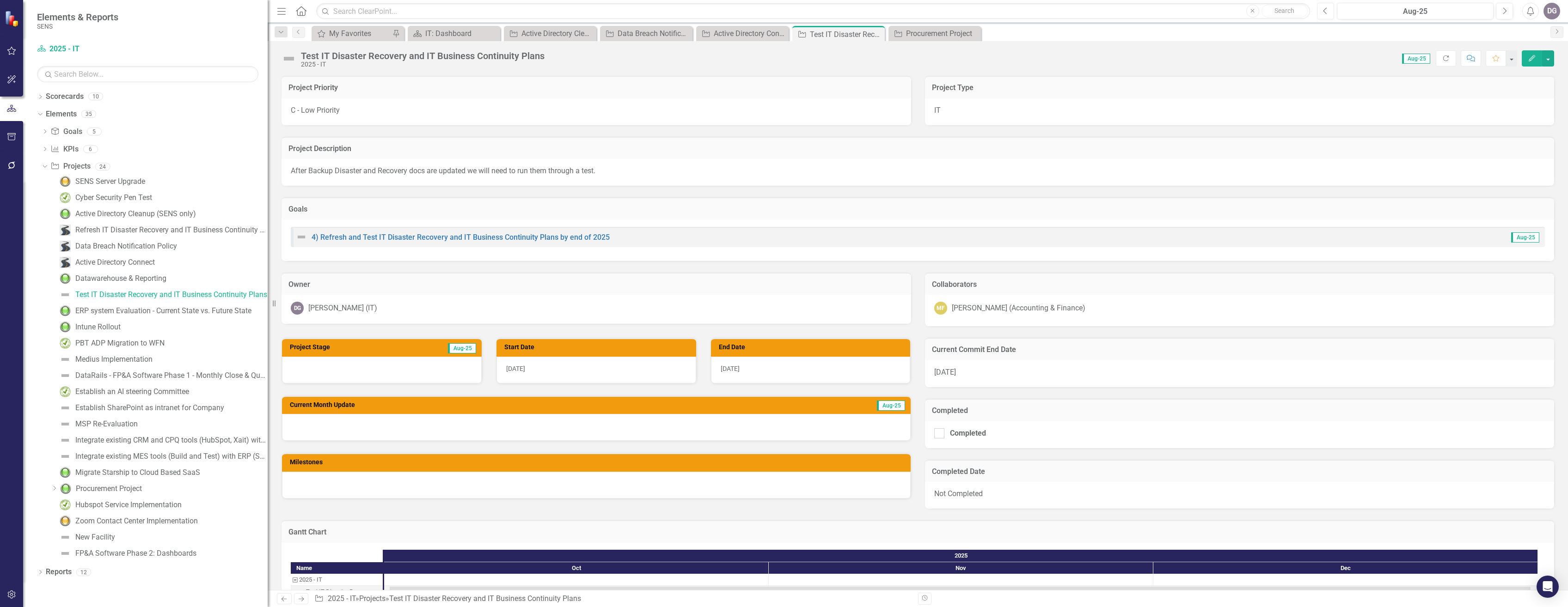
click at [1325, 9] on icon "Previous" at bounding box center [1326, 11] width 5 height 9
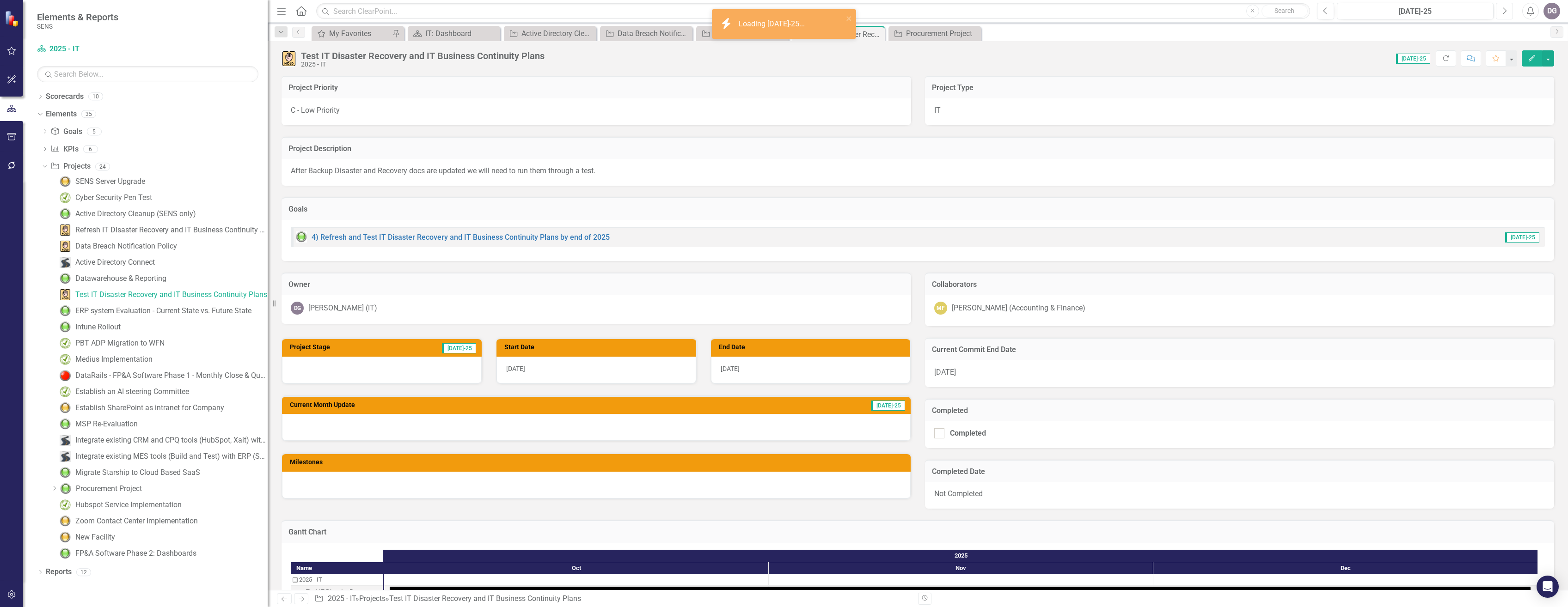
click at [1504, 10] on icon "Next" at bounding box center [1504, 11] width 5 height 9
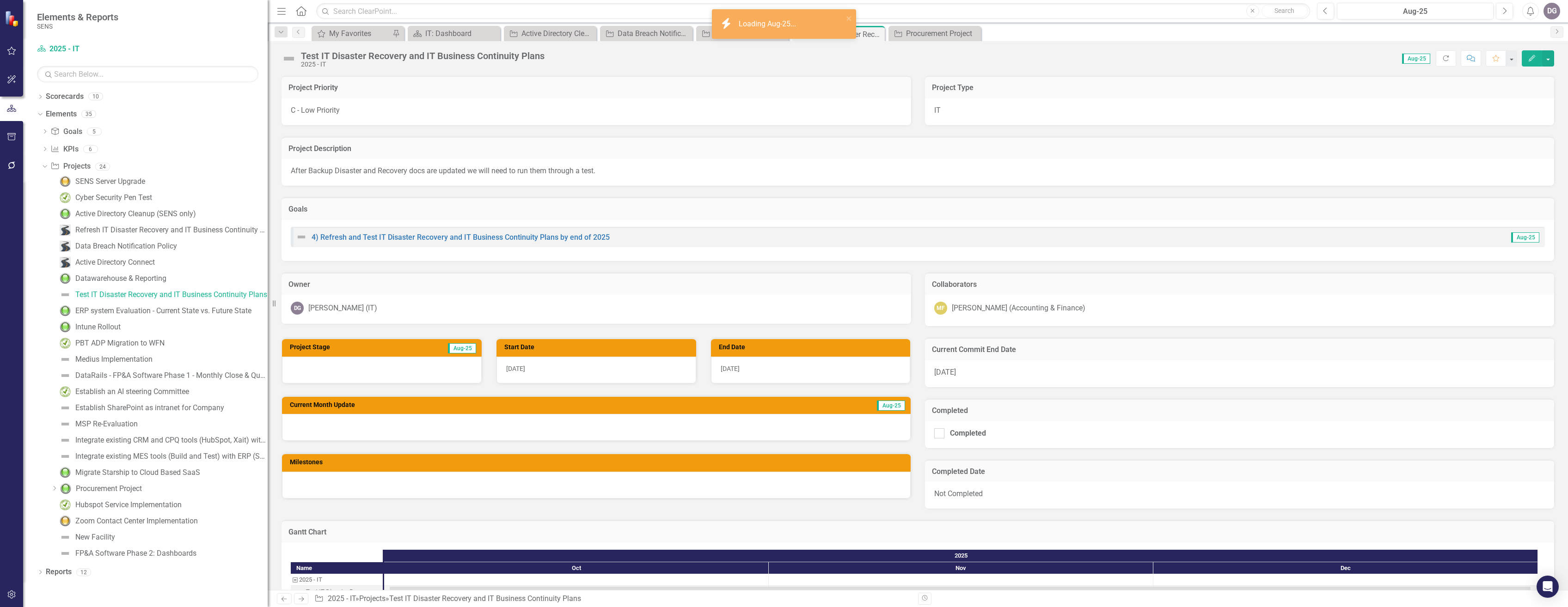
click at [291, 57] on img at bounding box center [289, 58] width 15 height 15
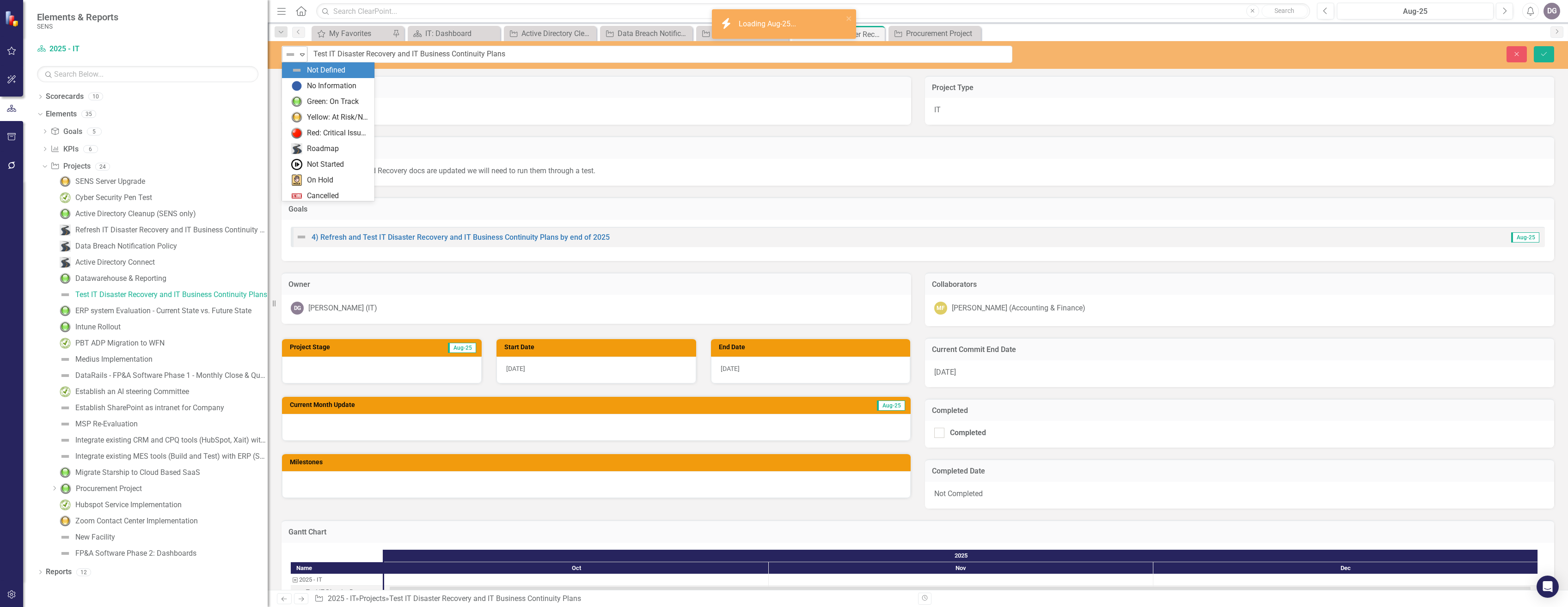
click at [301, 55] on icon "Expand" at bounding box center [302, 55] width 9 height 7
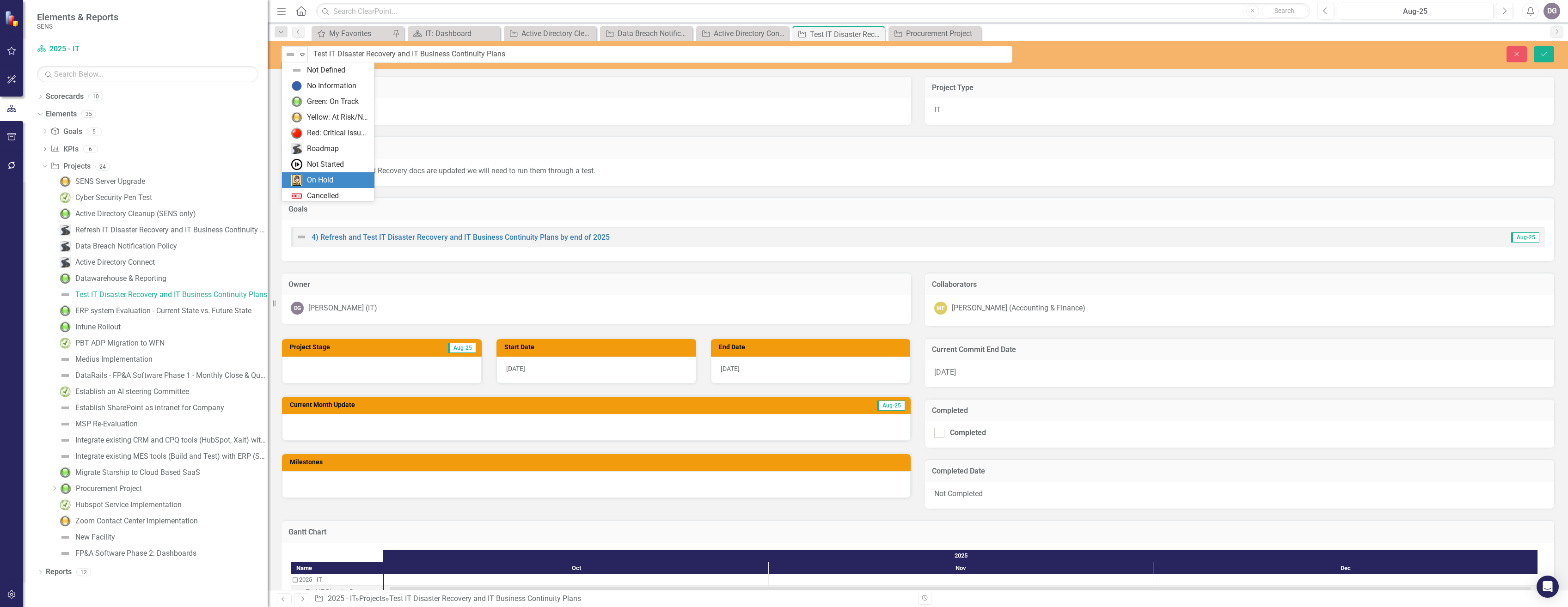
click at [329, 179] on div "On Hold" at bounding box center [320, 180] width 26 height 10
click at [1545, 52] on icon "Save" at bounding box center [1544, 54] width 9 height 7
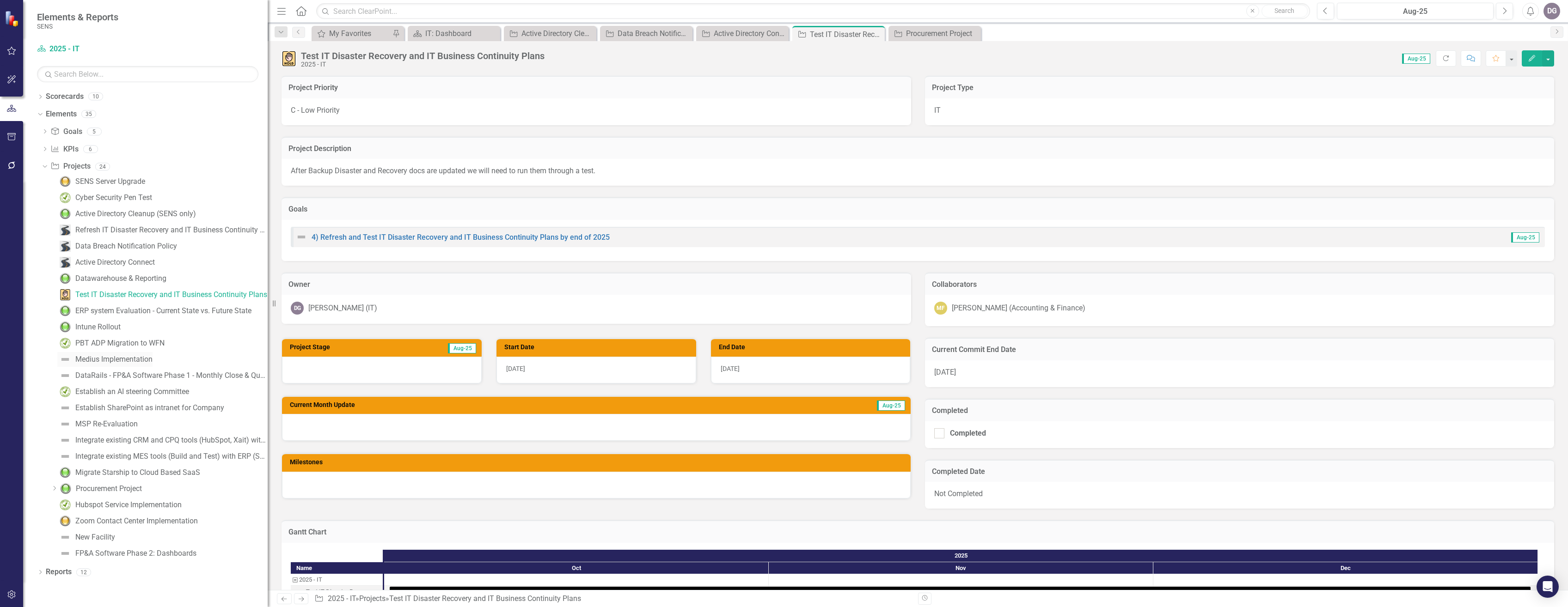
click at [113, 357] on div "Medius Implementation" at bounding box center [114, 359] width 77 height 9
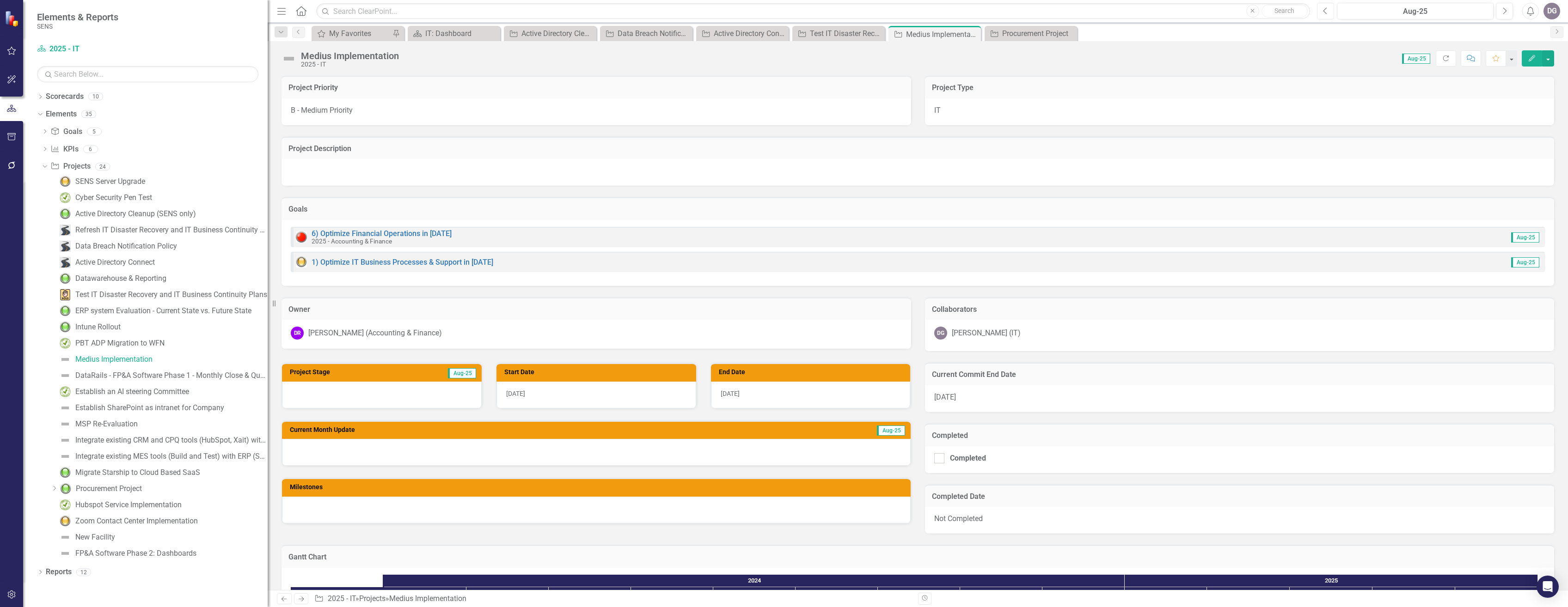
click at [1321, 10] on button "Previous" at bounding box center [1326, 11] width 17 height 16
click at [1509, 10] on button "Next" at bounding box center [1505, 11] width 17 height 16
click at [87, 372] on div "DataRails - FP&A Software Phase 1 - Monthly Close & Quarterly Fcst" at bounding box center [172, 376] width 192 height 9
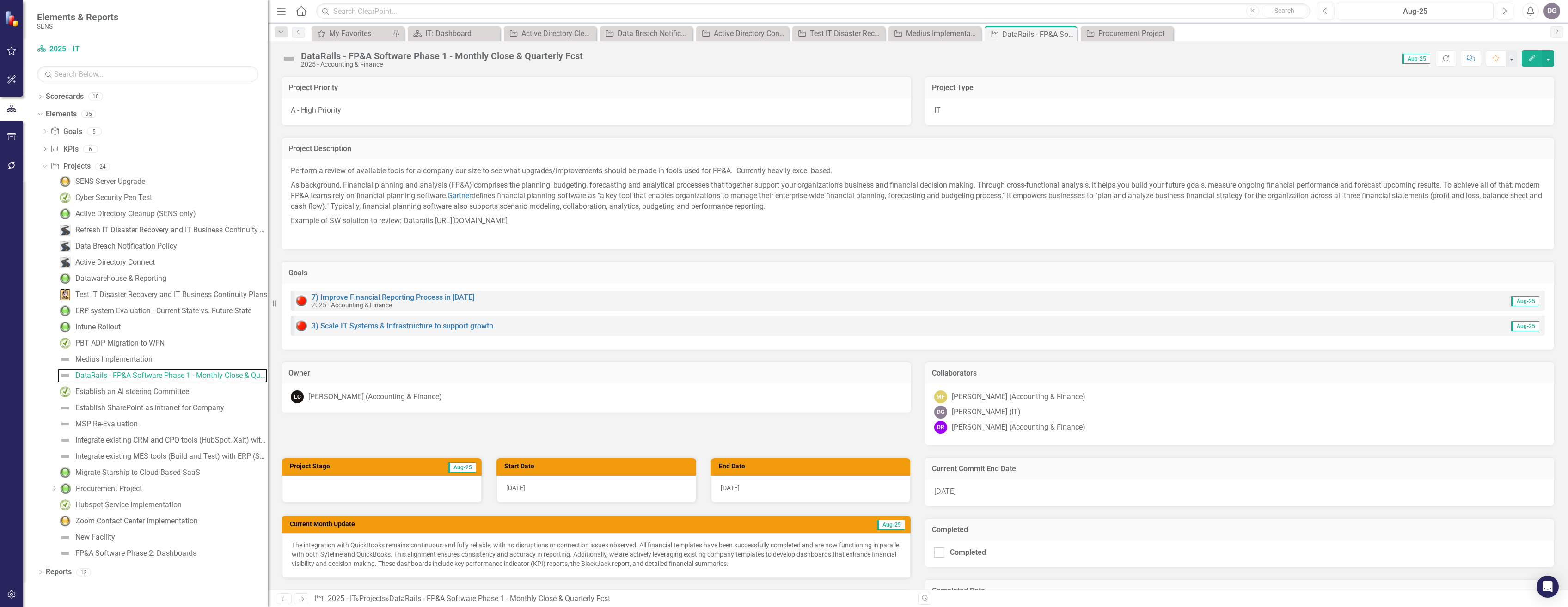
scroll to position [139, 0]
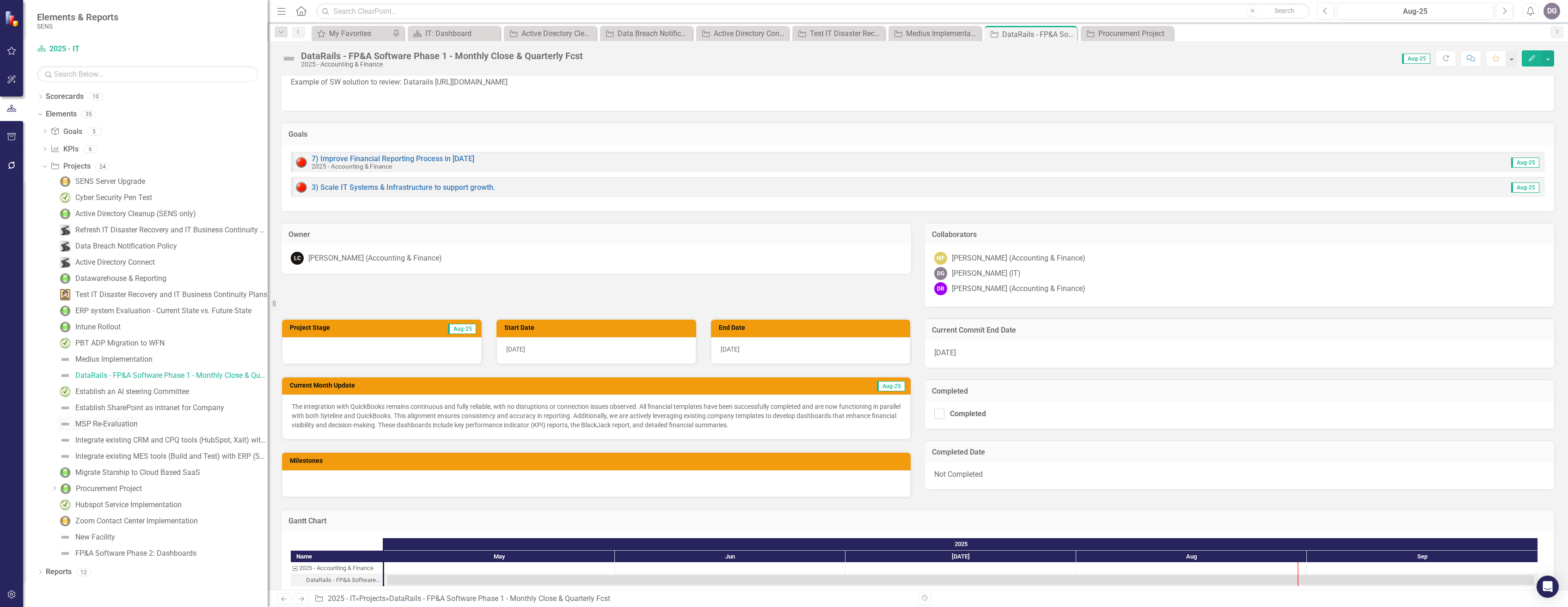
click at [125, 425] on div "MSP Re-Evaluation" at bounding box center [107, 424] width 63 height 9
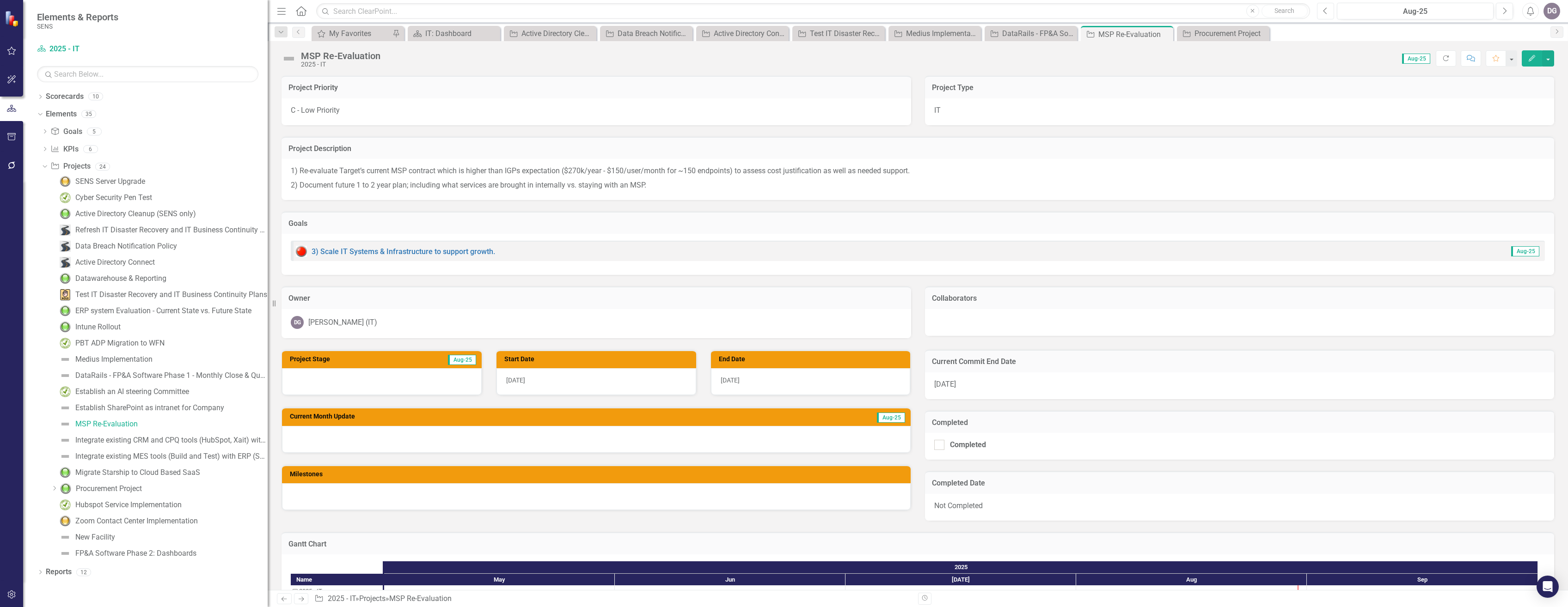
click at [1321, 12] on button "Previous" at bounding box center [1326, 11] width 17 height 16
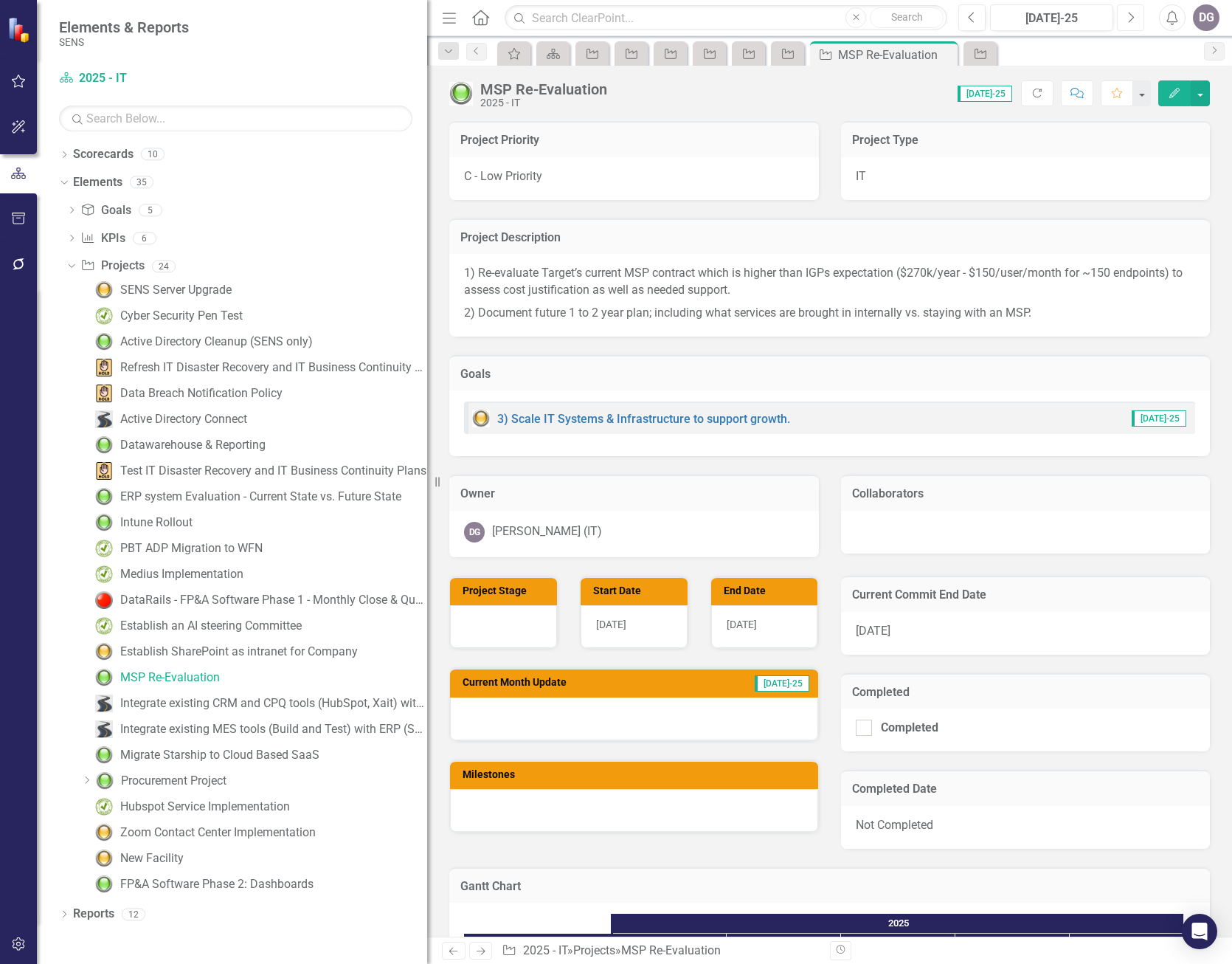
click at [1135, 17] on button "Next" at bounding box center [1131, 17] width 27 height 26
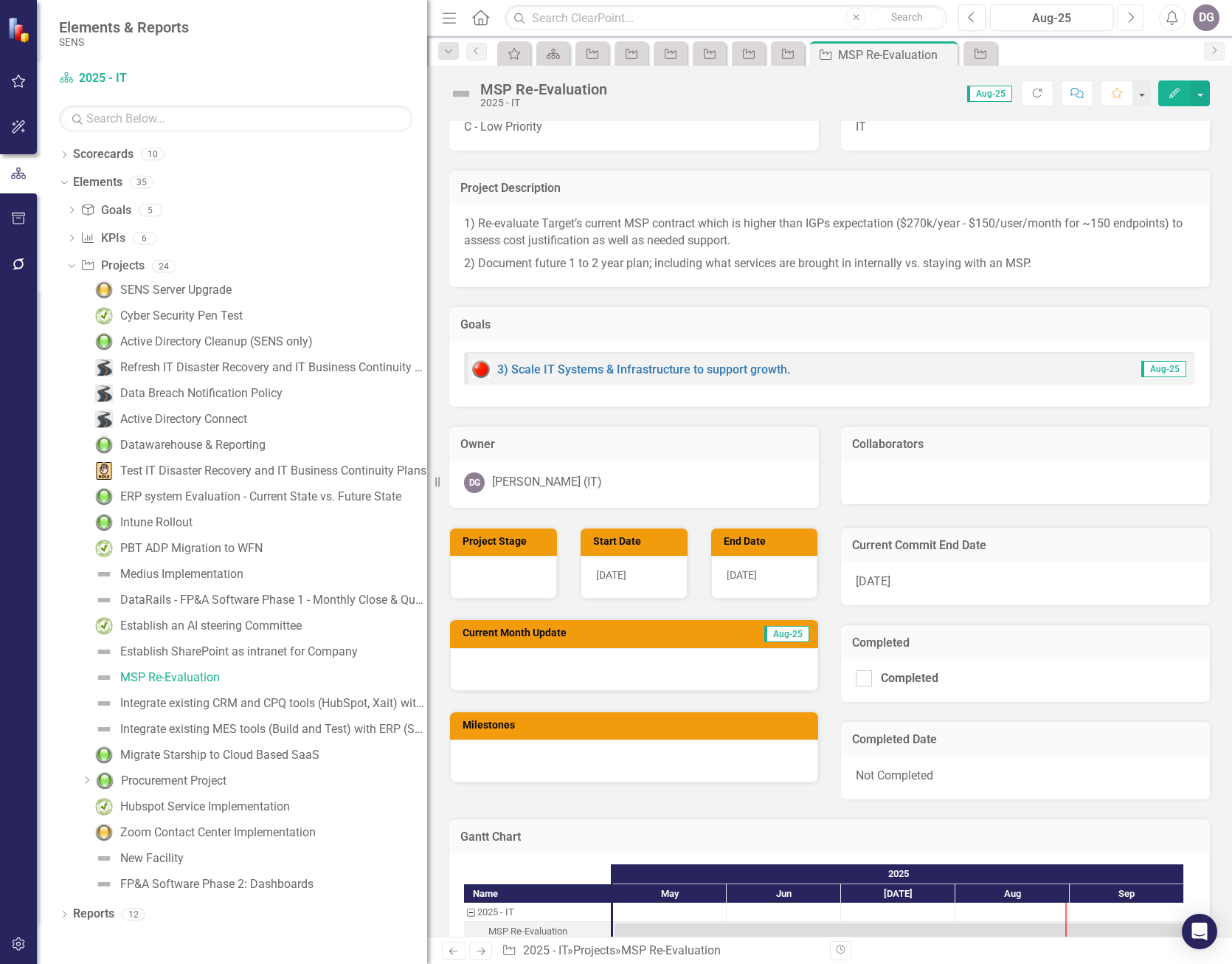
scroll to position [74, 0]
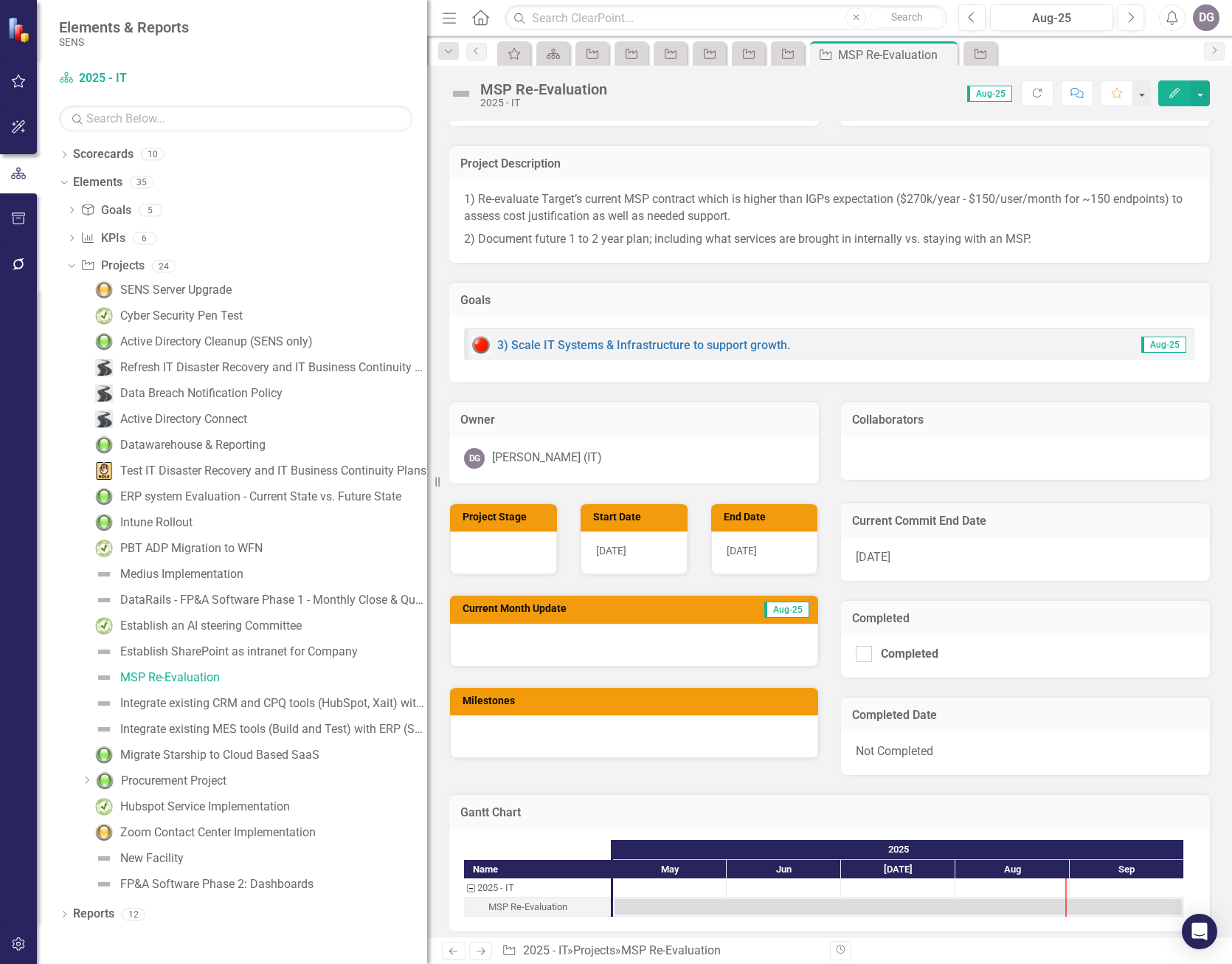
click at [462, 100] on img at bounding box center [461, 93] width 23 height 23
click at [463, 93] on img at bounding box center [461, 93] width 23 height 23
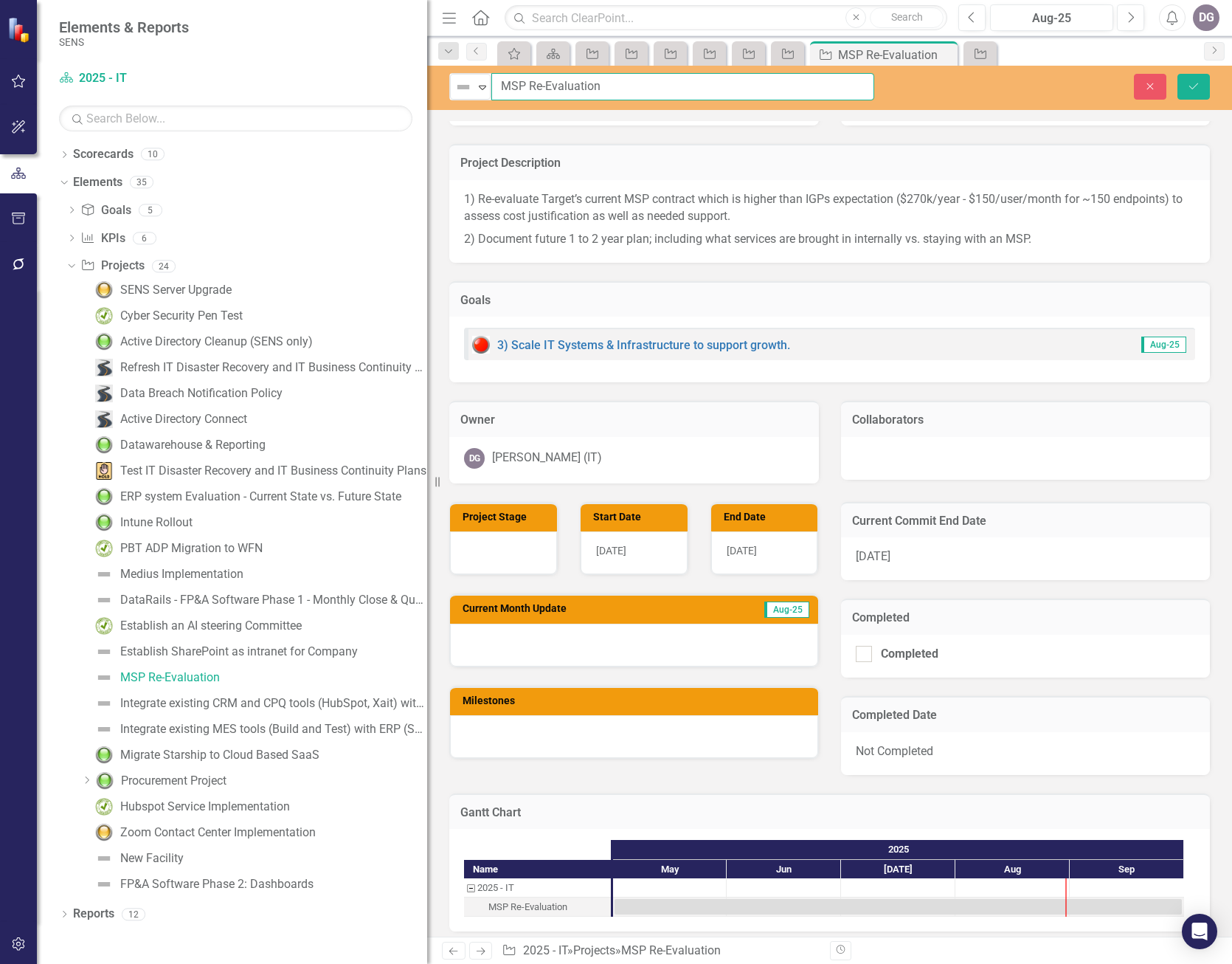
click at [491, 89] on div "Not Defined Expand MSP Re-Evaluation" at bounding box center [661, 86] width 425 height 27
click at [485, 88] on icon "Expand" at bounding box center [482, 87] width 15 height 12
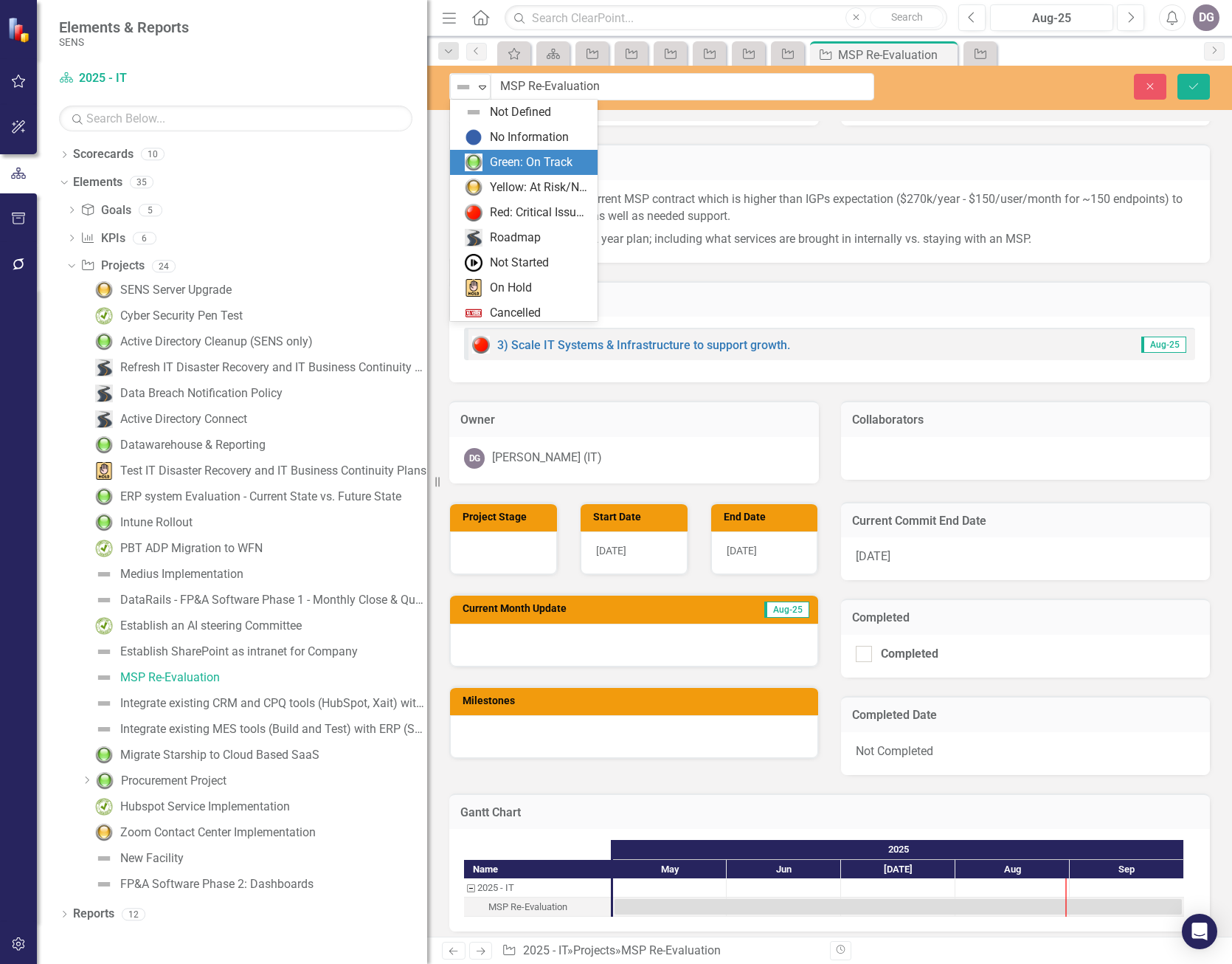
click at [486, 158] on div "Green: On Track" at bounding box center [527, 162] width 124 height 17
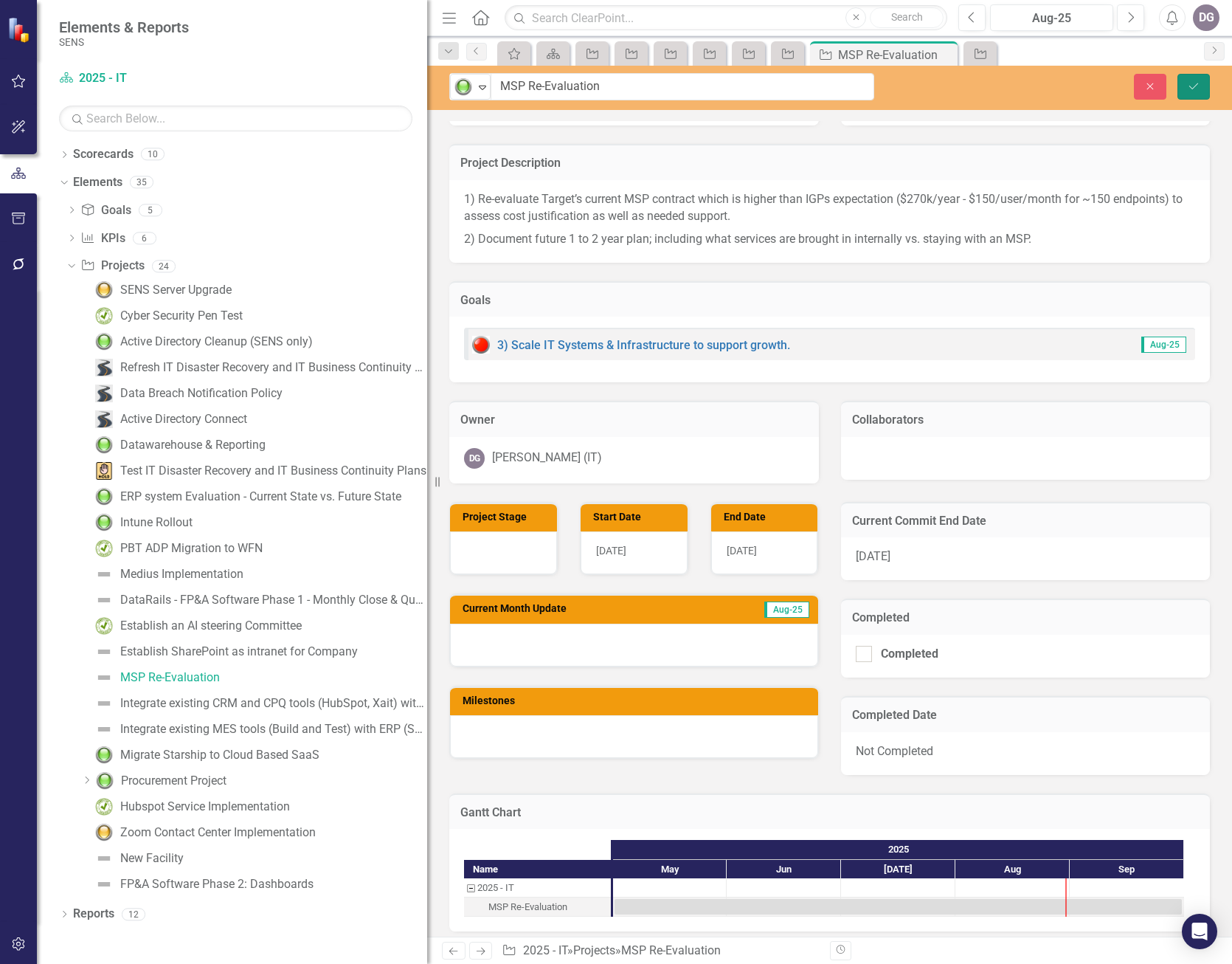
click at [1202, 87] on button "Save" at bounding box center [1193, 86] width 32 height 26
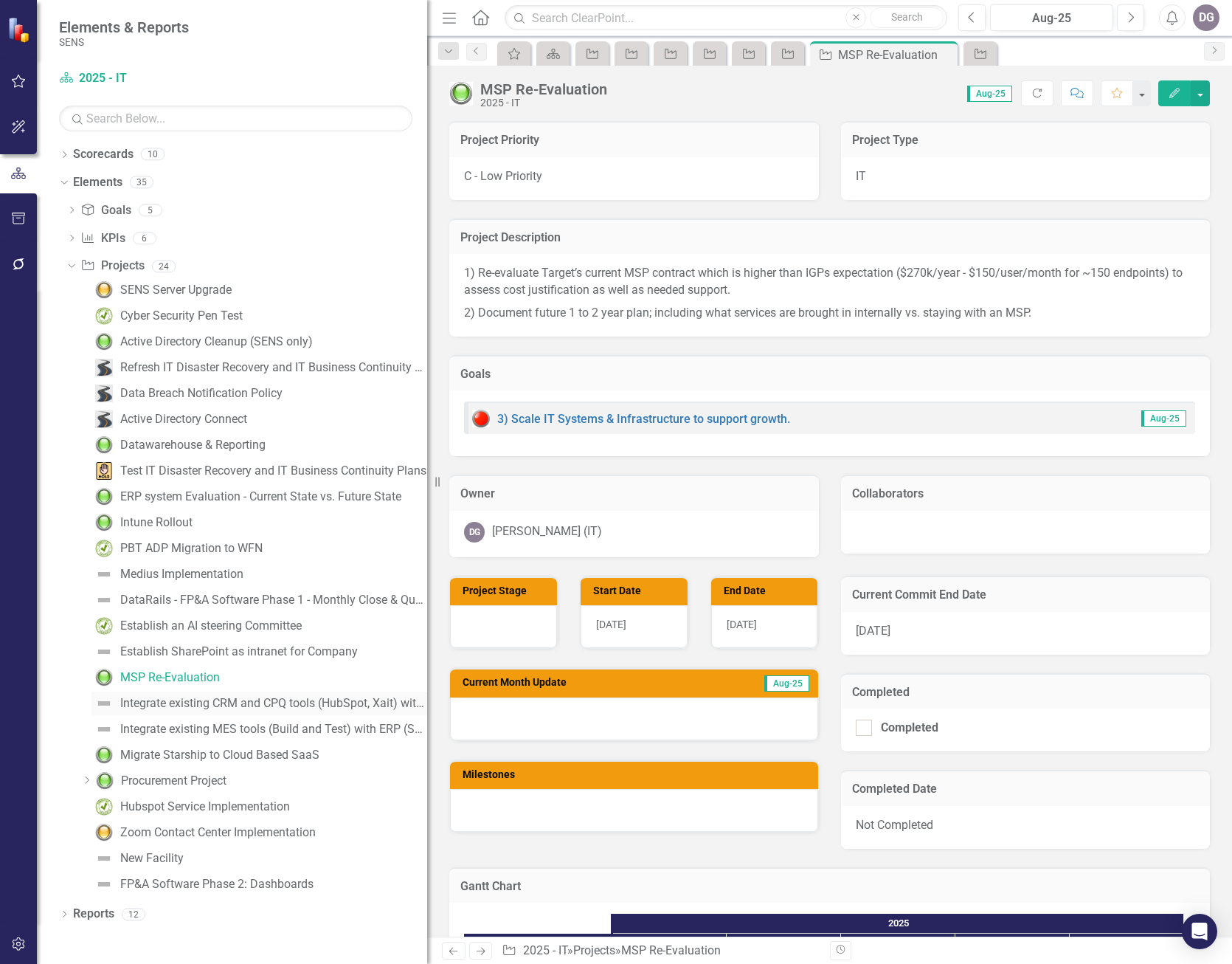
click at [173, 704] on div "Integrate existing CRM and CPQ tools (HubSpot, Xait) with ERP (Syteline)" at bounding box center [274, 704] width 307 height 14
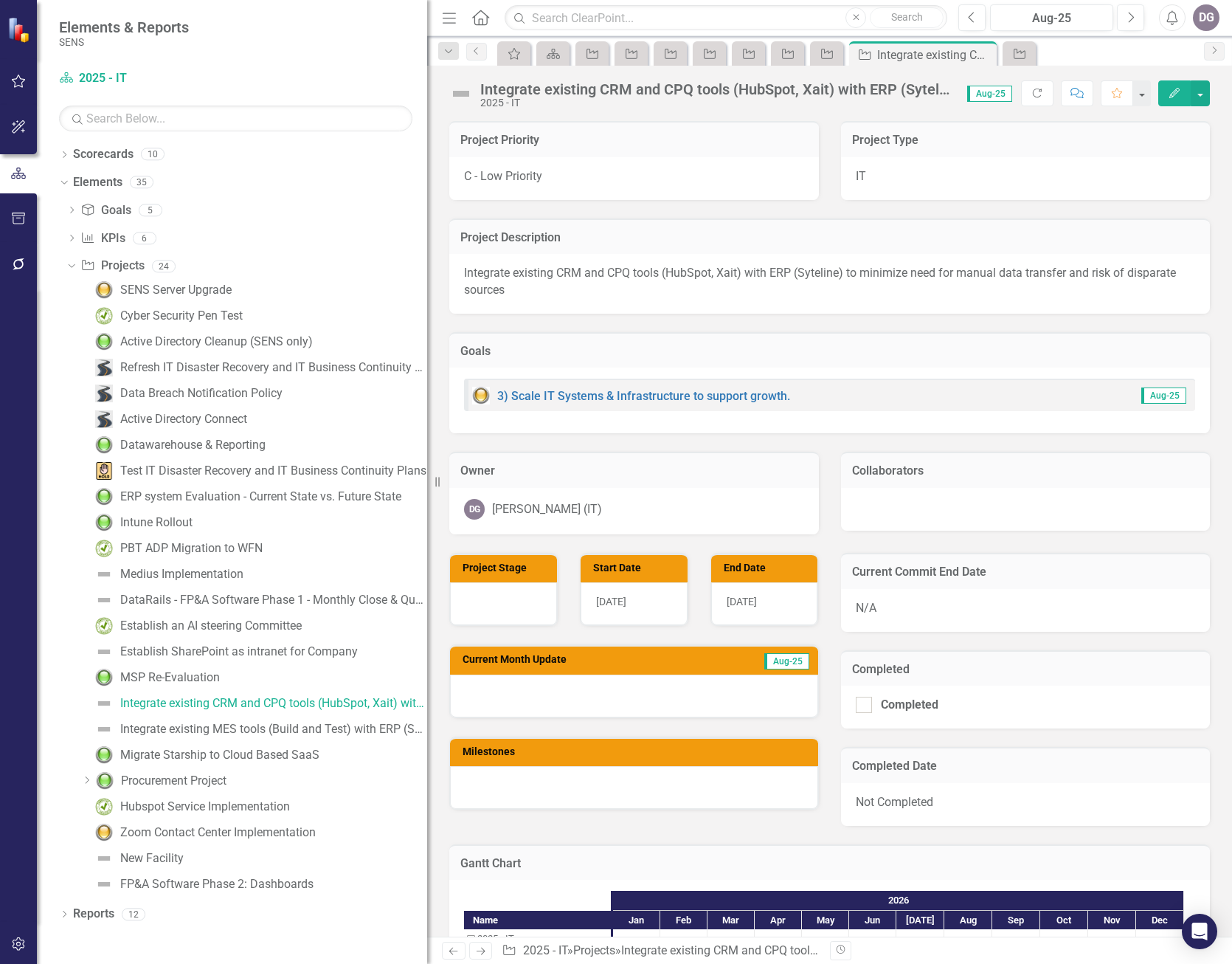
click at [459, 95] on img at bounding box center [461, 93] width 23 height 23
click at [462, 93] on img at bounding box center [461, 93] width 23 height 23
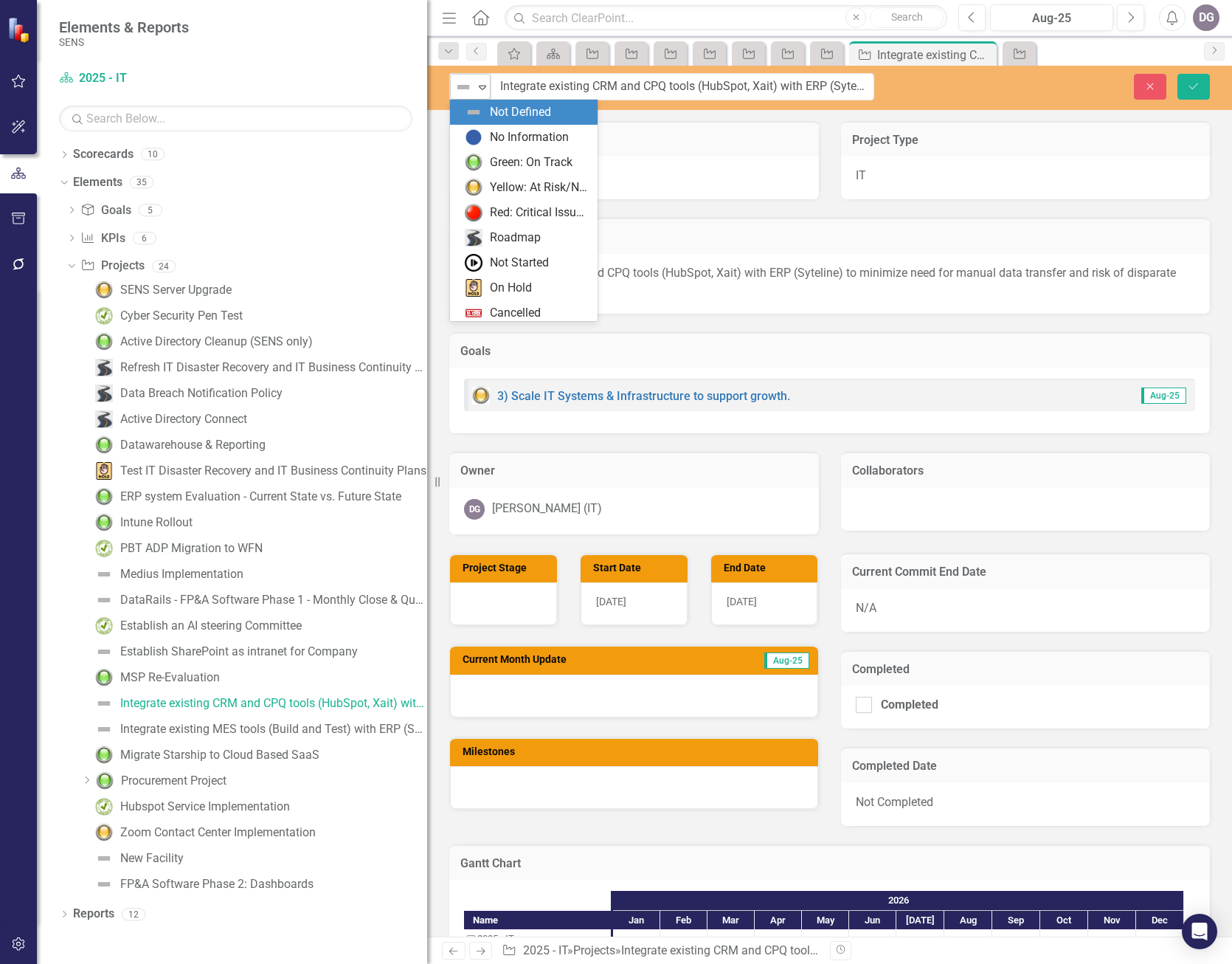
click at [486, 85] on icon "Expand" at bounding box center [482, 87] width 15 height 12
click at [511, 233] on div "Roadmap" at bounding box center [515, 237] width 51 height 17
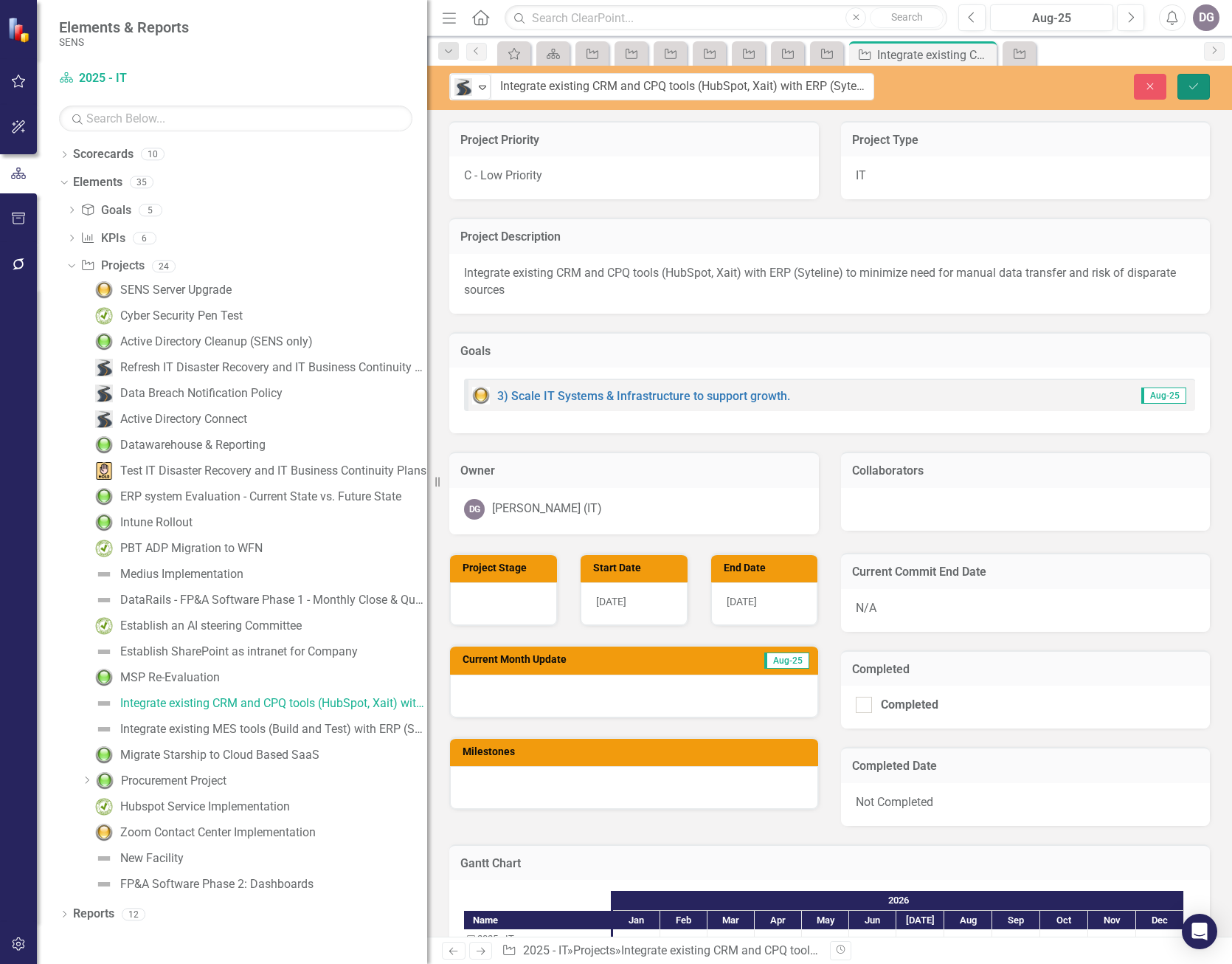
click at [1199, 87] on icon "Save" at bounding box center [1194, 86] width 14 height 11
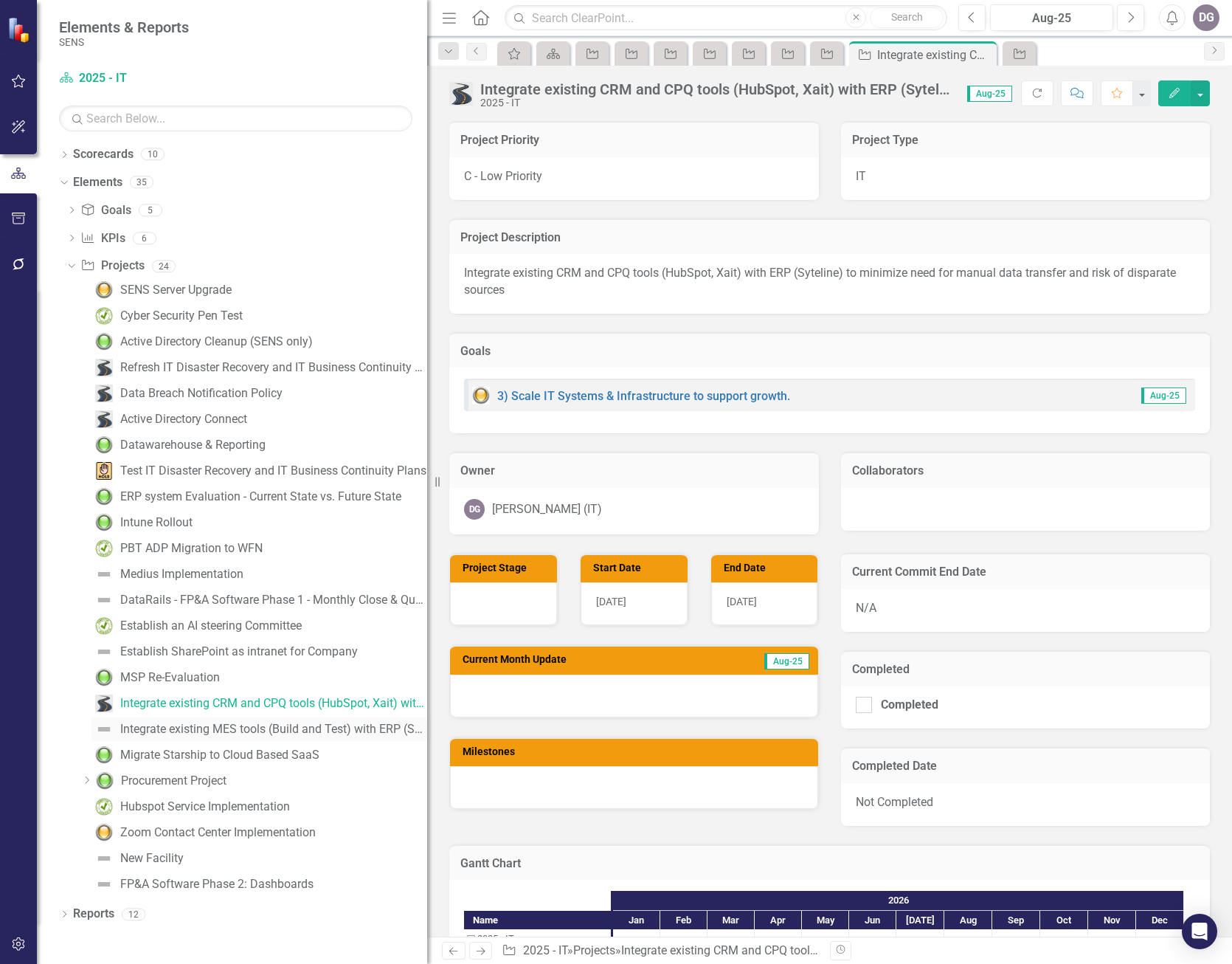
click at [211, 732] on div "Integrate existing MES tools (Build and Test) with ERP (Syteline) to minimize n…" at bounding box center [274, 729] width 307 height 14
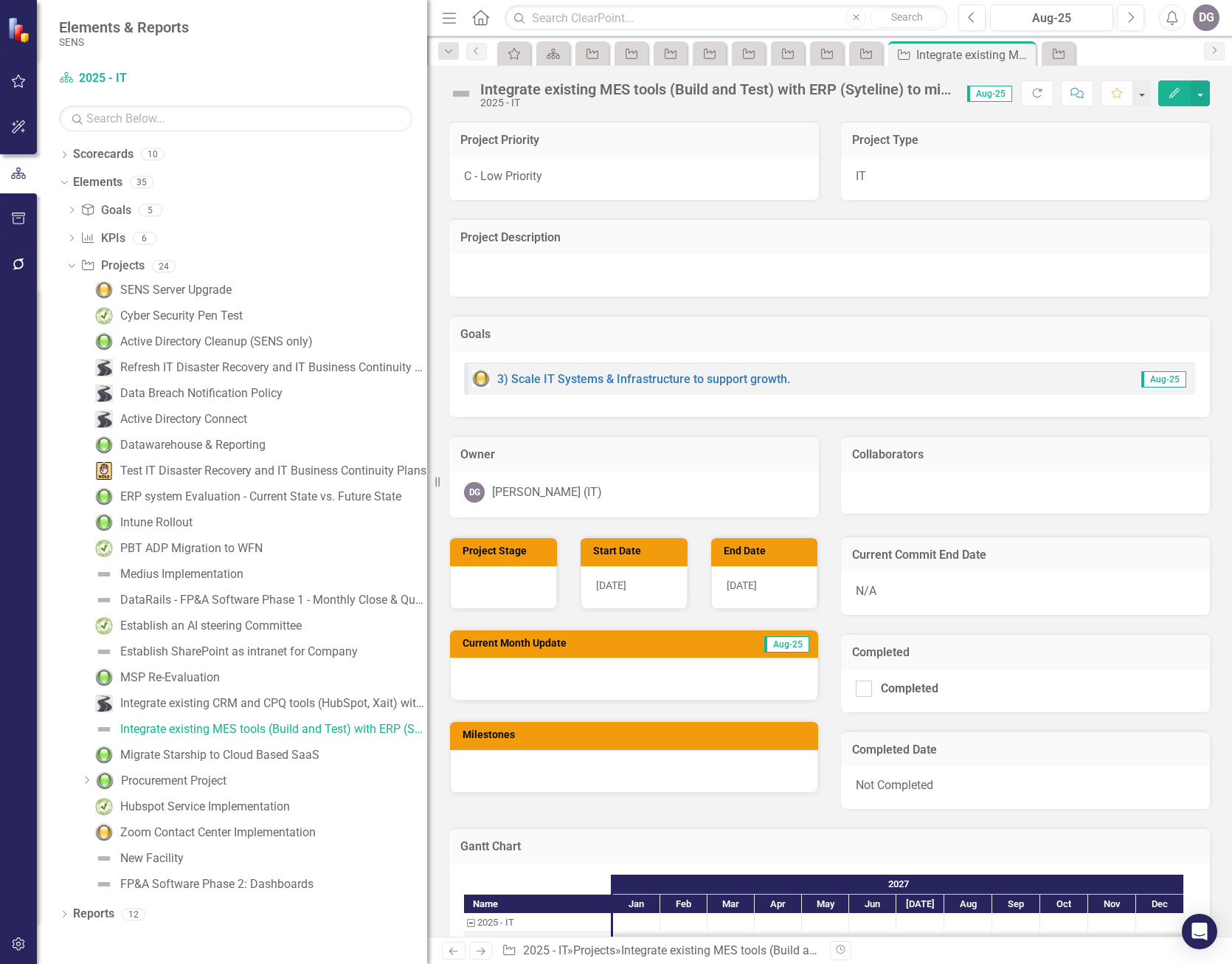
click at [457, 92] on img at bounding box center [461, 93] width 23 height 23
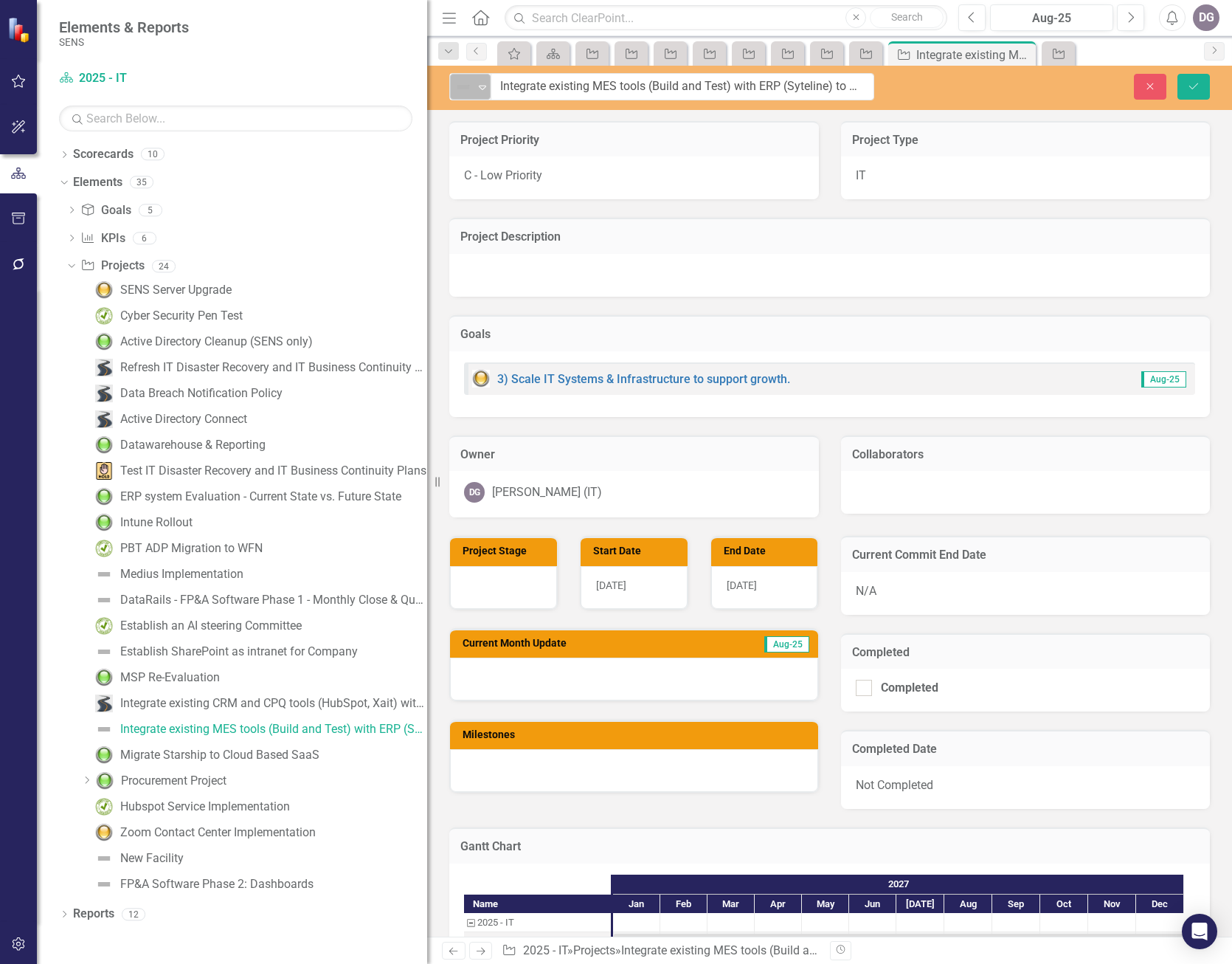
click at [484, 86] on icon "Expand" at bounding box center [482, 87] width 15 height 12
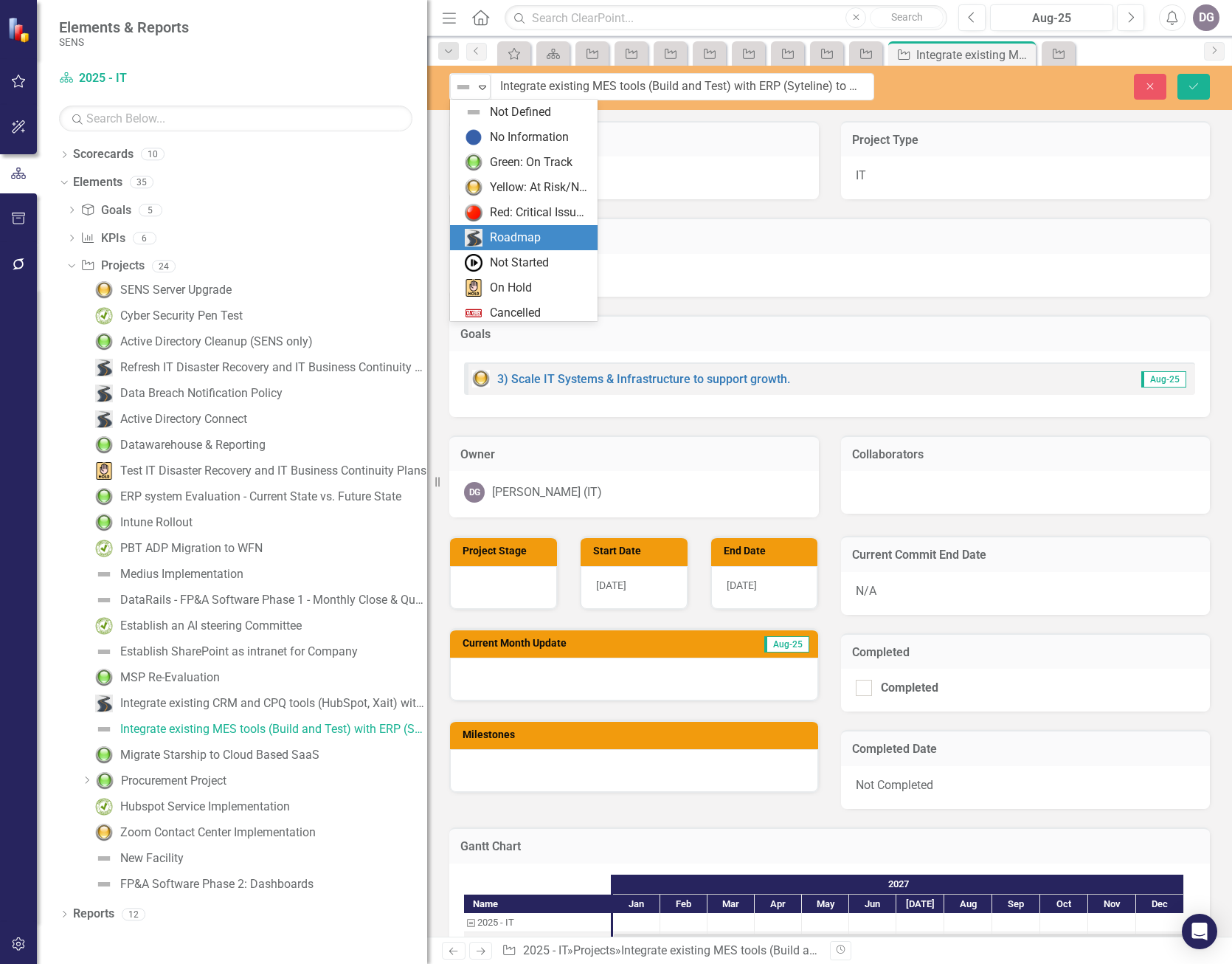
click at [541, 235] on div "Roadmap" at bounding box center [527, 237] width 124 height 17
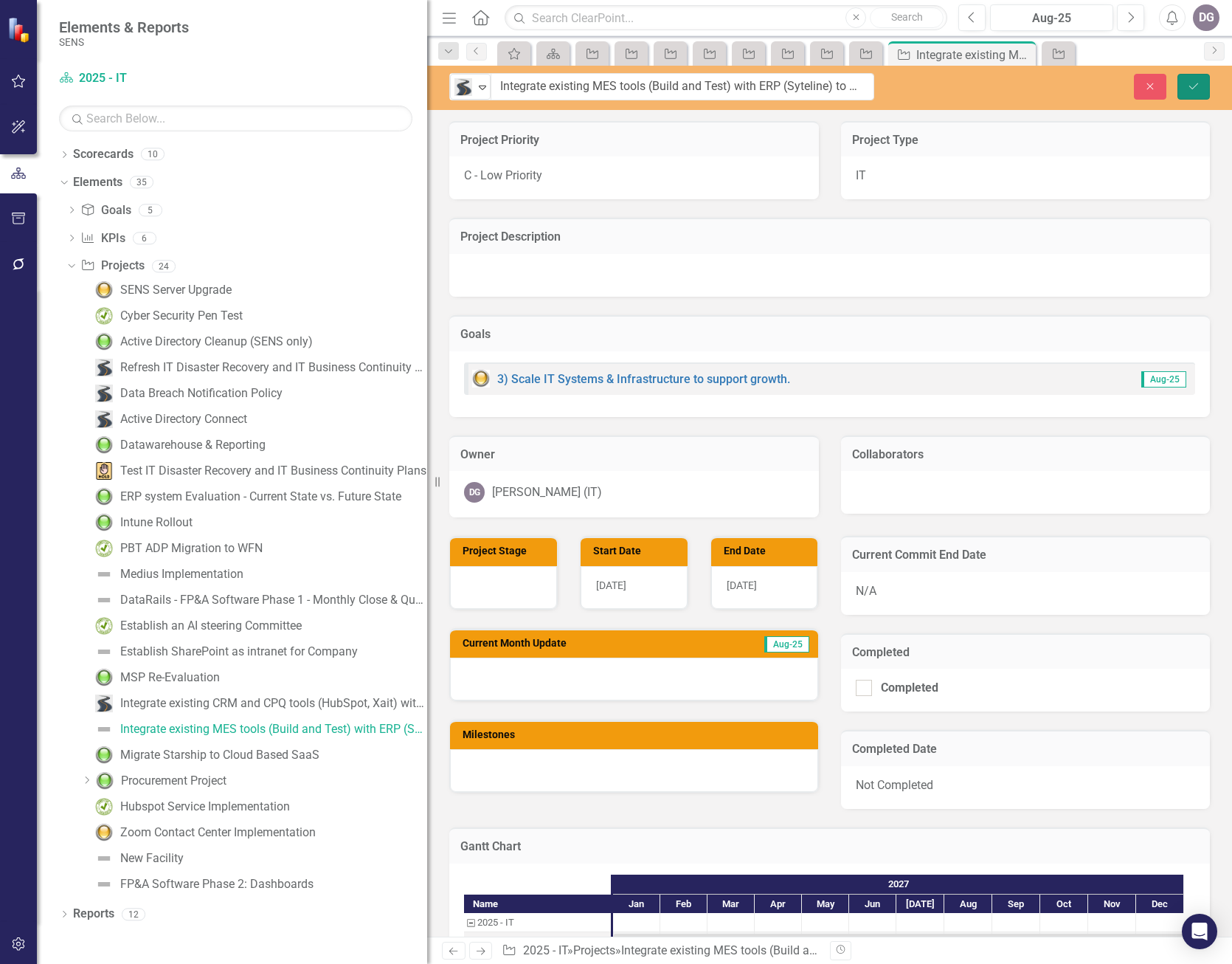
click at [1188, 90] on icon "Save" at bounding box center [1194, 86] width 14 height 11
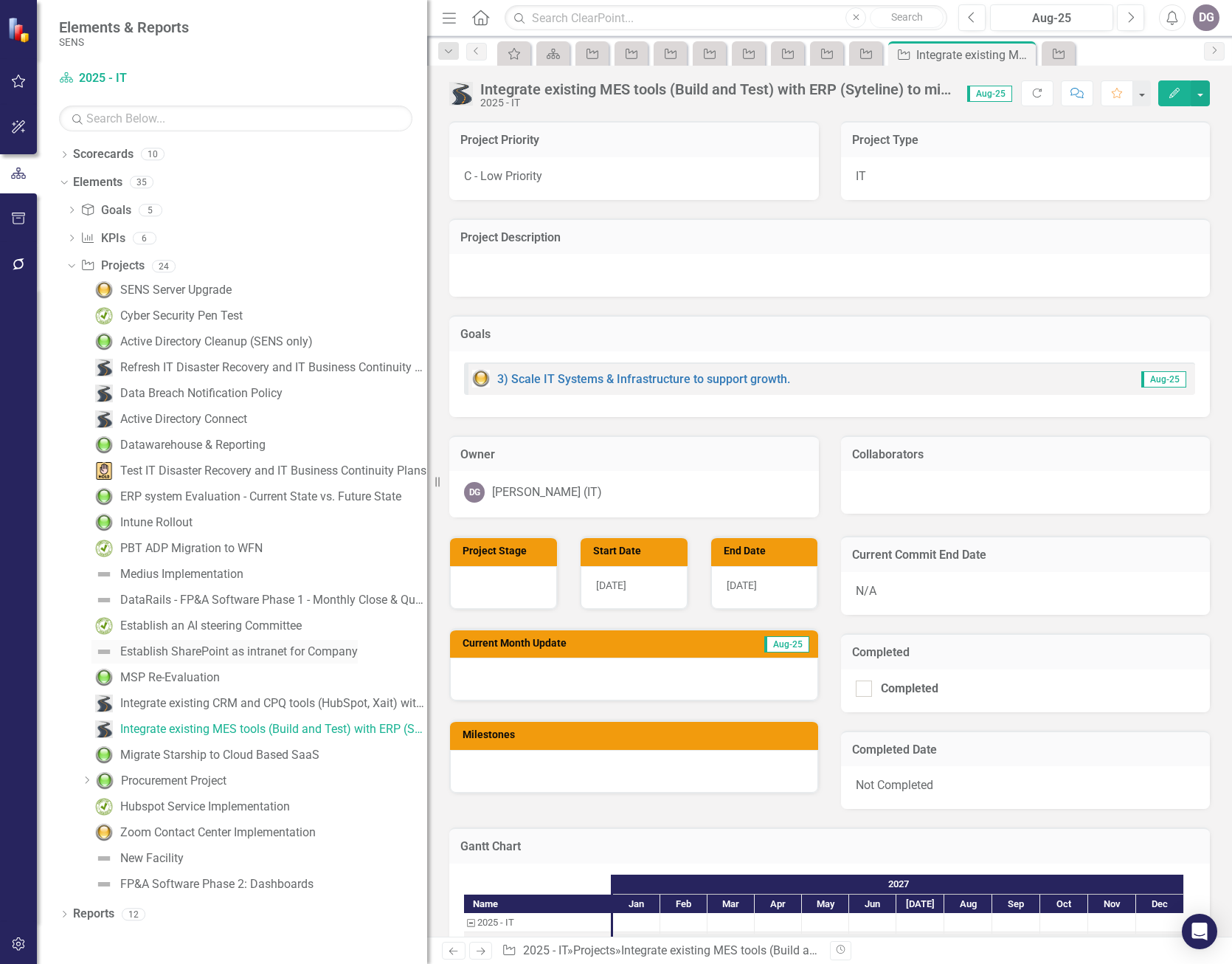
click at [160, 655] on div "Establish SharePoint as intranet for Company" at bounding box center [239, 652] width 238 height 14
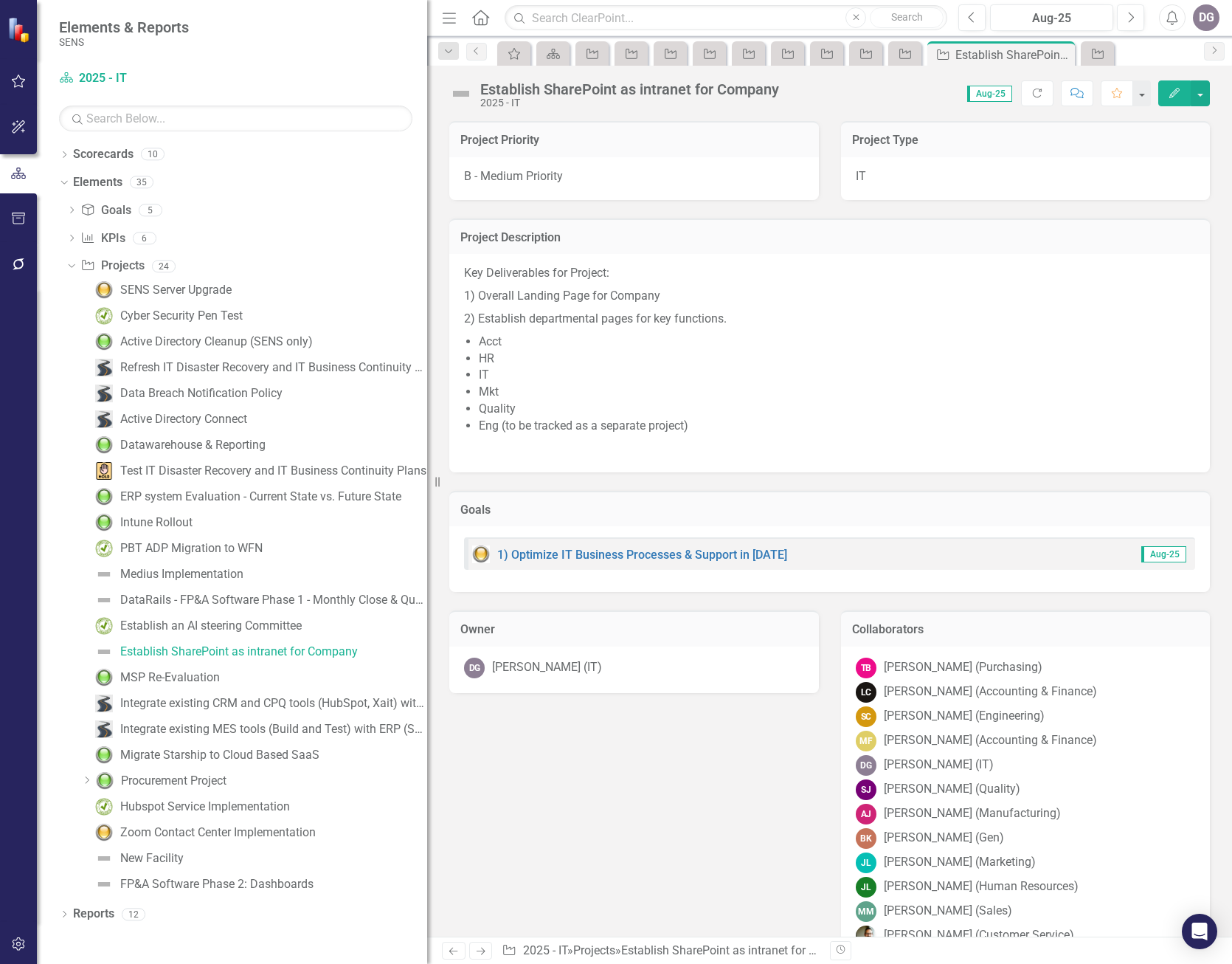
click at [464, 92] on img at bounding box center [461, 93] width 23 height 23
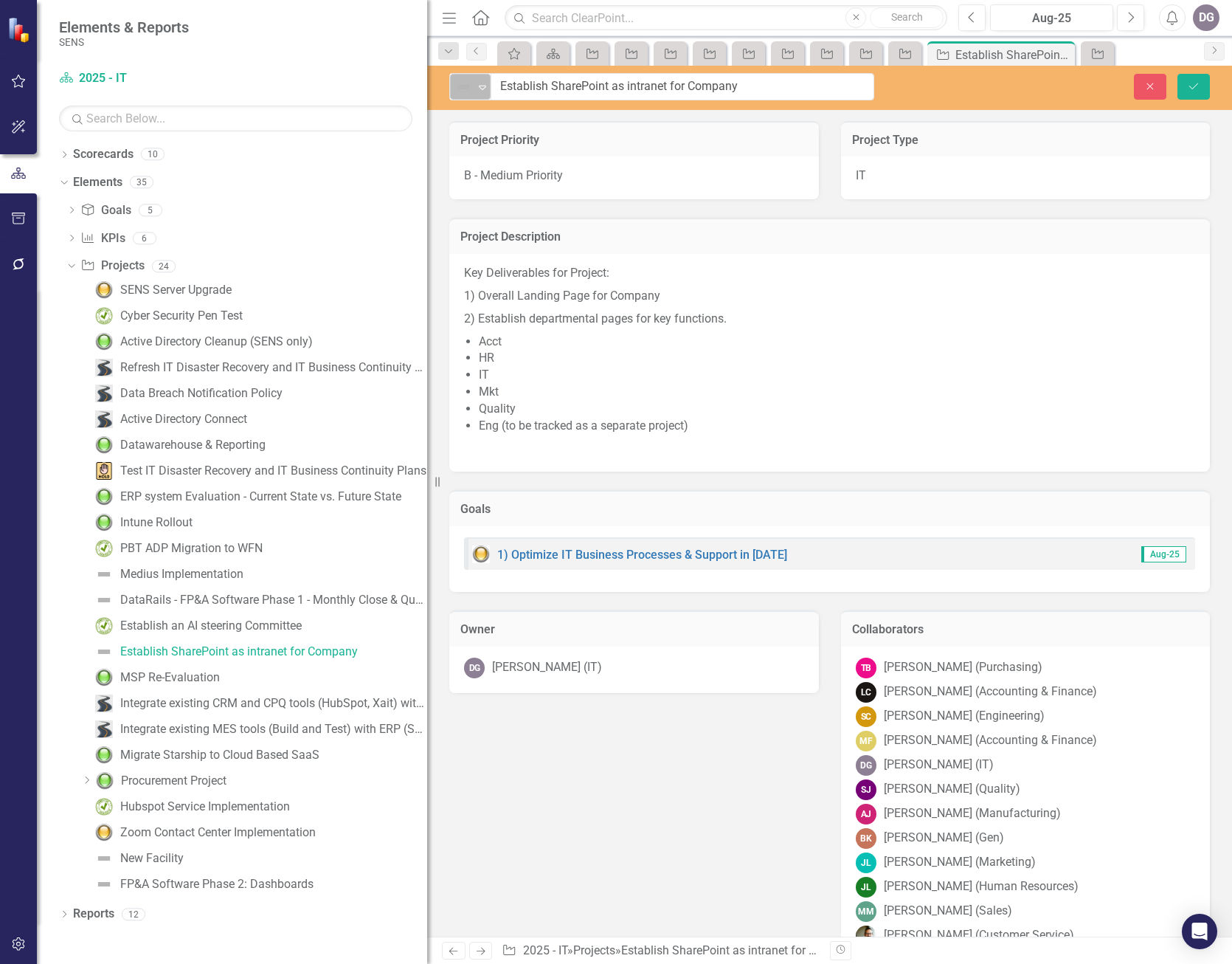
click at [482, 90] on icon "Expand" at bounding box center [482, 87] width 15 height 12
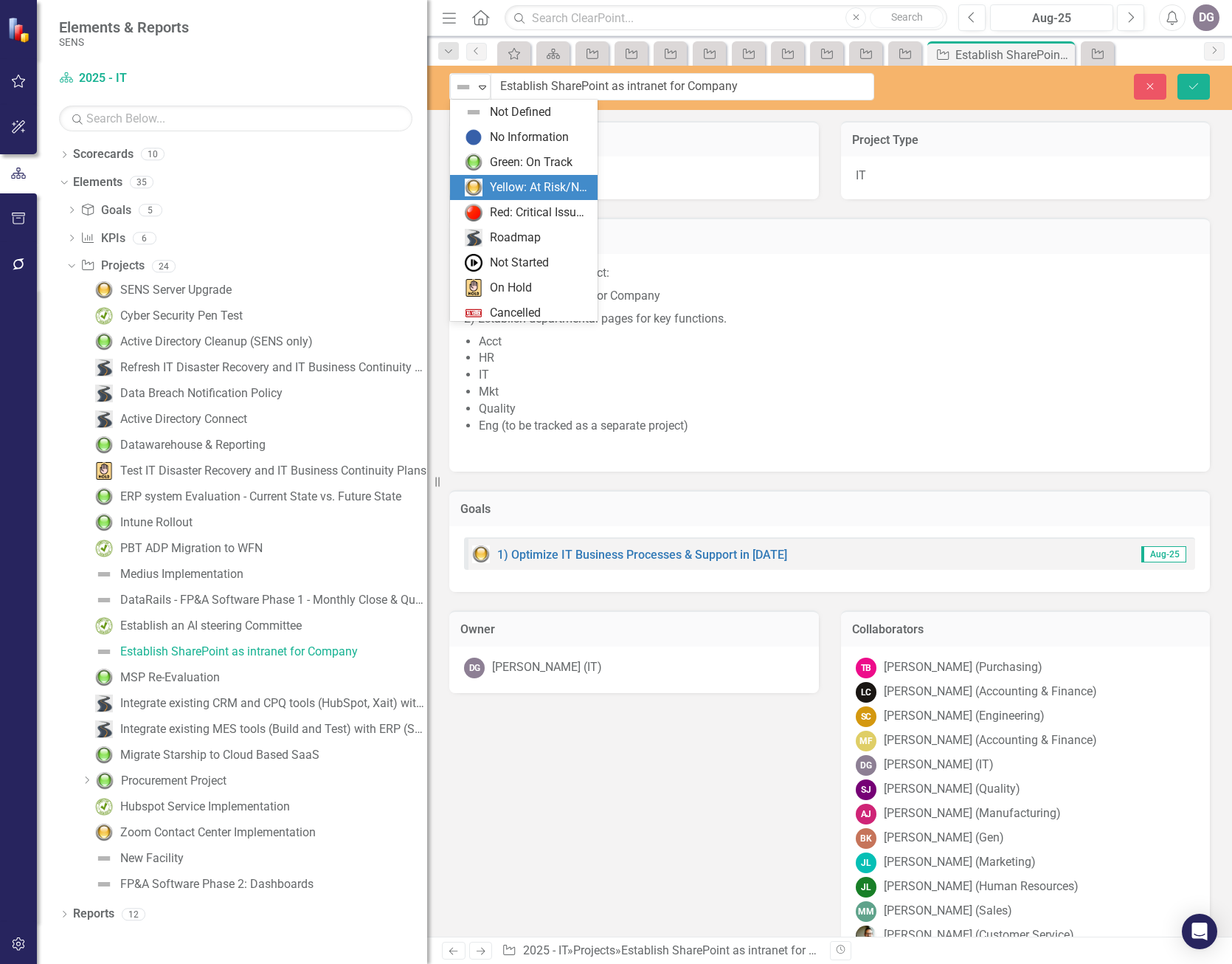
click at [514, 183] on div "Yellow: At Risk/Needs Attention" at bounding box center [539, 188] width 99 height 17
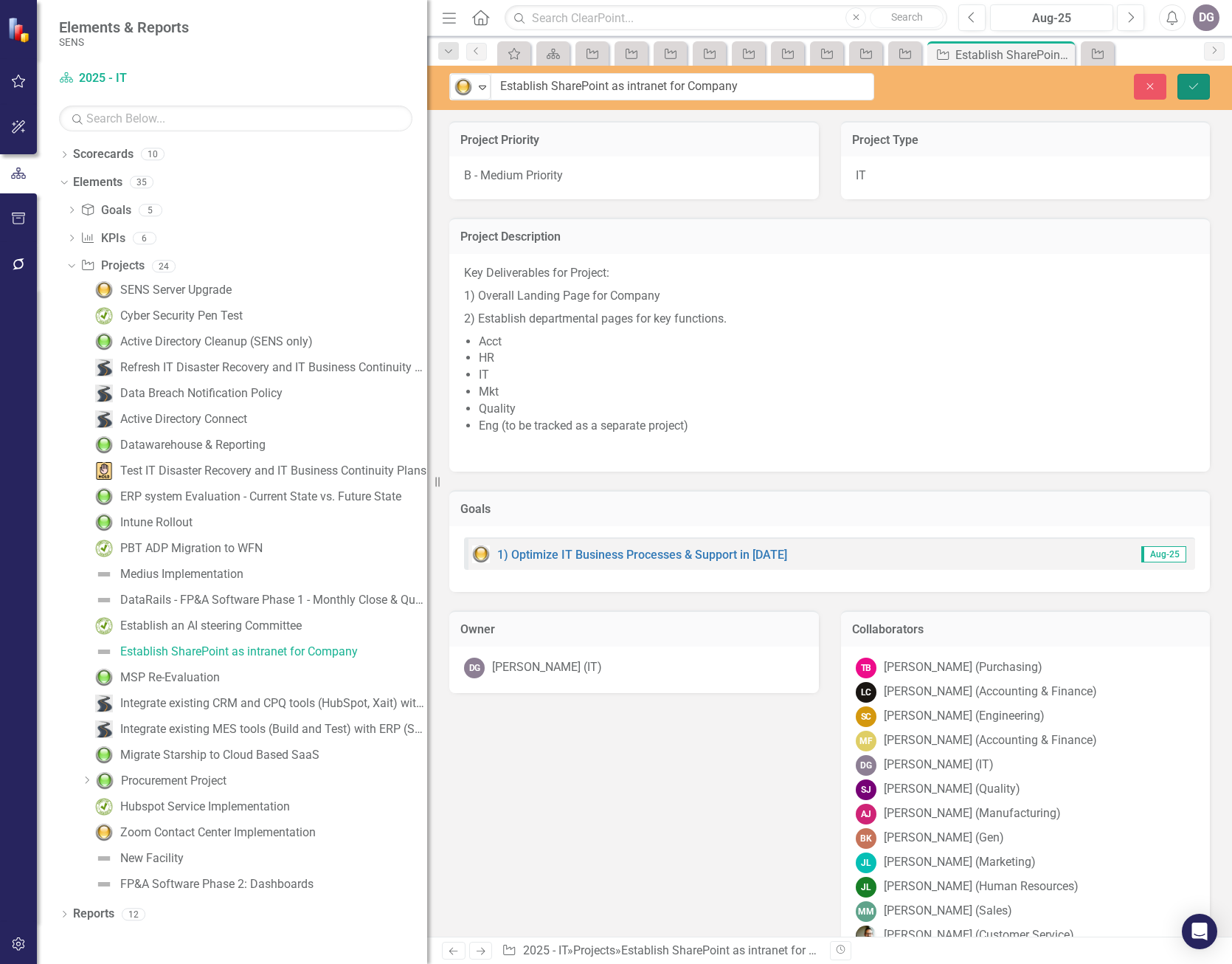
click at [1194, 85] on icon "Save" at bounding box center [1194, 86] width 14 height 11
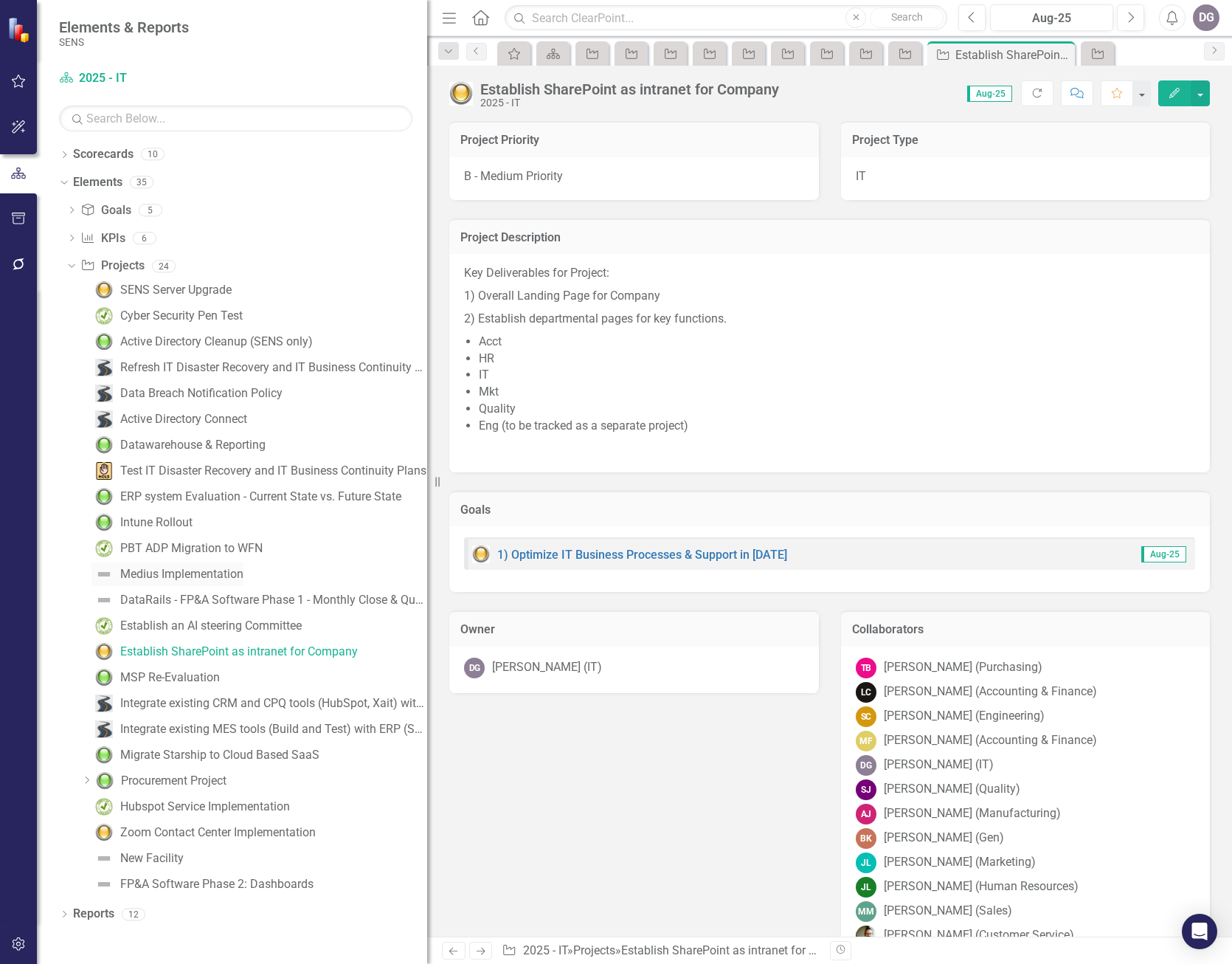
click at [172, 576] on div "Medius Implementation" at bounding box center [182, 574] width 123 height 14
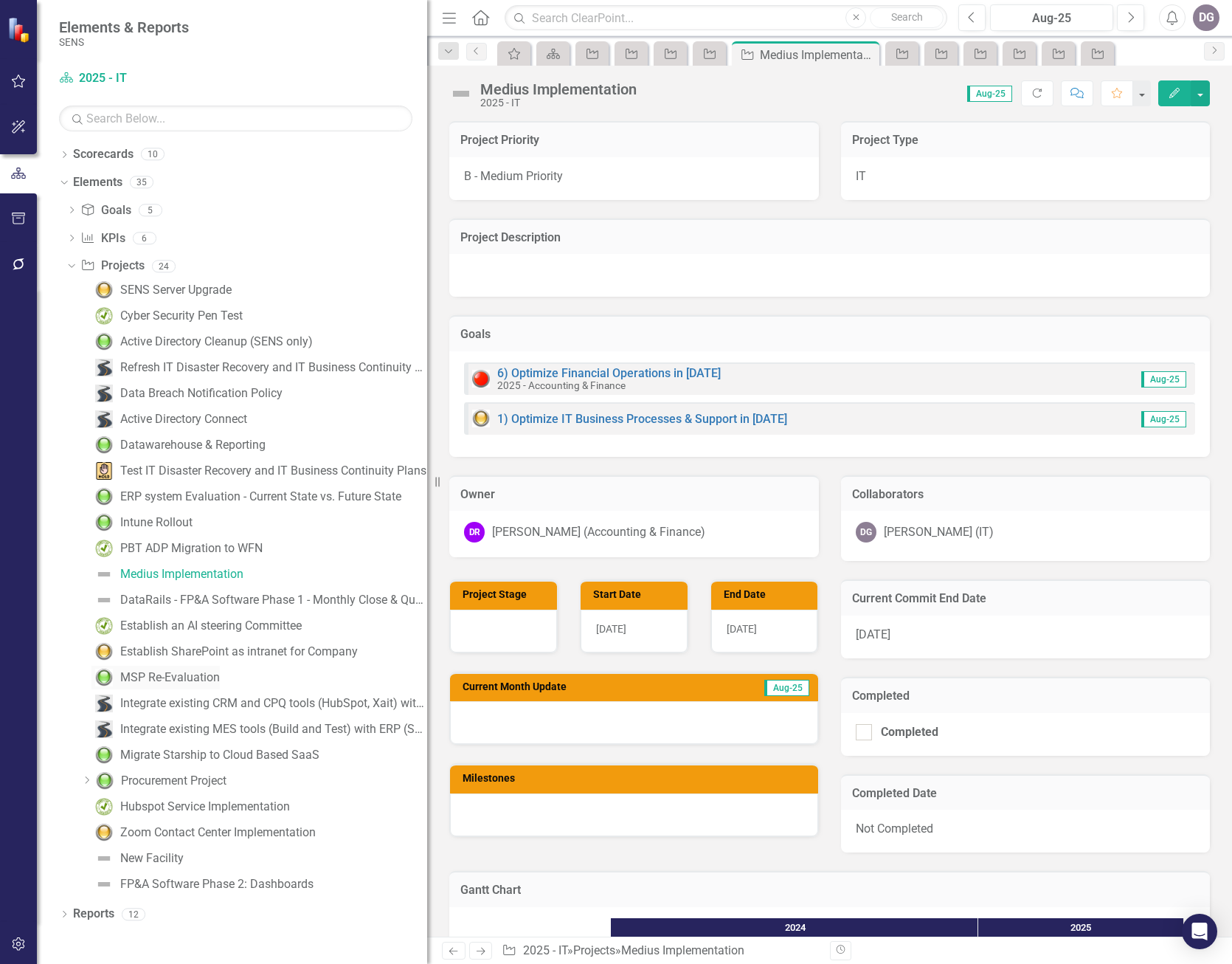
click at [181, 677] on div "MSP Re-Evaluation" at bounding box center [170, 677] width 100 height 14
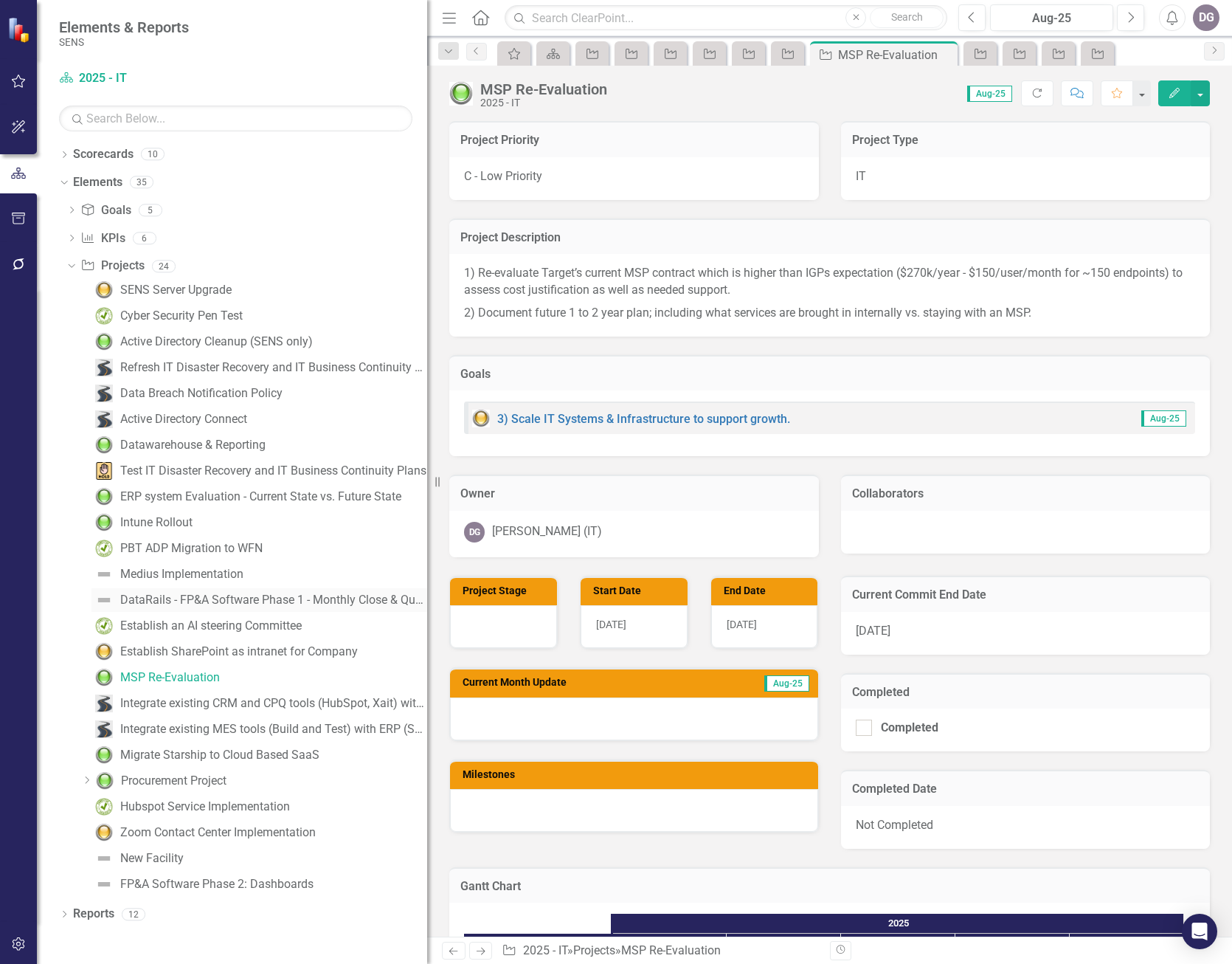
click at [111, 602] on img at bounding box center [104, 600] width 17 height 17
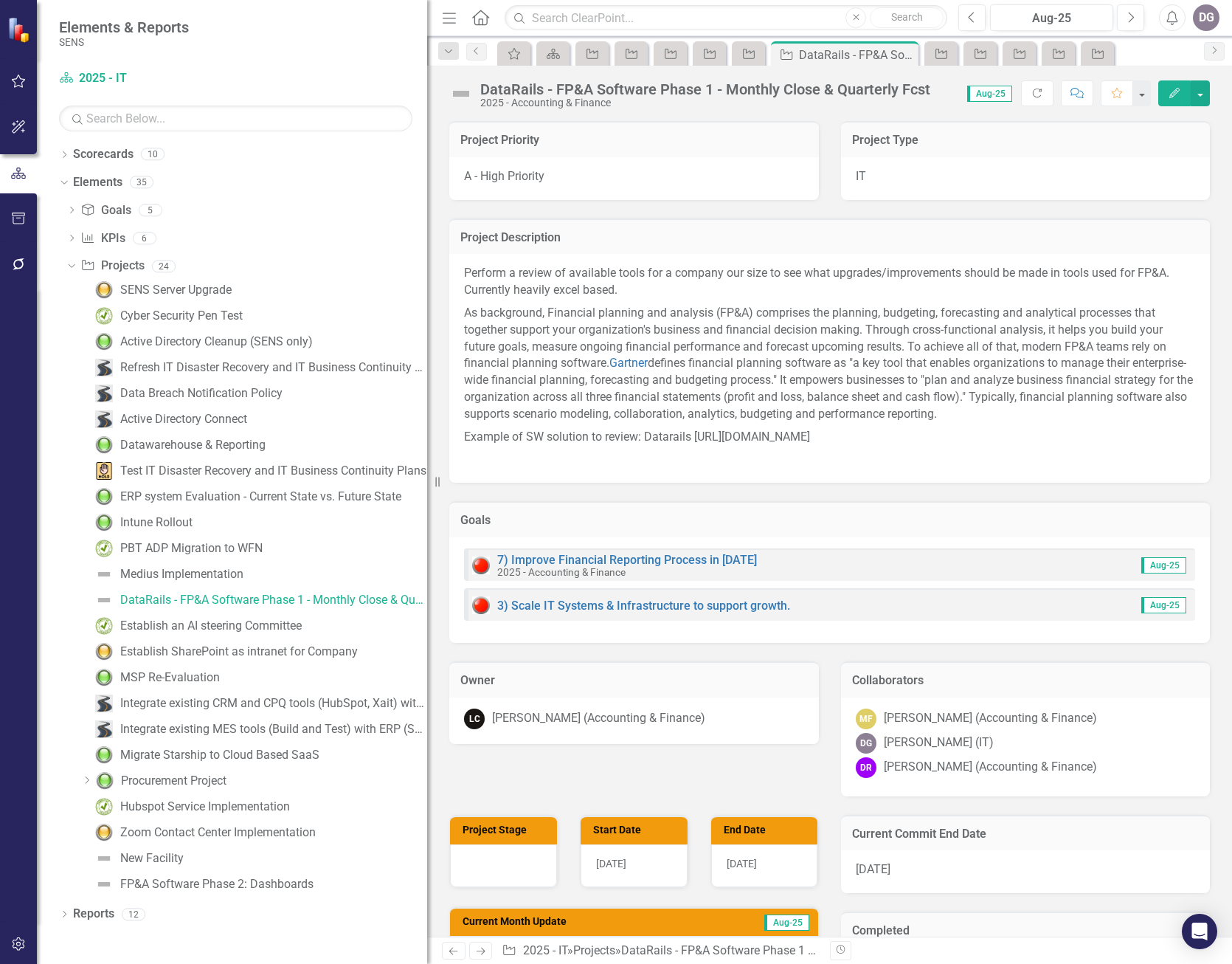
click at [462, 84] on img at bounding box center [461, 93] width 23 height 23
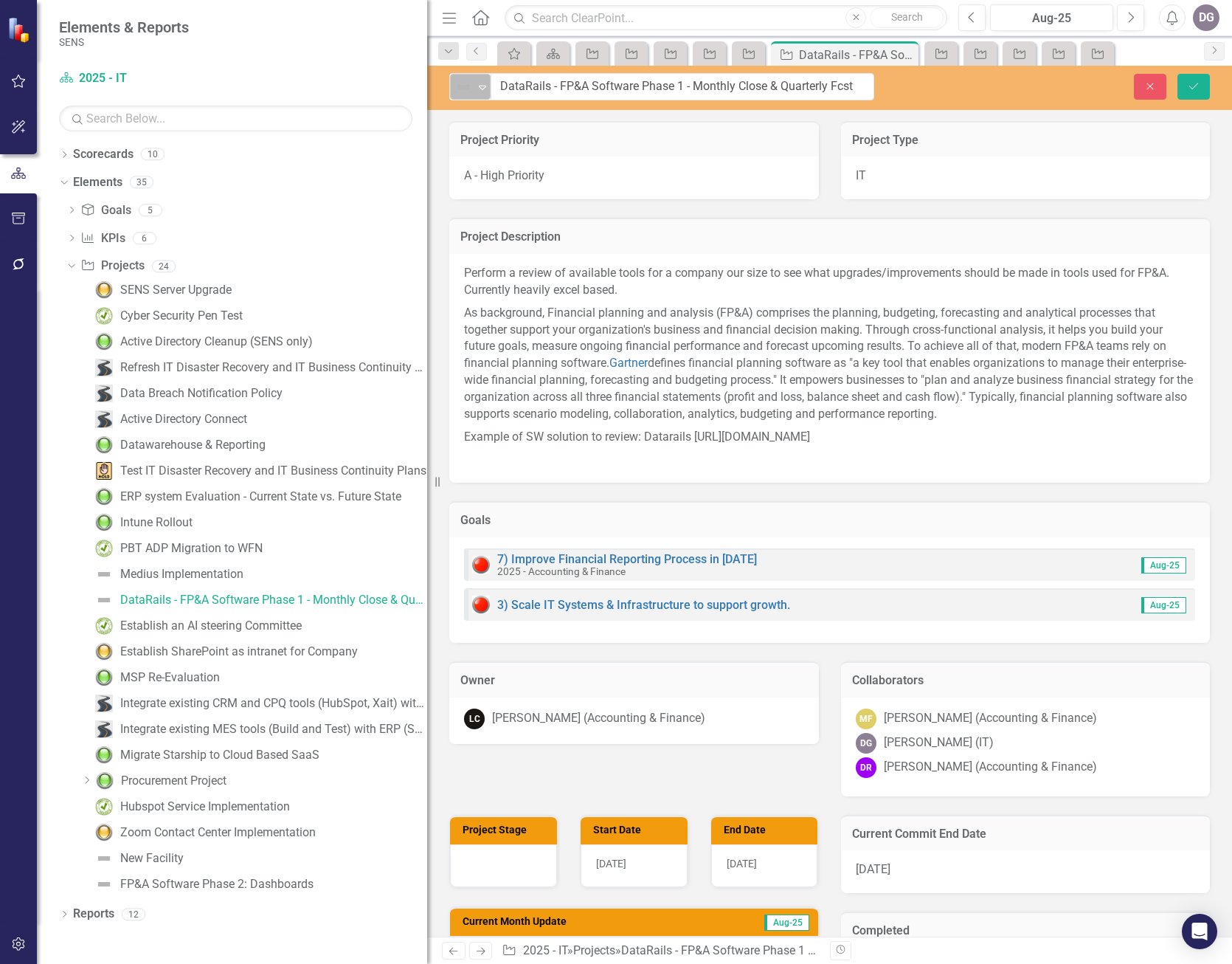
click at [483, 84] on icon "Expand" at bounding box center [482, 87] width 15 height 12
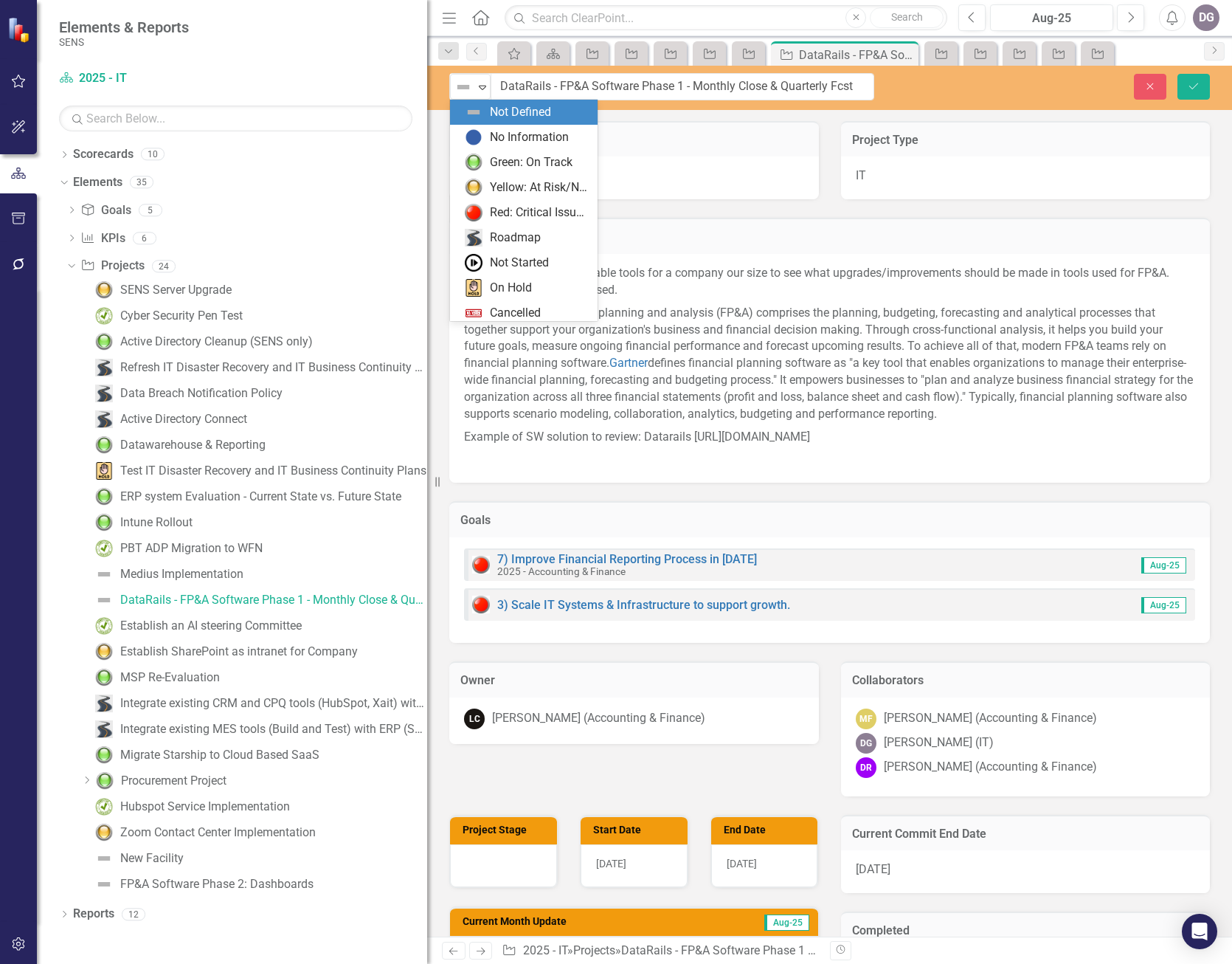
click at [1002, 222] on div "Project Description" at bounding box center [829, 235] width 761 height 36
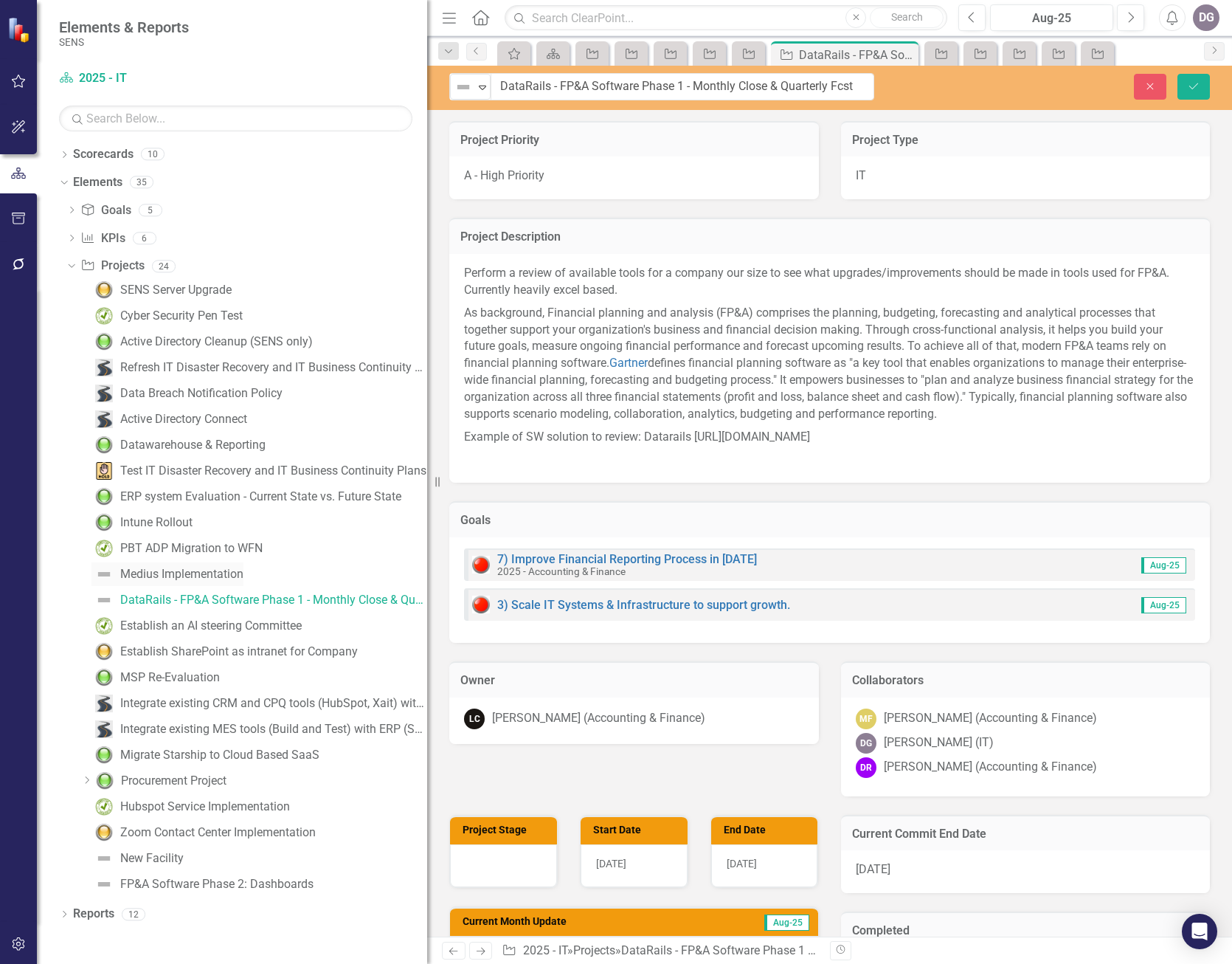
click at [183, 575] on div "Medius Implementation" at bounding box center [182, 574] width 123 height 14
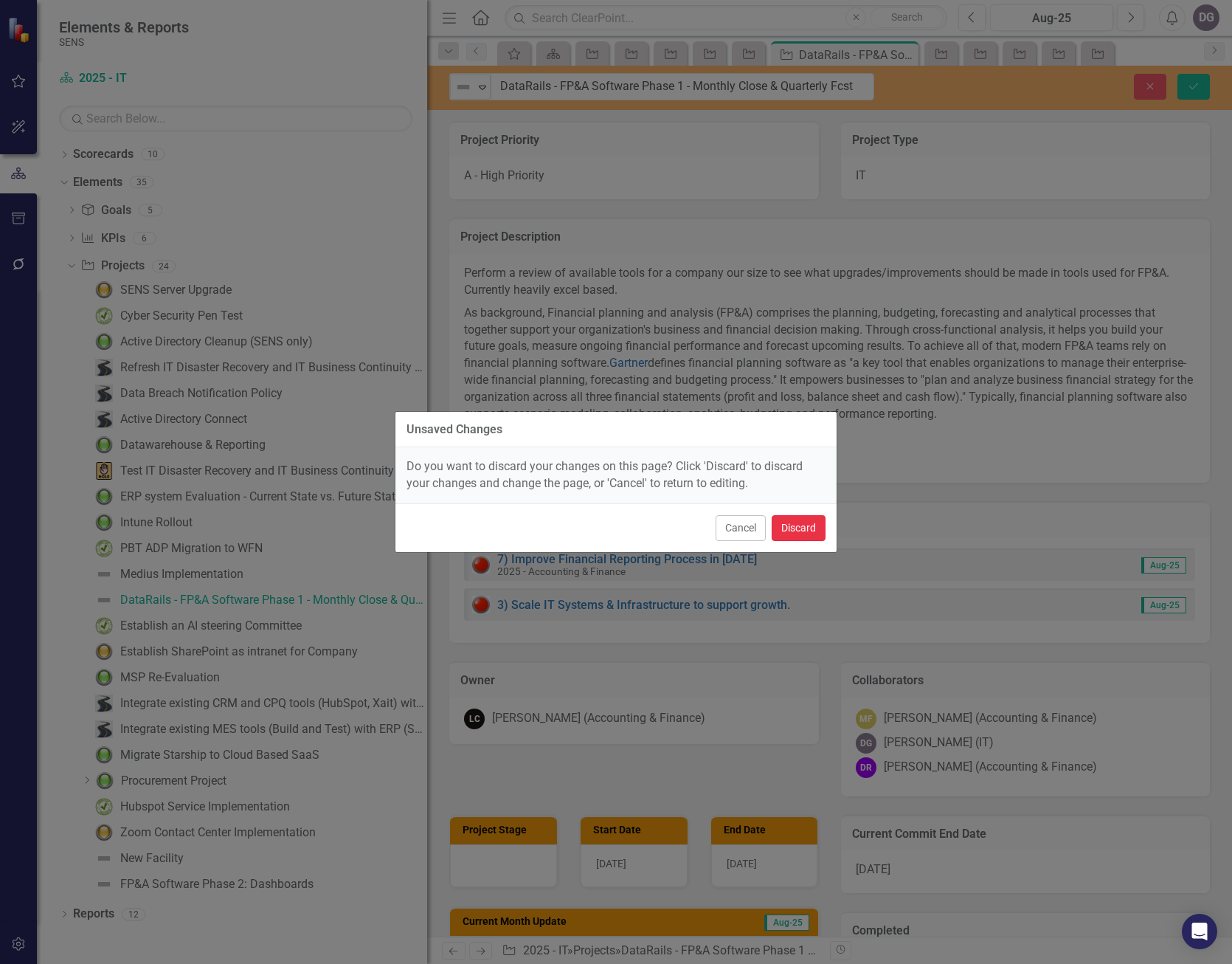
click at [811, 530] on button "Discard" at bounding box center [798, 528] width 53 height 26
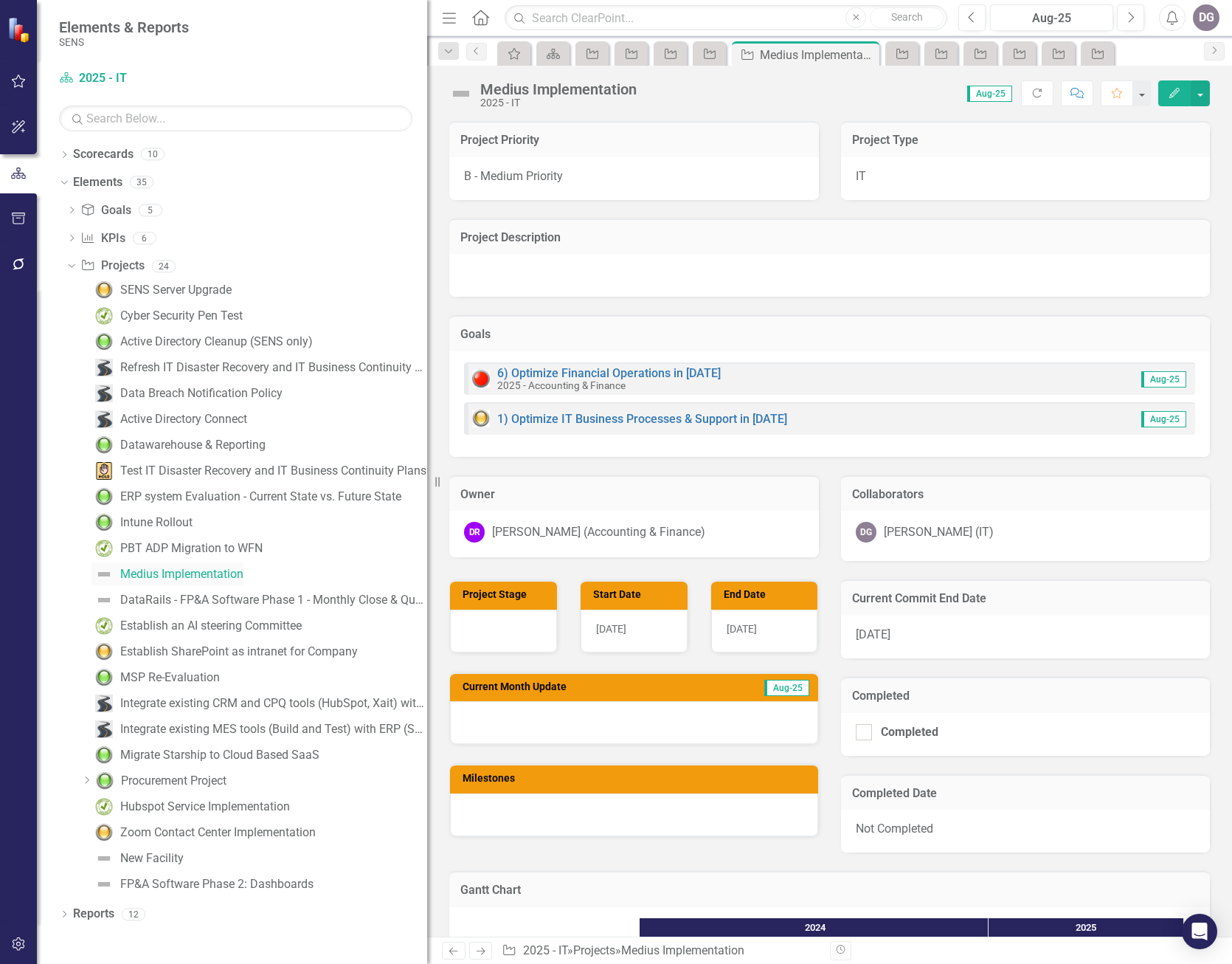
click at [142, 575] on div "Medius Implementation" at bounding box center [182, 574] width 123 height 14
click at [465, 91] on img at bounding box center [461, 93] width 23 height 23
click at [461, 91] on img at bounding box center [461, 93] width 23 height 23
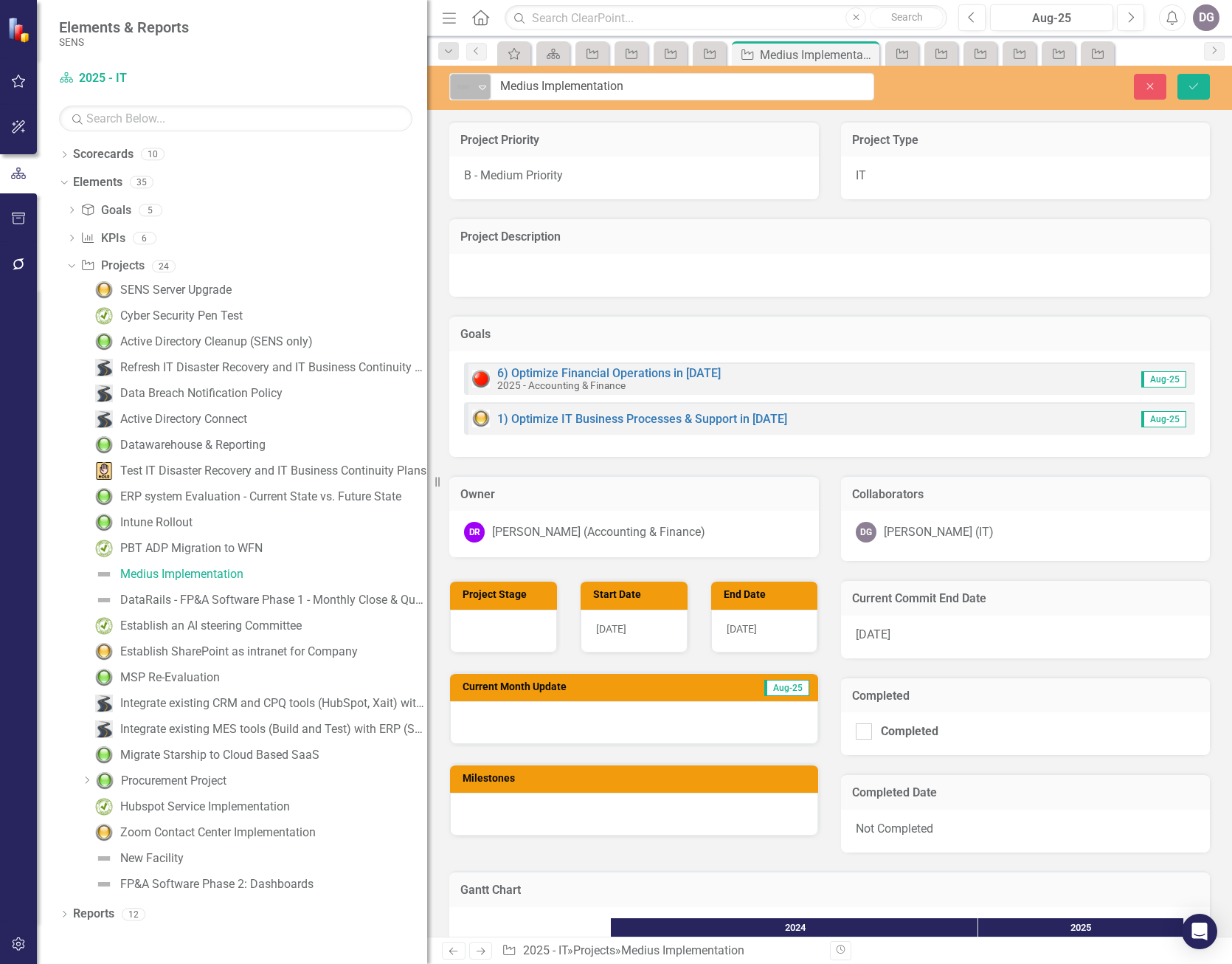
click at [480, 89] on icon "Expand" at bounding box center [482, 87] width 15 height 12
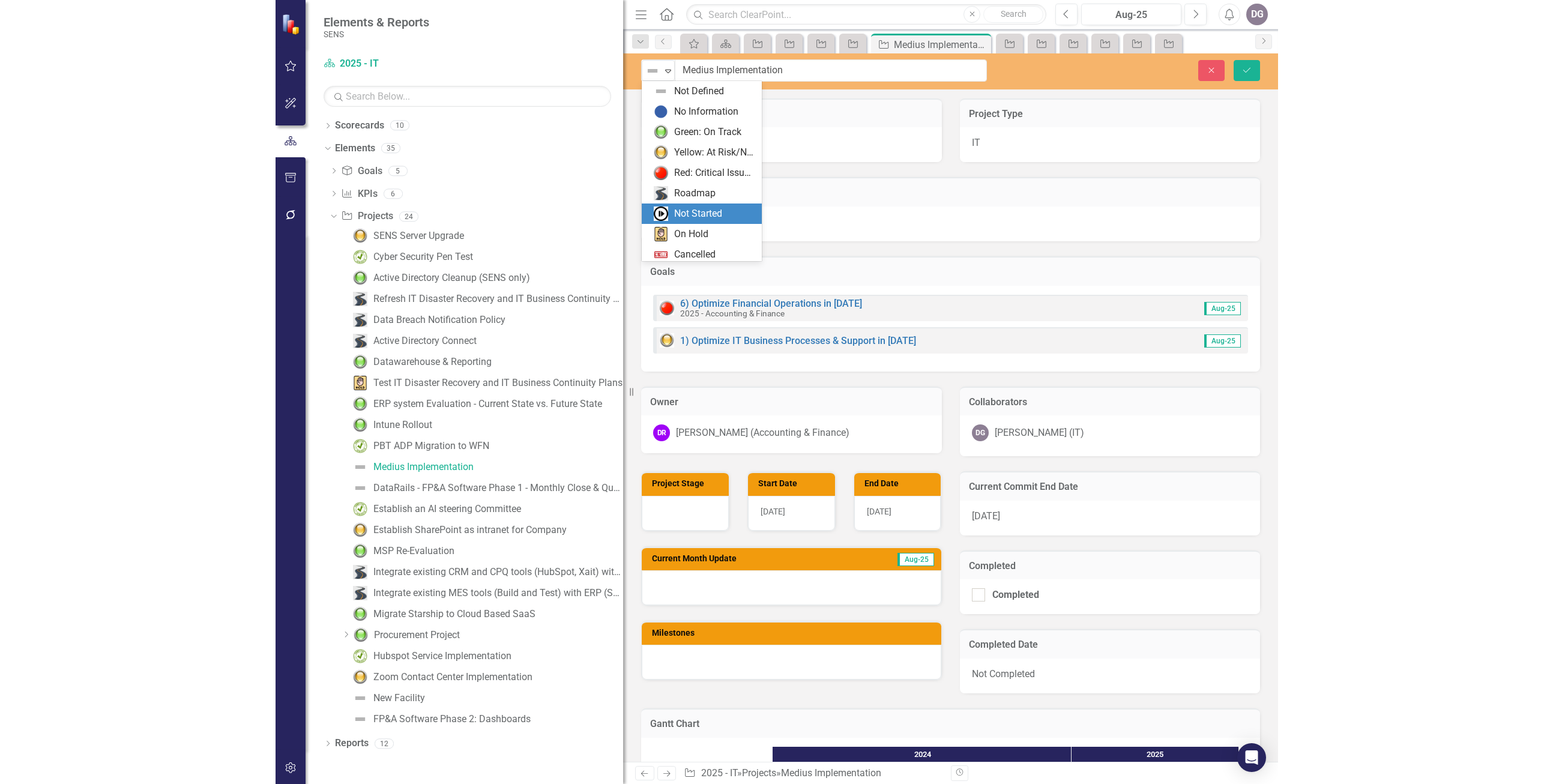
scroll to position [24, 0]
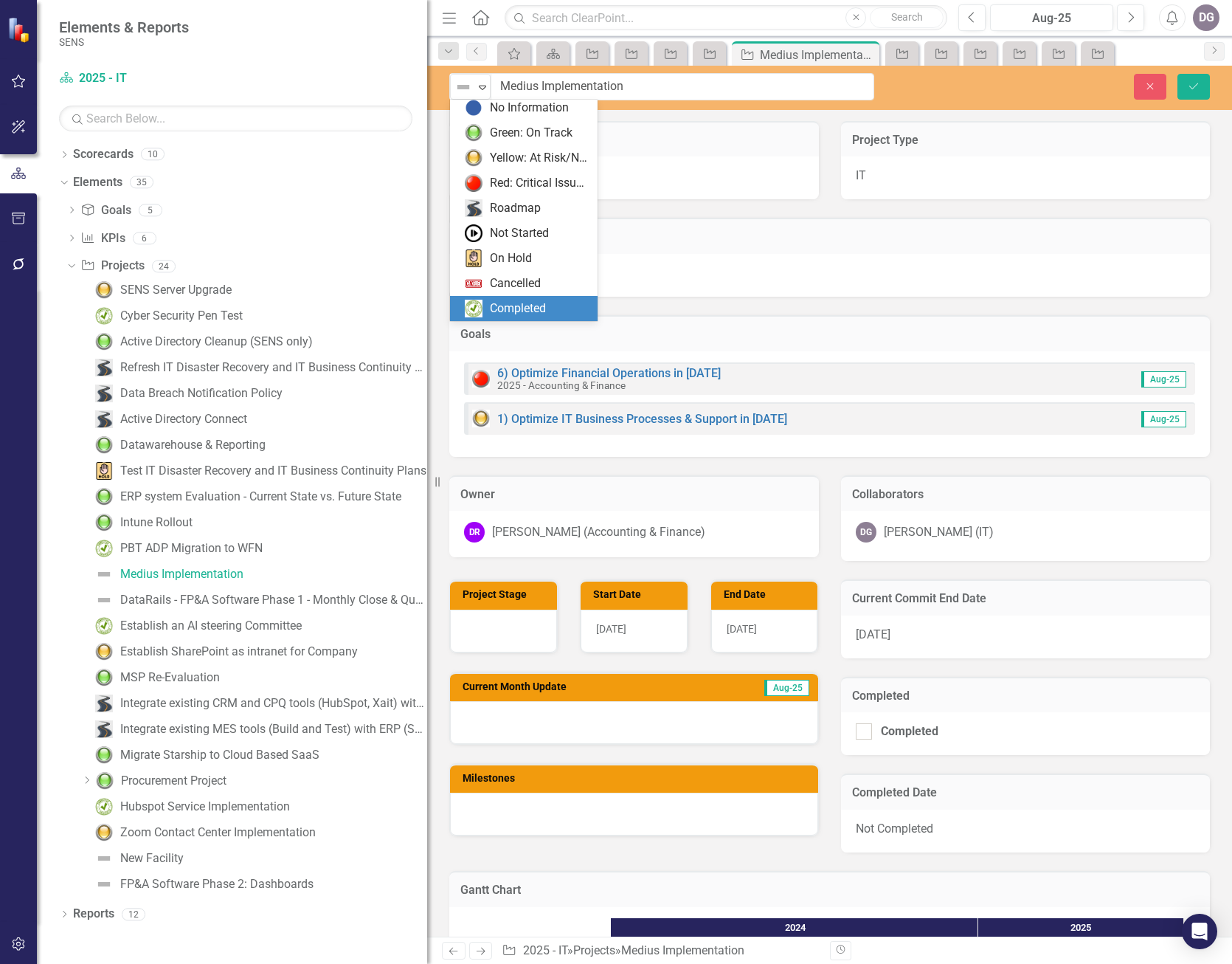
click at [551, 310] on div "Completed" at bounding box center [527, 308] width 124 height 17
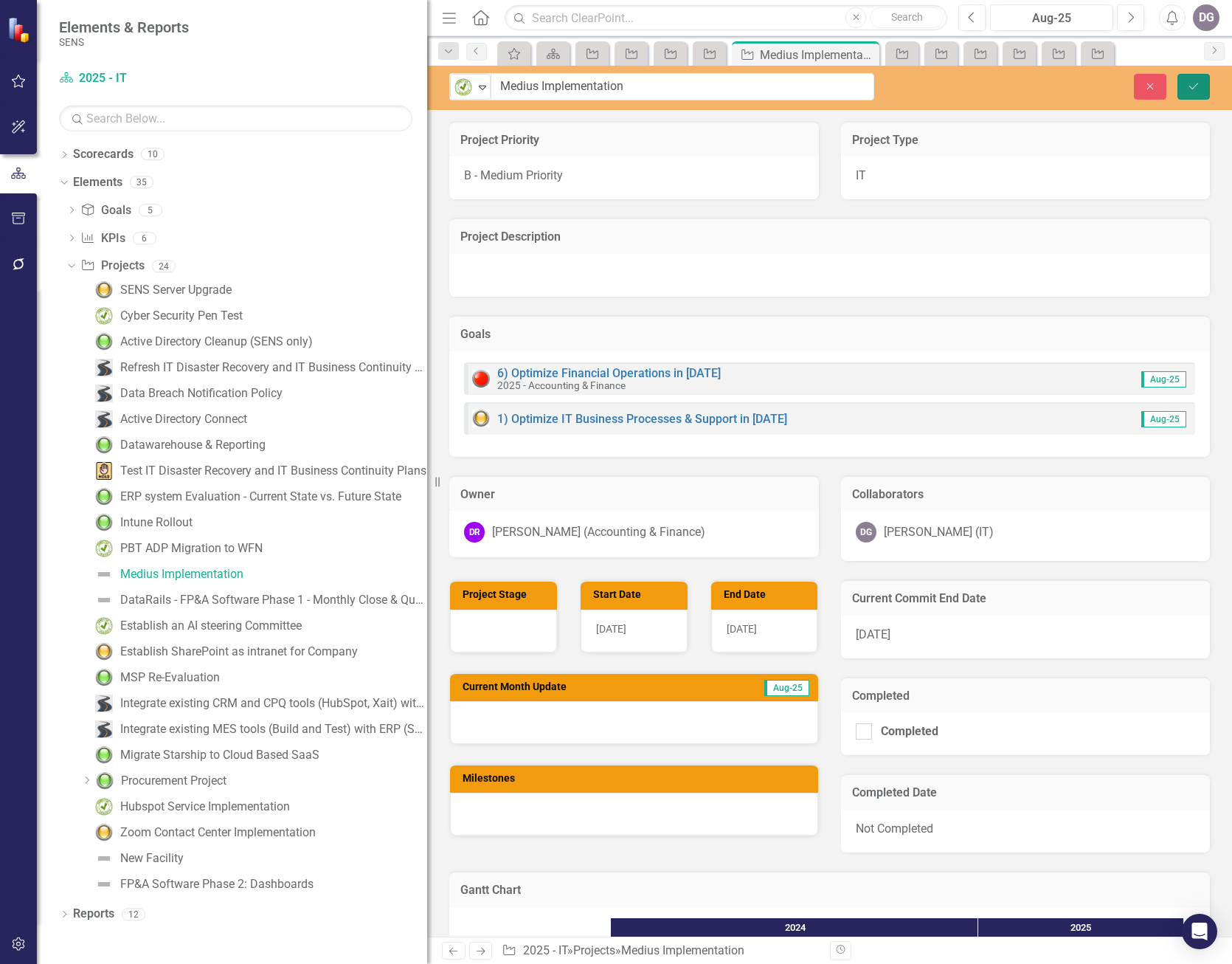
click at [1199, 86] on icon "Save" at bounding box center [1194, 86] width 14 height 11
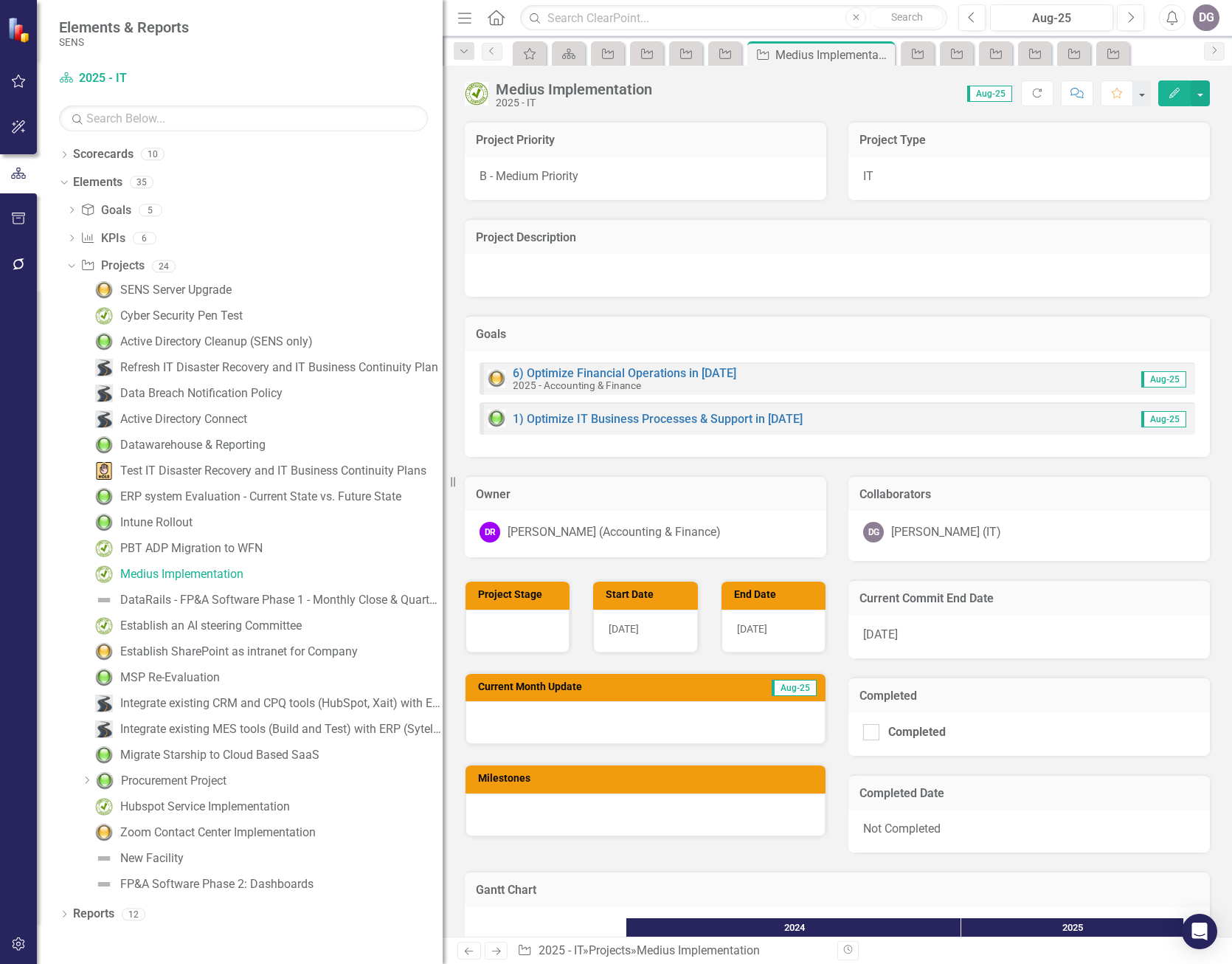
drag, startPoint x: 432, startPoint y: 477, endPoint x: 541, endPoint y: 478, distance: 109.0
click at [541, 478] on div "Elements & Reports SENS Scorecard 2025 - IT Search Dropdown Scorecards 10 Dropd…" at bounding box center [616, 482] width 1232 height 964
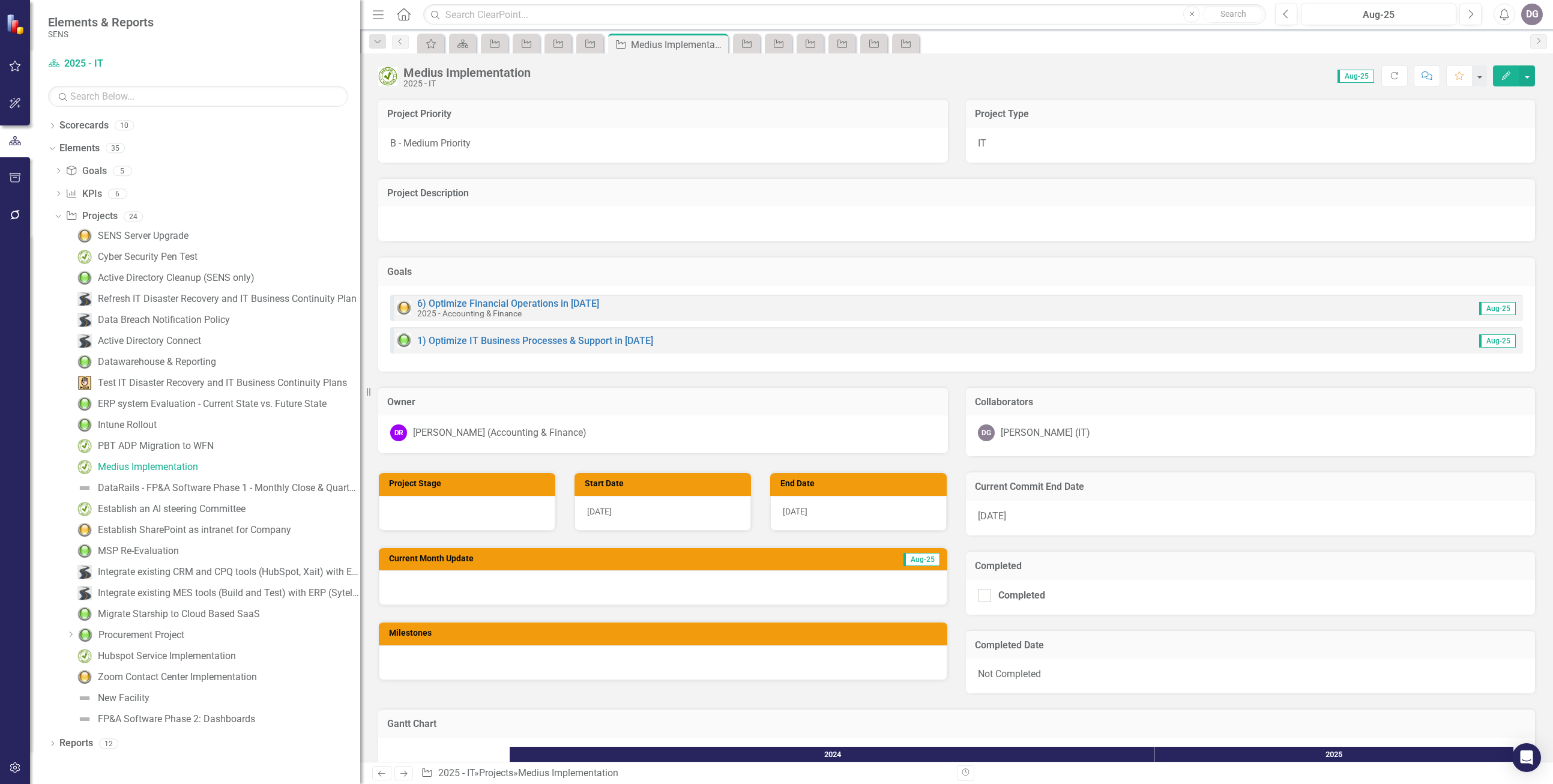
click at [957, 140] on div "Project Type IT" at bounding box center [1250, 123] width 587 height 79
